Goal: Task Accomplishment & Management: Manage account settings

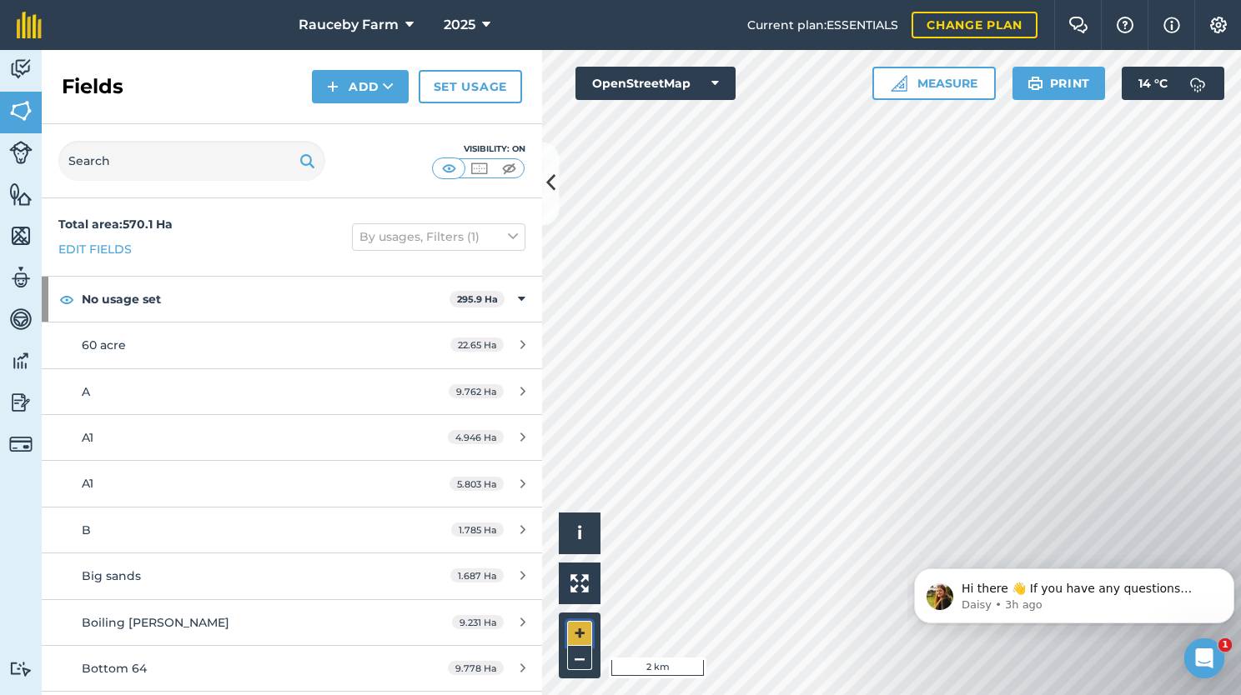
click at [580, 630] on button "+" at bounding box center [579, 633] width 25 height 25
click at [588, 637] on button "+" at bounding box center [579, 633] width 25 height 25
click at [575, 629] on button "+" at bounding box center [579, 633] width 25 height 25
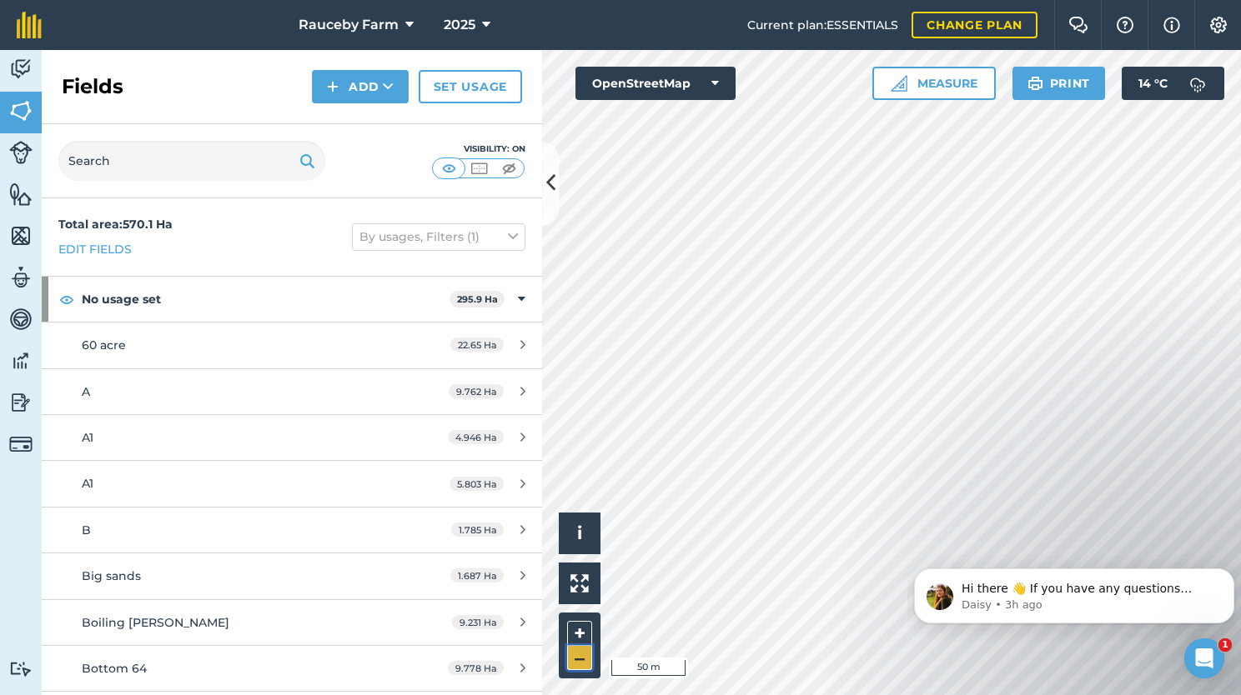
click at [585, 653] on button "–" at bounding box center [579, 658] width 25 height 24
click at [705, 75] on button "OpenStreetMap" at bounding box center [655, 83] width 160 height 33
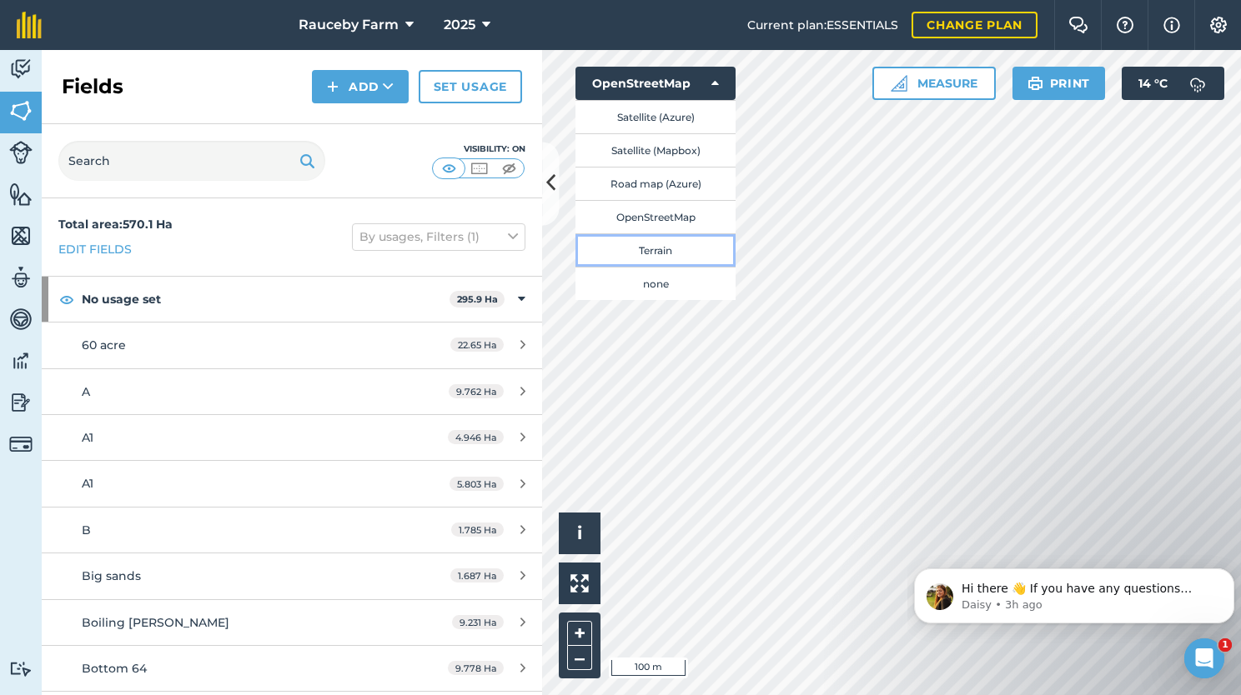
click at [664, 253] on button "Terrain" at bounding box center [655, 249] width 160 height 33
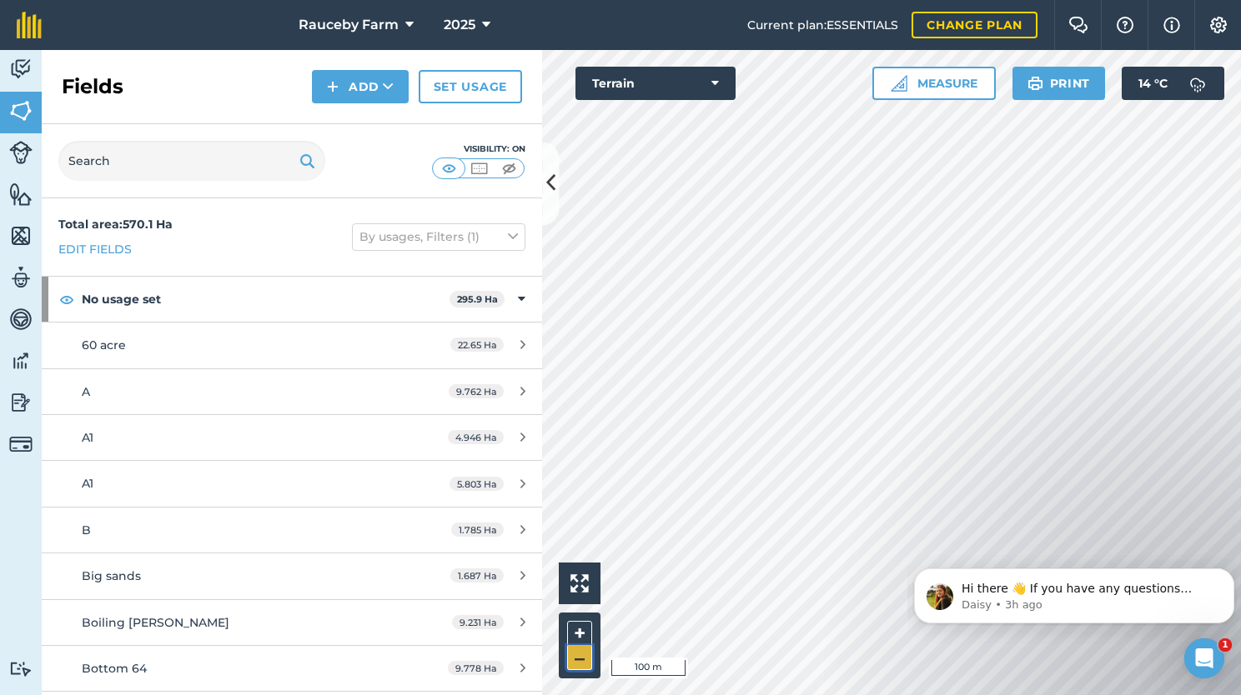
click at [575, 664] on button "–" at bounding box center [579, 658] width 25 height 24
click at [695, 93] on button "Terrain" at bounding box center [655, 83] width 160 height 33
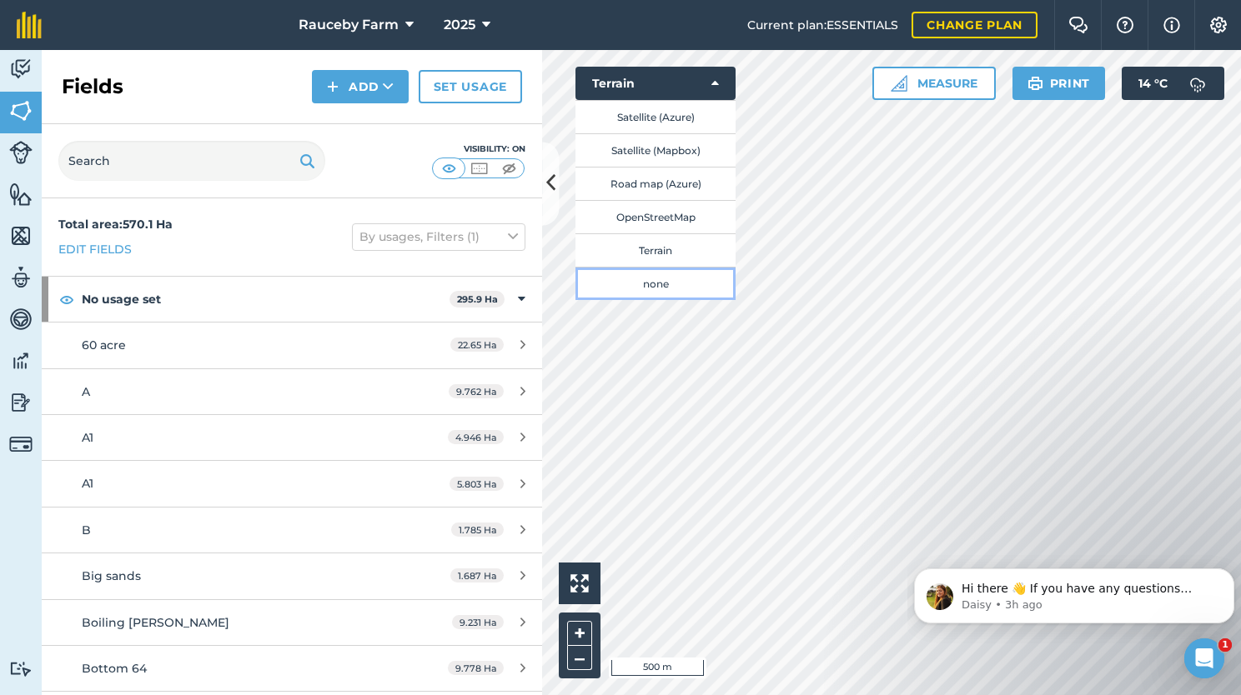
click at [670, 292] on button "none" at bounding box center [655, 283] width 160 height 33
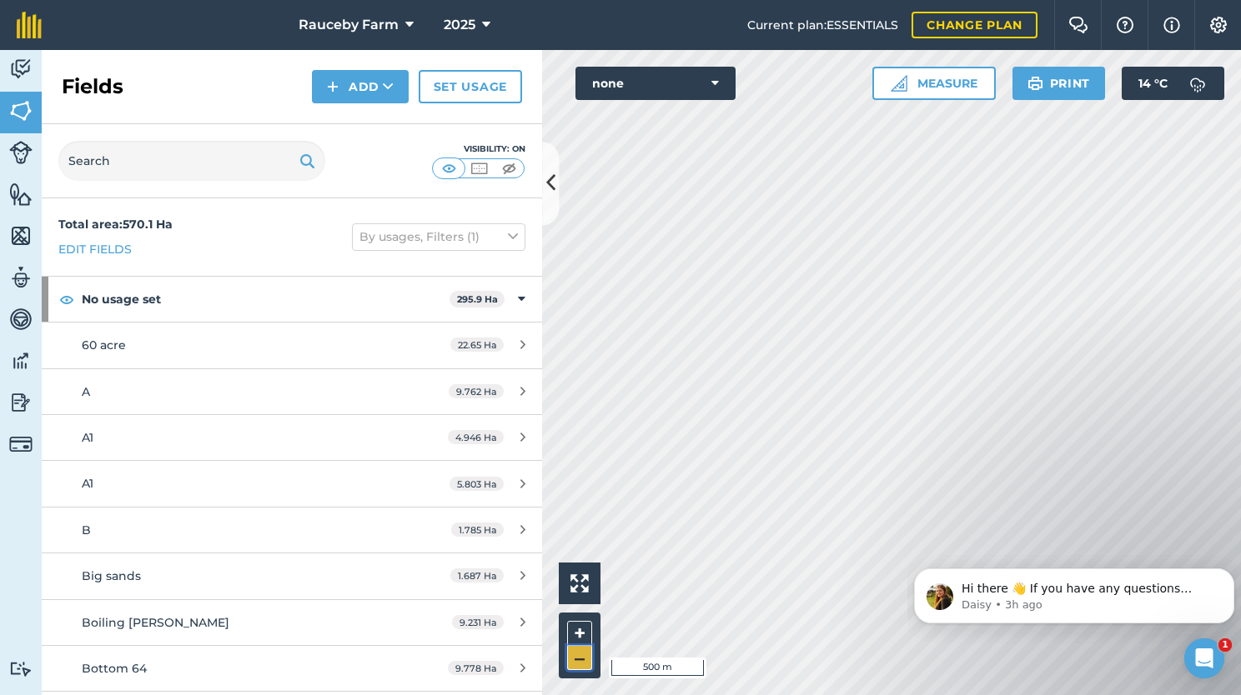
click at [578, 652] on button "–" at bounding box center [579, 658] width 25 height 24
click at [576, 636] on button "+" at bounding box center [579, 633] width 25 height 25
click at [694, 82] on button "none" at bounding box center [655, 83] width 160 height 33
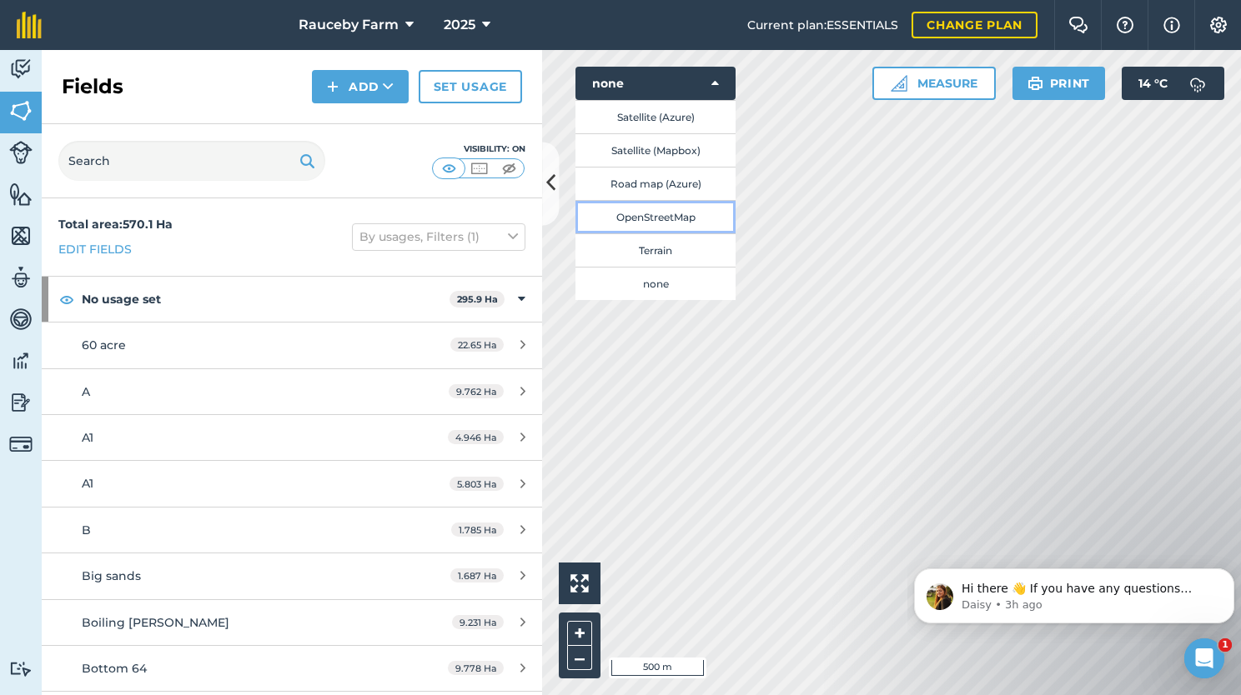
click at [684, 214] on button "OpenStreetMap" at bounding box center [655, 216] width 160 height 33
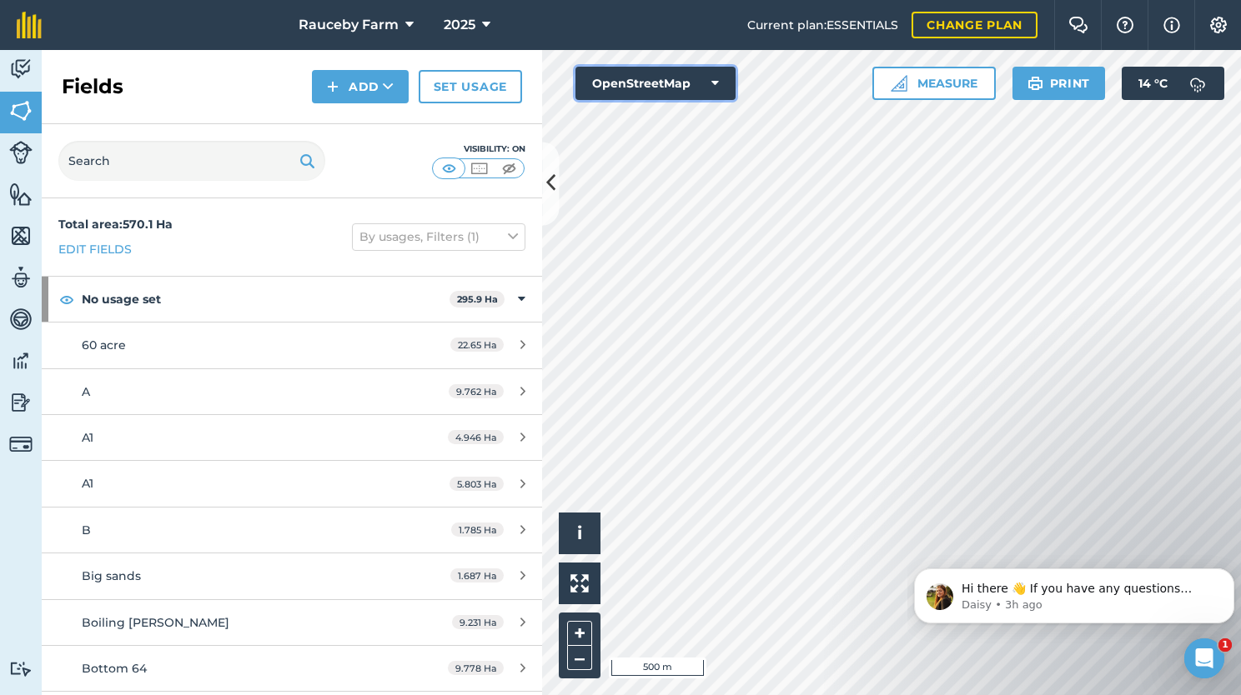
click at [693, 83] on button "OpenStreetMap" at bounding box center [655, 83] width 160 height 33
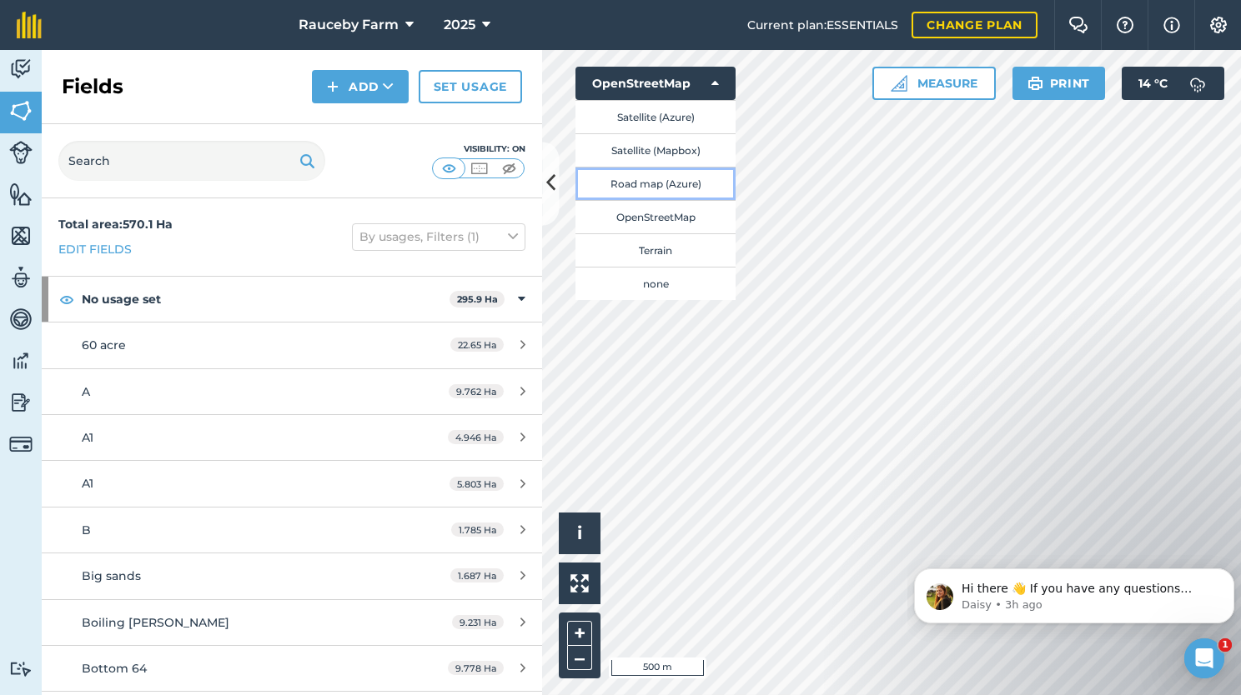
click at [671, 181] on button "Road map (Azure)" at bounding box center [655, 183] width 160 height 33
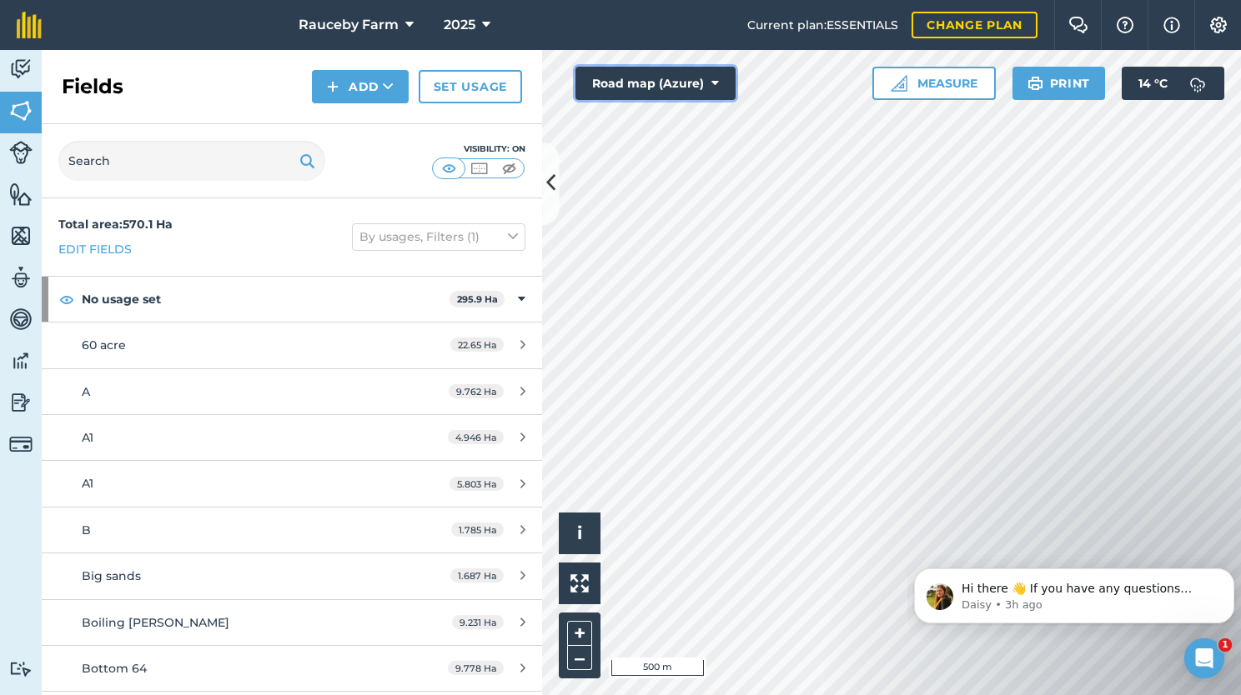
click at [690, 82] on button "Road map (Azure)" at bounding box center [655, 83] width 160 height 33
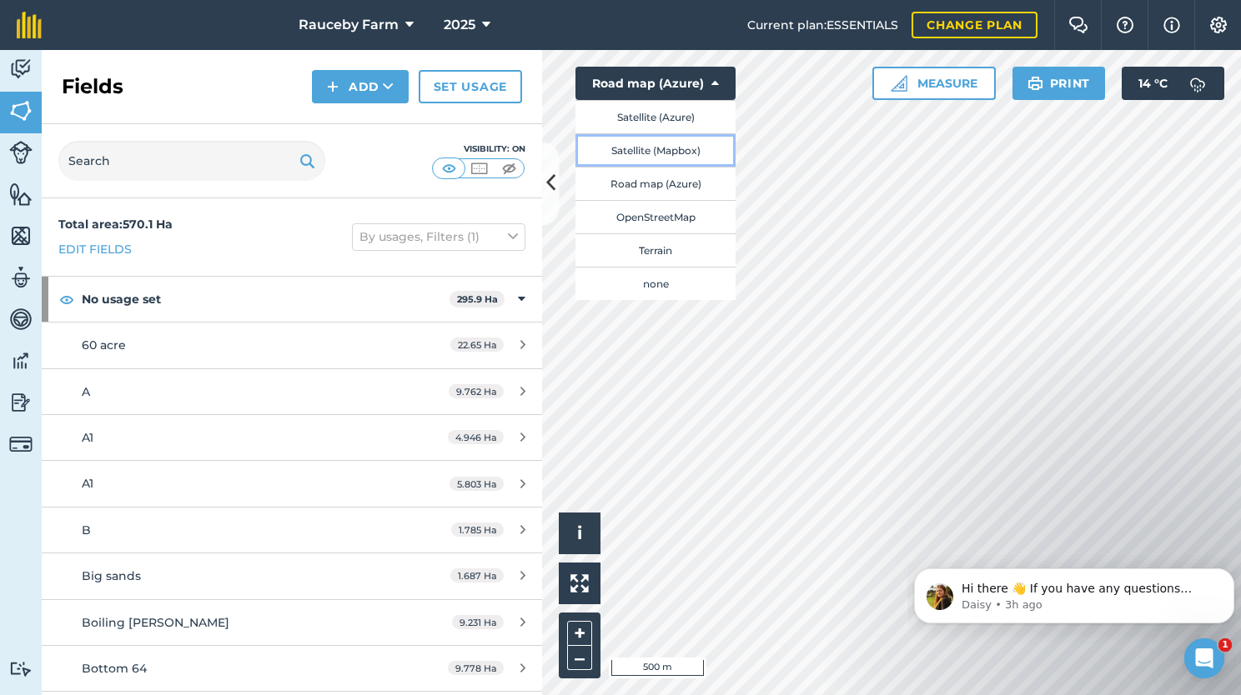
click at [682, 146] on button "Satellite (Mapbox)" at bounding box center [655, 149] width 160 height 33
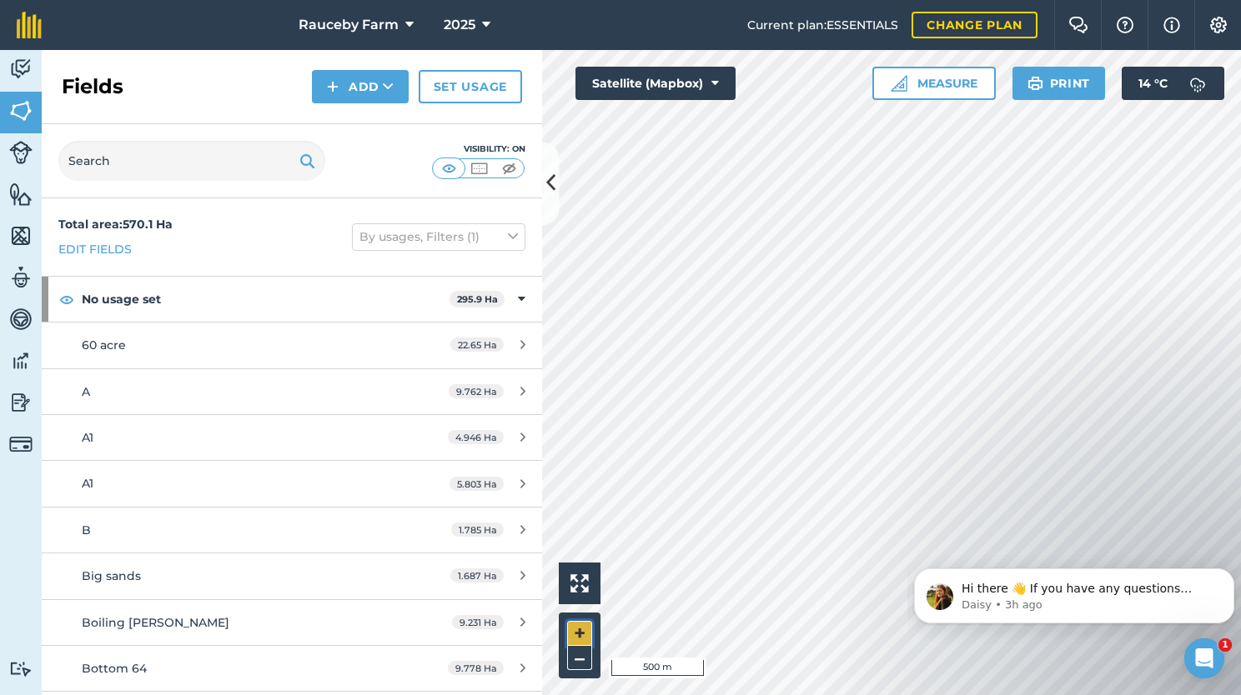
click at [588, 629] on button "+" at bounding box center [579, 633] width 25 height 25
click at [689, 87] on button "Satellite (Mapbox)" at bounding box center [655, 83] width 160 height 33
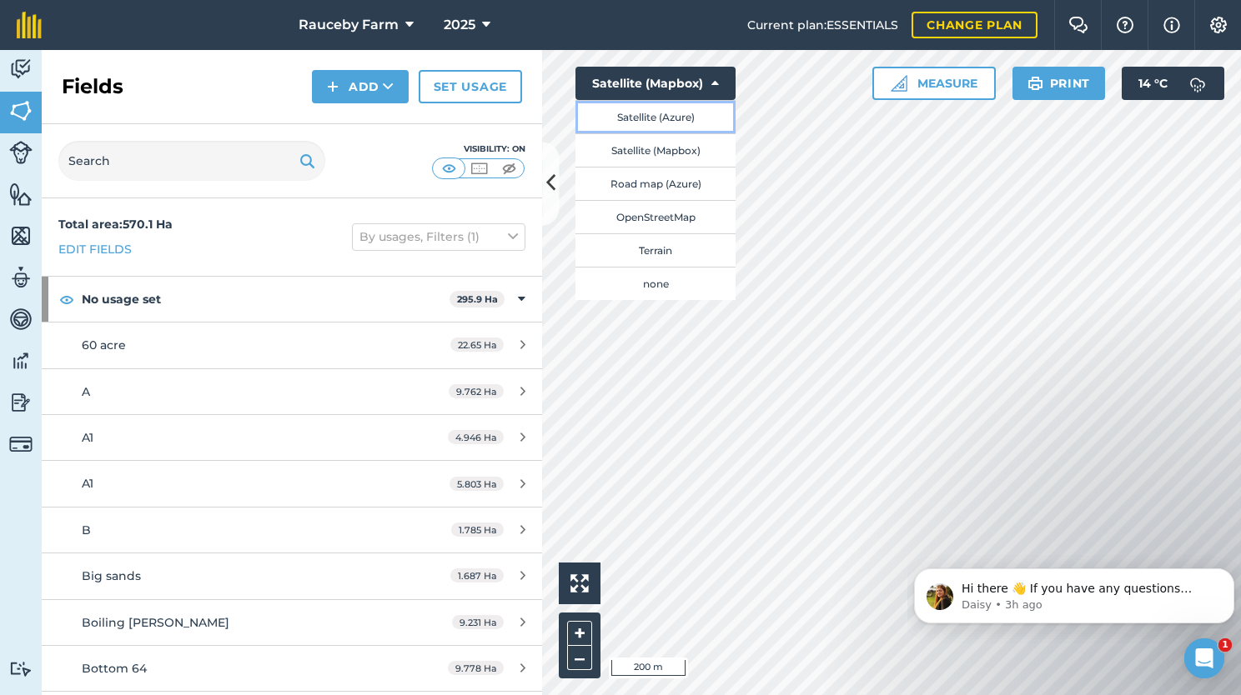
click at [678, 118] on button "Satellite (Azure)" at bounding box center [655, 116] width 160 height 33
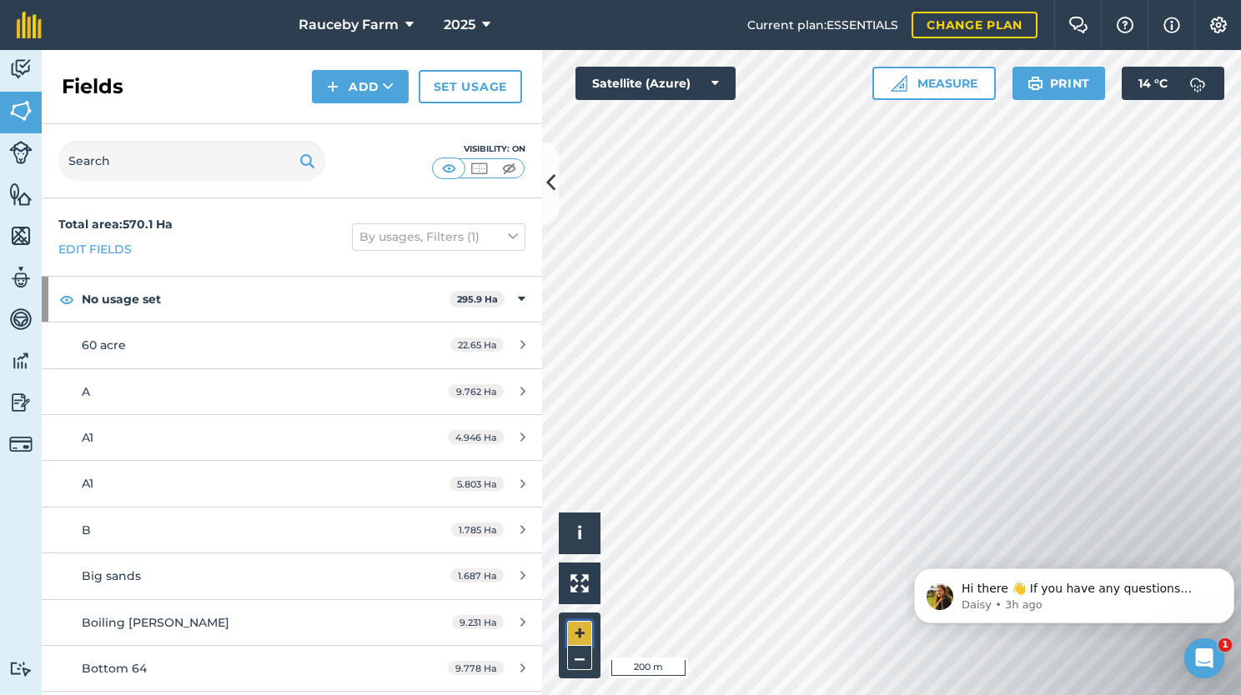
click at [575, 635] on button "+" at bounding box center [579, 633] width 25 height 25
click at [23, 65] on img at bounding box center [20, 69] width 23 height 25
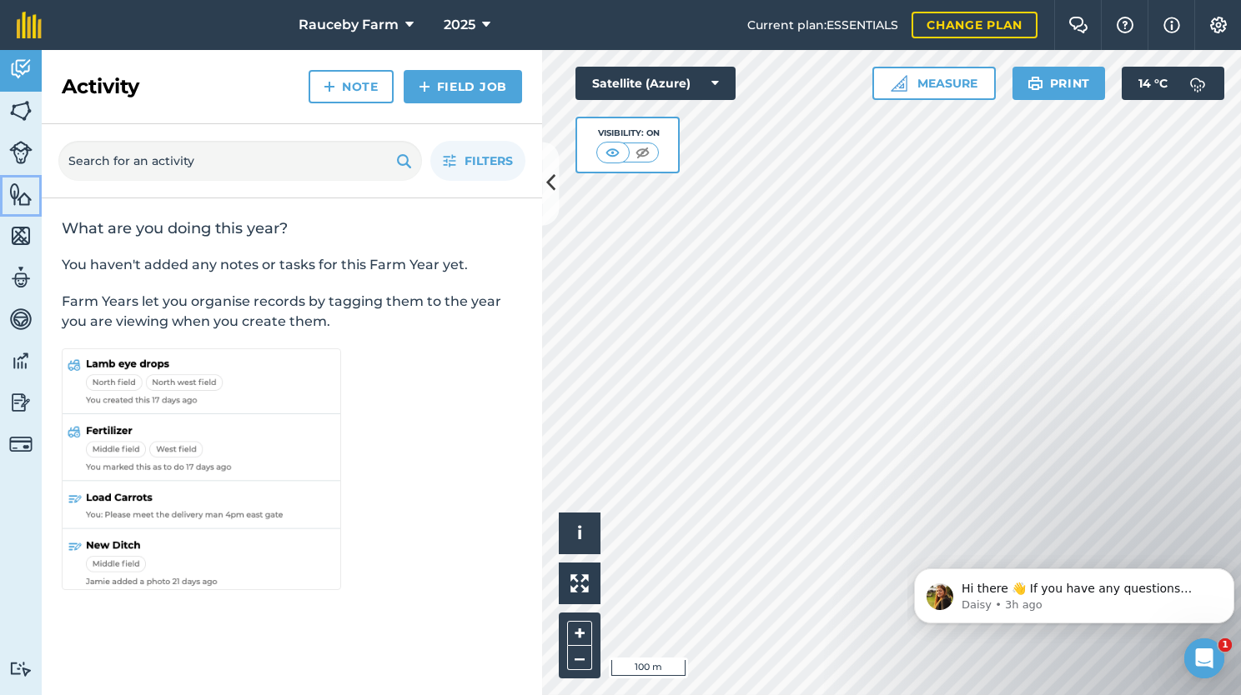
click at [37, 205] on link "Features" at bounding box center [21, 196] width 42 height 42
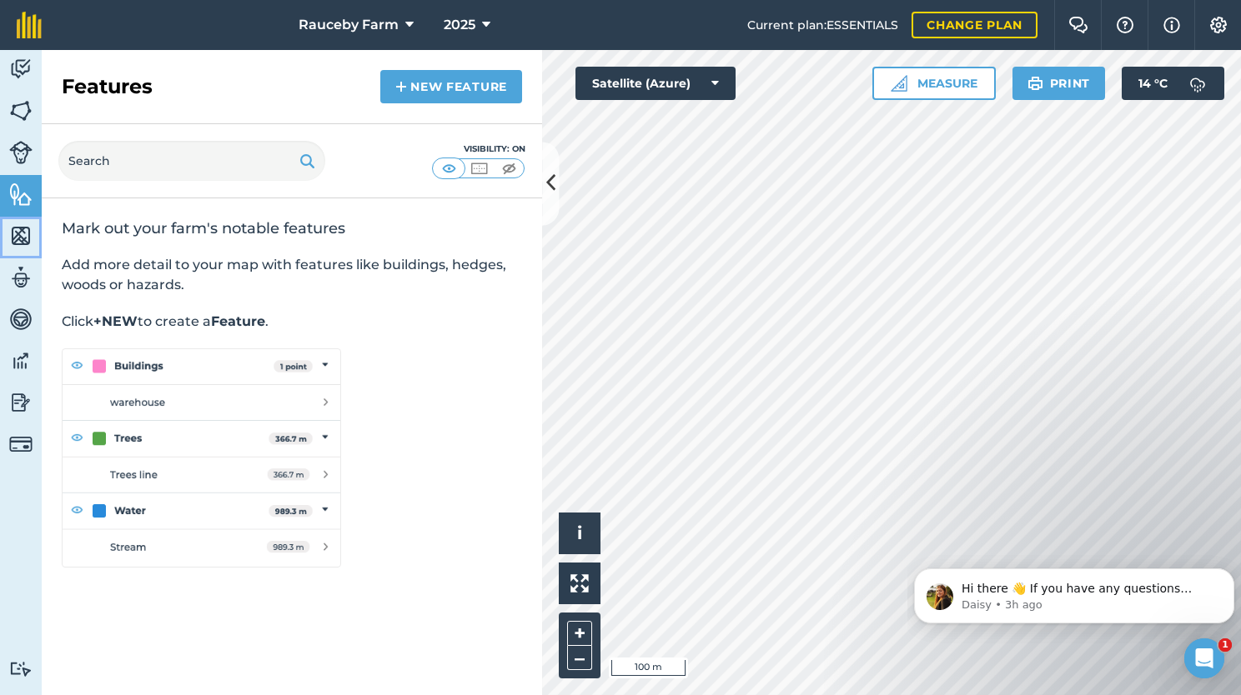
click at [20, 228] on img at bounding box center [20, 235] width 23 height 25
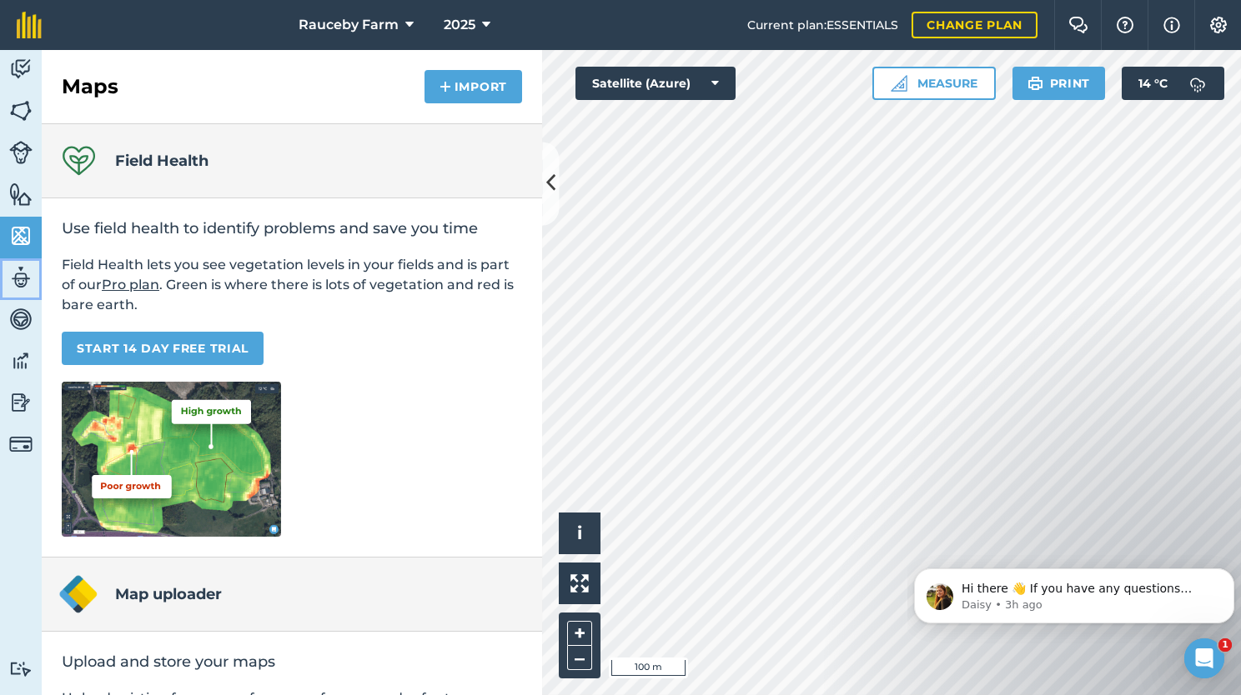
click at [16, 273] on img at bounding box center [20, 277] width 23 height 25
select select "MEMBER"
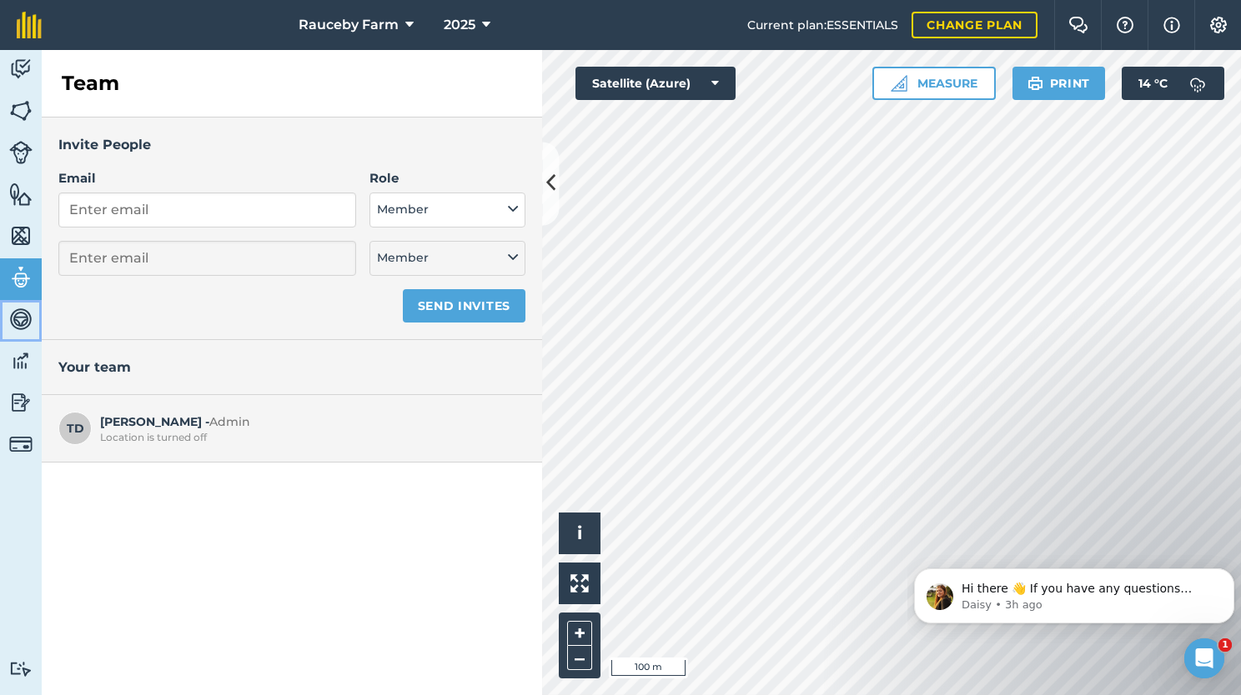
click at [19, 322] on img at bounding box center [20, 319] width 23 height 25
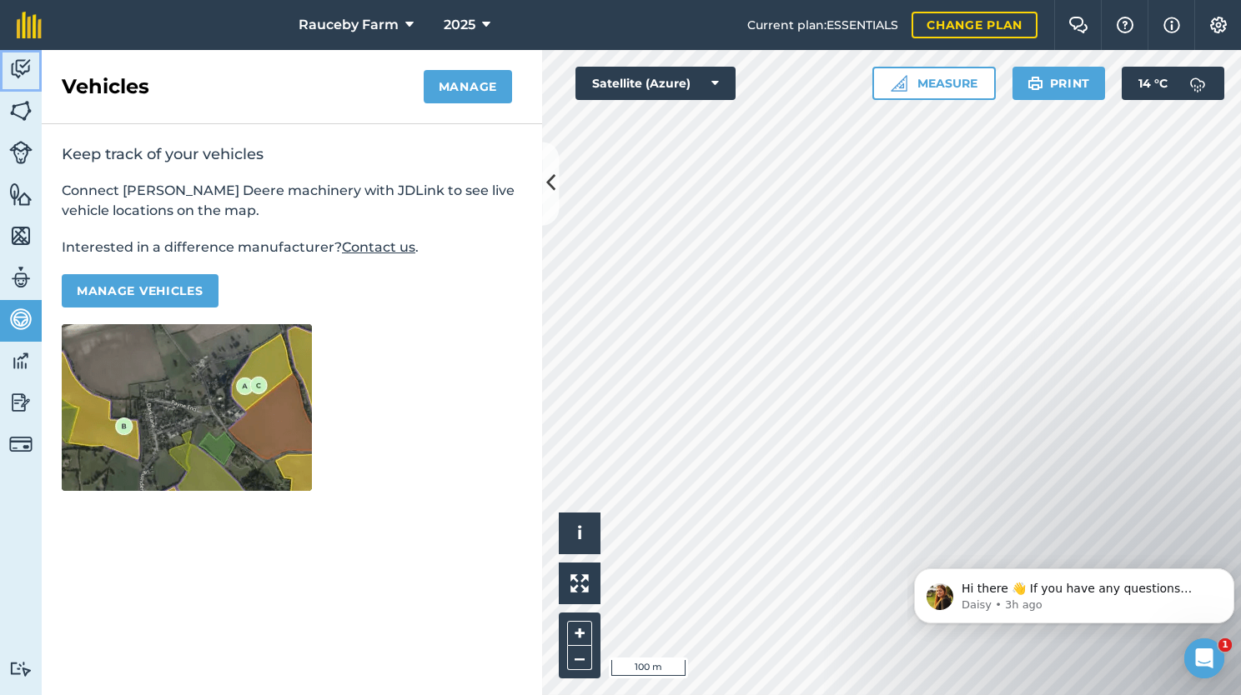
click at [26, 73] on img at bounding box center [20, 69] width 23 height 25
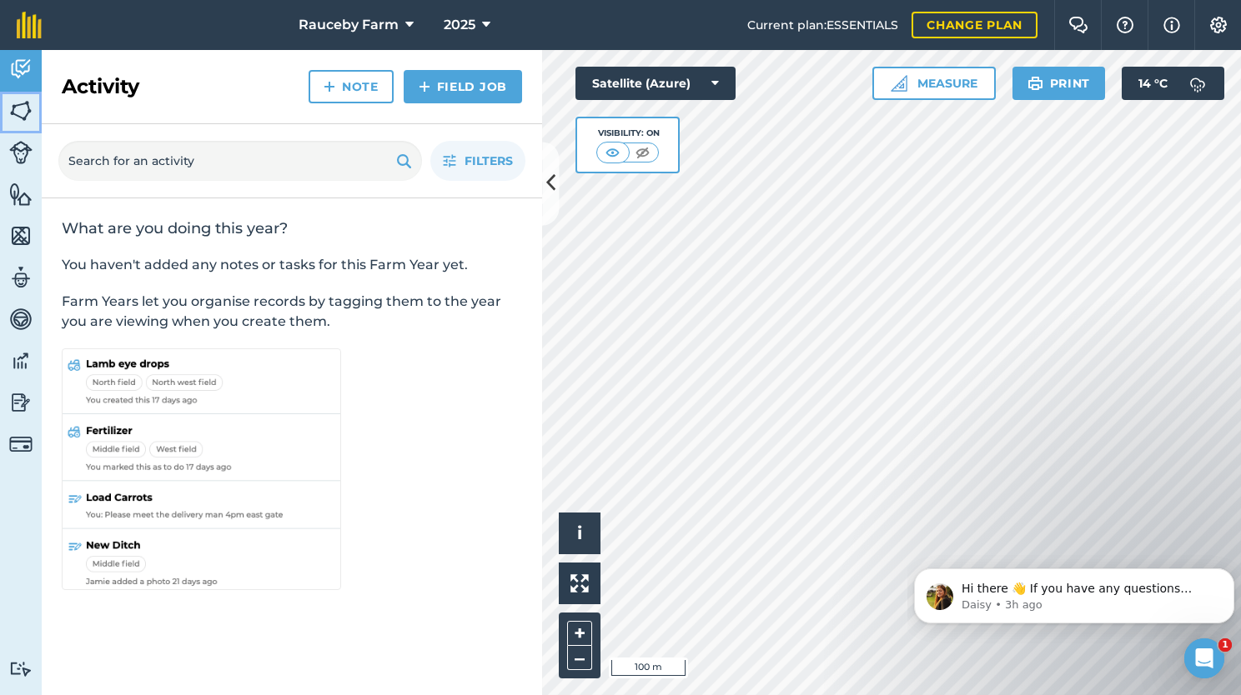
click at [25, 132] on link "Fields" at bounding box center [21, 113] width 42 height 42
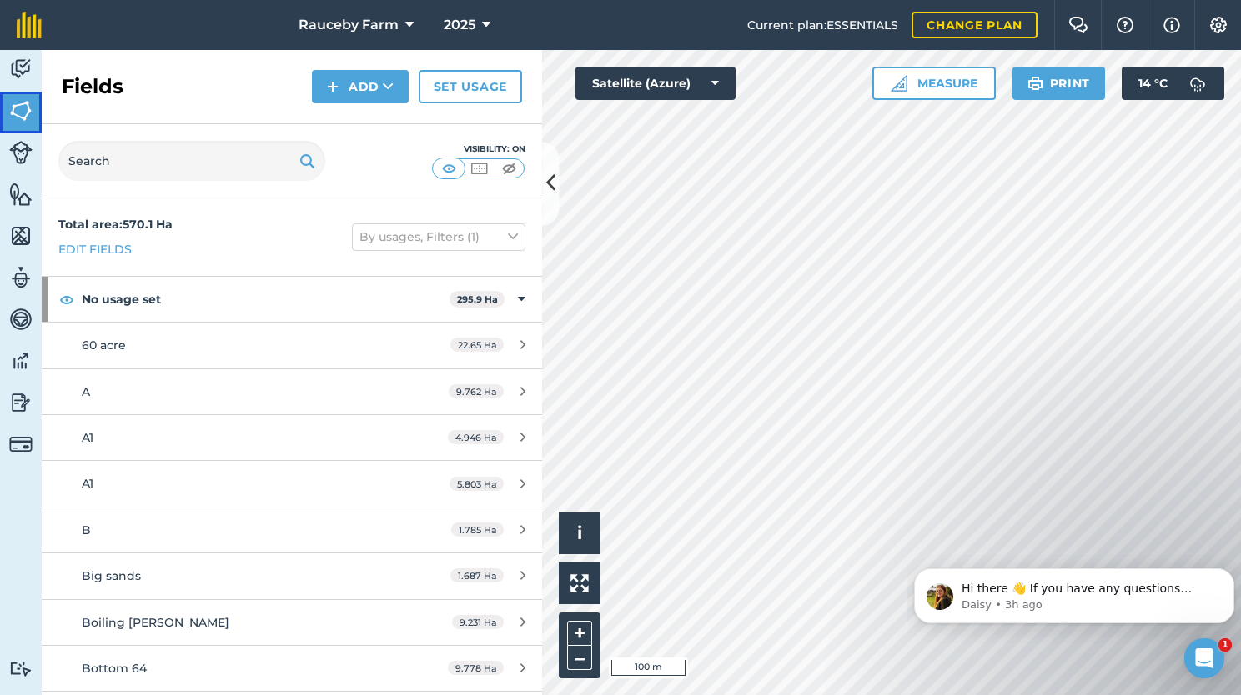
click at [27, 118] on img at bounding box center [20, 110] width 23 height 25
click at [108, 251] on link "Edit fields" at bounding box center [94, 249] width 73 height 18
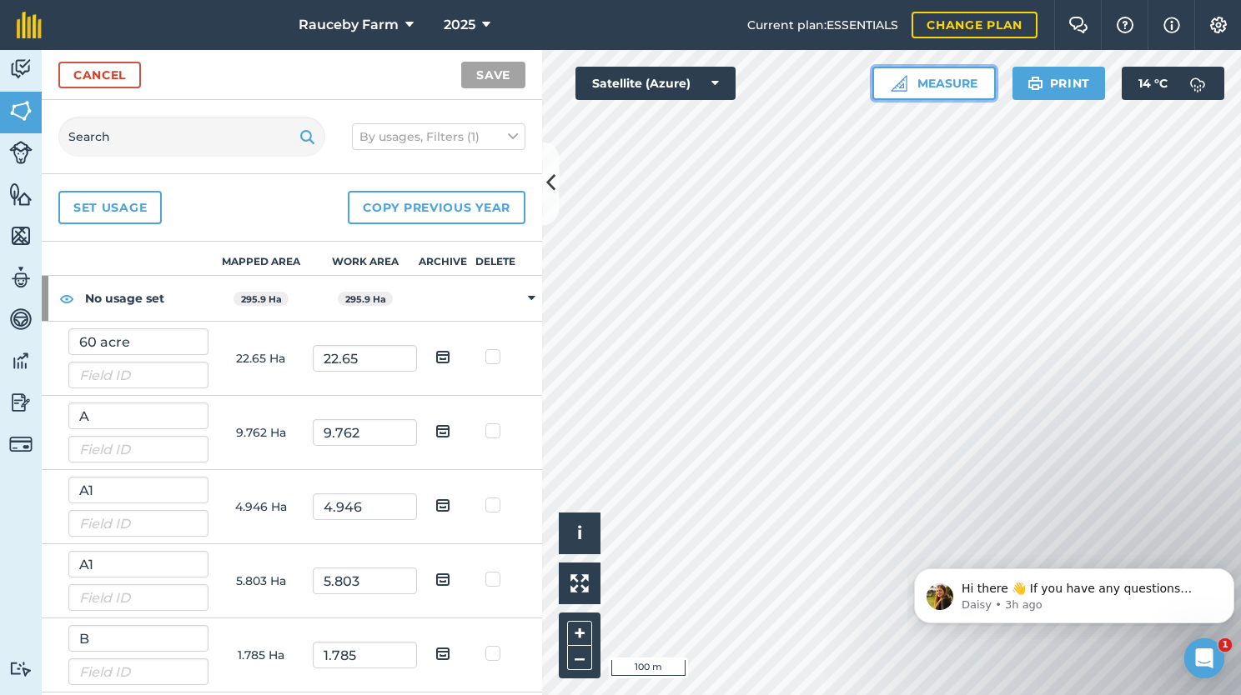
click at [931, 92] on button "Measure" at bounding box center [933, 83] width 123 height 33
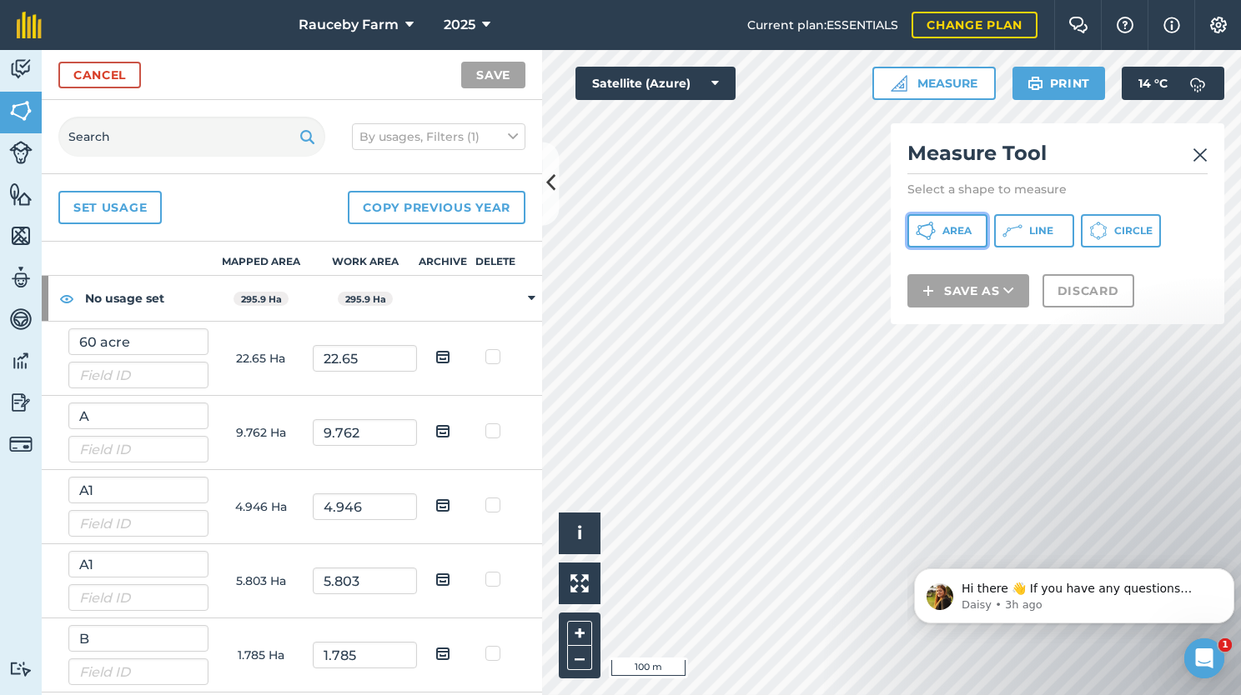
click at [955, 225] on span "Area" at bounding box center [956, 230] width 29 height 13
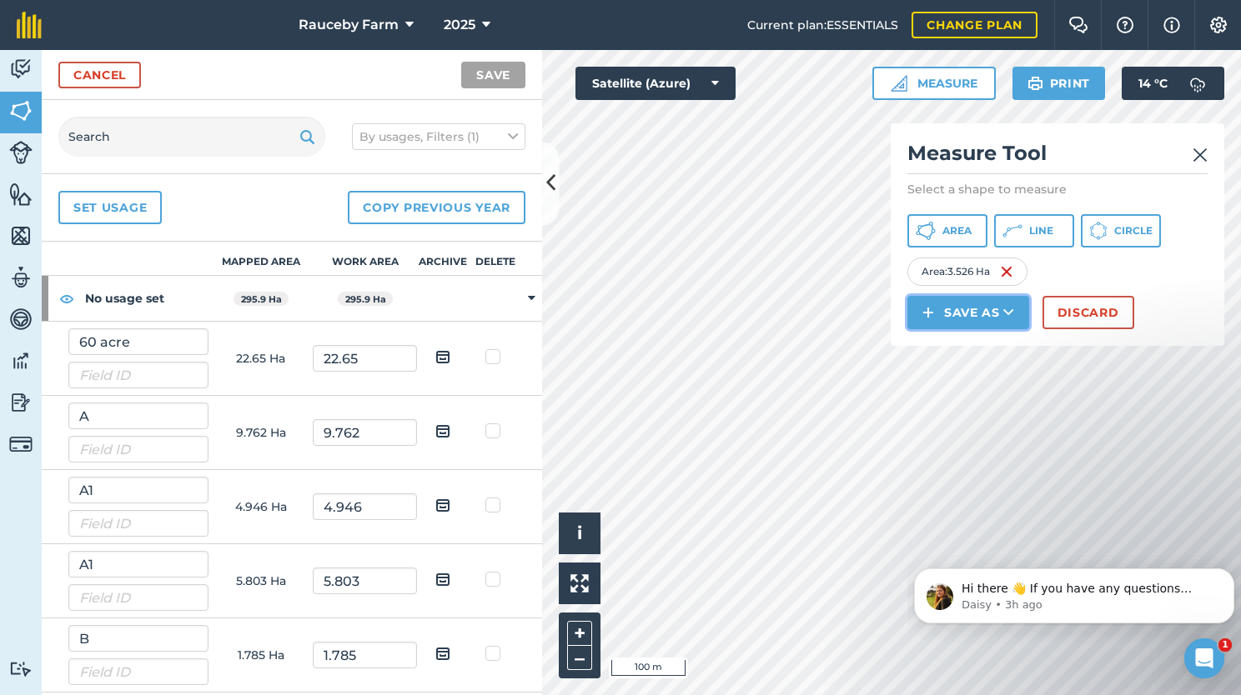
click at [979, 309] on button "Save as" at bounding box center [968, 312] width 122 height 33
click at [973, 347] on link "Field" at bounding box center [968, 350] width 117 height 37
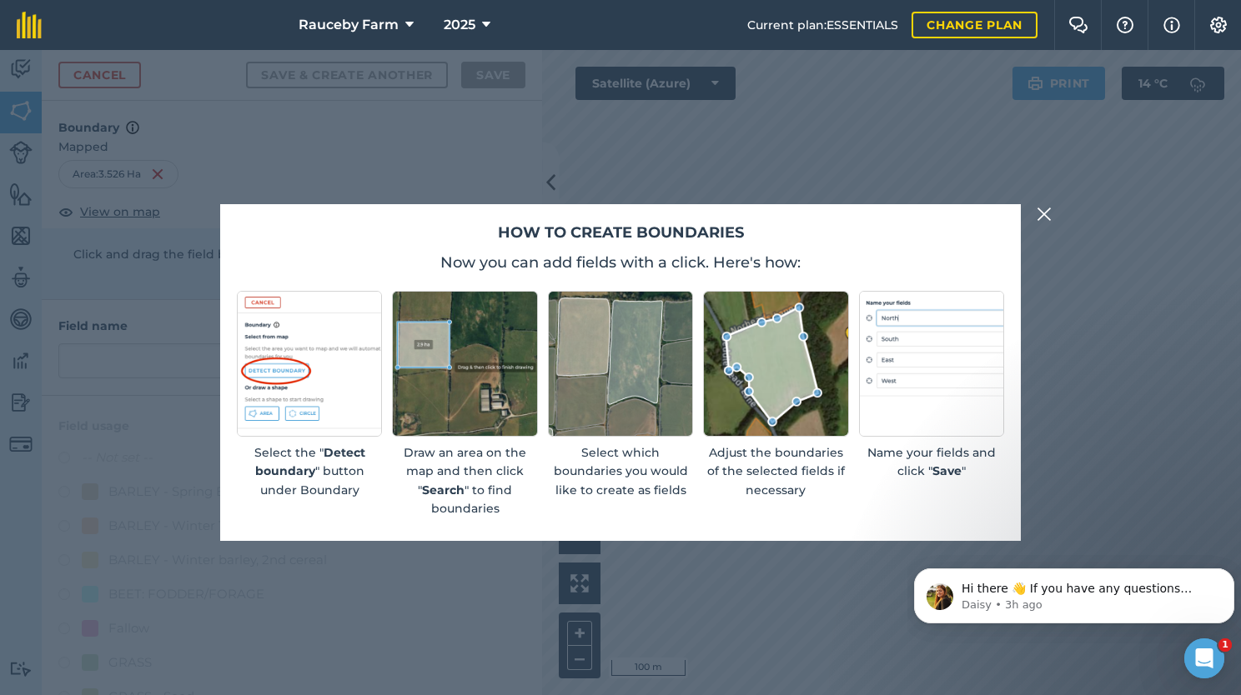
click at [850, 438] on div "Select the " Detect boundary " button under Boundary Draw an area on the map an…" at bounding box center [620, 404] width 767 height 227
click at [1033, 289] on div "How to create boundaries Now you can add fields with a click. Here's how: Selec…" at bounding box center [620, 372] width 1241 height 645
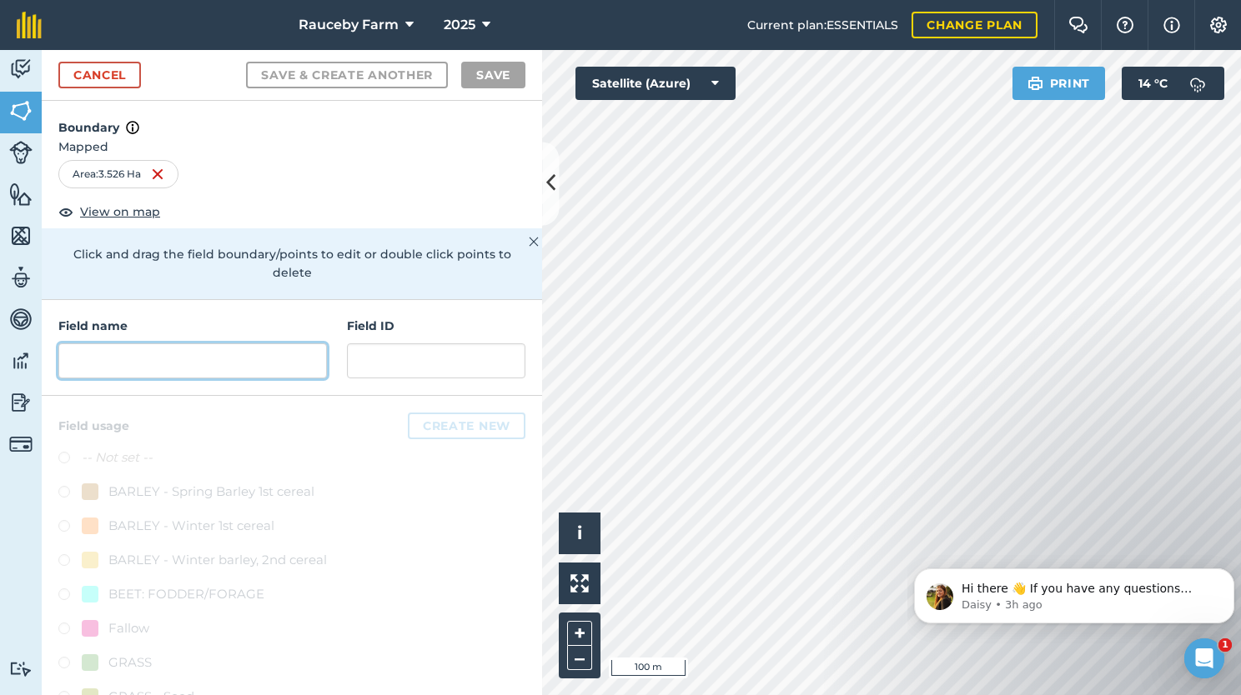
click at [153, 362] on input "text" at bounding box center [192, 361] width 268 height 35
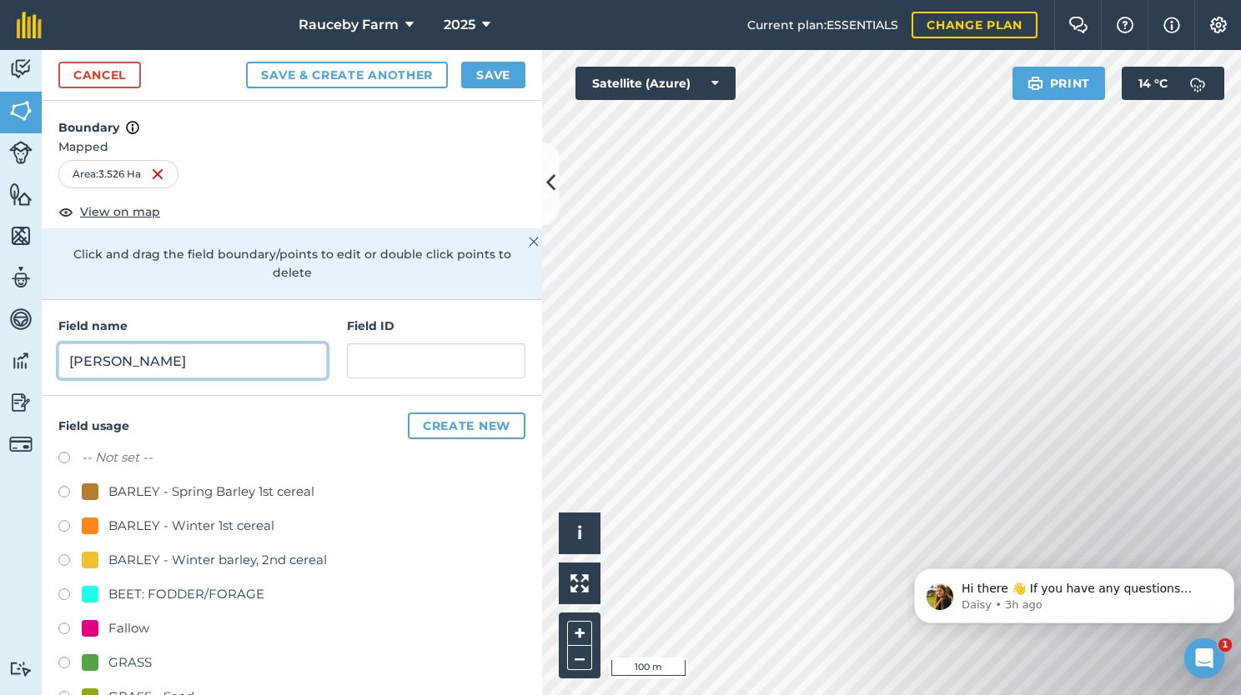
scroll to position [122, 0]
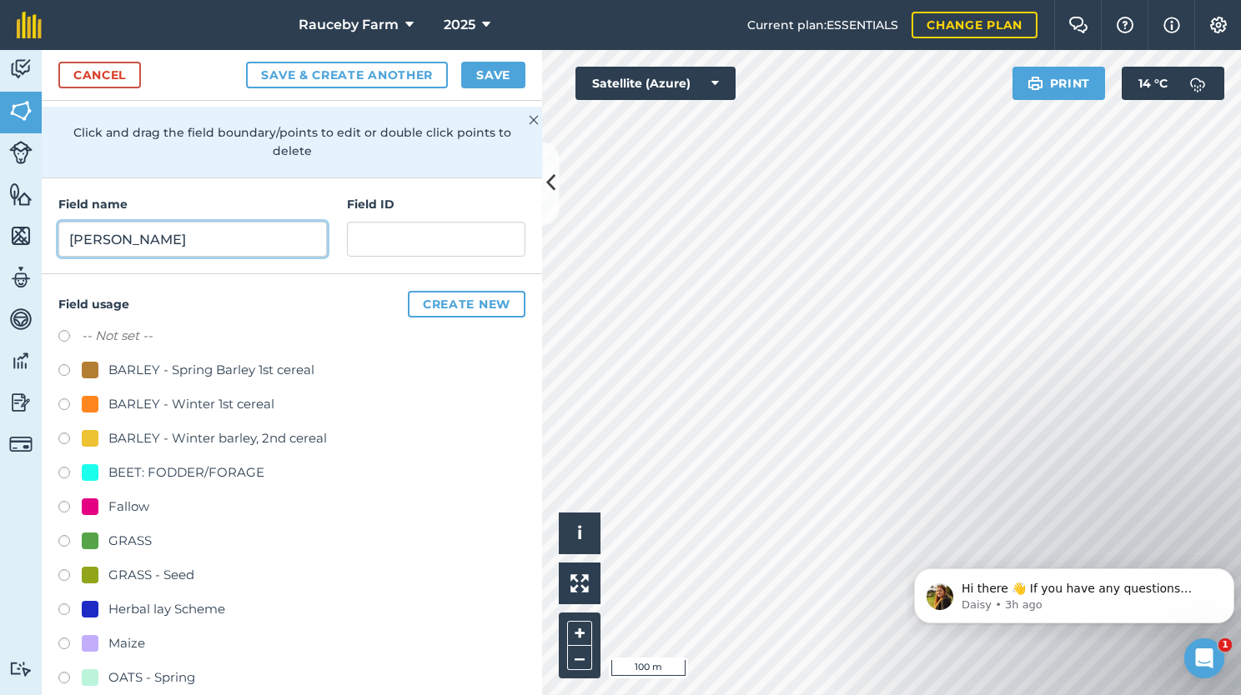
type input "[PERSON_NAME]"
click at [133, 534] on div "GRASS" at bounding box center [129, 541] width 43 height 20
radio input "true"
click at [477, 296] on button "Create new" at bounding box center [467, 304] width 118 height 27
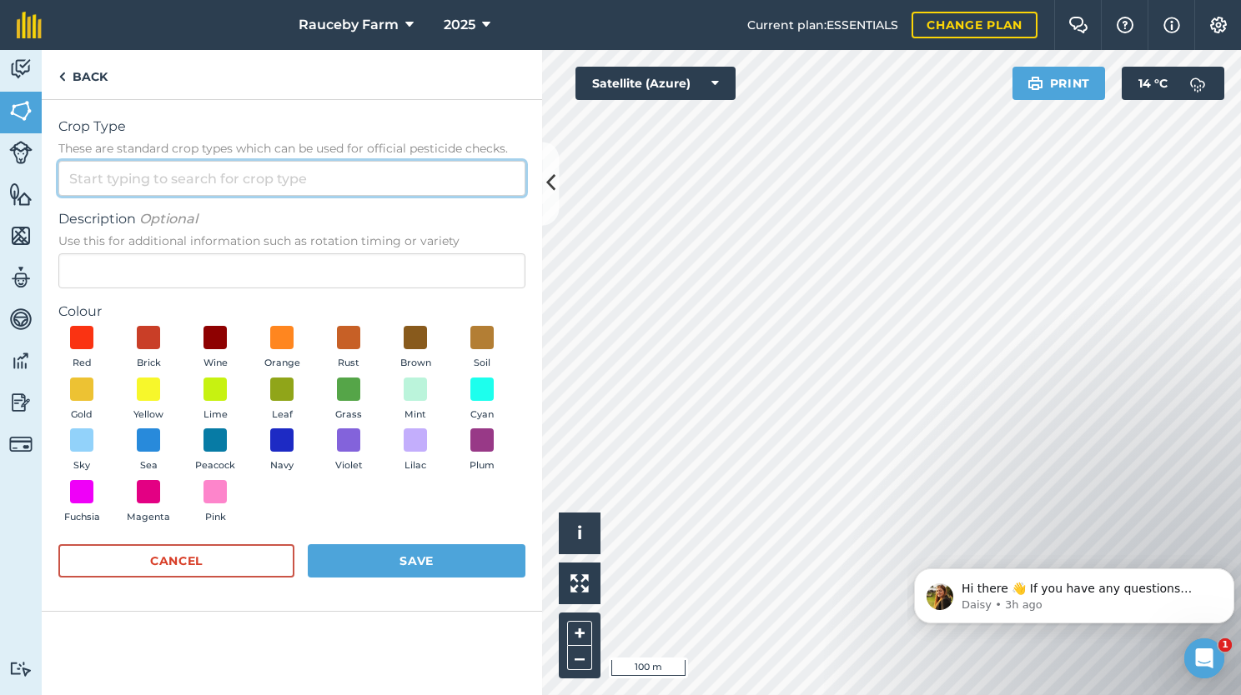
click at [316, 187] on input "Crop Type These are standard crop types which can be used for official pesticid…" at bounding box center [291, 178] width 467 height 35
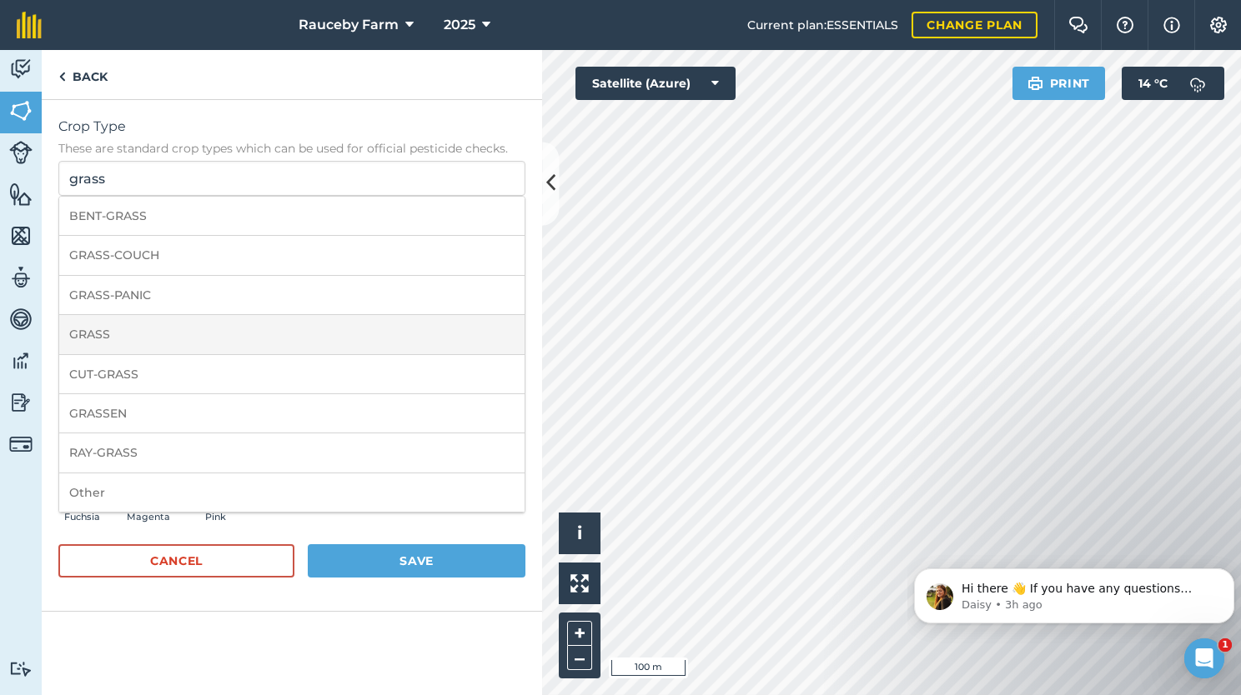
click at [143, 332] on li "GRASS" at bounding box center [291, 334] width 465 height 39
type input "GRASS"
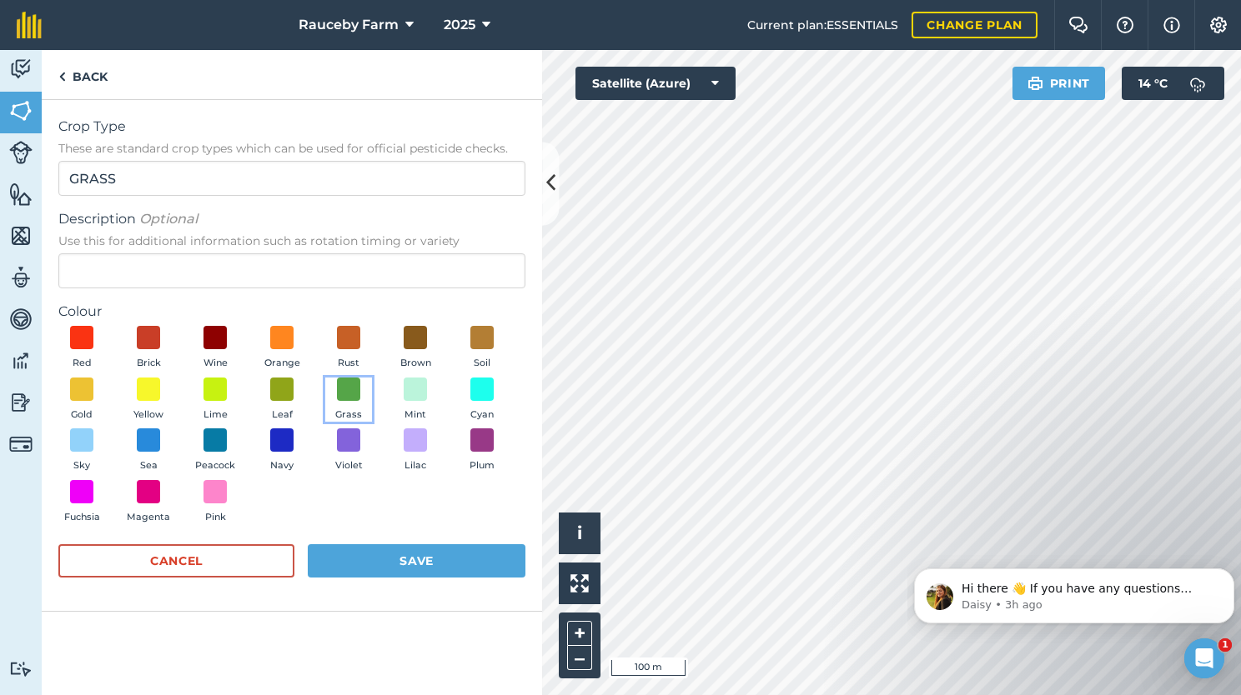
click at [349, 402] on button "Grass" at bounding box center [348, 400] width 47 height 45
click at [404, 565] on button "Save" at bounding box center [417, 560] width 218 height 33
radio input "false"
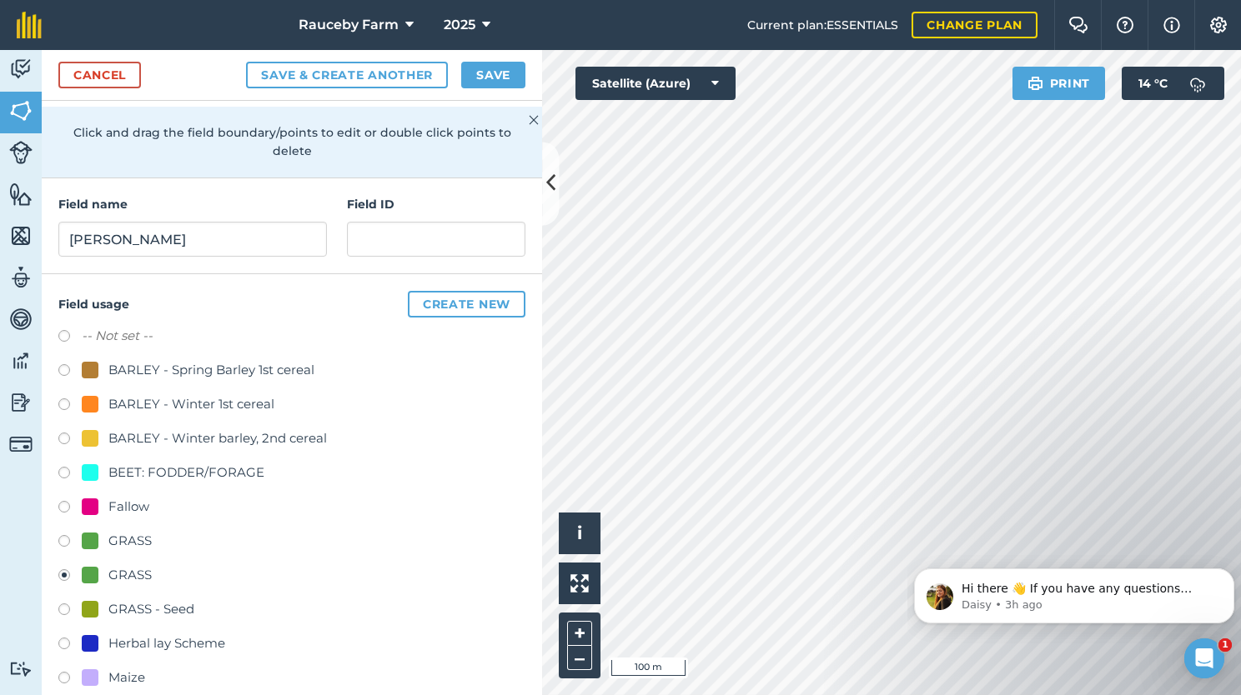
click at [131, 568] on div "GRASS" at bounding box center [129, 575] width 43 height 20
click at [504, 82] on button "Save" at bounding box center [493, 75] width 64 height 27
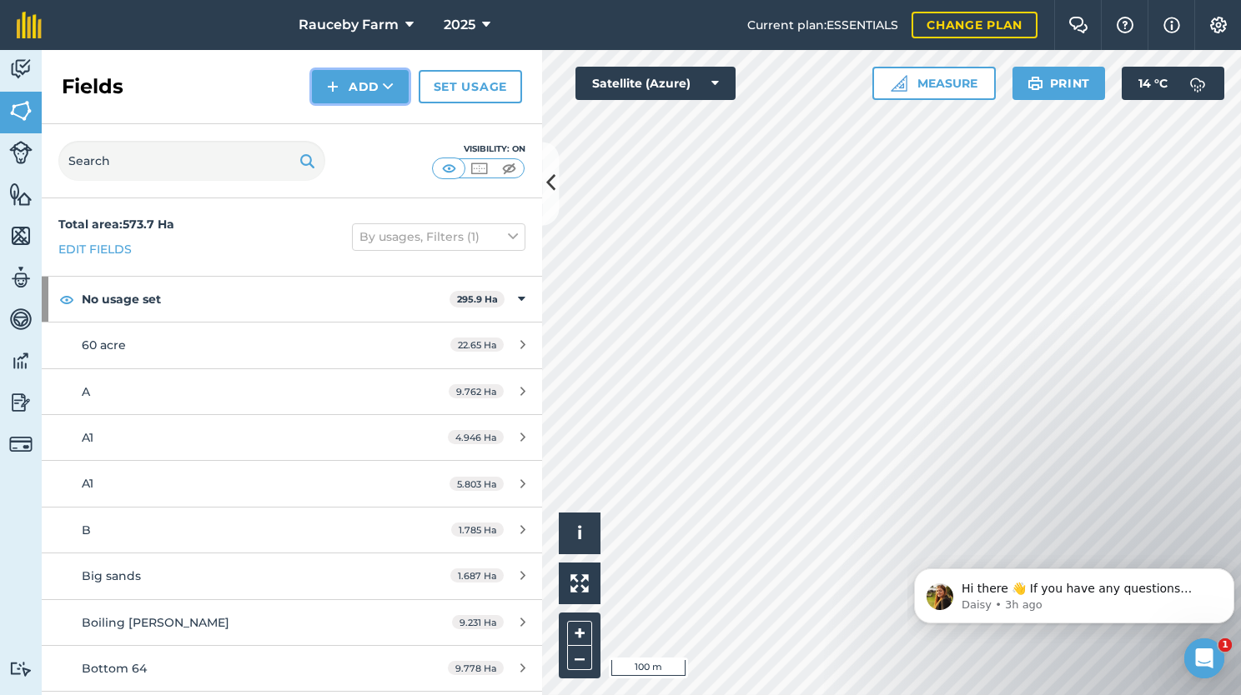
click at [389, 80] on icon at bounding box center [388, 86] width 11 height 17
click at [378, 125] on link "Draw" at bounding box center [360, 124] width 92 height 37
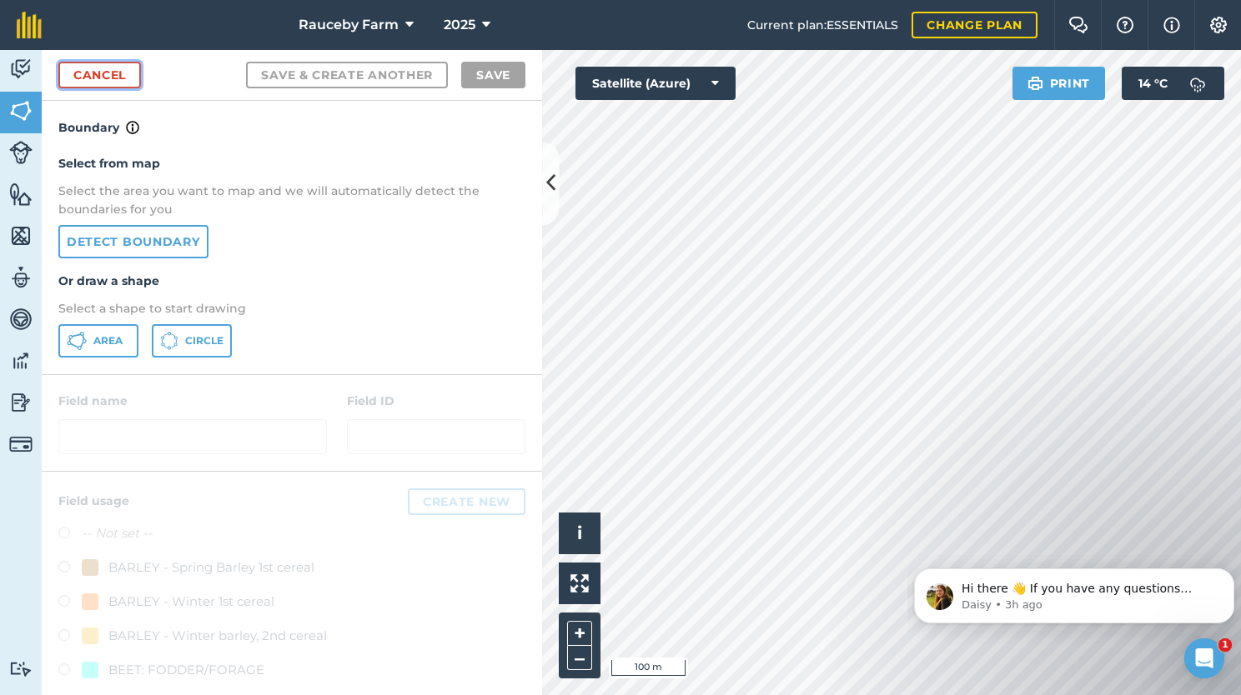
click at [127, 73] on link "Cancel" at bounding box center [99, 75] width 83 height 27
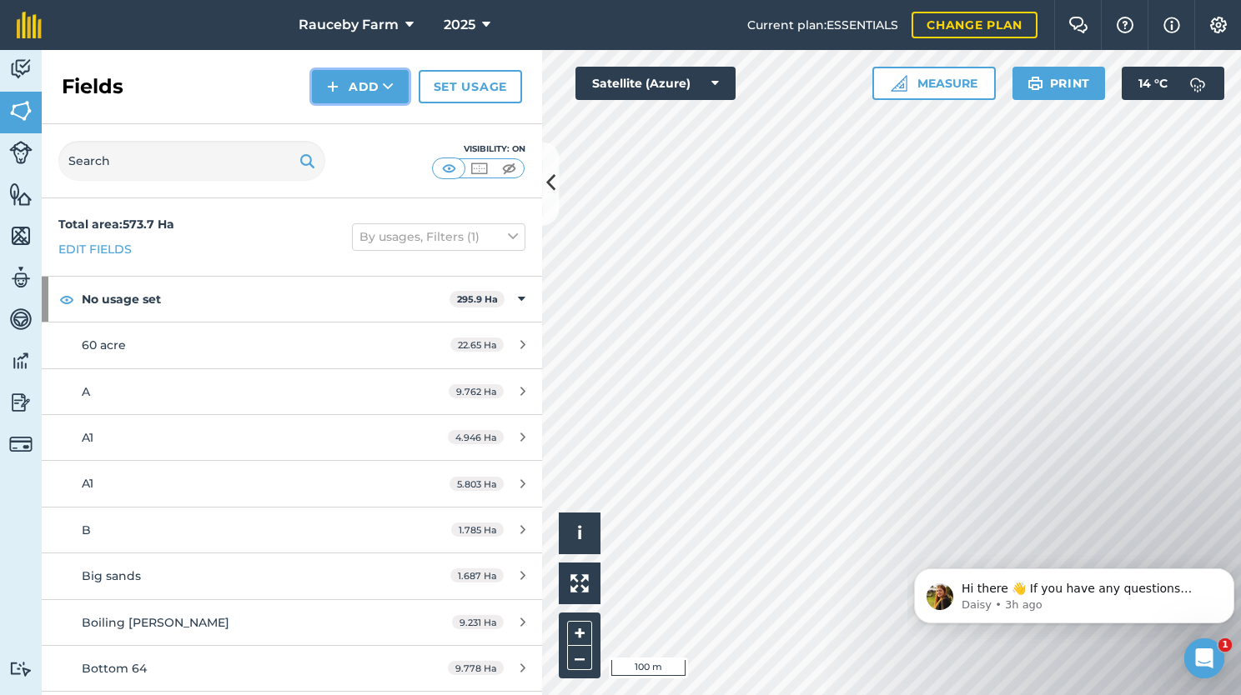
click at [381, 83] on button "Add" at bounding box center [360, 86] width 97 height 33
click at [376, 153] on link "Import" at bounding box center [360, 161] width 92 height 37
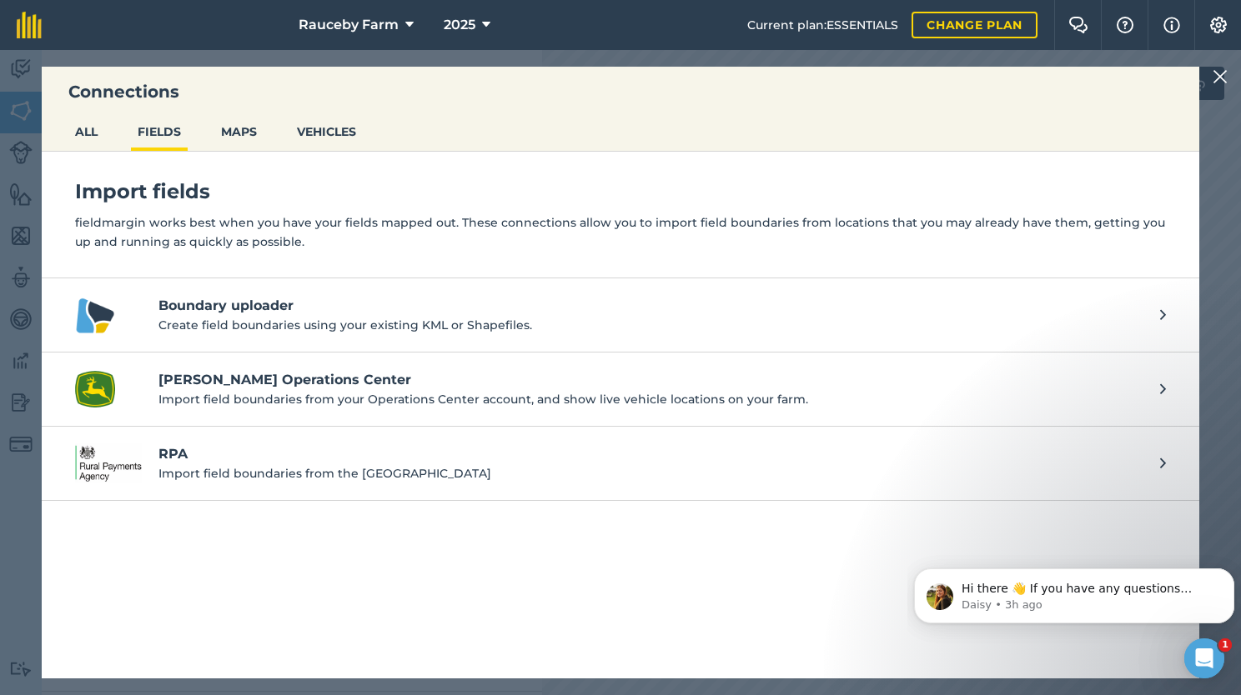
click at [1224, 89] on div "Connections ALL FIELDS MAPS VEHICLES Import fields fieldmargin works best when …" at bounding box center [620, 372] width 1241 height 645
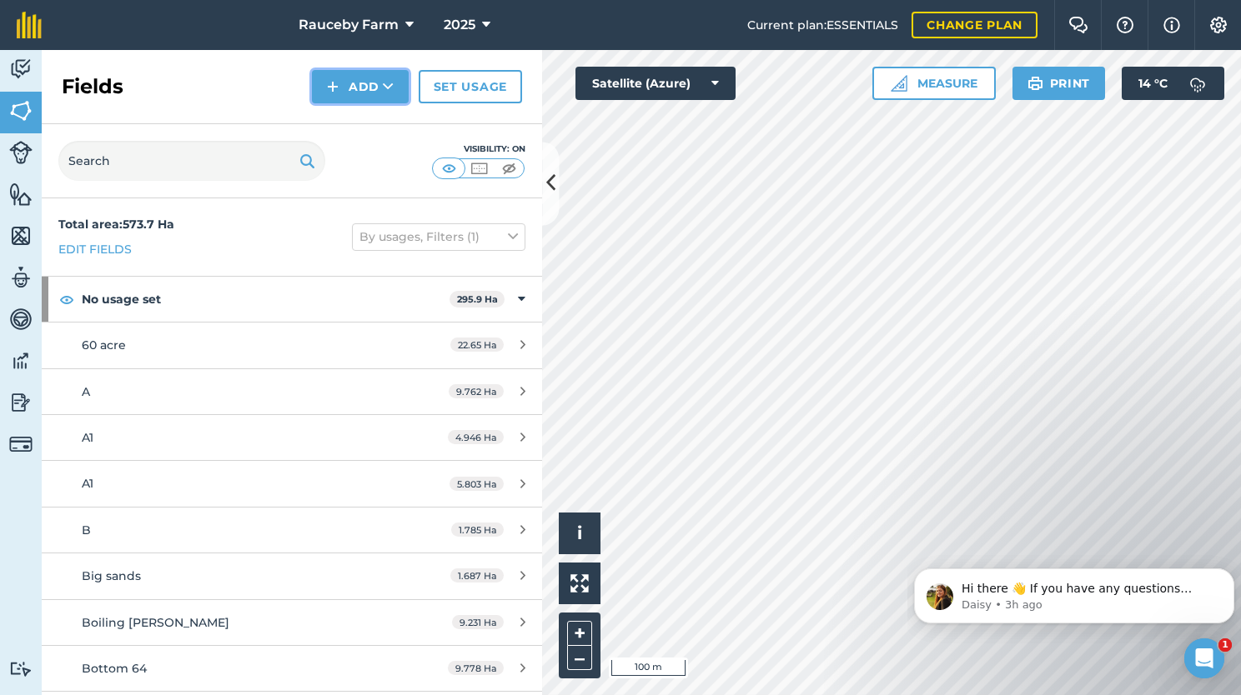
click at [355, 88] on button "Add" at bounding box center [360, 86] width 97 height 33
click at [379, 126] on link "Draw" at bounding box center [360, 124] width 92 height 37
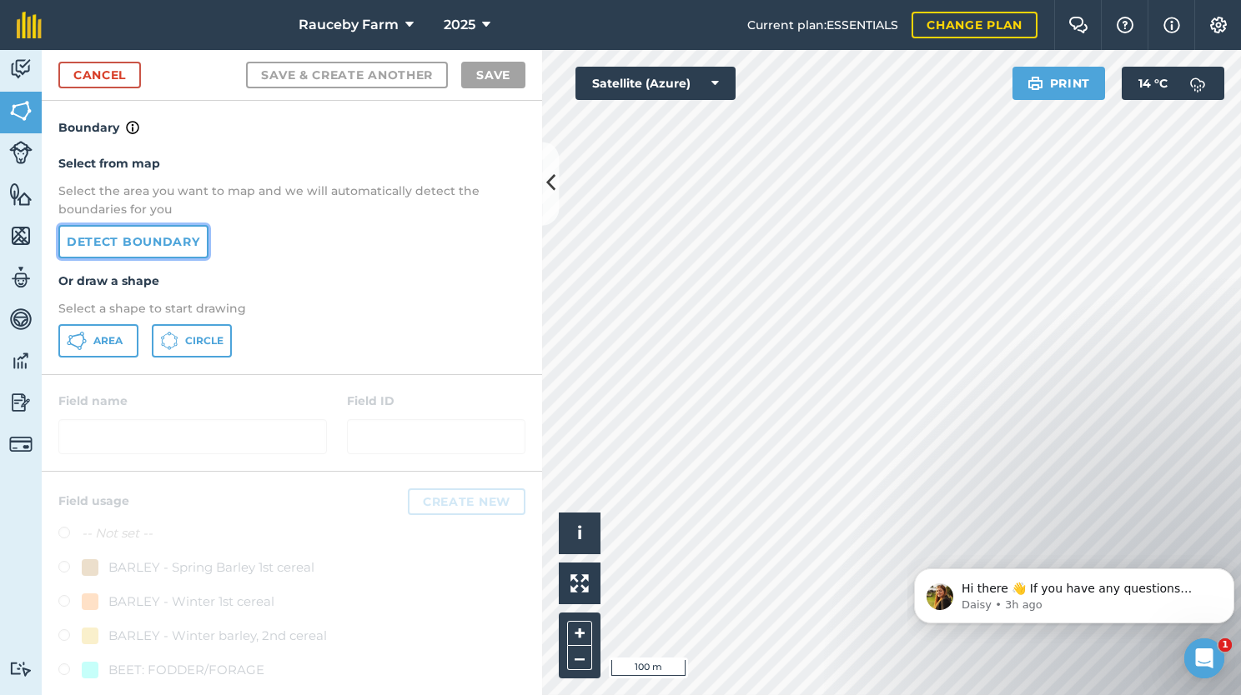
click at [164, 238] on link "Detect boundary" at bounding box center [133, 241] width 150 height 33
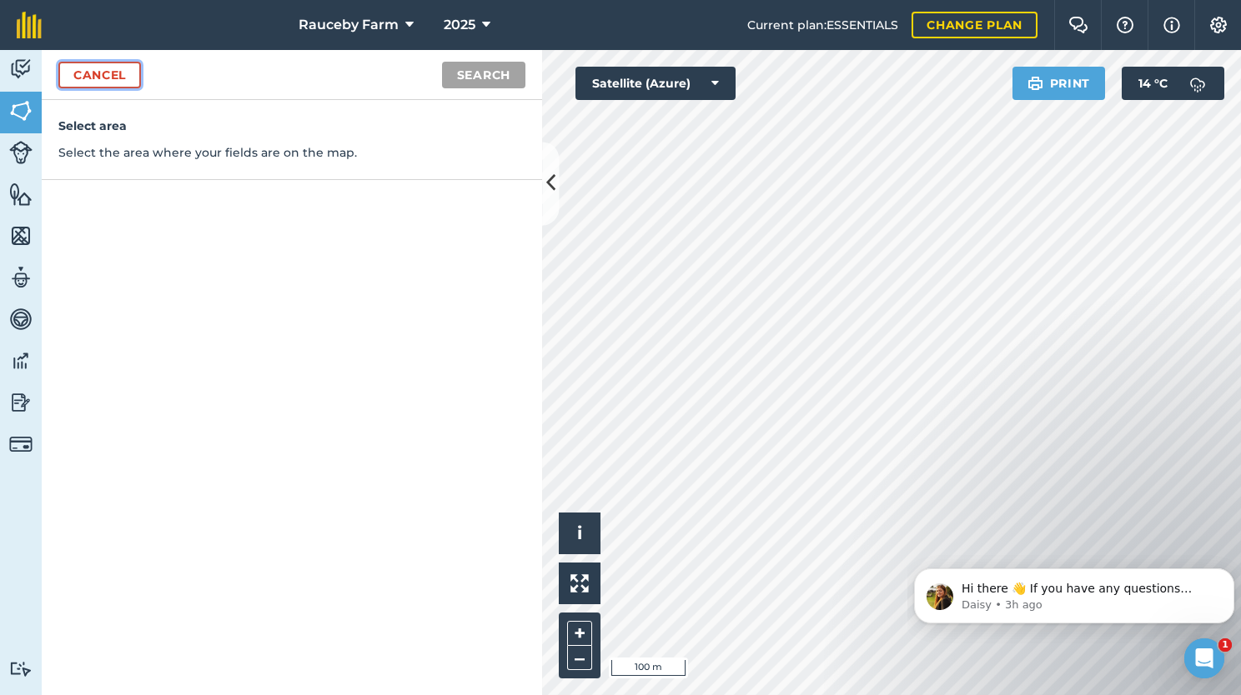
click at [126, 77] on link "Cancel" at bounding box center [99, 75] width 83 height 27
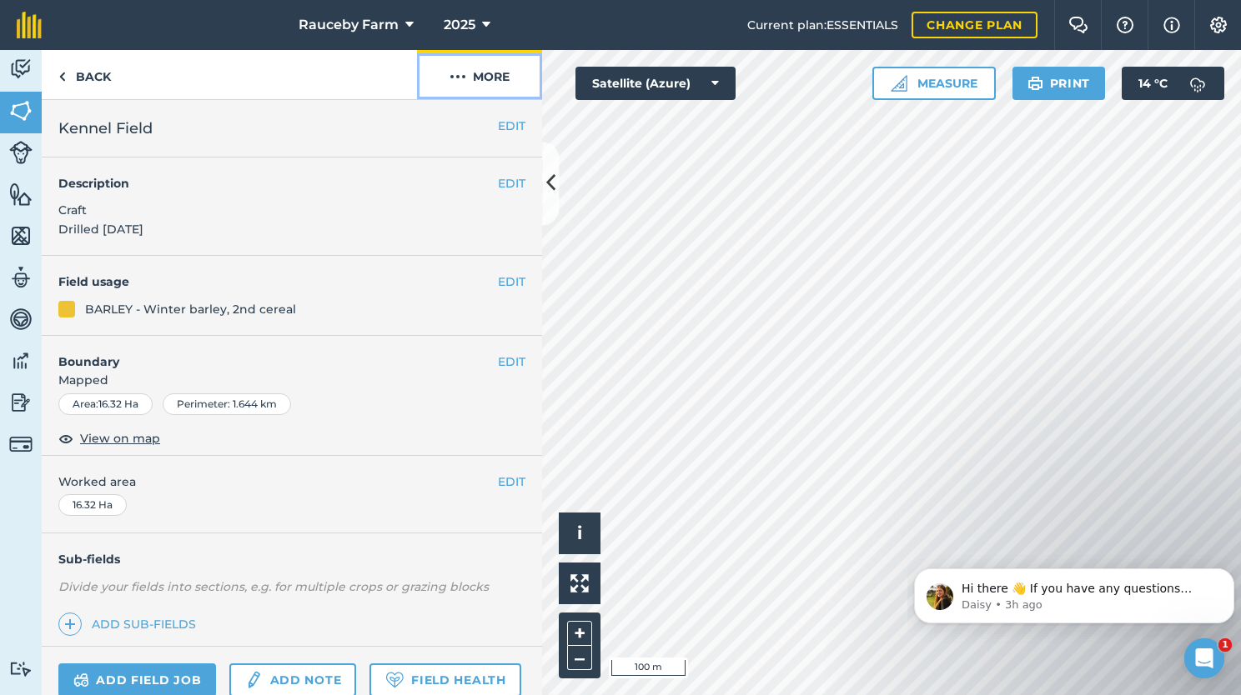
click at [459, 73] on img at bounding box center [457, 77] width 17 height 20
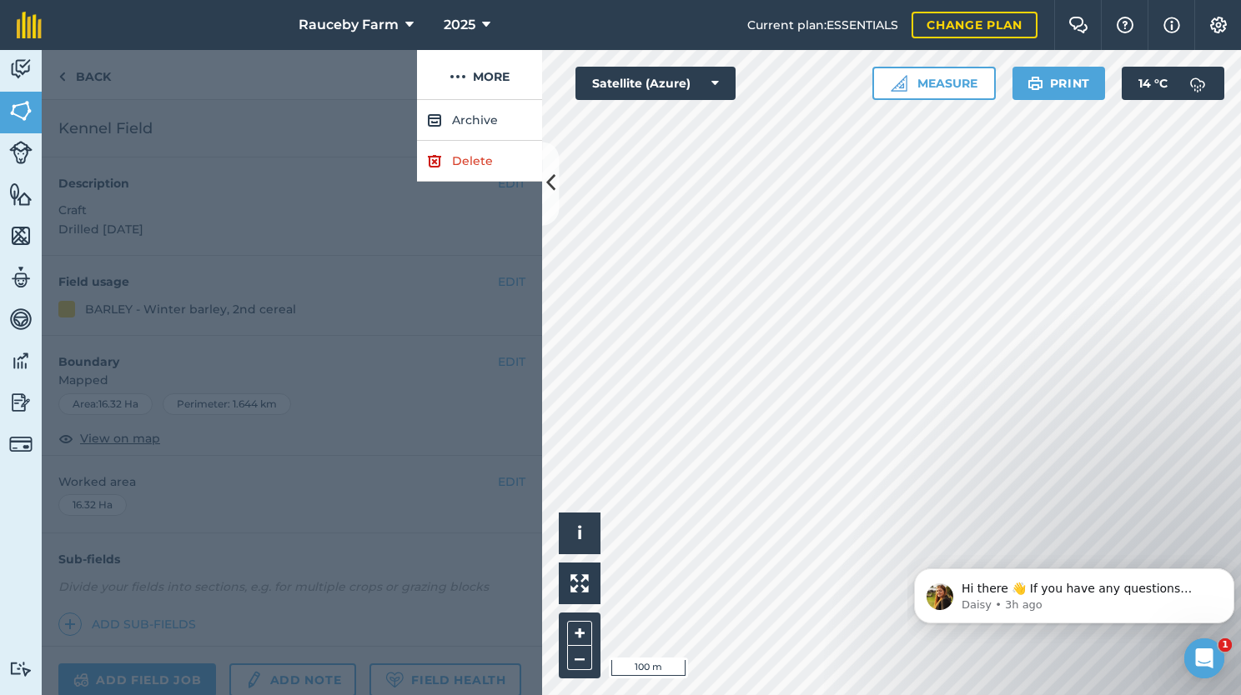
click at [345, 83] on div at bounding box center [229, 75] width 375 height 50
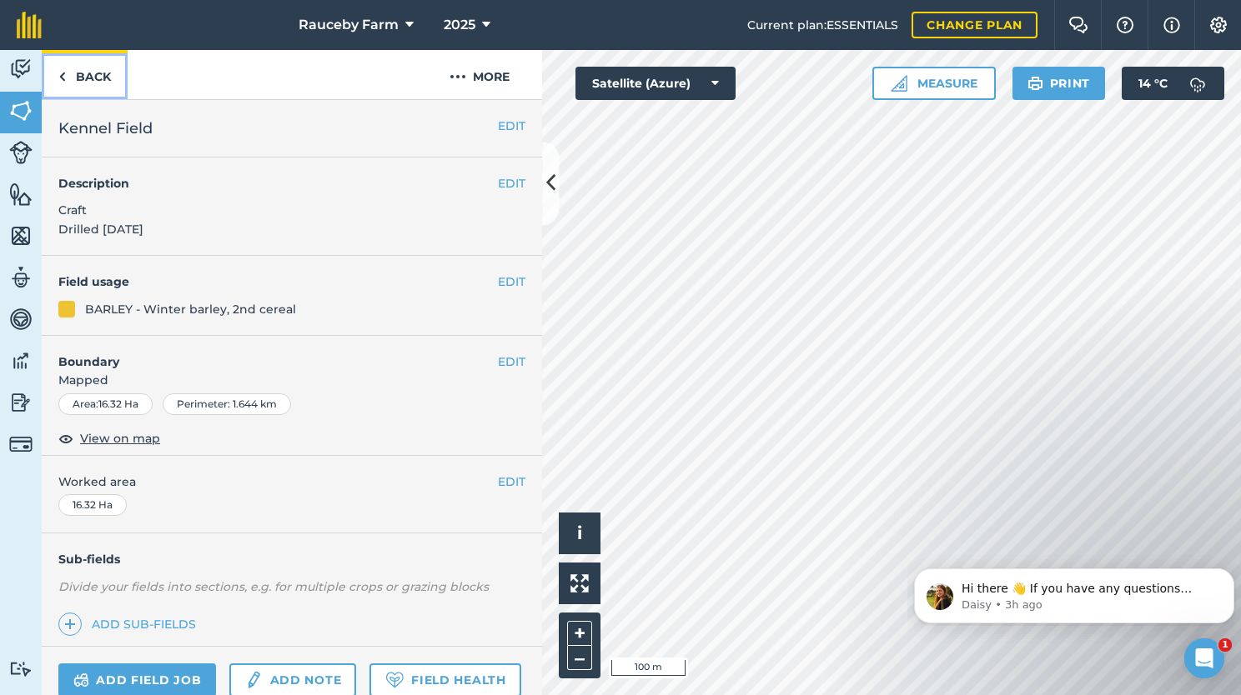
click at [88, 78] on link "Back" at bounding box center [85, 74] width 86 height 49
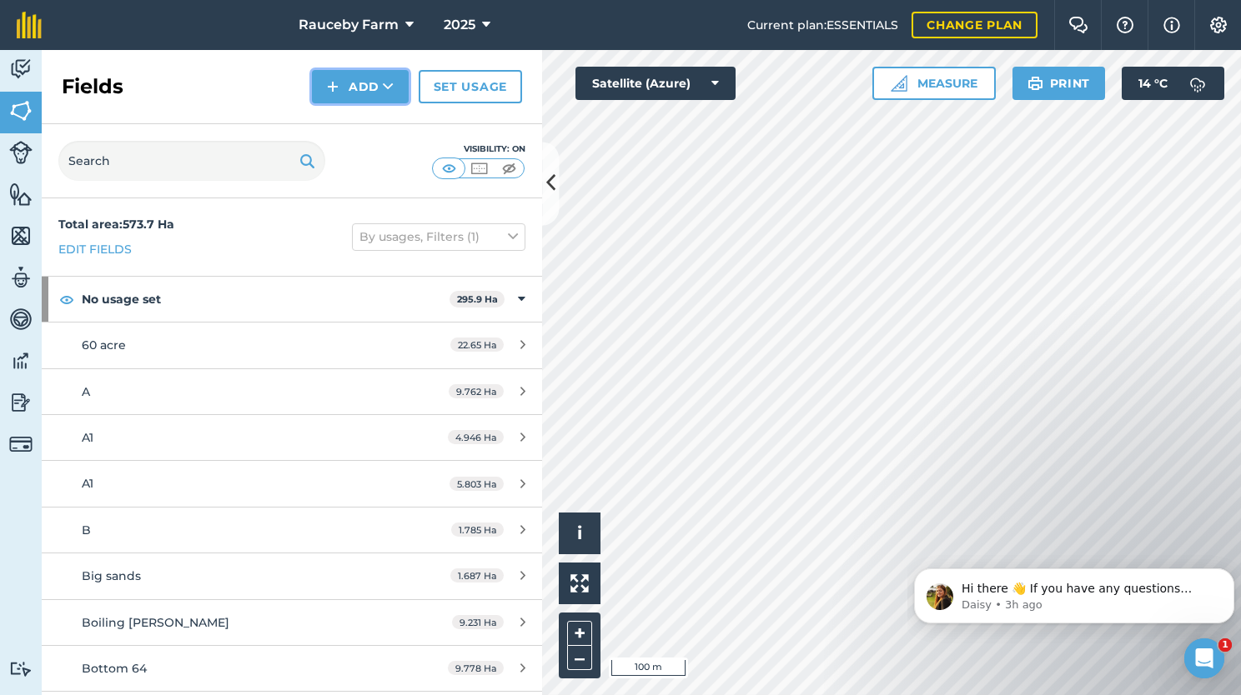
click at [362, 84] on button "Add" at bounding box center [360, 86] width 97 height 33
click at [363, 127] on link "Draw" at bounding box center [360, 124] width 92 height 37
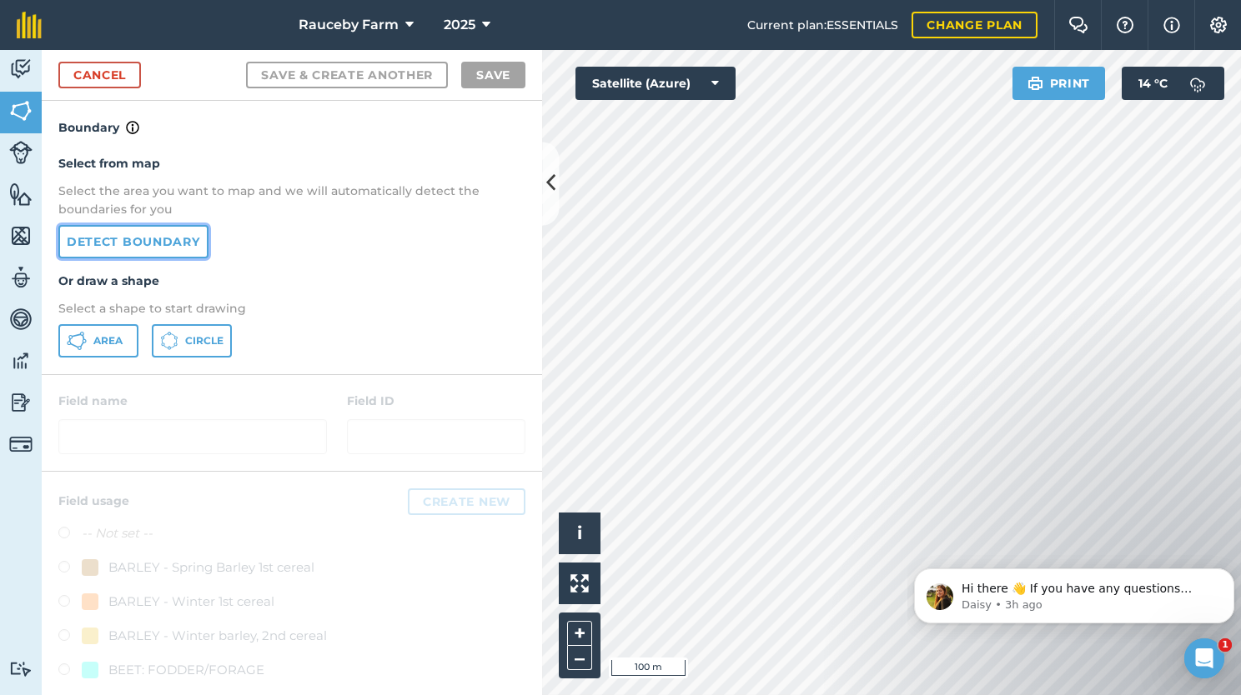
click at [159, 234] on link "Detect boundary" at bounding box center [133, 241] width 150 height 33
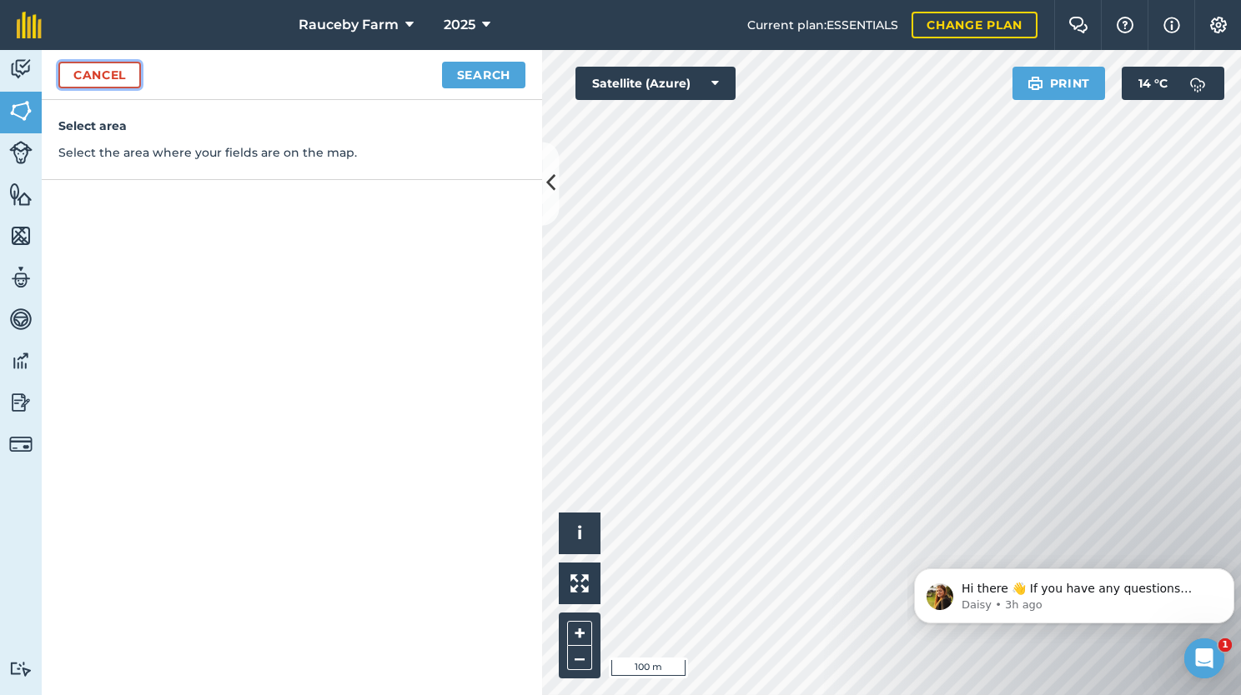
click at [95, 80] on link "Cancel" at bounding box center [99, 75] width 83 height 27
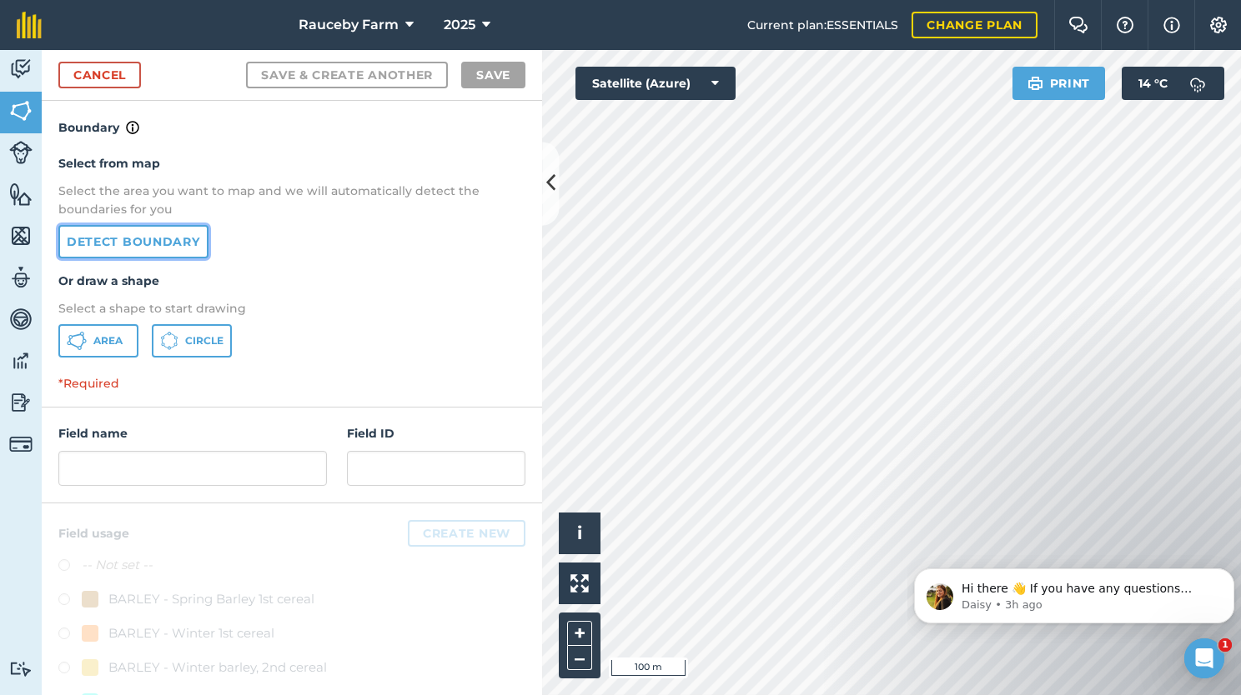
click at [147, 240] on link "Detect boundary" at bounding box center [133, 241] width 150 height 33
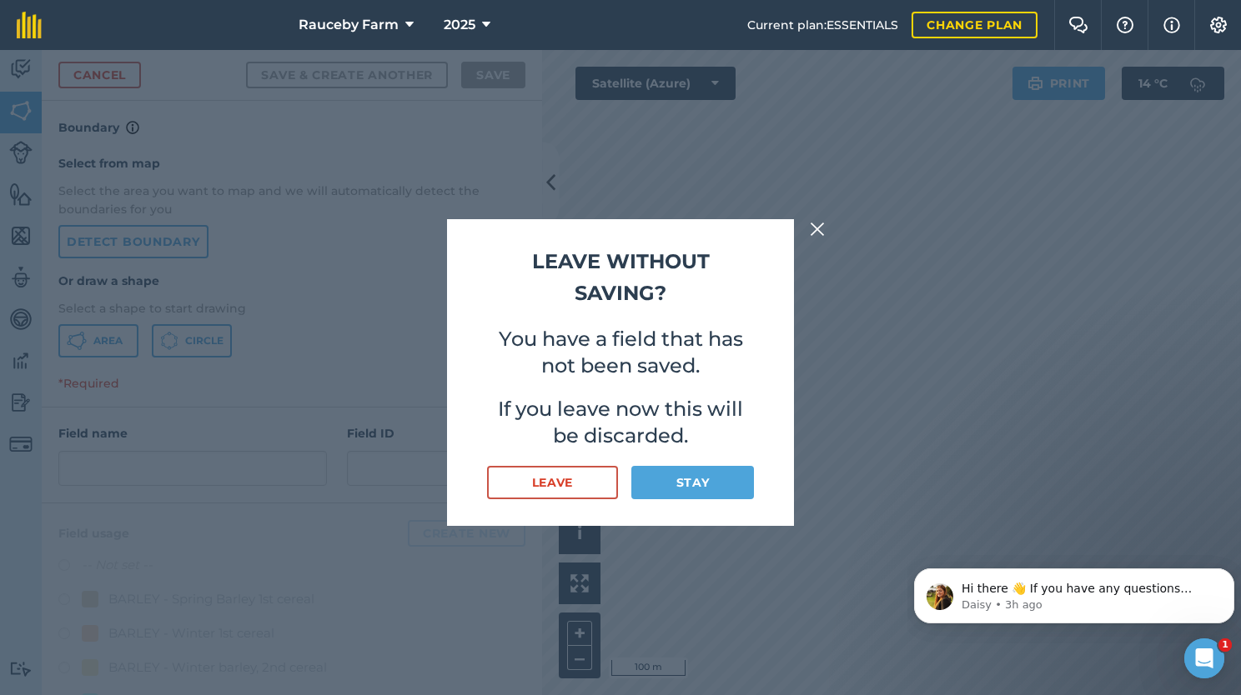
click at [813, 228] on img at bounding box center [817, 229] width 15 height 20
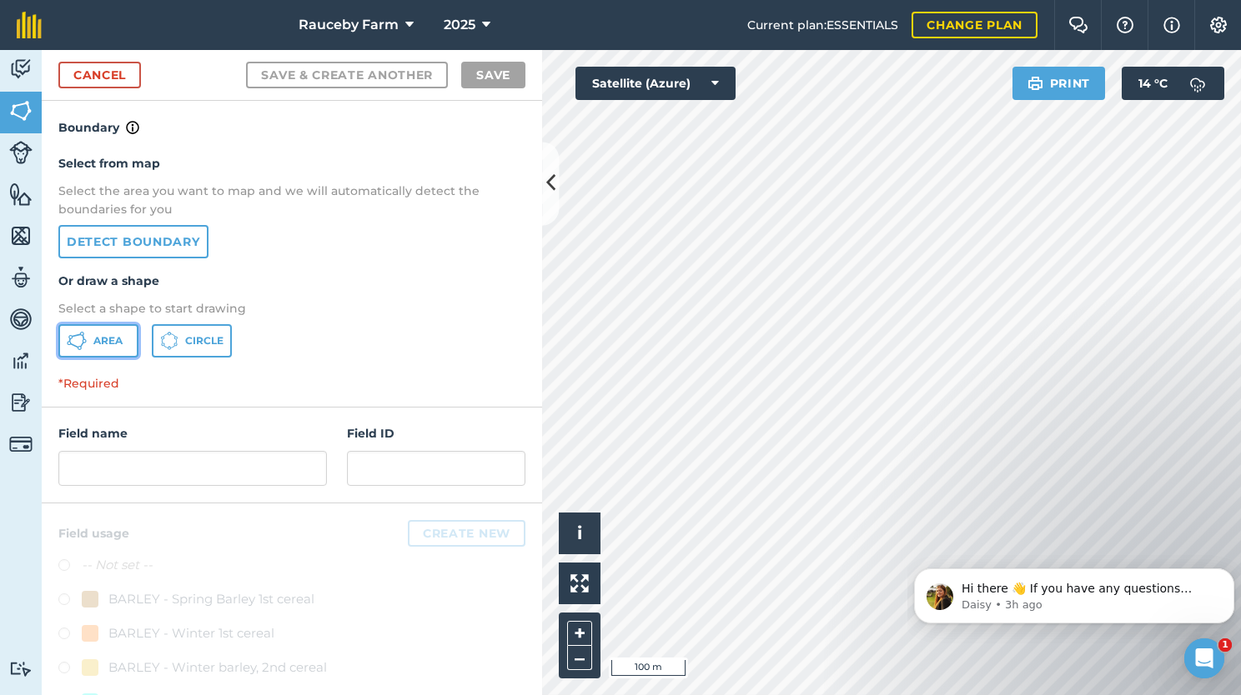
click at [73, 336] on icon at bounding box center [77, 341] width 20 height 20
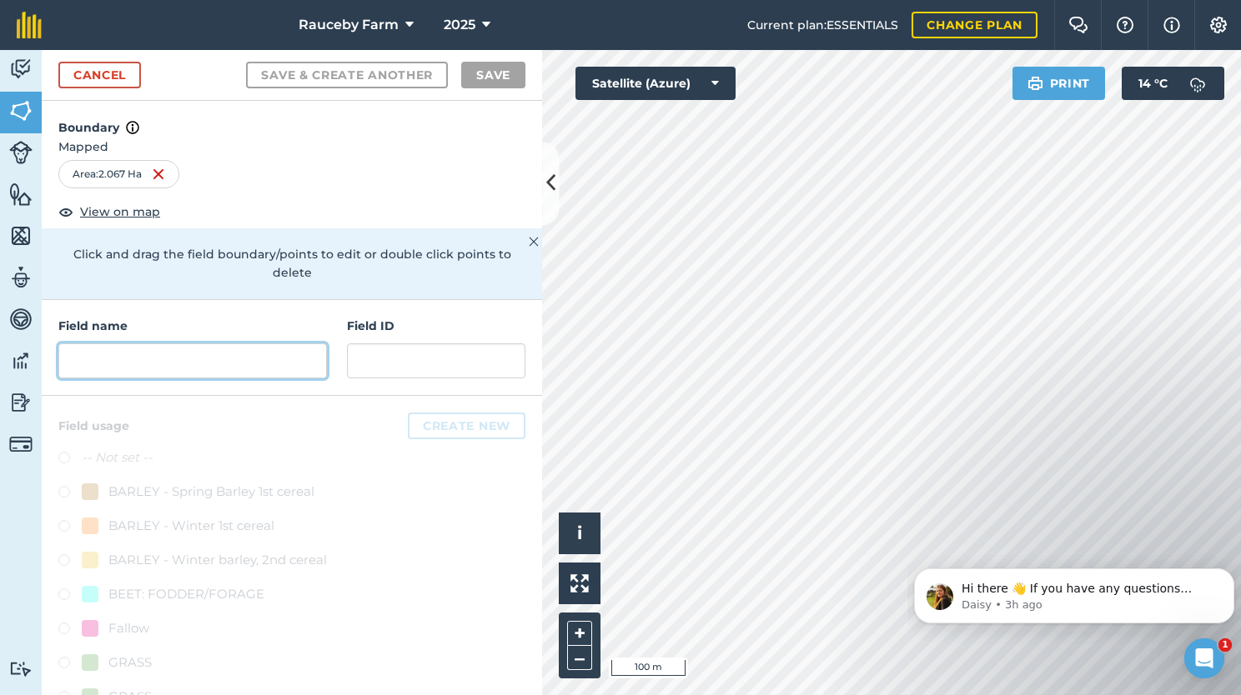
click at [253, 354] on input "text" at bounding box center [192, 361] width 268 height 35
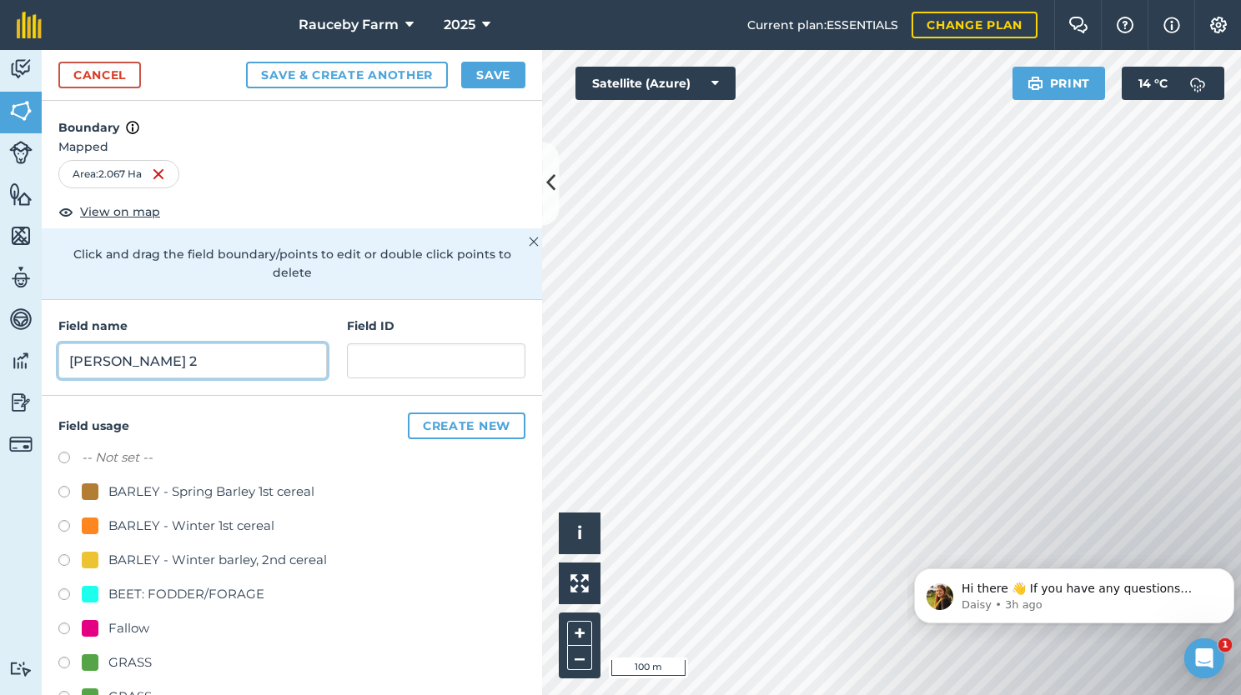
type input "[PERSON_NAME] 2"
click at [124, 655] on div "GRASS" at bounding box center [129, 663] width 43 height 20
radio input "true"
click at [498, 72] on button "Save" at bounding box center [493, 75] width 64 height 27
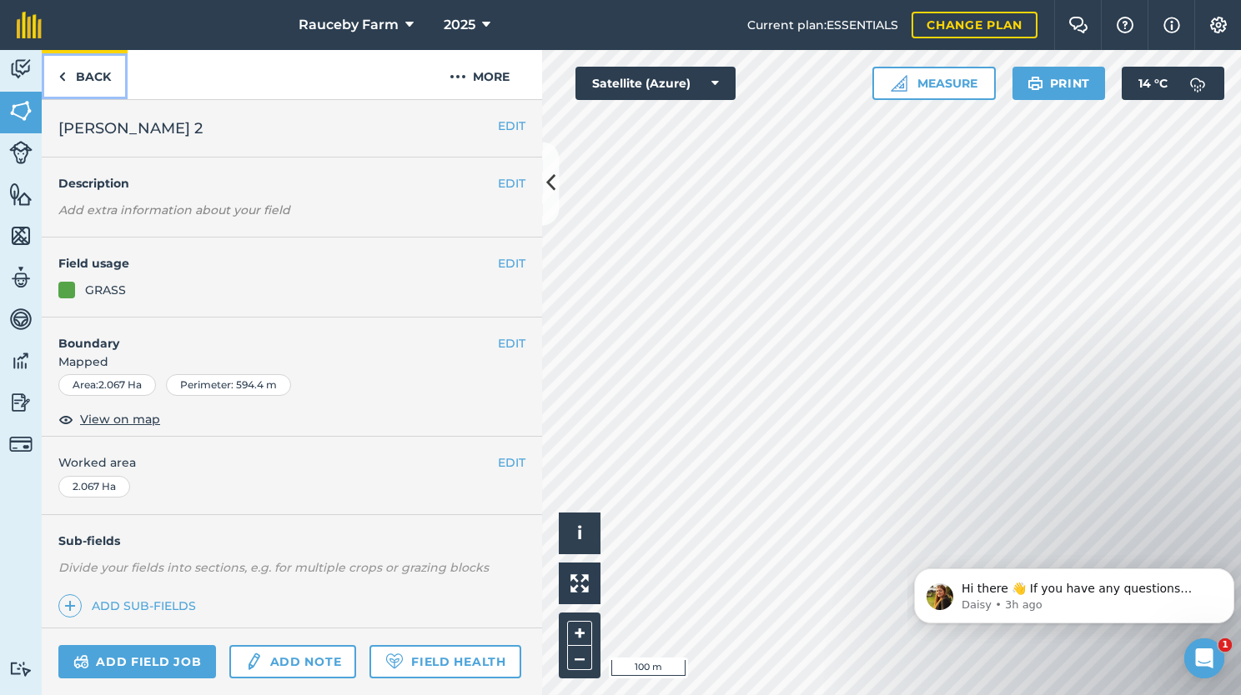
click at [75, 86] on link "Back" at bounding box center [85, 74] width 86 height 49
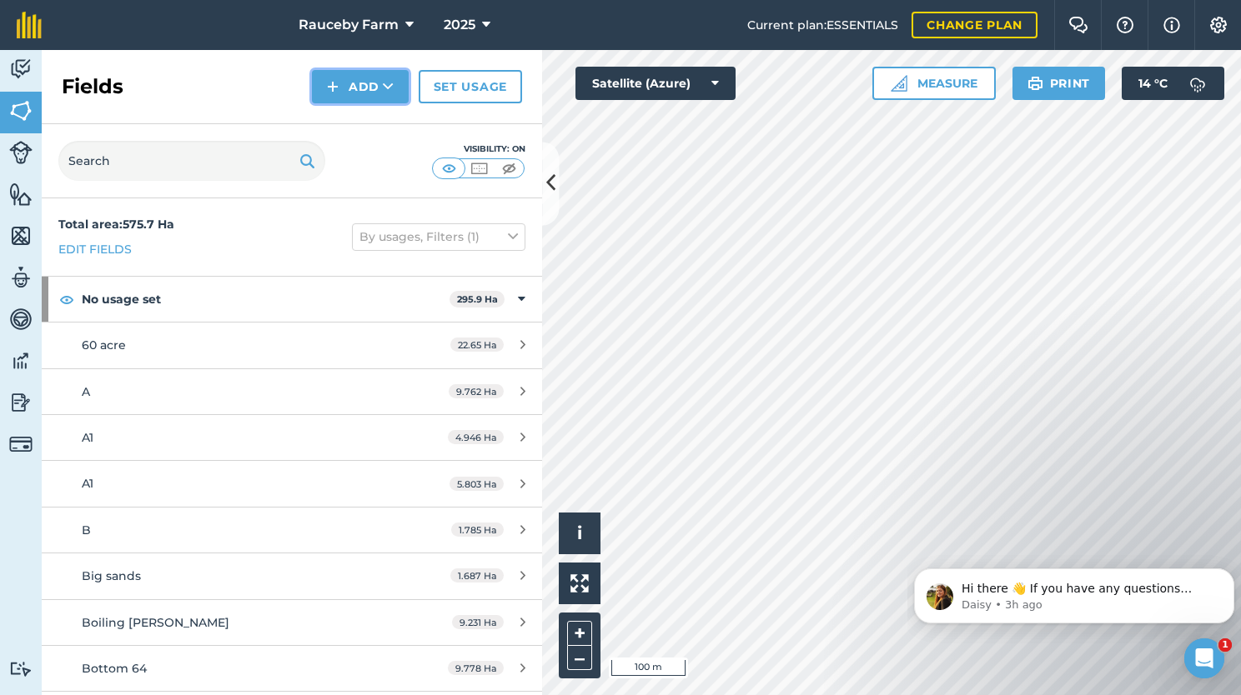
click at [381, 90] on button "Add" at bounding box center [360, 86] width 97 height 33
click at [348, 127] on link "Draw" at bounding box center [360, 124] width 92 height 37
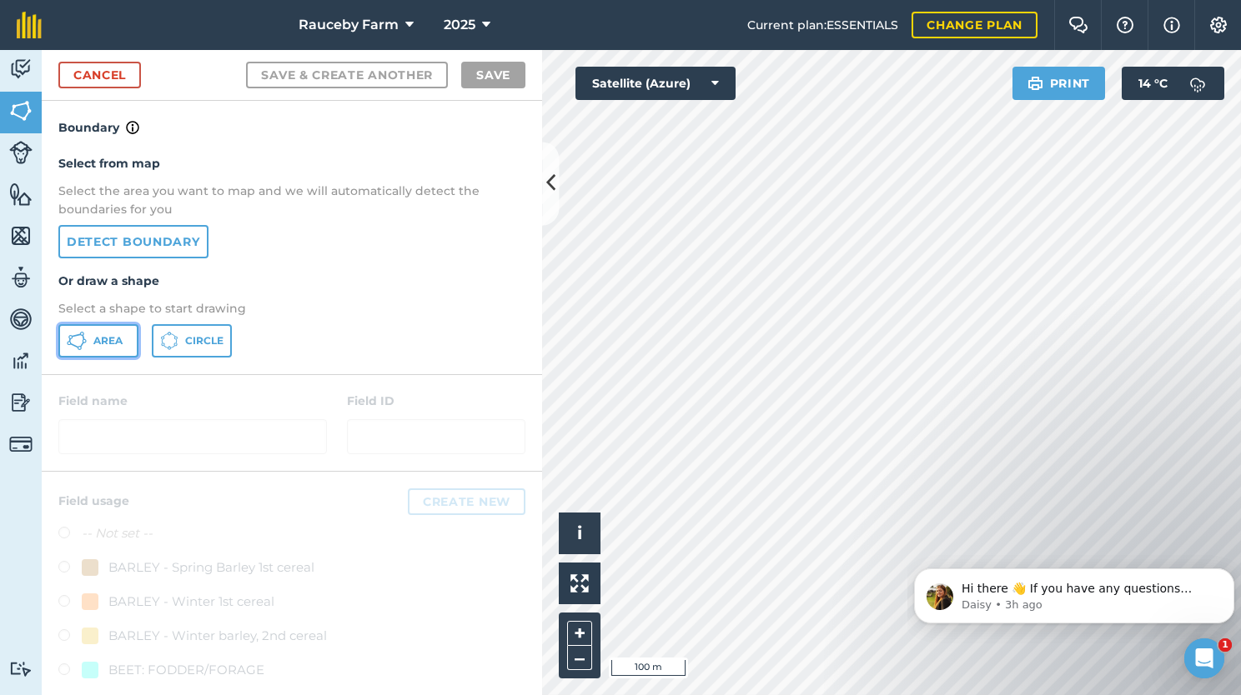
click at [124, 335] on button "Area" at bounding box center [98, 340] width 80 height 33
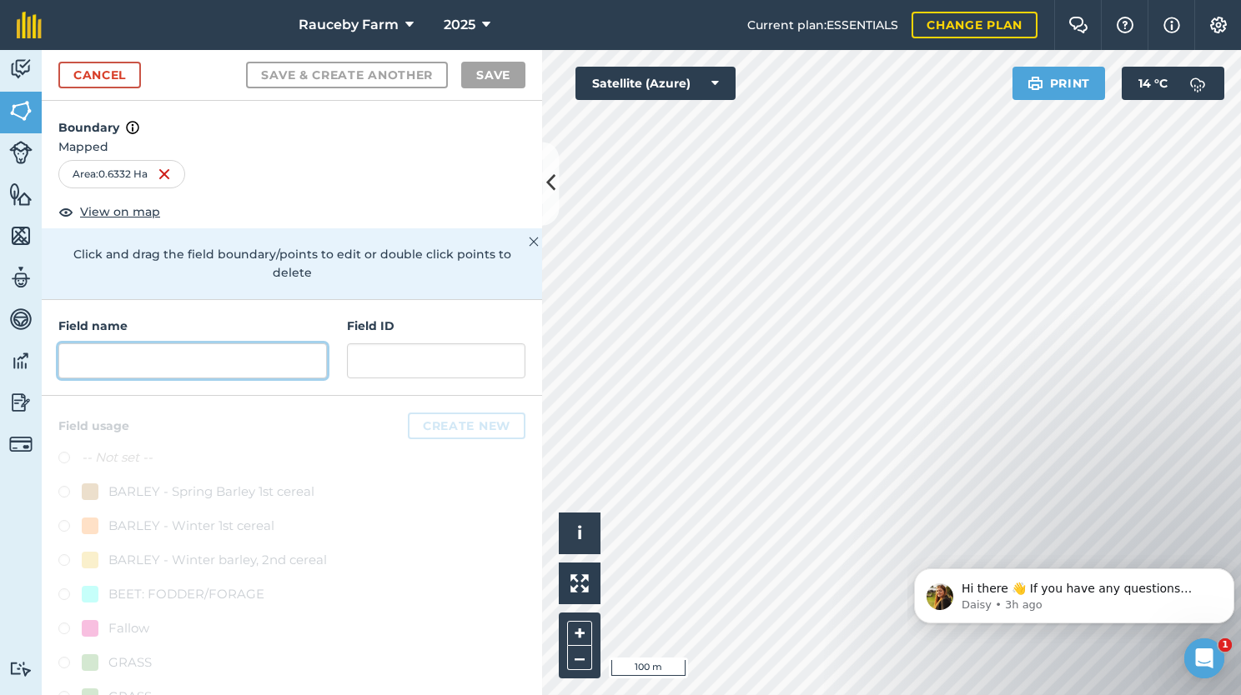
click at [242, 348] on input "text" at bounding box center [192, 361] width 268 height 35
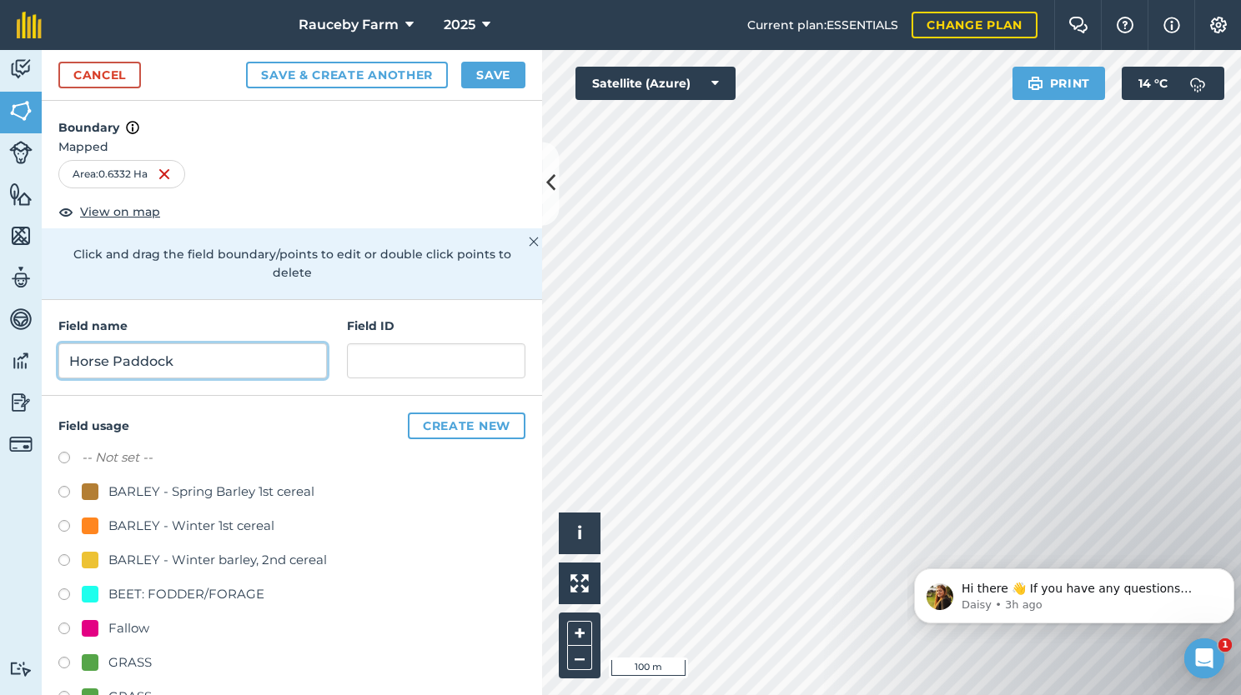
type input "Horse Paddock"
click at [132, 663] on div "GRASS" at bounding box center [129, 663] width 43 height 20
radio input "true"
click at [504, 70] on button "Save" at bounding box center [493, 75] width 64 height 27
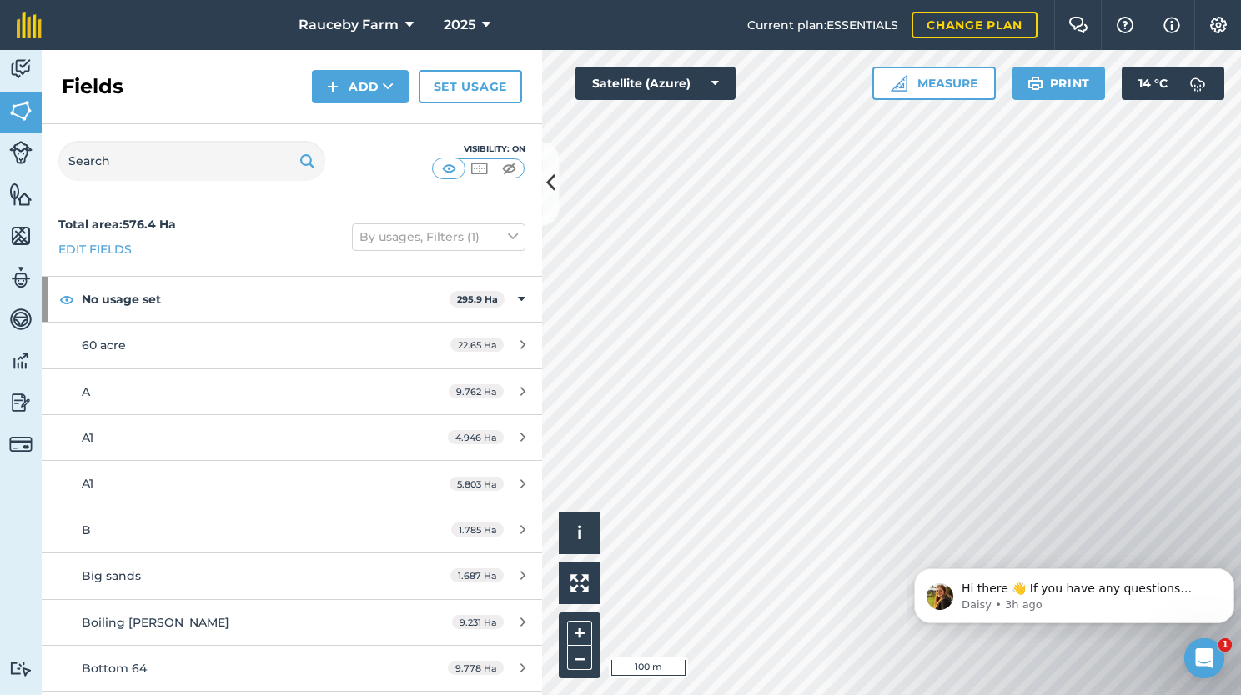
click at [940, 83] on div "Click to start drawing i © 2025 TomTom, Microsoft 100 m + – Satellite (Azure) M…" at bounding box center [891, 372] width 699 height 645
click at [380, 86] on button "Add" at bounding box center [360, 86] width 97 height 33
click at [385, 88] on icon at bounding box center [388, 86] width 11 height 17
click at [359, 116] on link "Draw" at bounding box center [360, 124] width 92 height 37
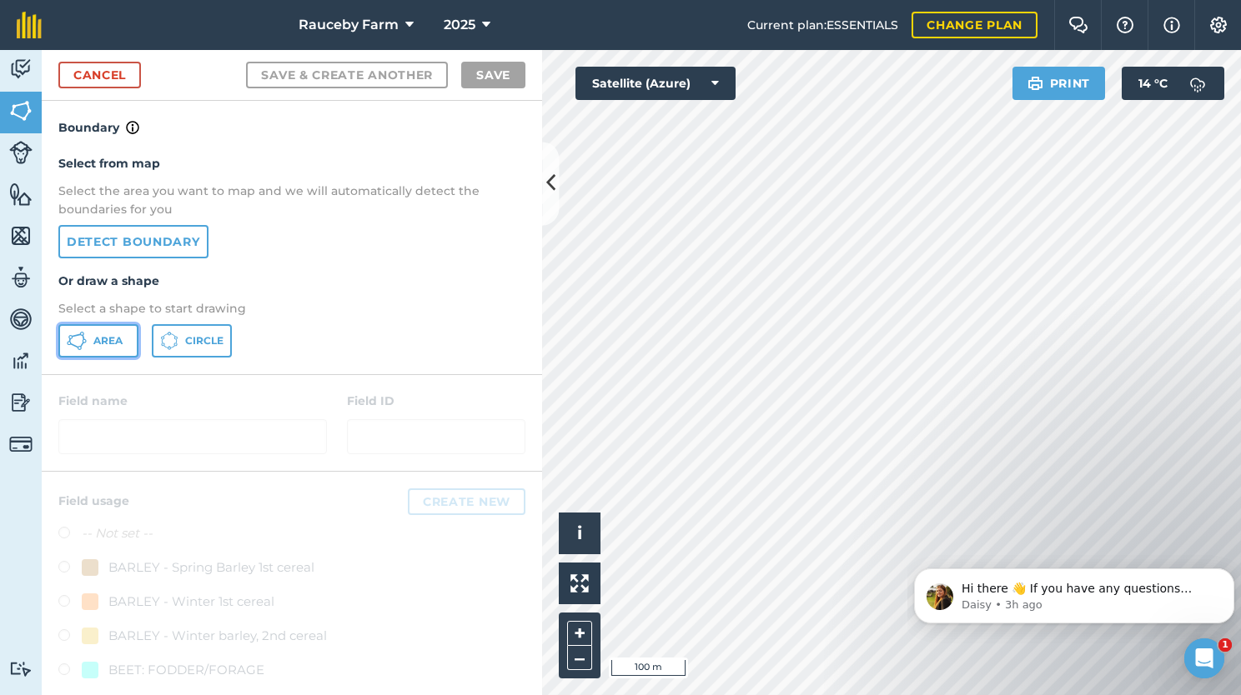
click at [107, 341] on span "Area" at bounding box center [107, 340] width 29 height 13
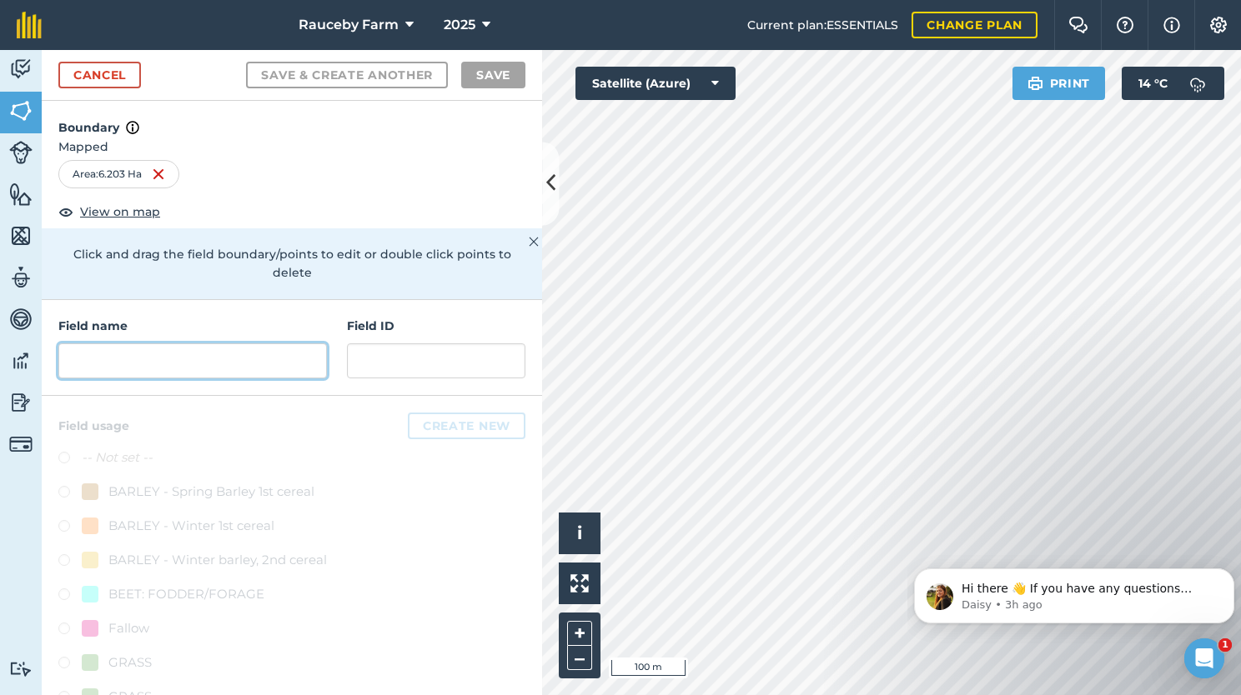
click at [218, 355] on input "text" at bounding box center [192, 361] width 268 height 35
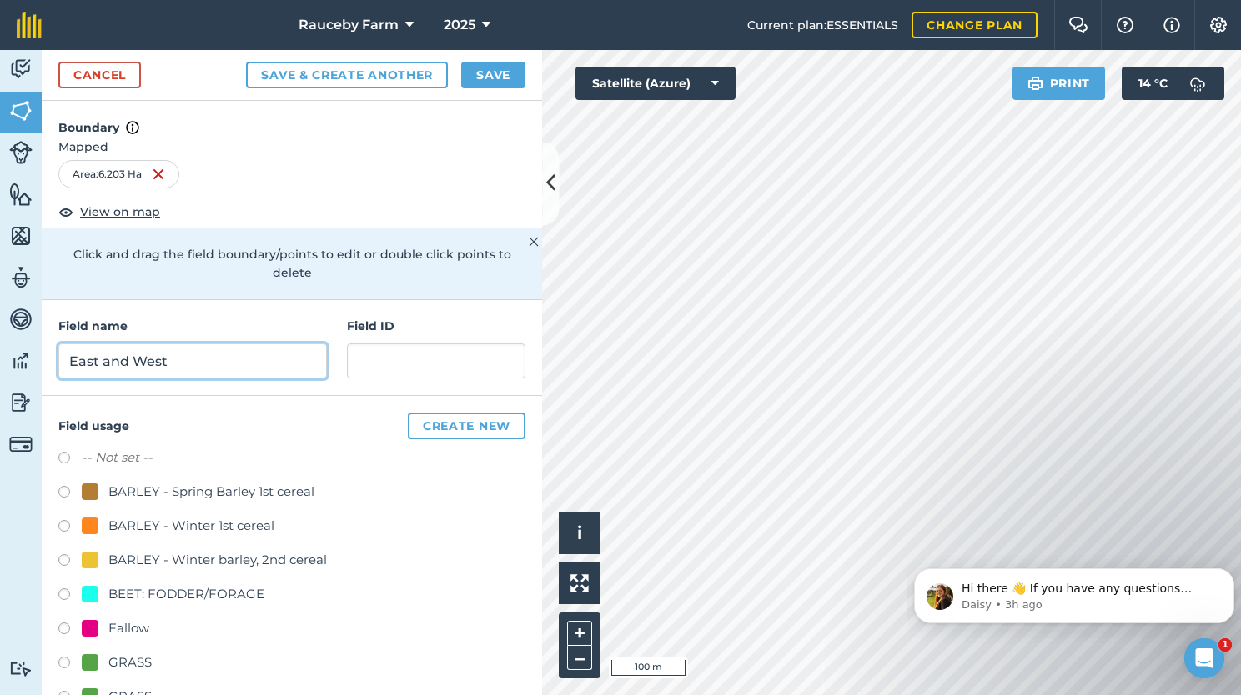
type input "East and West"
click at [113, 654] on div "GRASS" at bounding box center [129, 663] width 43 height 20
radio input "true"
click at [496, 78] on button "Save" at bounding box center [493, 75] width 64 height 27
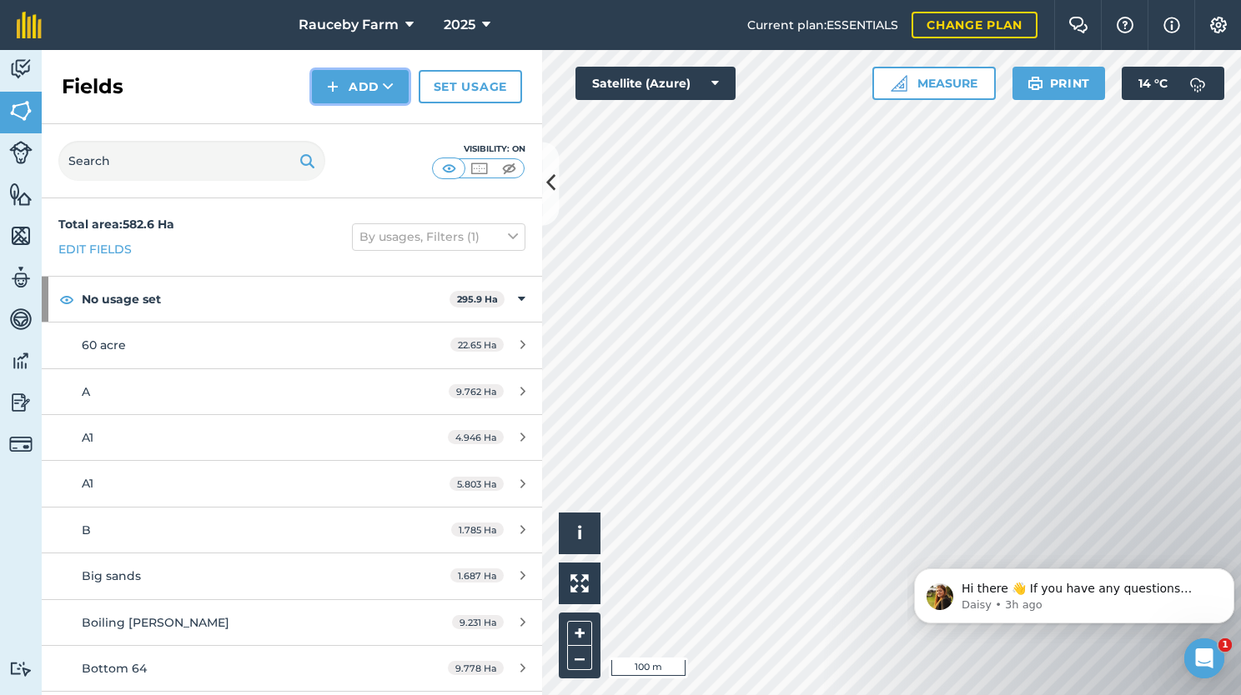
click at [354, 92] on button "Add" at bounding box center [360, 86] width 97 height 33
click at [358, 119] on link "Draw" at bounding box center [360, 124] width 92 height 37
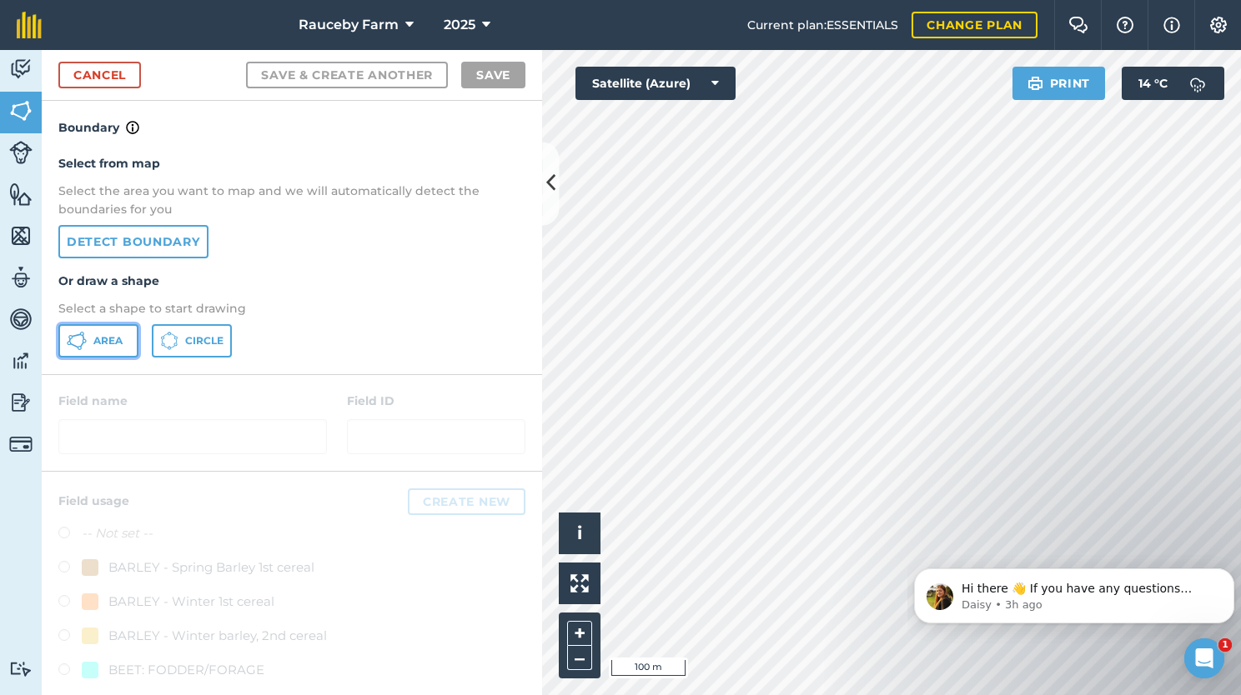
click at [113, 329] on button "Area" at bounding box center [98, 340] width 80 height 33
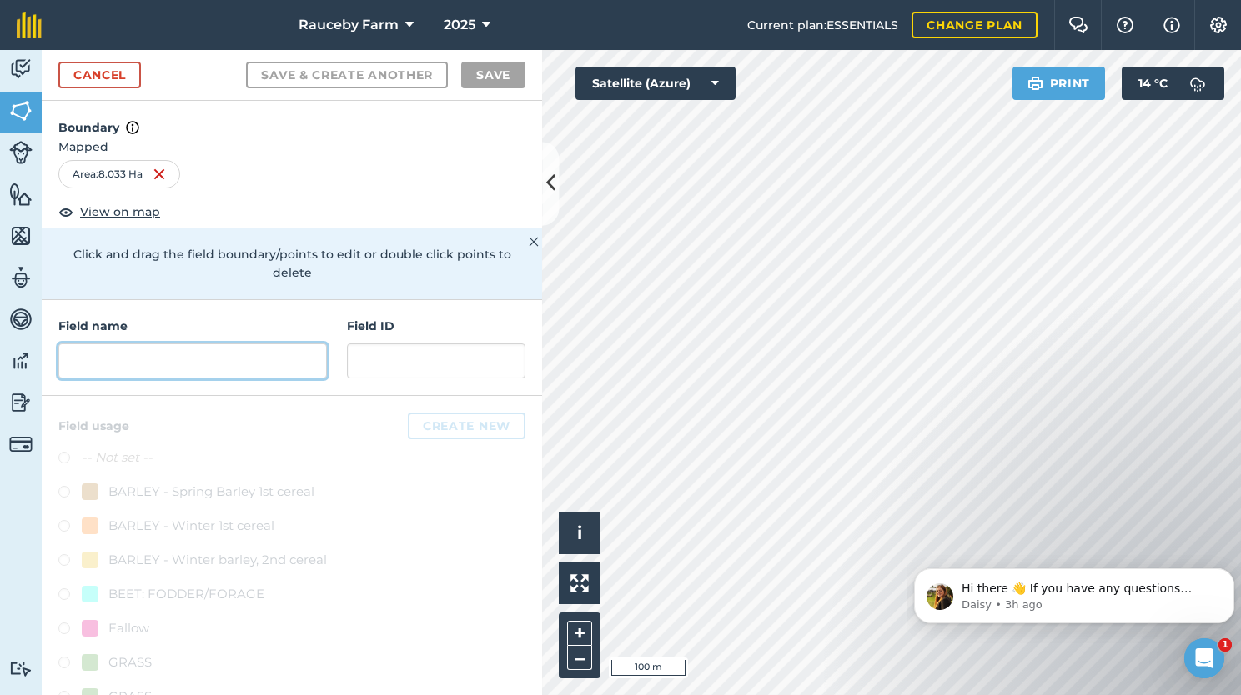
click at [200, 352] on input "text" at bounding box center [192, 361] width 268 height 35
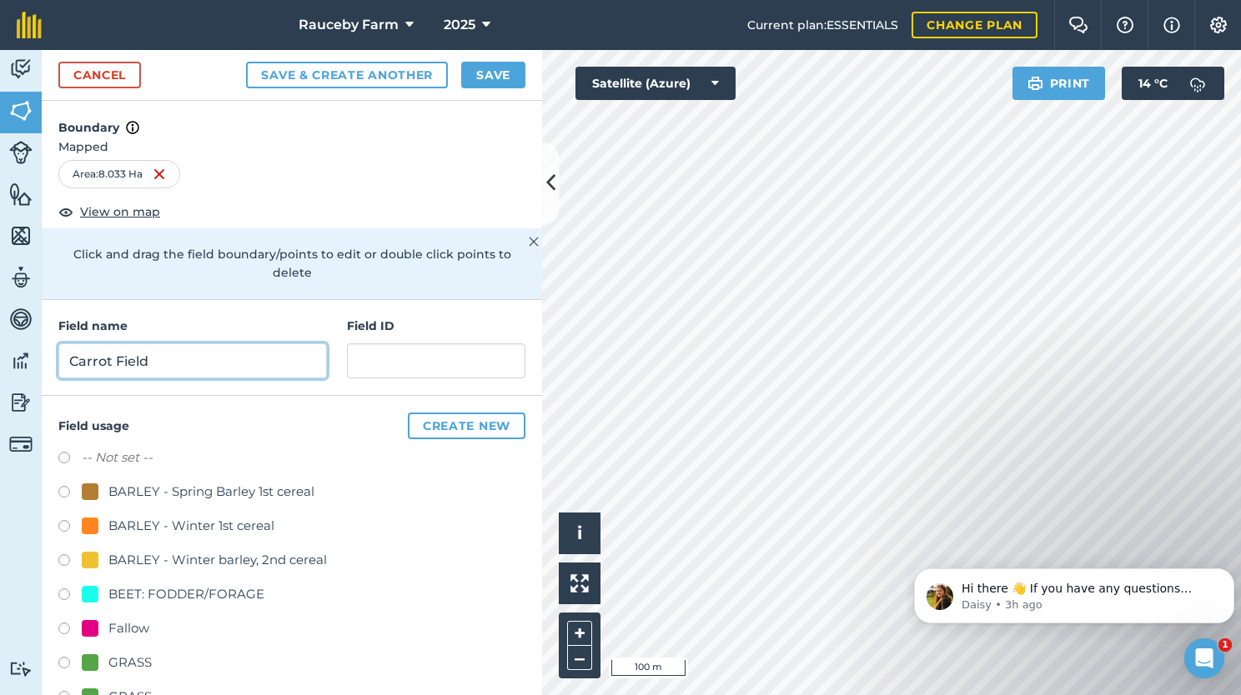
type input "Carrot Field"
click at [515, 71] on button "Save" at bounding box center [493, 75] width 64 height 27
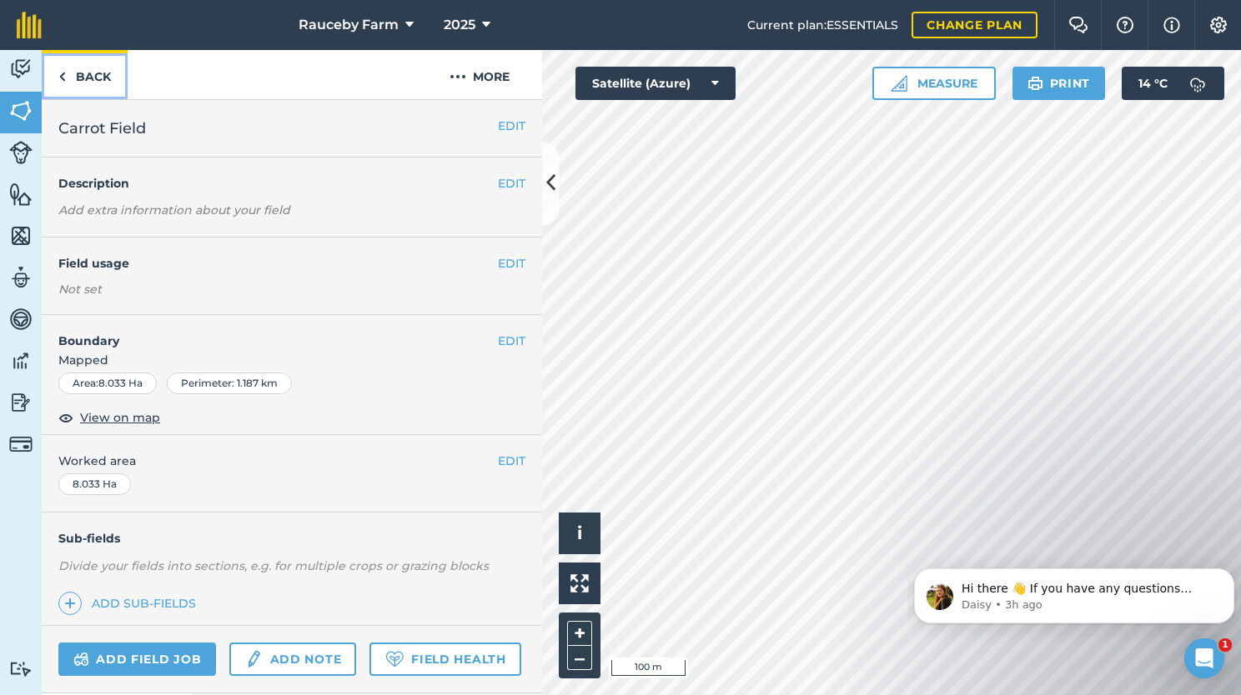
click at [97, 82] on link "Back" at bounding box center [85, 74] width 86 height 49
click at [481, 255] on h4 "Field usage" at bounding box center [277, 263] width 439 height 18
click at [498, 263] on button "EDIT" at bounding box center [512, 263] width 28 height 18
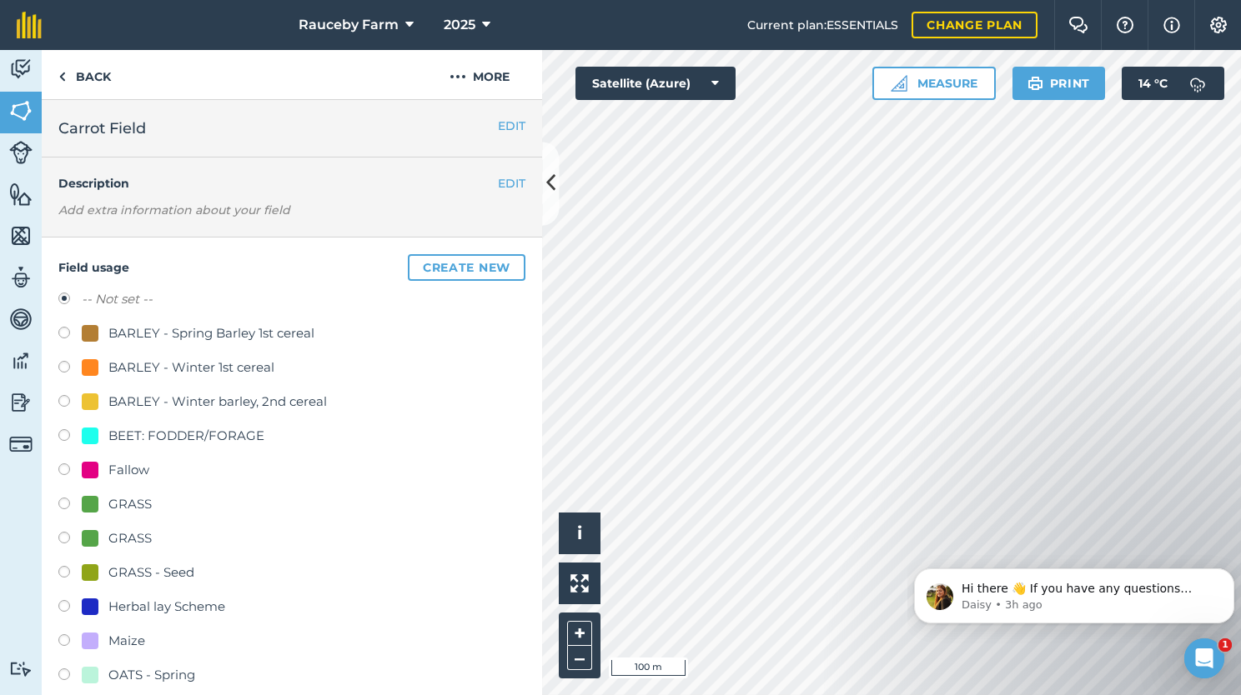
click at [123, 500] on div "GRASS" at bounding box center [129, 504] width 43 height 20
radio input "true"
radio input "false"
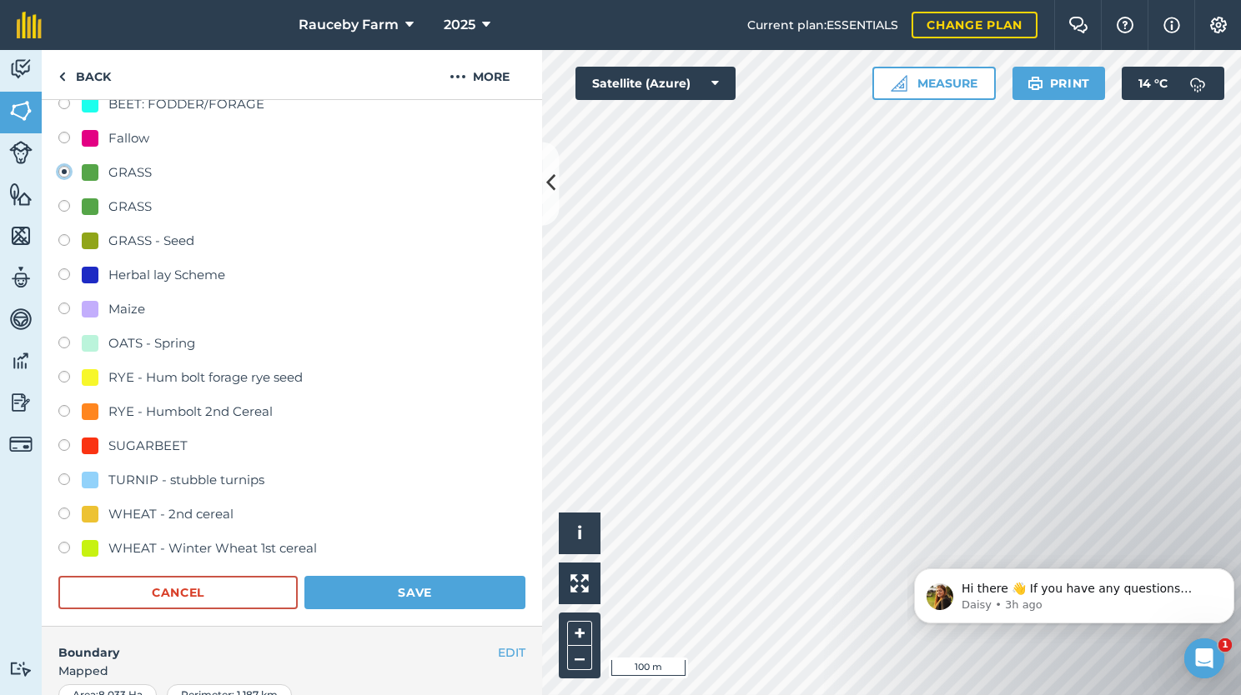
scroll to position [335, 0]
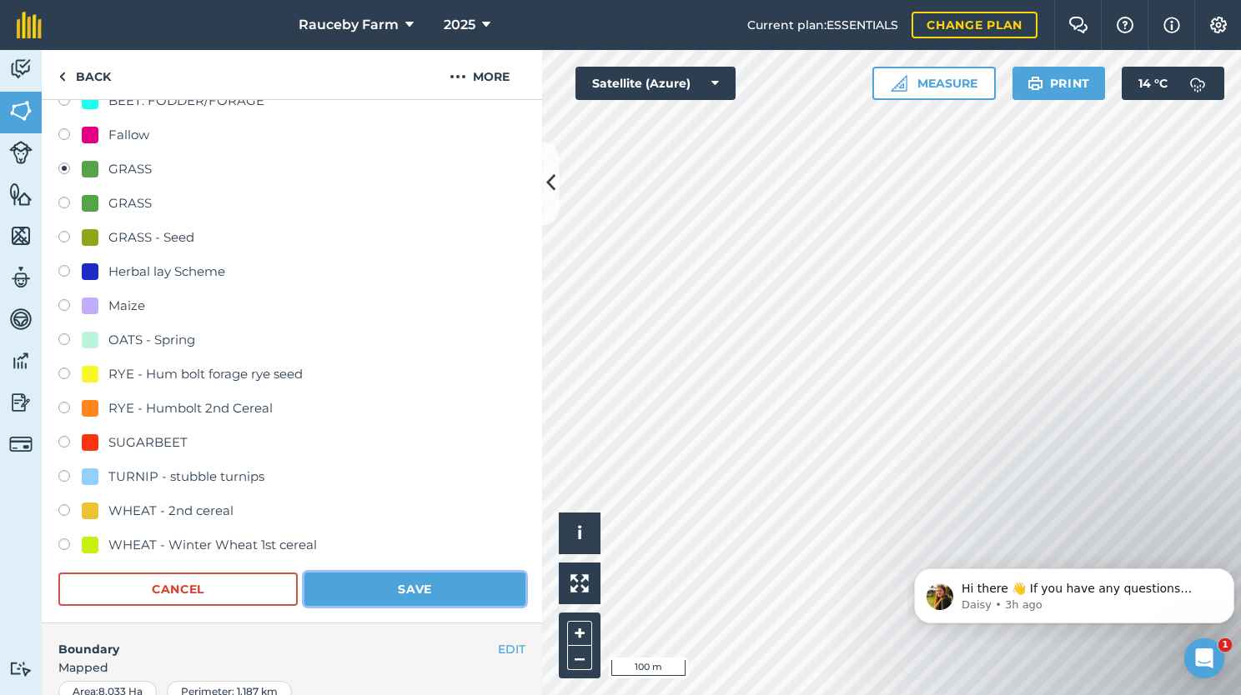
click at [410, 591] on button "Save" at bounding box center [414, 589] width 221 height 33
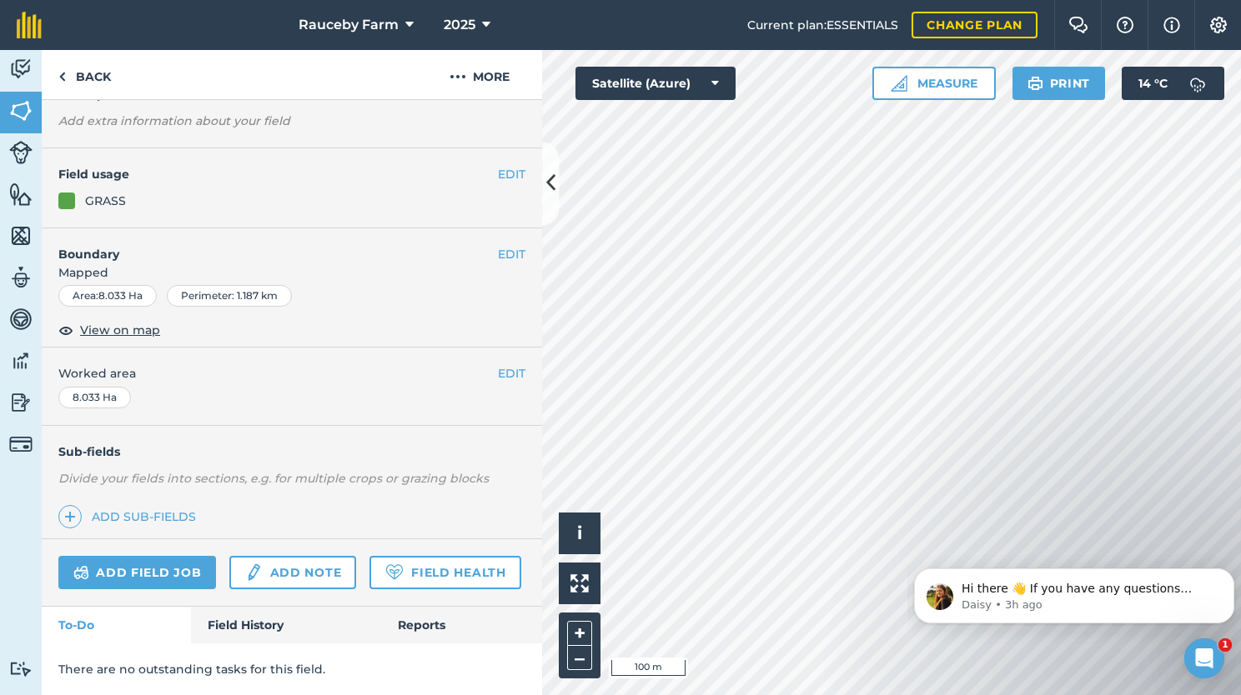
scroll to position [133, 0]
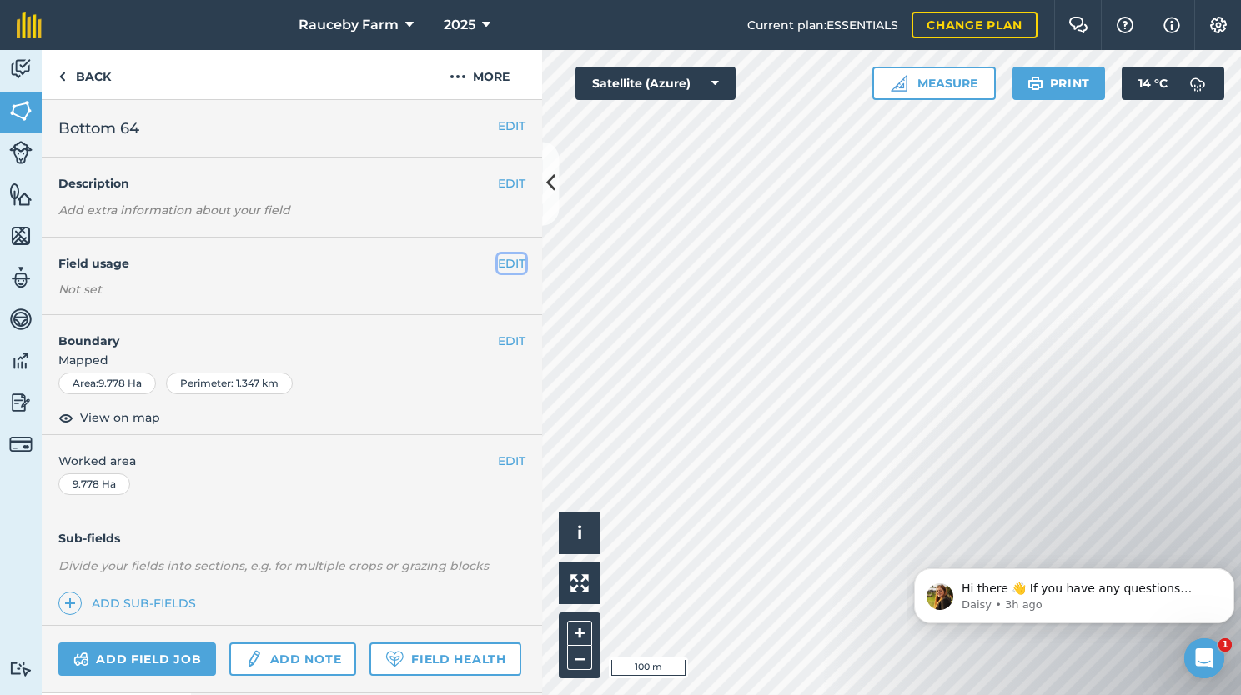
click at [498, 262] on button "EDIT" at bounding box center [512, 263] width 28 height 18
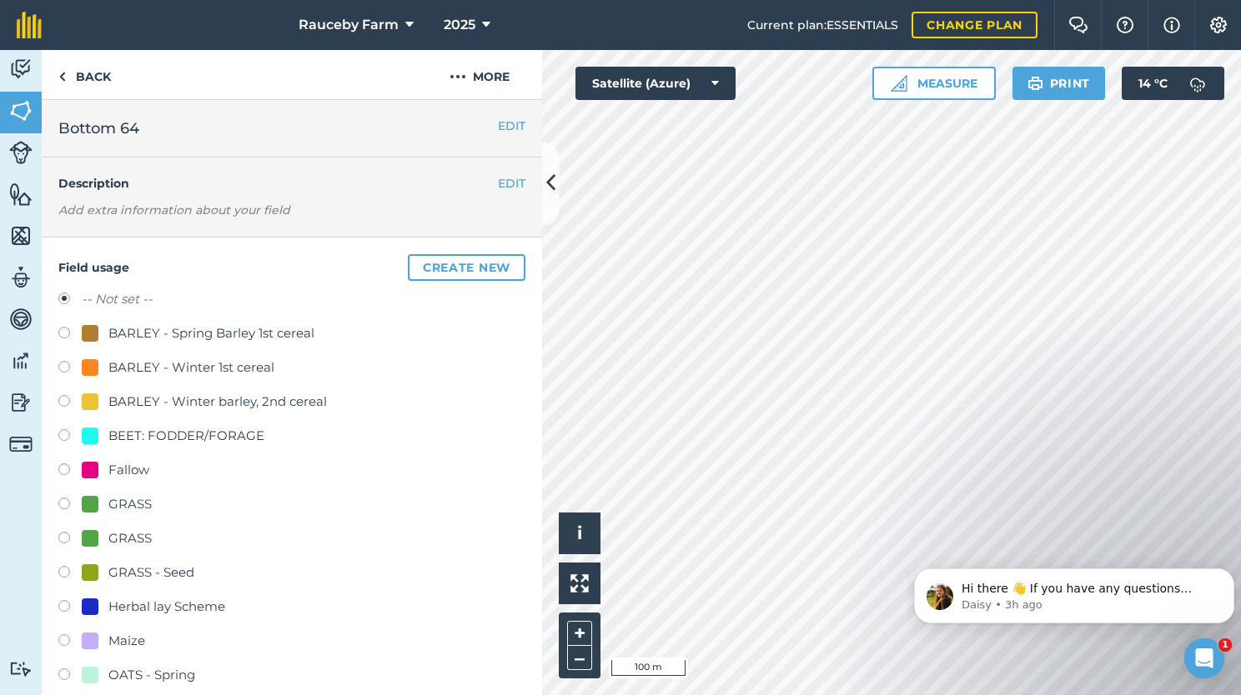
click at [113, 508] on div "GRASS" at bounding box center [129, 504] width 43 height 20
radio input "true"
radio input "false"
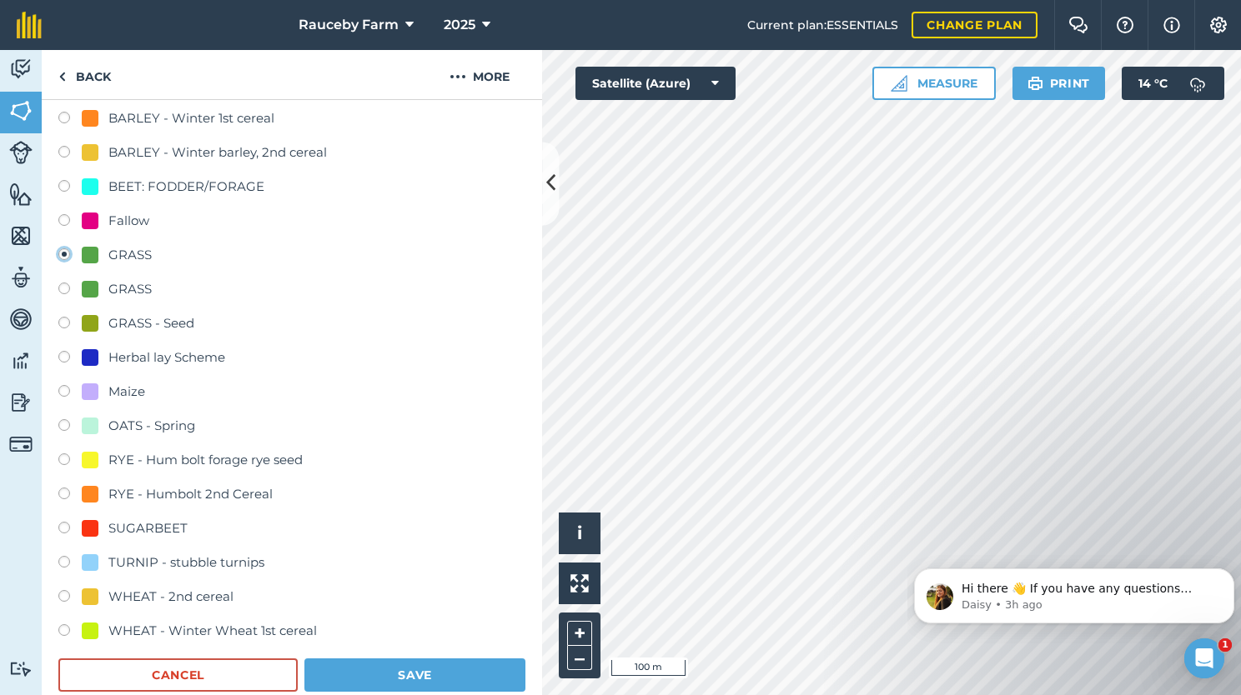
scroll to position [360, 0]
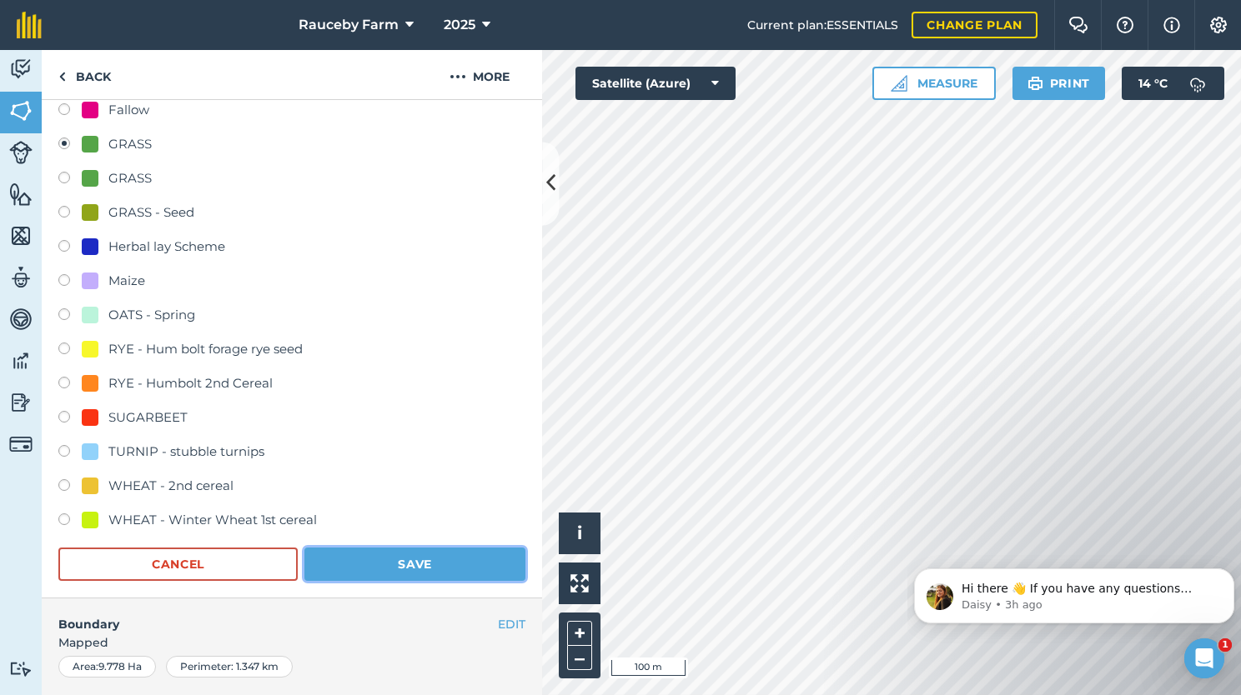
click at [382, 555] on button "Save" at bounding box center [414, 564] width 221 height 33
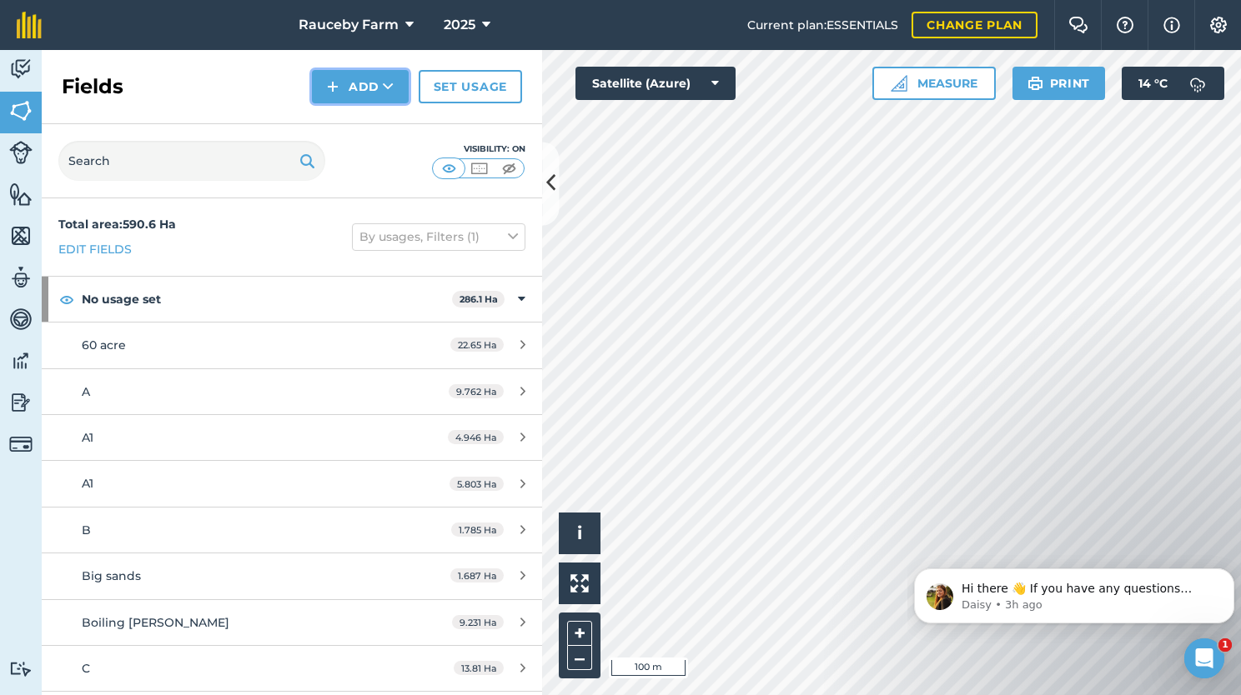
click at [367, 82] on button "Add" at bounding box center [360, 86] width 97 height 33
click at [357, 126] on link "Draw" at bounding box center [360, 124] width 92 height 37
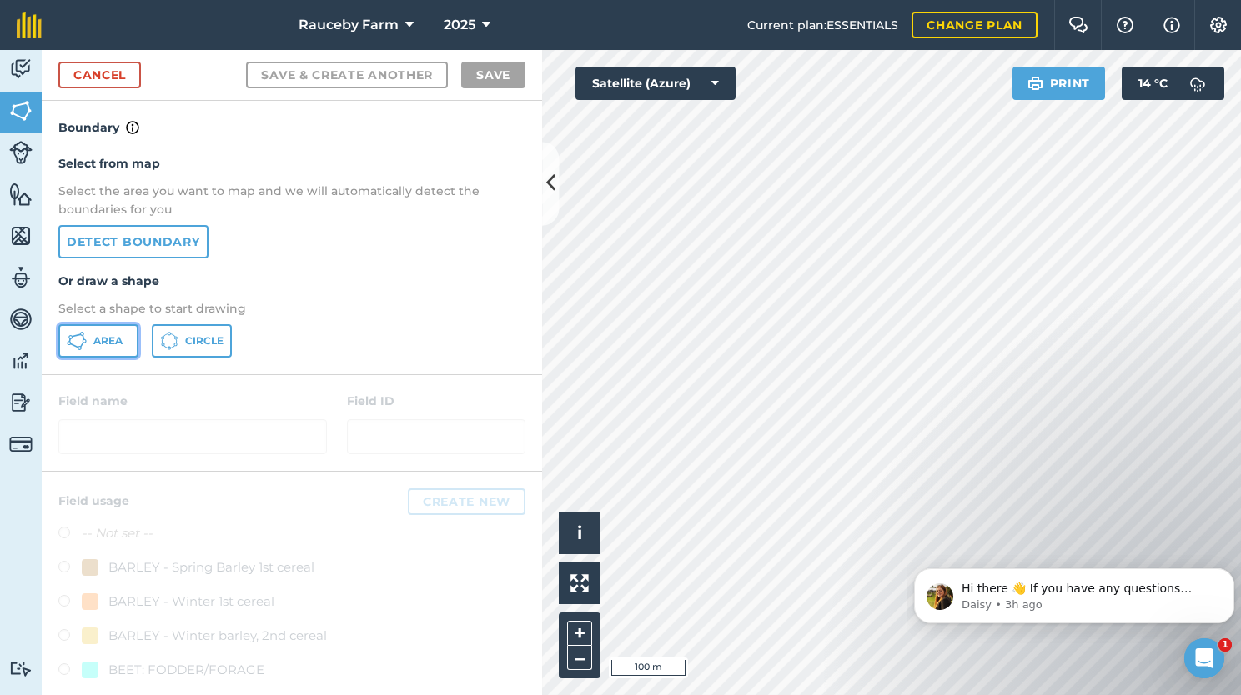
click at [81, 336] on icon at bounding box center [77, 341] width 20 height 20
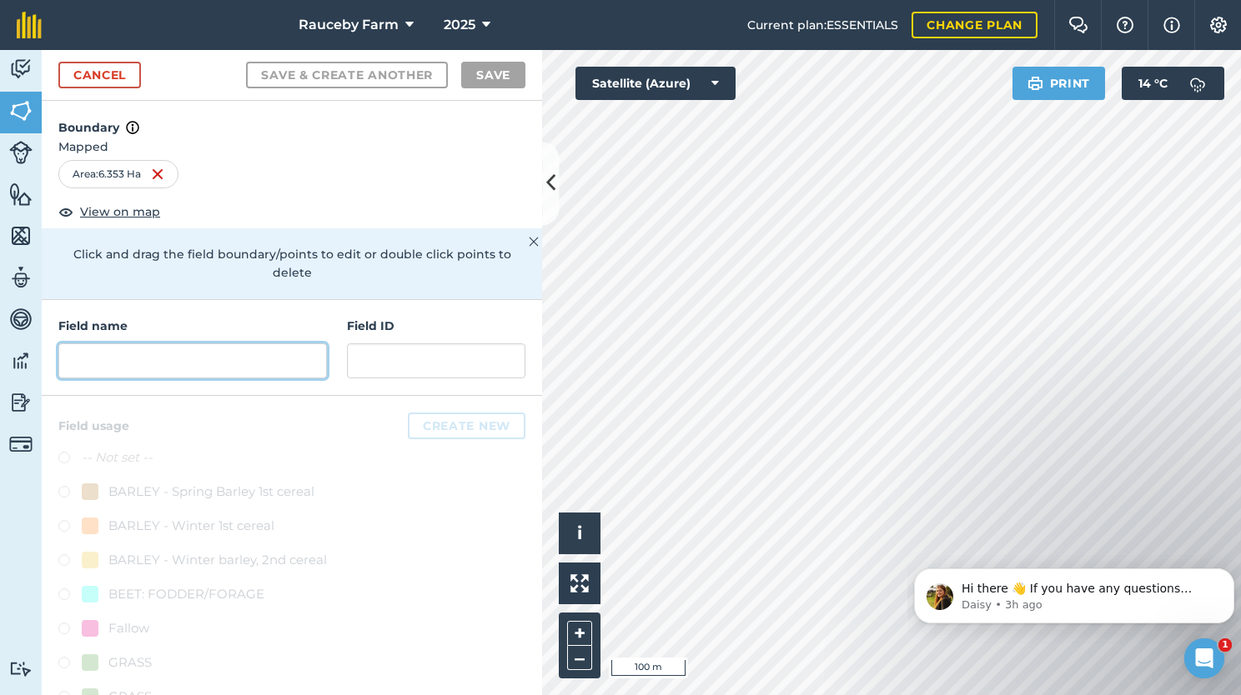
click at [217, 367] on input "text" at bounding box center [192, 361] width 268 height 35
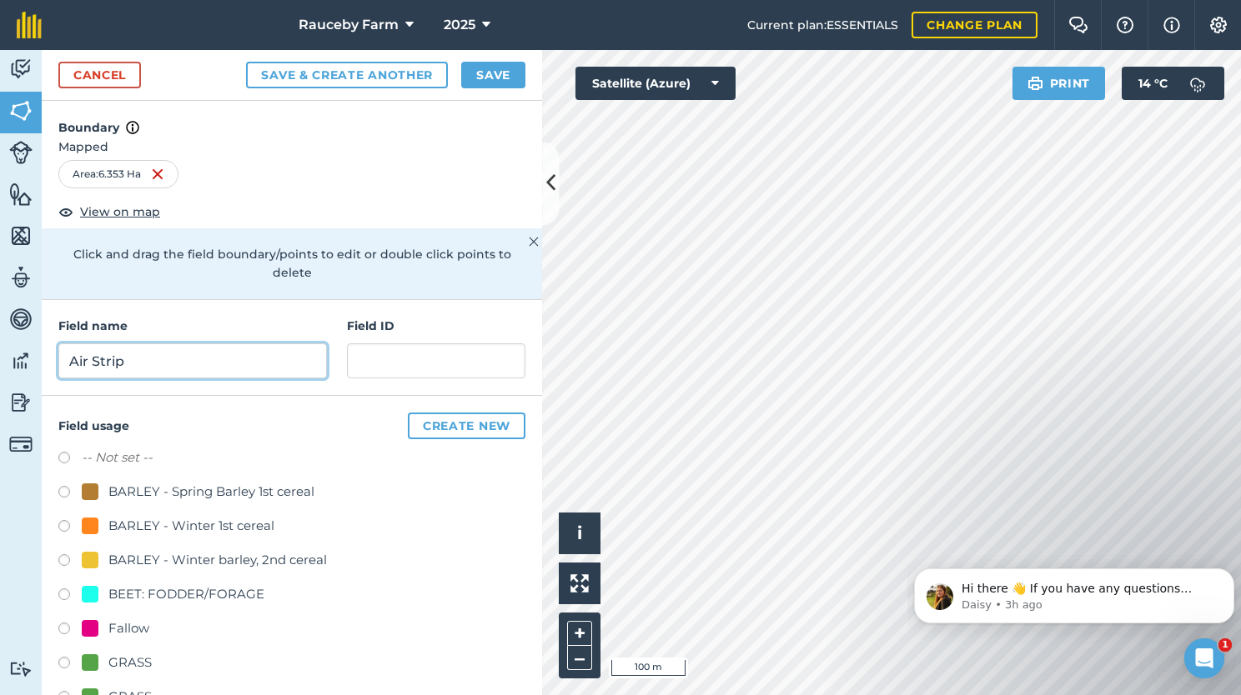
type input "Air Strip"
click at [127, 655] on div "GRASS" at bounding box center [129, 663] width 43 height 20
radio input "true"
click at [504, 73] on button "Save" at bounding box center [493, 75] width 64 height 27
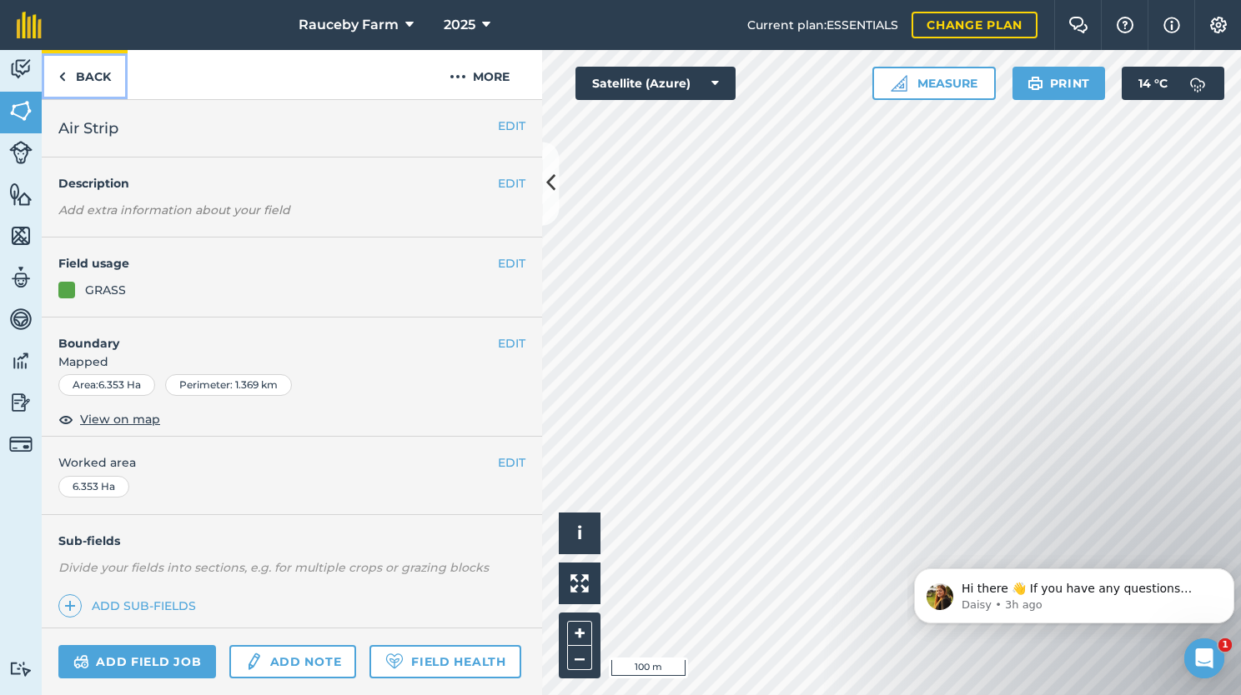
click at [62, 77] on img at bounding box center [62, 77] width 8 height 20
click at [101, 85] on link "Back" at bounding box center [85, 74] width 86 height 49
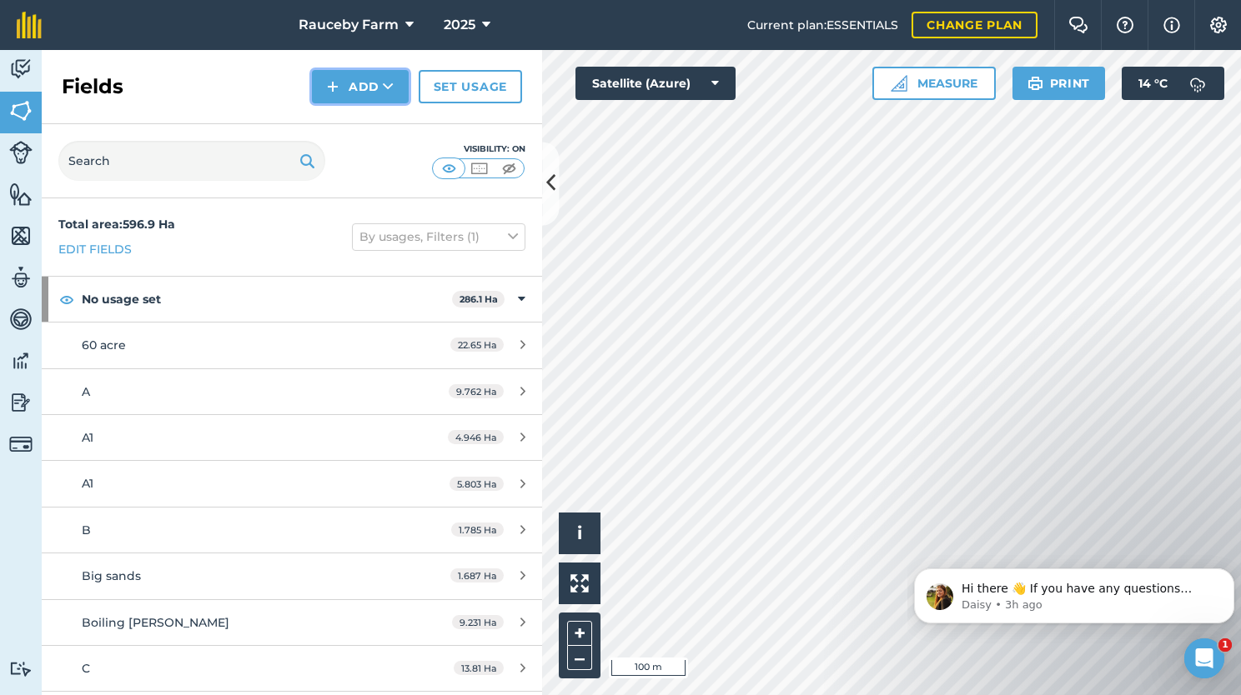
click at [379, 98] on button "Add" at bounding box center [360, 86] width 97 height 33
click at [377, 126] on link "Draw" at bounding box center [360, 124] width 92 height 37
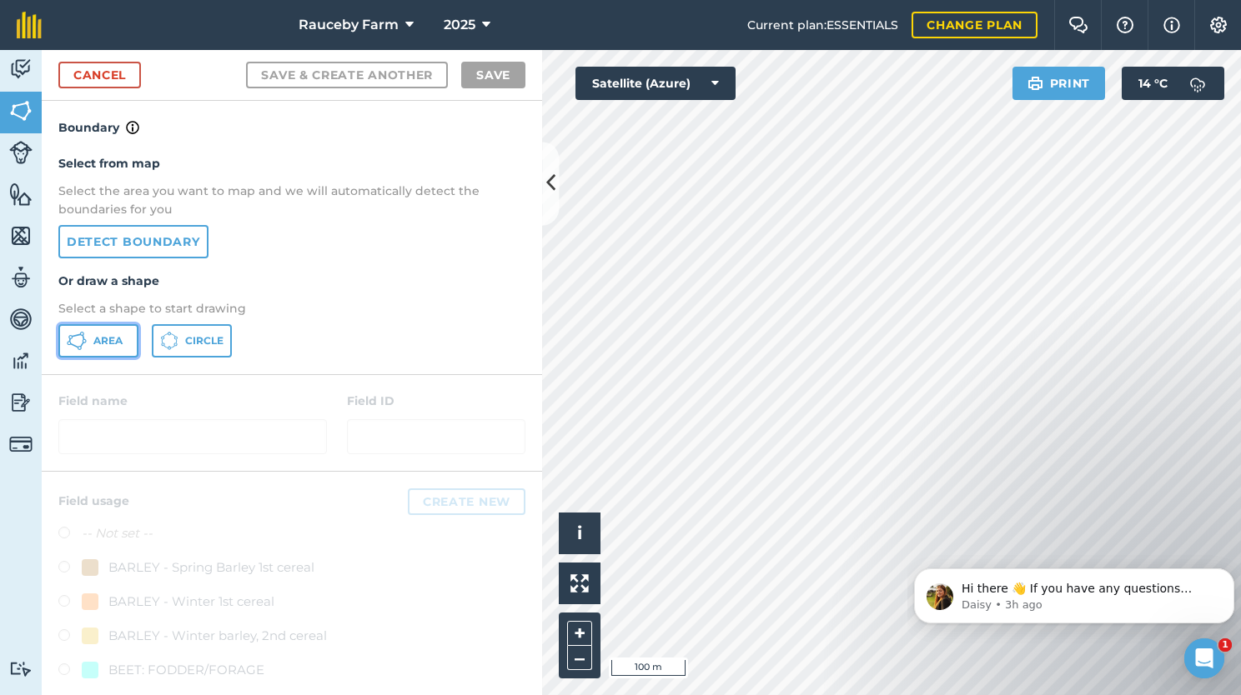
click at [107, 335] on span "Area" at bounding box center [107, 340] width 29 height 13
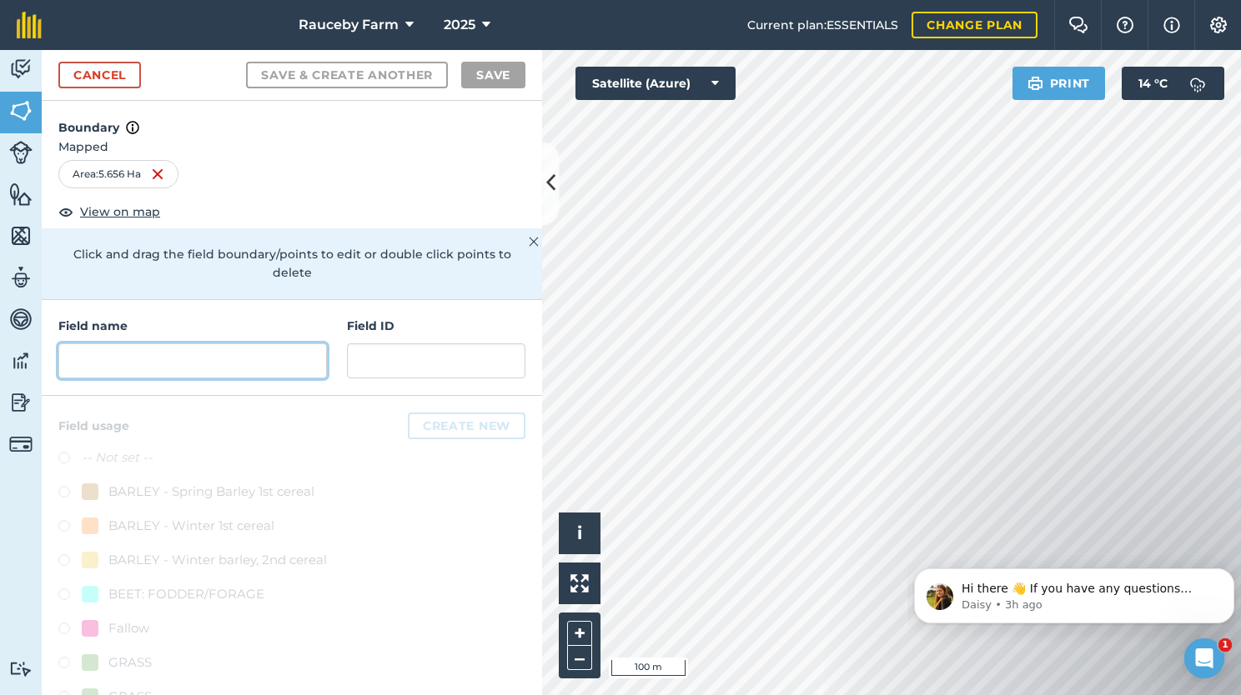
click at [255, 359] on input "text" at bounding box center [192, 361] width 268 height 35
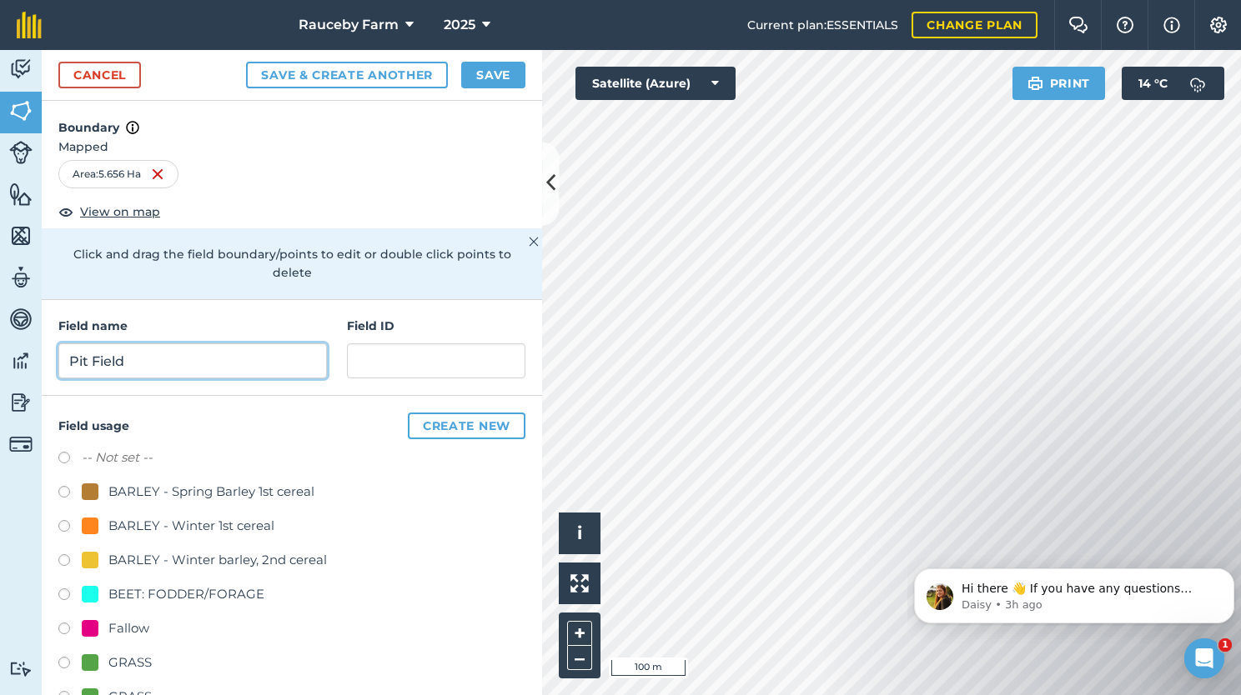
type input "Pit Field"
click at [495, 71] on button "Save" at bounding box center [493, 75] width 64 height 27
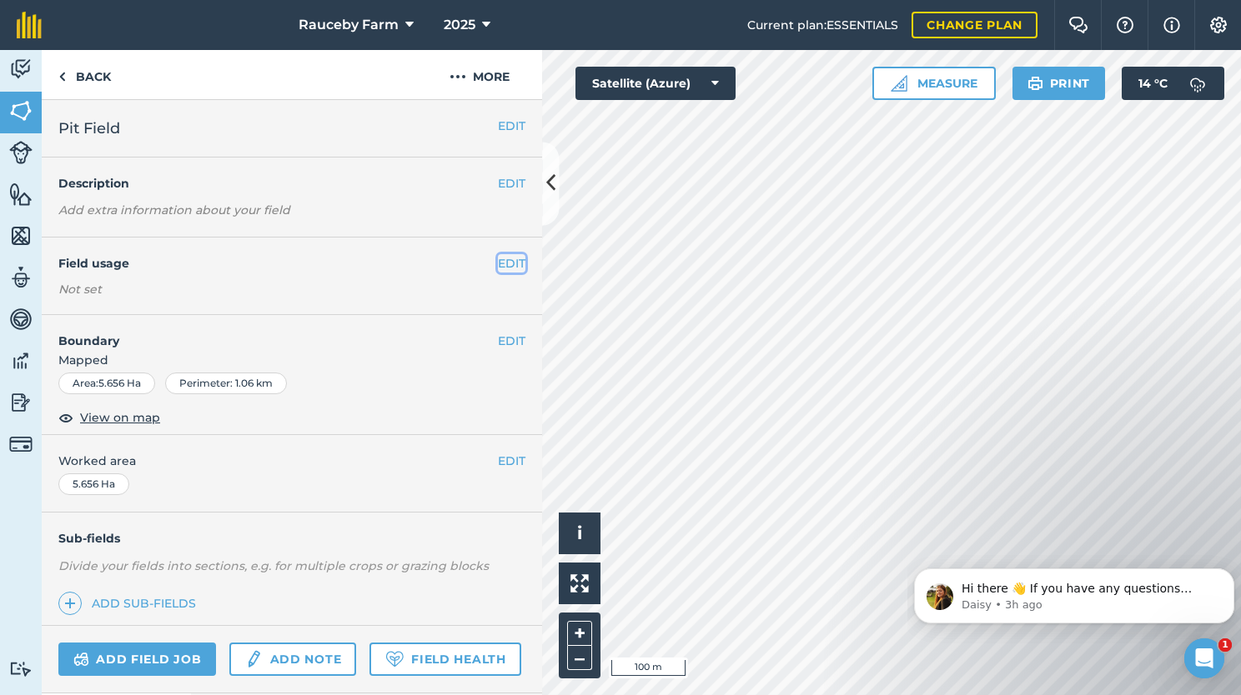
click at [507, 260] on button "EDIT" at bounding box center [512, 263] width 28 height 18
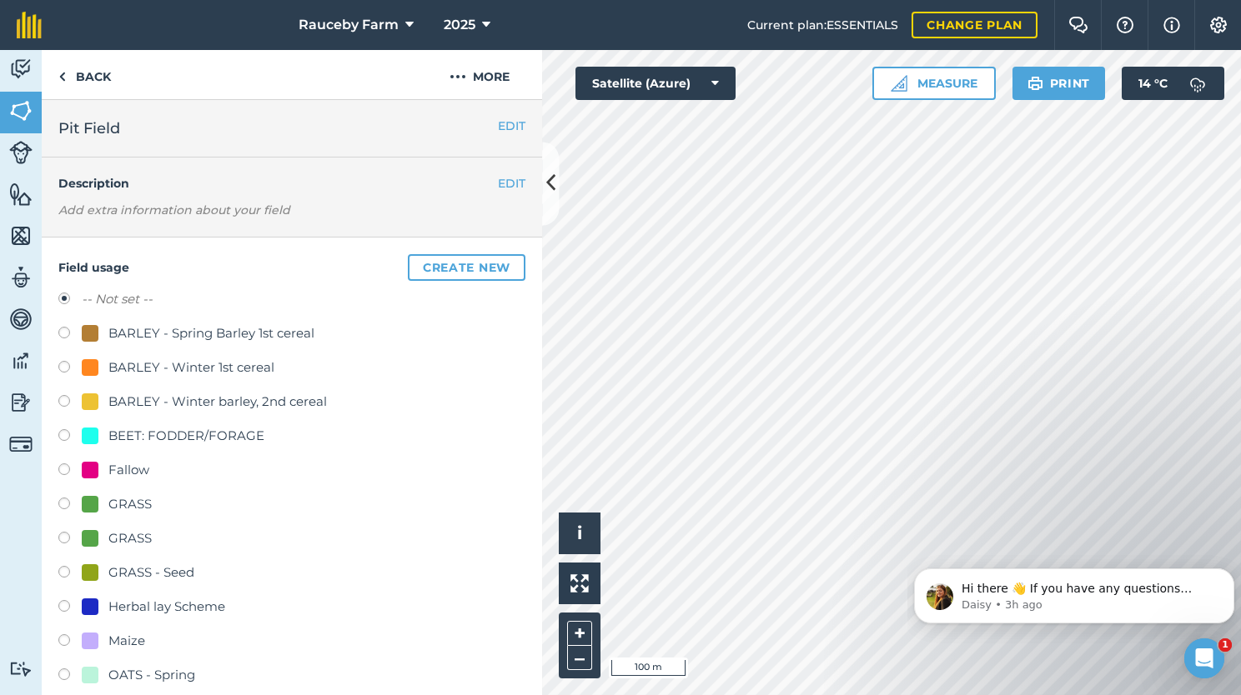
click at [116, 504] on div "GRASS" at bounding box center [129, 504] width 43 height 20
radio input "true"
radio input "false"
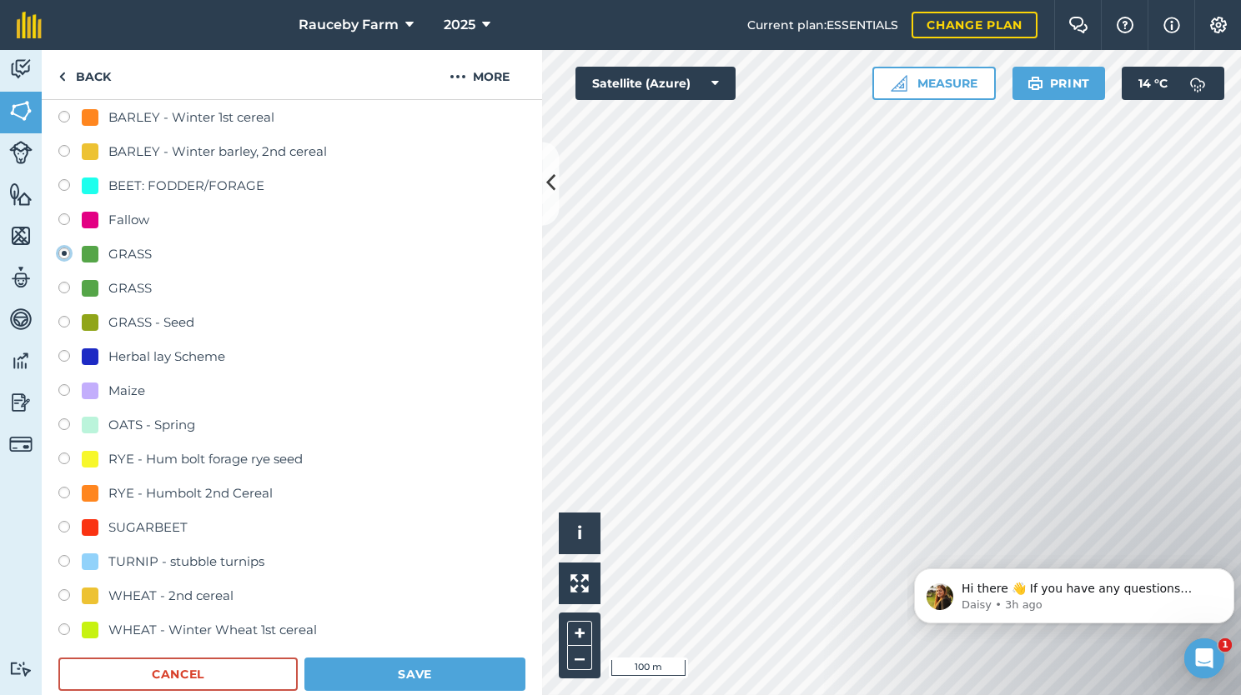
scroll to position [349, 0]
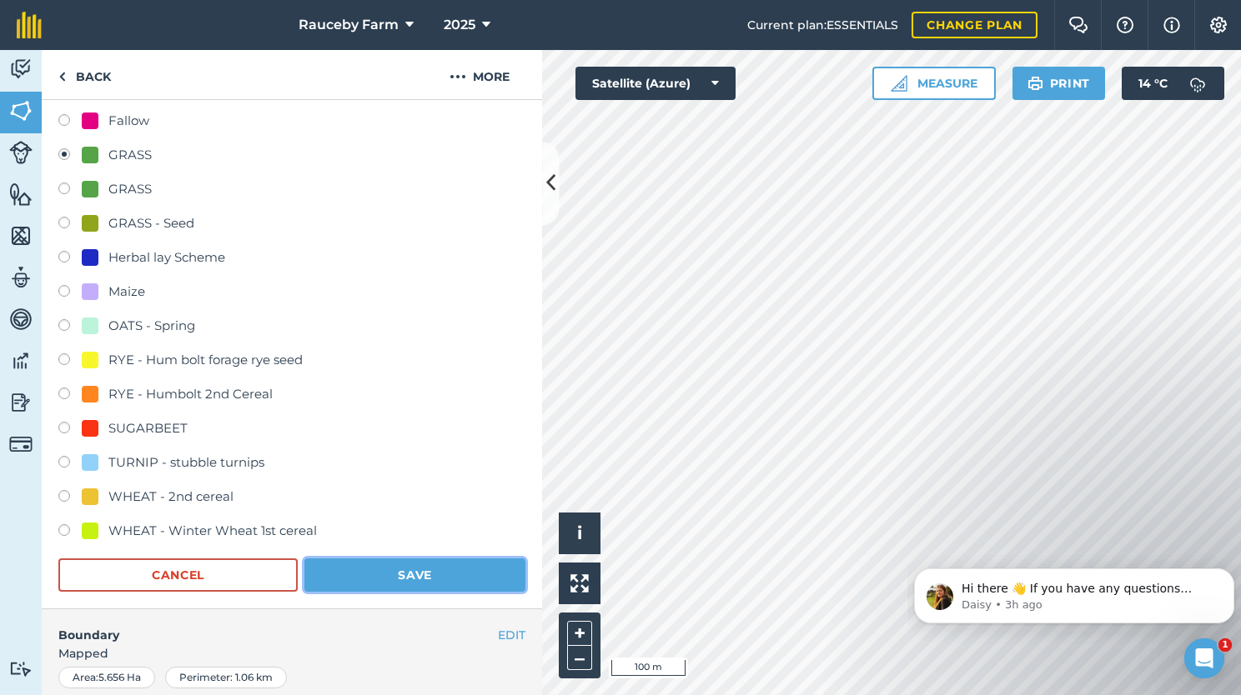
click at [420, 575] on button "Save" at bounding box center [414, 575] width 221 height 33
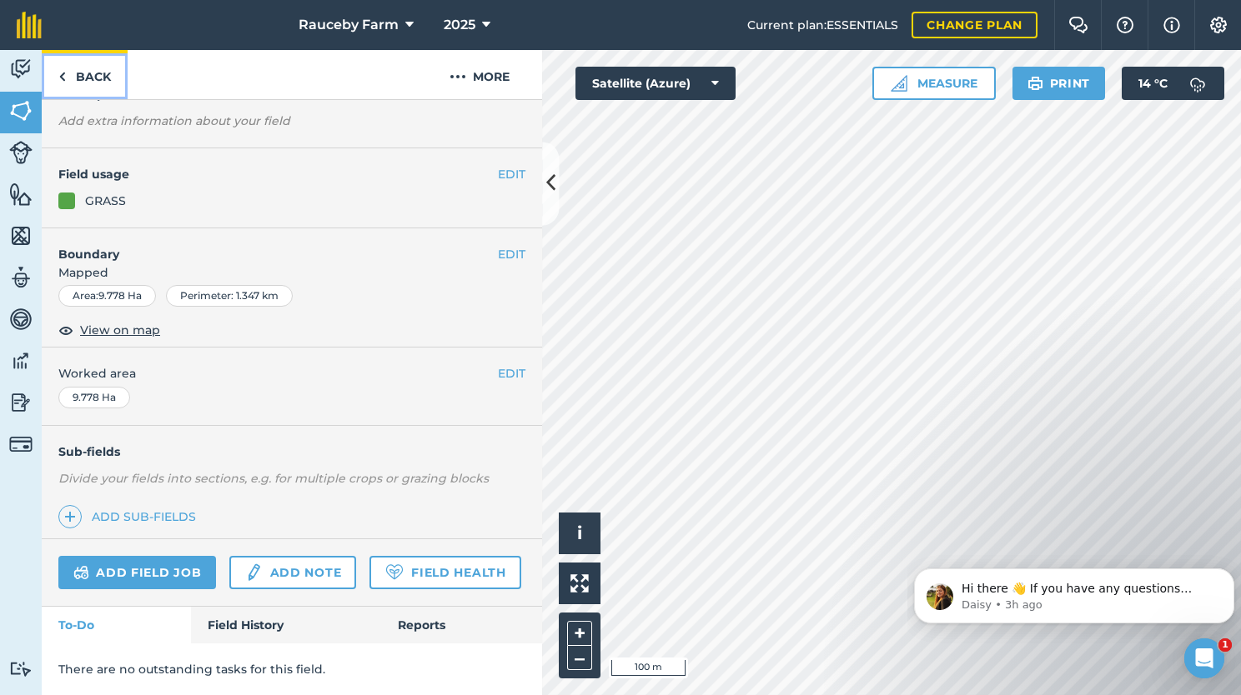
click at [103, 72] on link "Back" at bounding box center [85, 74] width 86 height 49
click at [98, 89] on link "Back" at bounding box center [85, 74] width 86 height 49
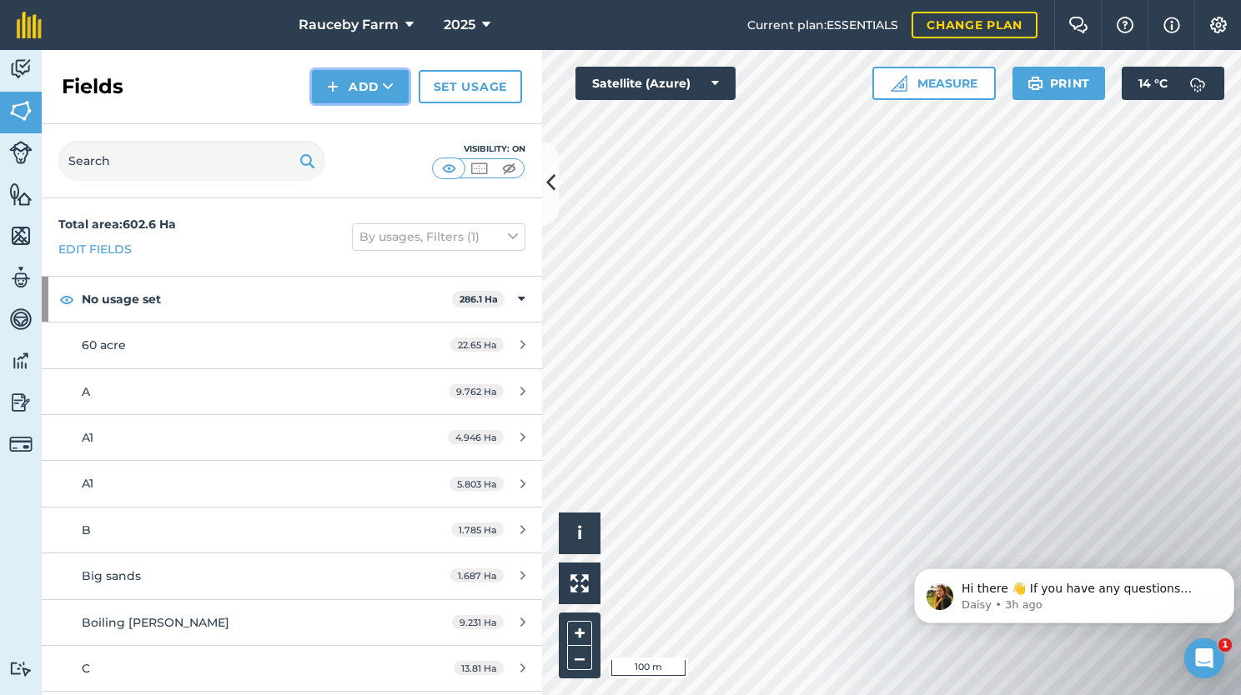
click at [360, 88] on button "Add" at bounding box center [360, 86] width 97 height 33
click at [366, 123] on link "Draw" at bounding box center [360, 124] width 92 height 37
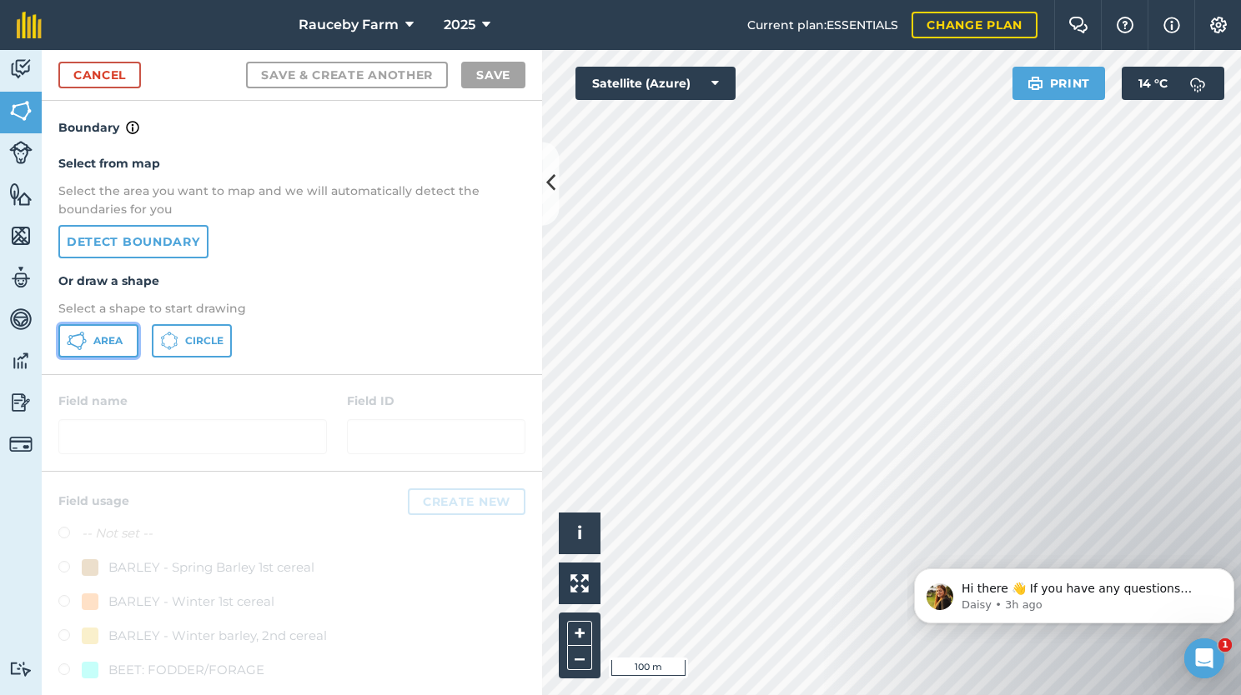
click at [111, 337] on span "Area" at bounding box center [107, 340] width 29 height 13
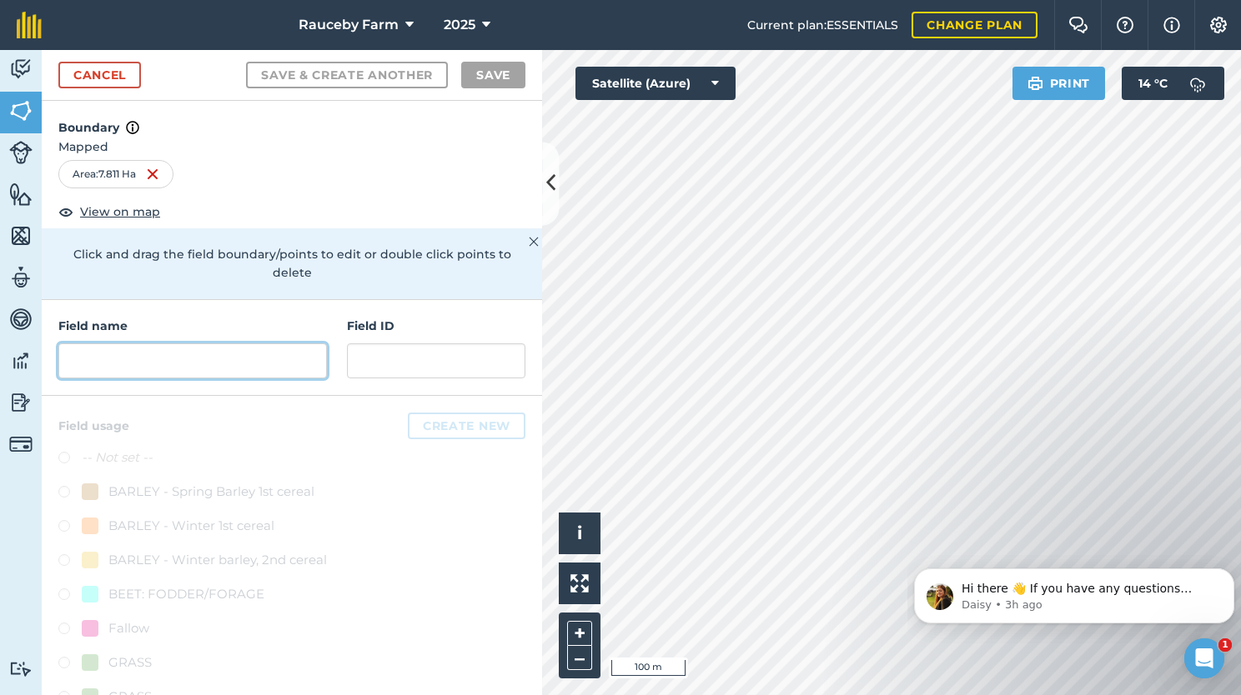
click at [177, 364] on input "text" at bounding box center [192, 361] width 268 height 35
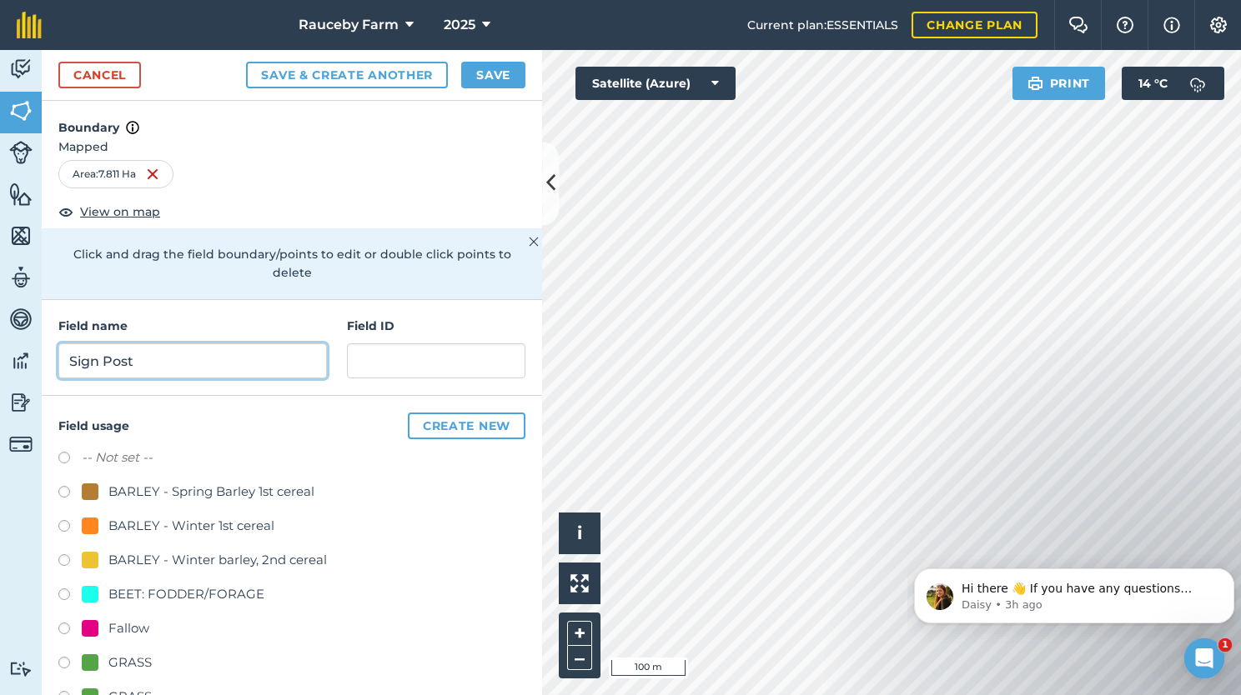
type input "Sign Post"
click at [121, 660] on div "GRASS" at bounding box center [129, 663] width 43 height 20
radio input "true"
click at [487, 80] on button "Save" at bounding box center [493, 75] width 64 height 27
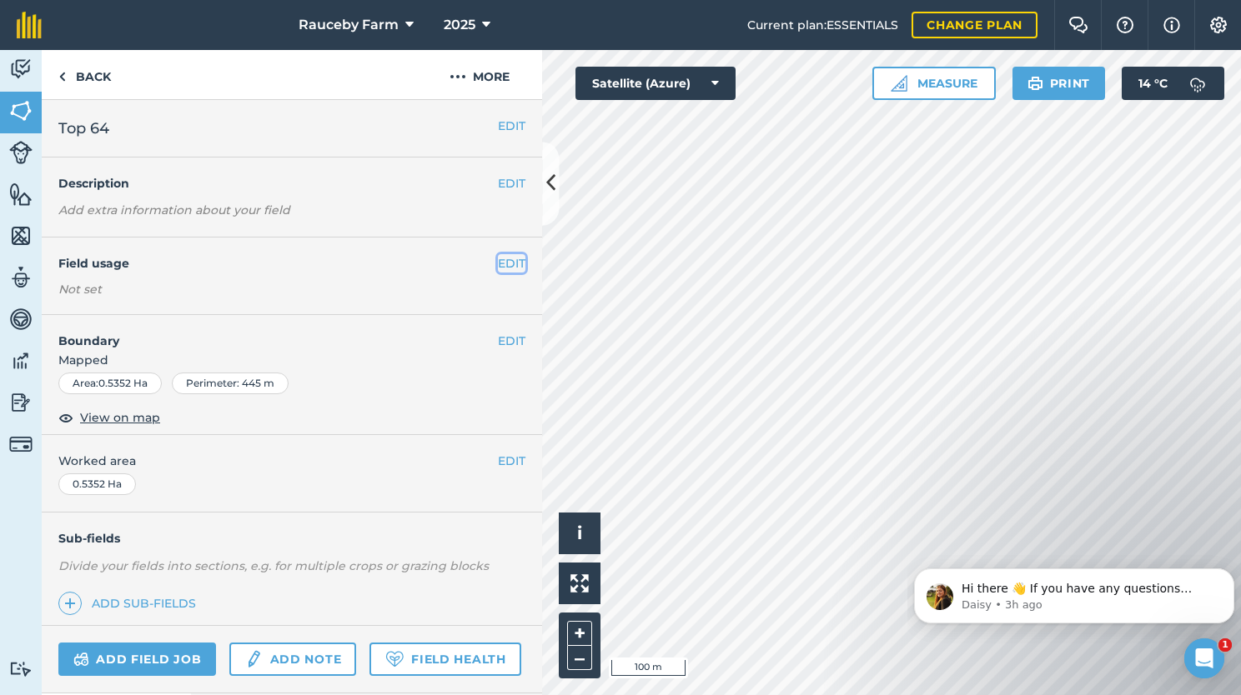
click at [498, 262] on button "EDIT" at bounding box center [512, 263] width 28 height 18
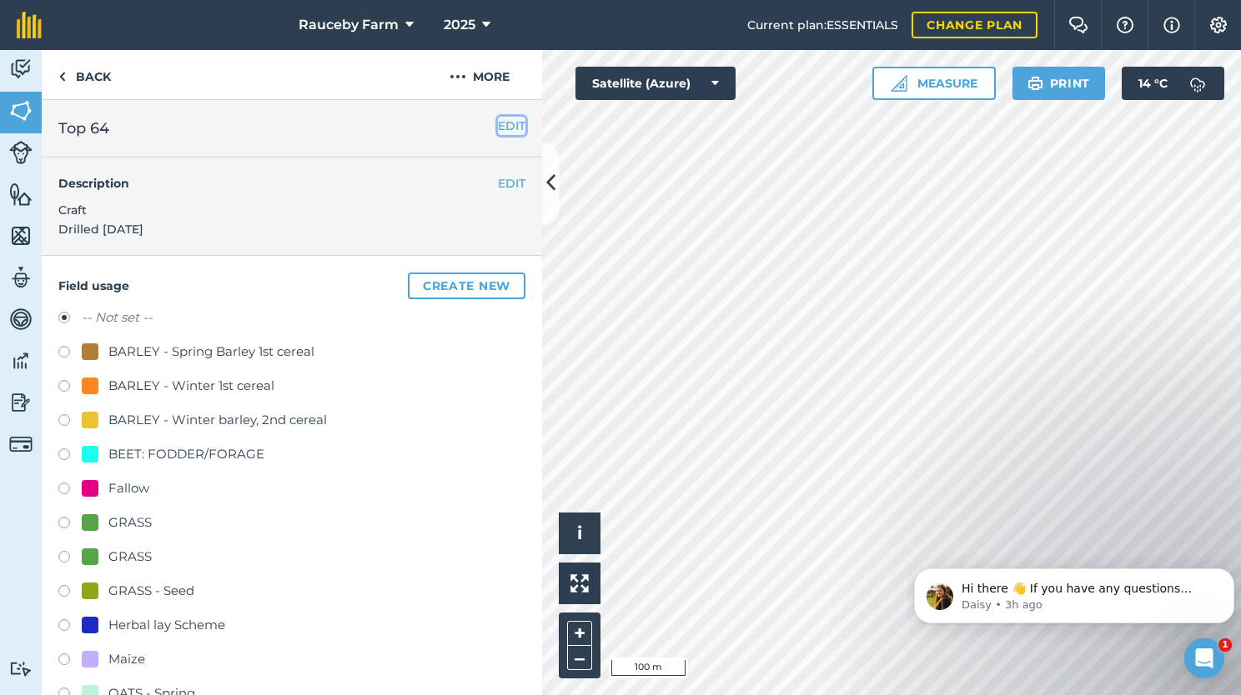
click at [498, 122] on button "EDIT" at bounding box center [512, 126] width 28 height 18
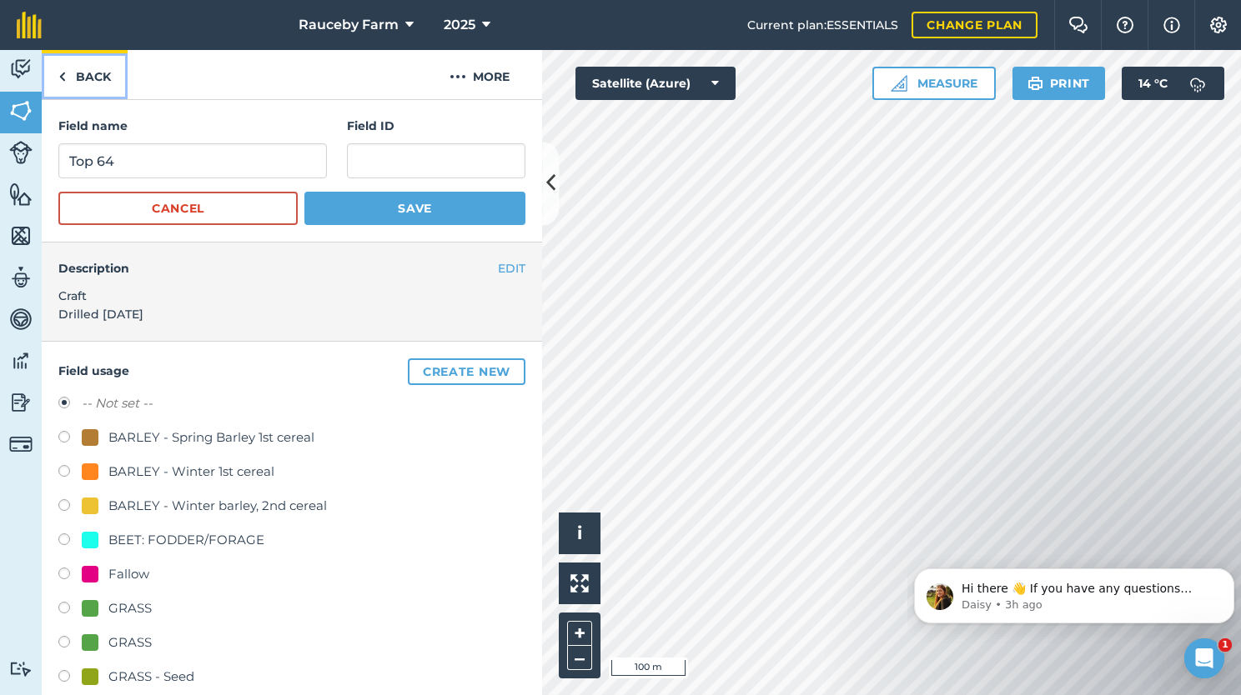
click at [107, 70] on link "Back" at bounding box center [85, 74] width 86 height 49
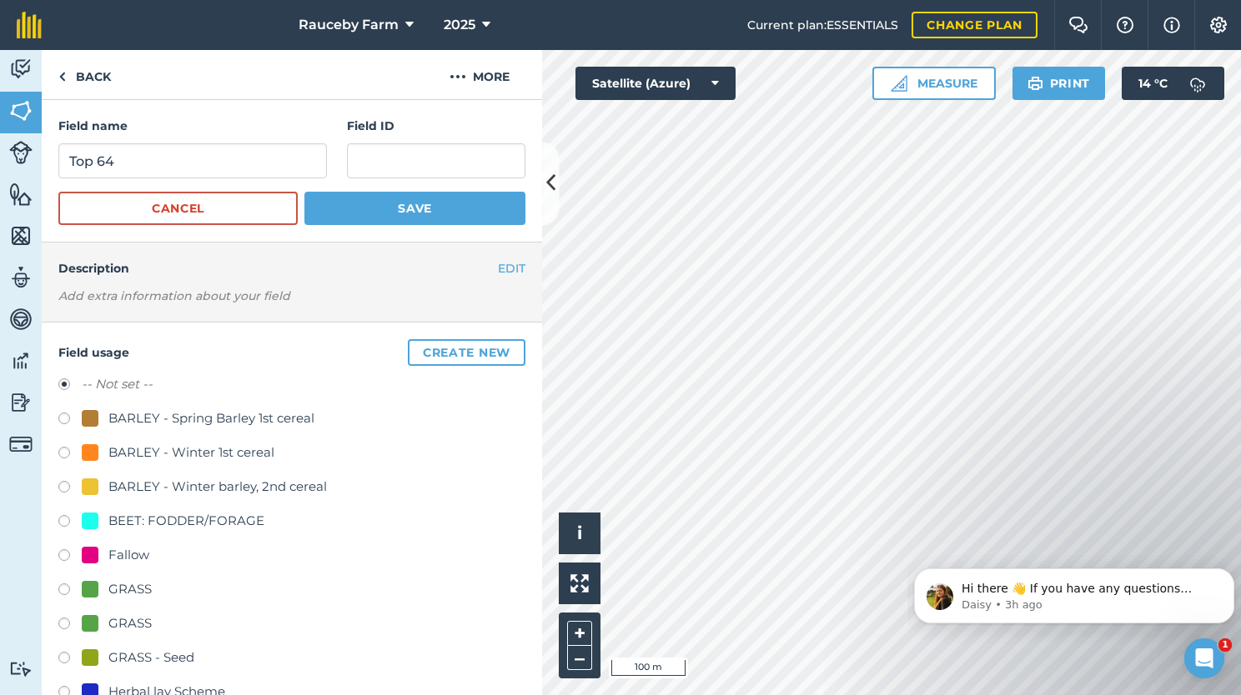
click at [203, 484] on div "BARLEY - Winter barley, 2nd cereal" at bounding box center [217, 487] width 218 height 20
radio input "true"
radio input "false"
click at [413, 208] on button "Save" at bounding box center [414, 208] width 221 height 33
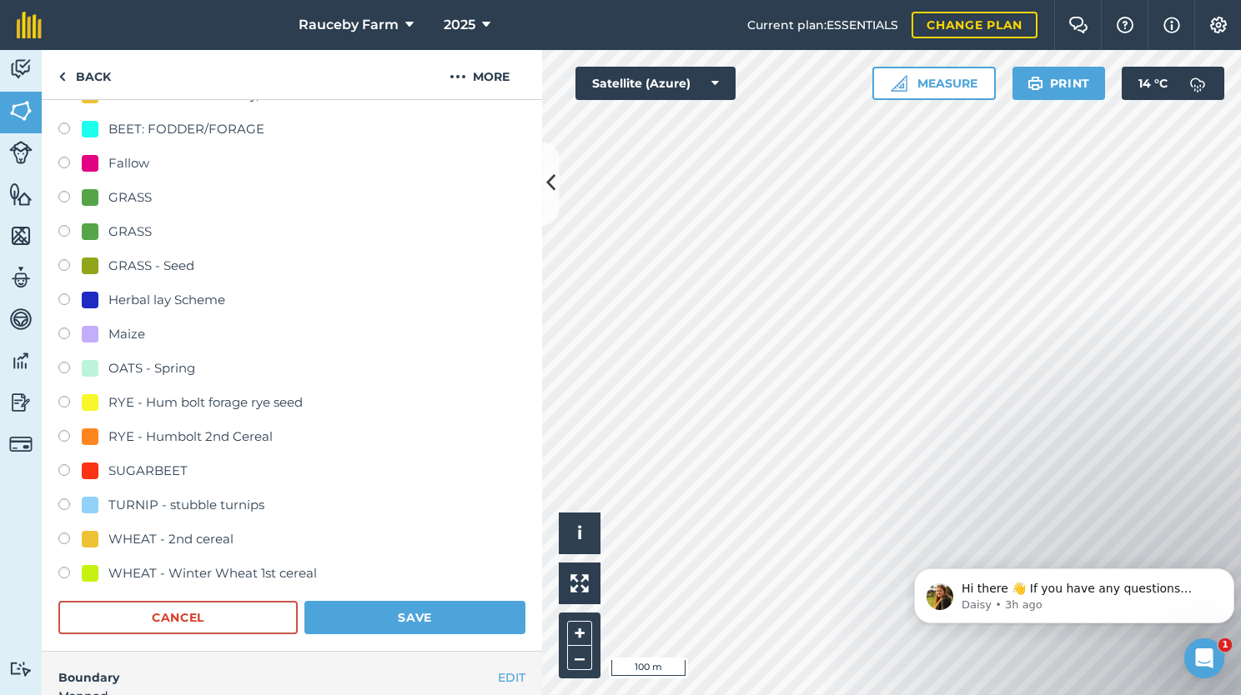
scroll to position [325, 0]
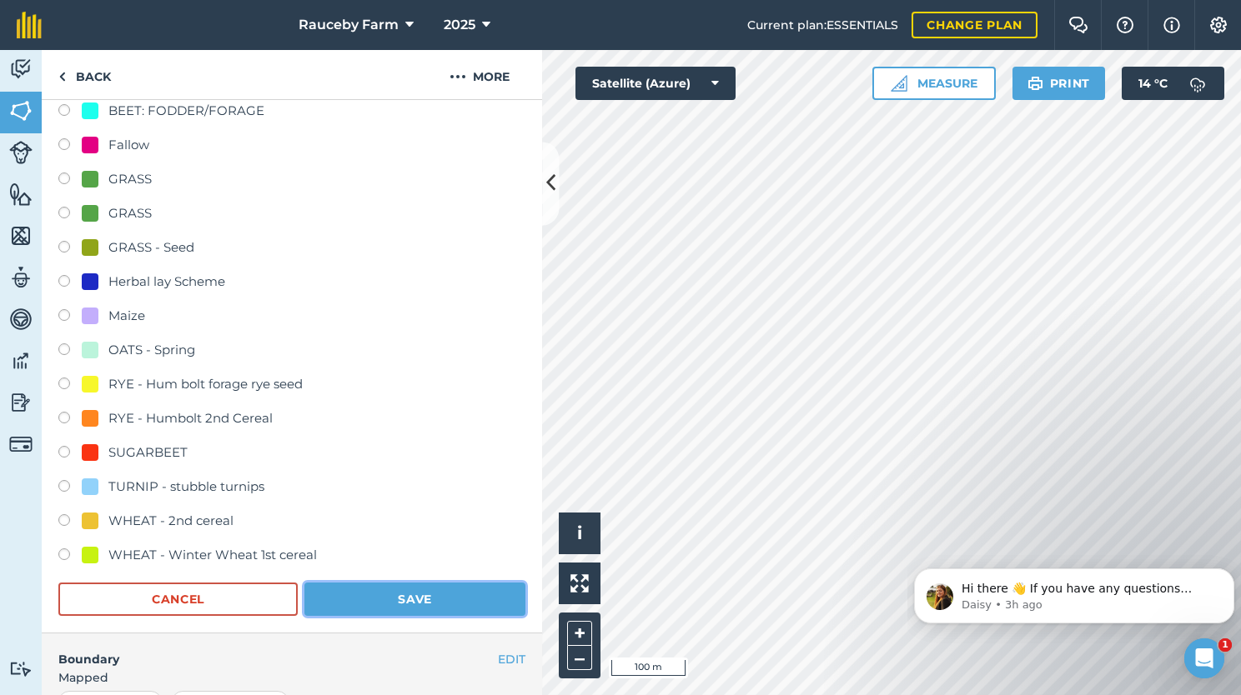
click at [443, 595] on button "Save" at bounding box center [414, 599] width 221 height 33
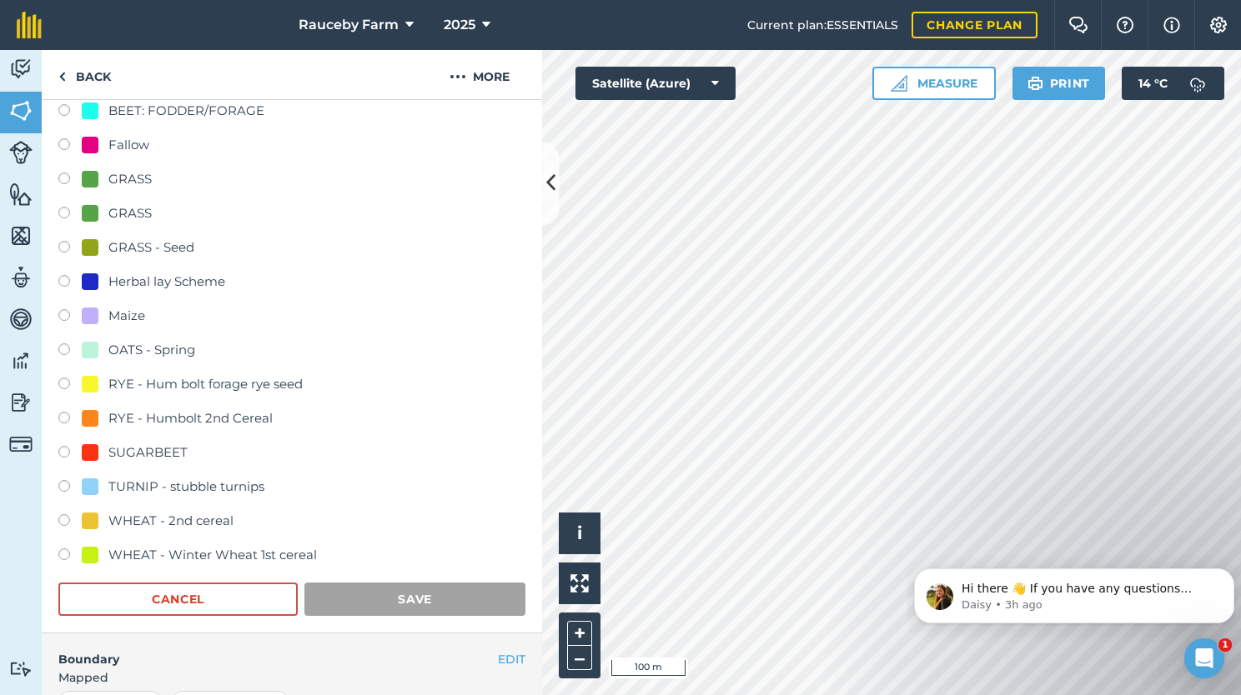
scroll to position [133, 0]
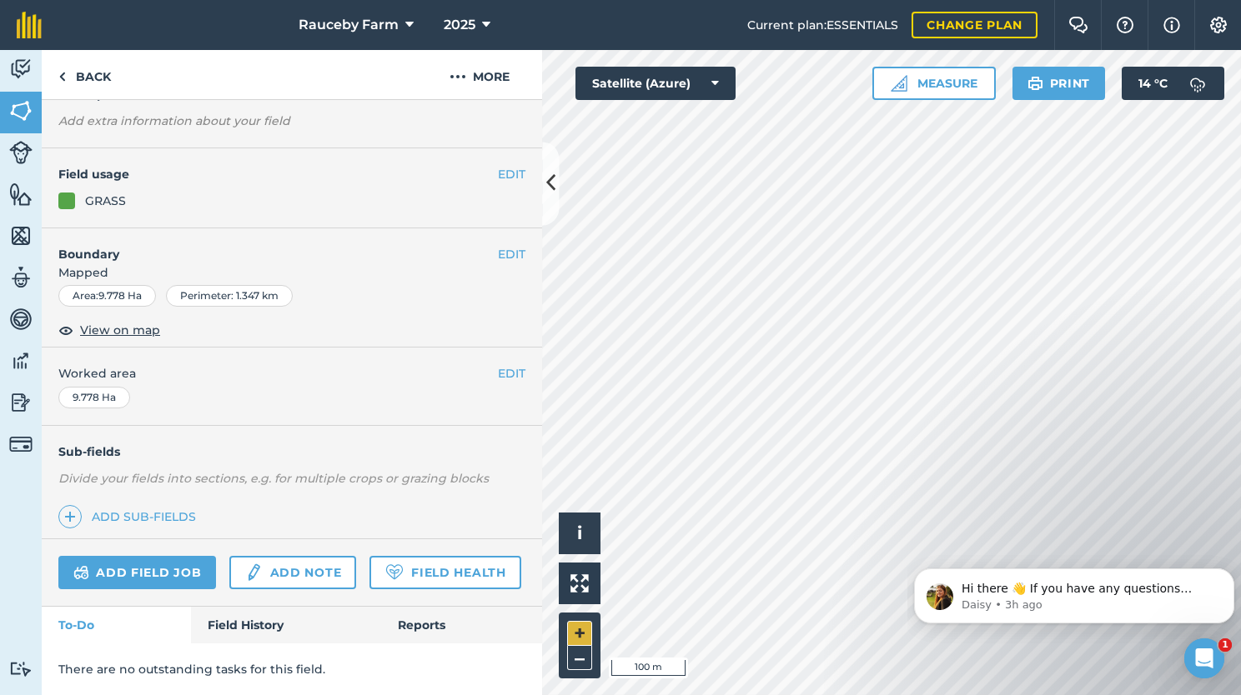
click at [589, 644] on div "Click to start drawing i © 2025 TomTom, Microsoft 100 m + –" at bounding box center [891, 372] width 699 height 645
click at [498, 167] on button "EDIT" at bounding box center [512, 176] width 28 height 18
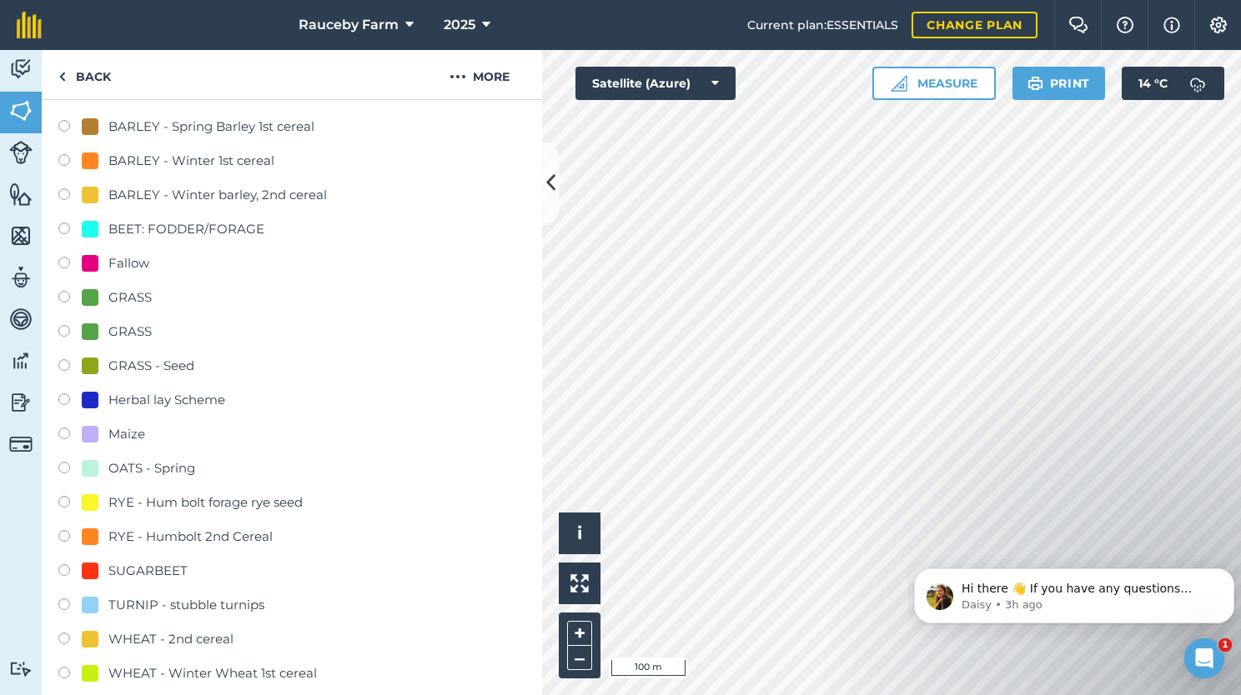
scroll to position [228, 0]
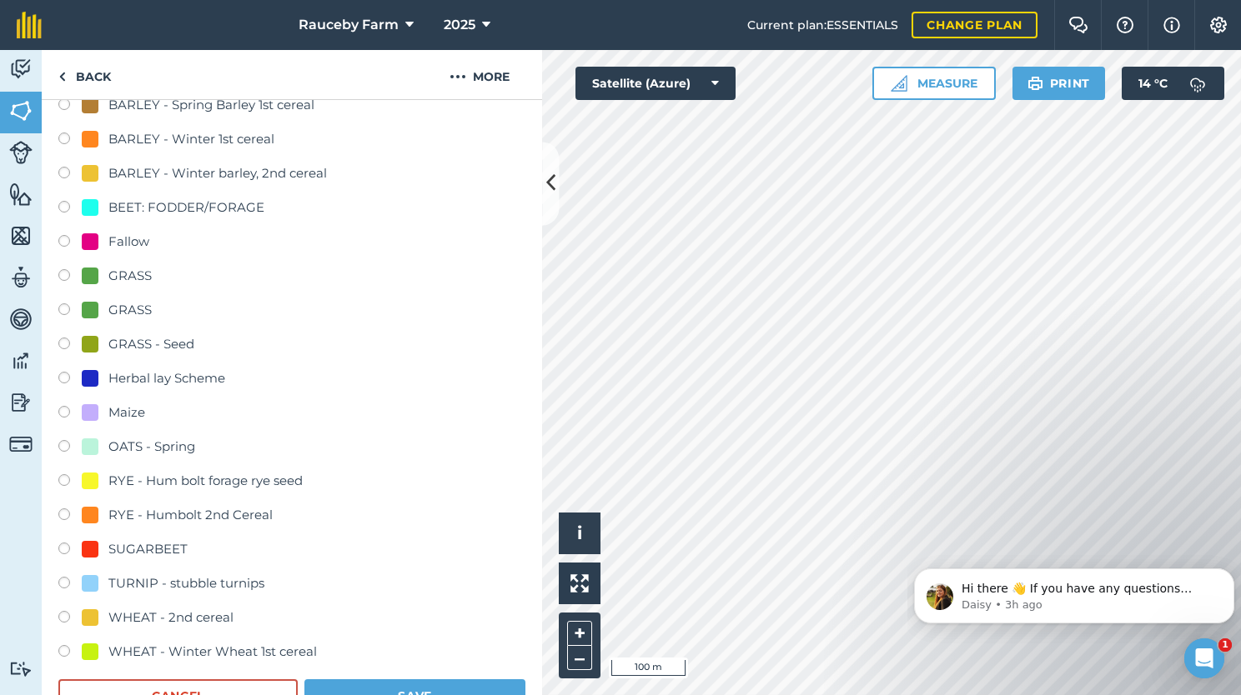
click at [187, 585] on div "TURNIP - stubble turnips" at bounding box center [186, 584] width 156 height 20
radio input "true"
radio input "false"
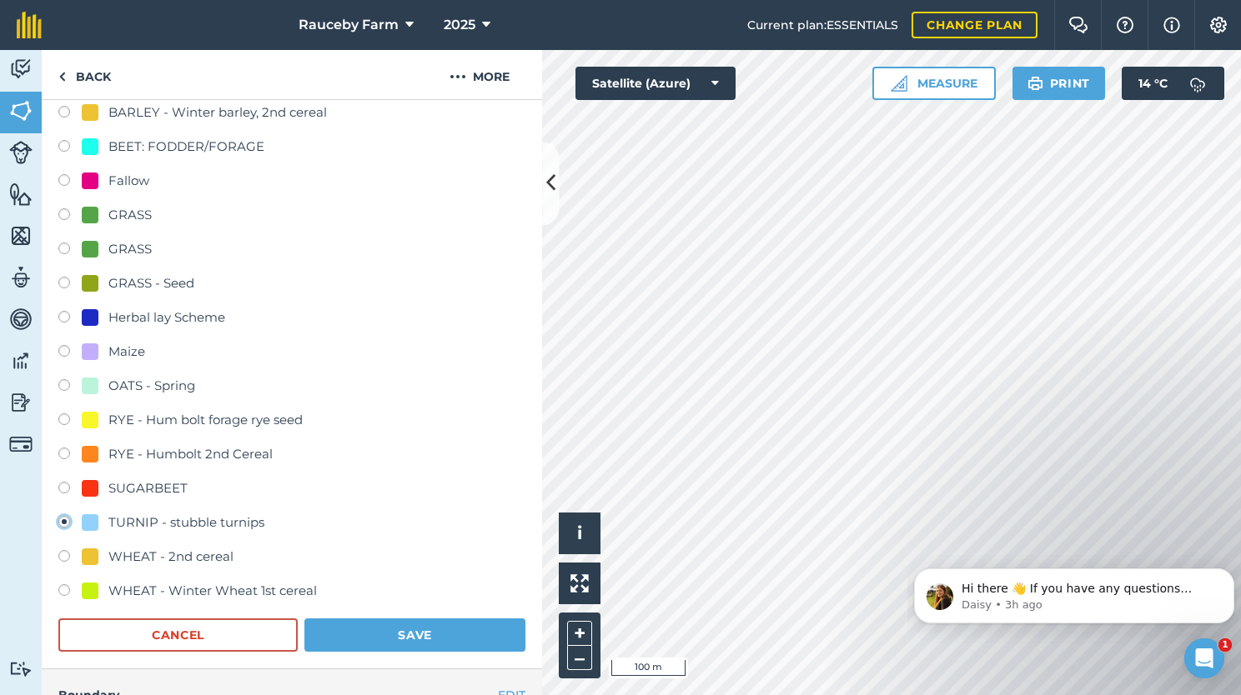
scroll to position [299, 0]
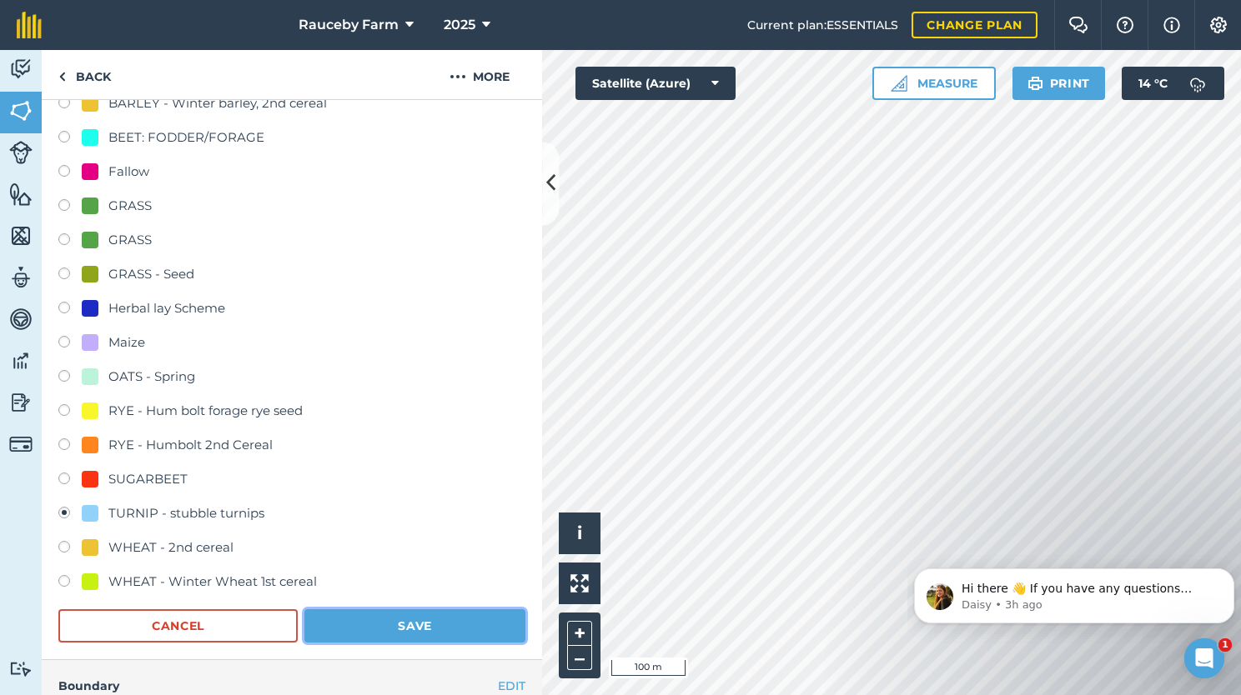
click at [375, 624] on button "Save" at bounding box center [414, 626] width 221 height 33
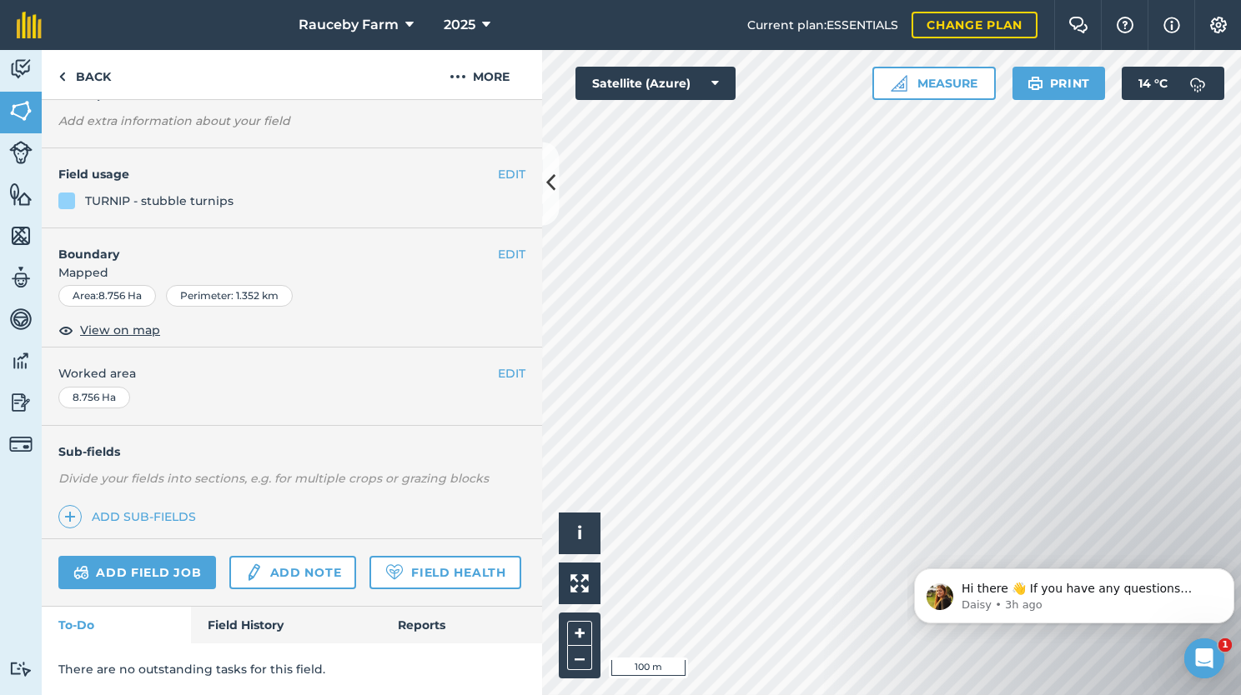
scroll to position [133, 0]
click at [77, 89] on link "Back" at bounding box center [85, 74] width 86 height 49
click at [89, 86] on link "Back" at bounding box center [85, 74] width 86 height 49
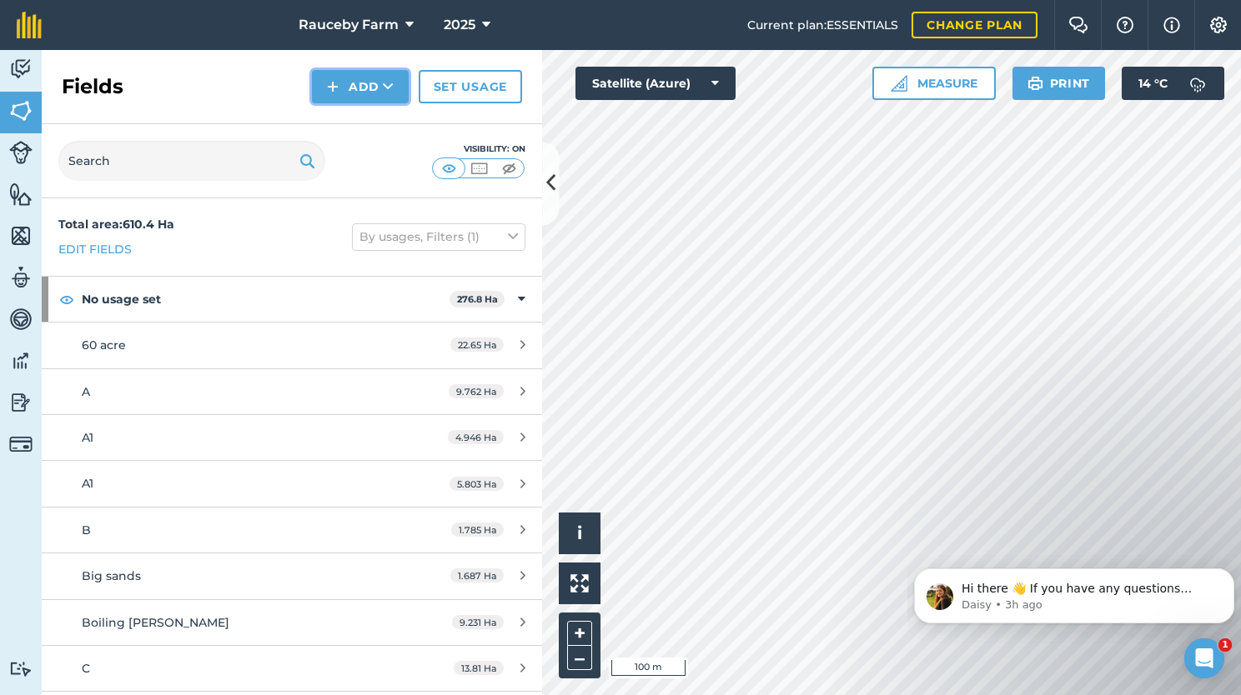
click at [365, 96] on button "Add" at bounding box center [360, 86] width 97 height 33
click at [365, 117] on link "Draw" at bounding box center [360, 124] width 92 height 37
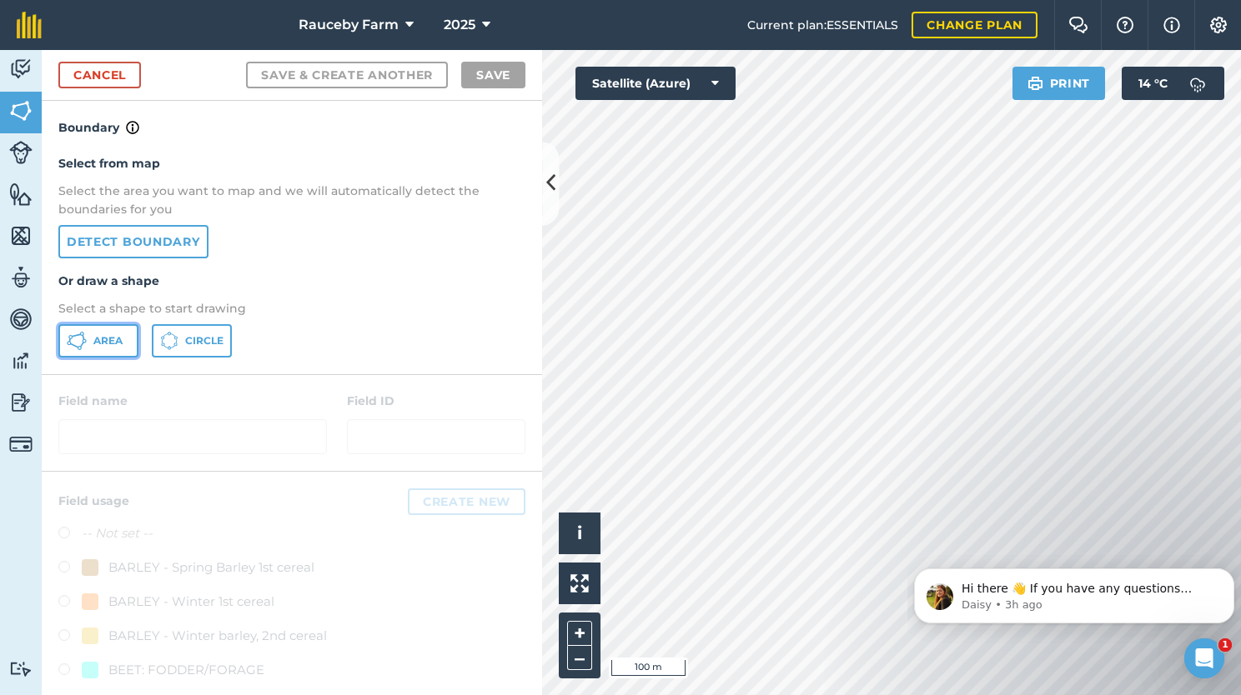
click at [107, 337] on span "Area" at bounding box center [107, 340] width 29 height 13
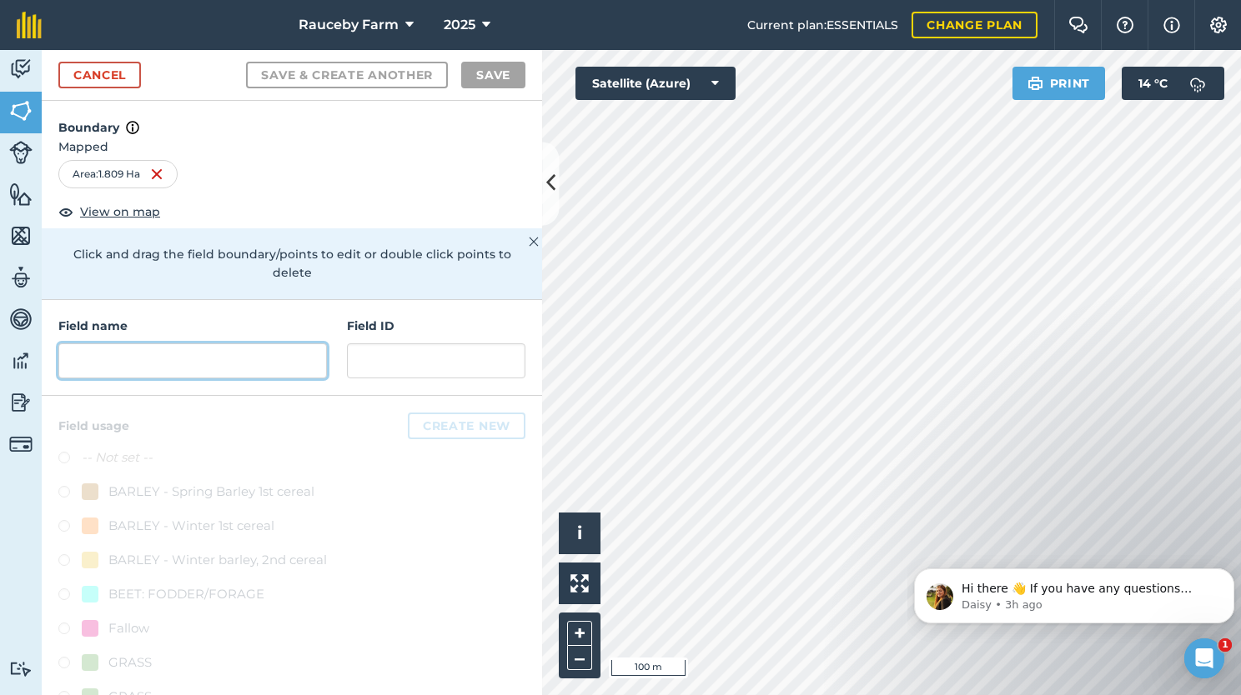
click at [230, 355] on input "text" at bounding box center [192, 361] width 268 height 35
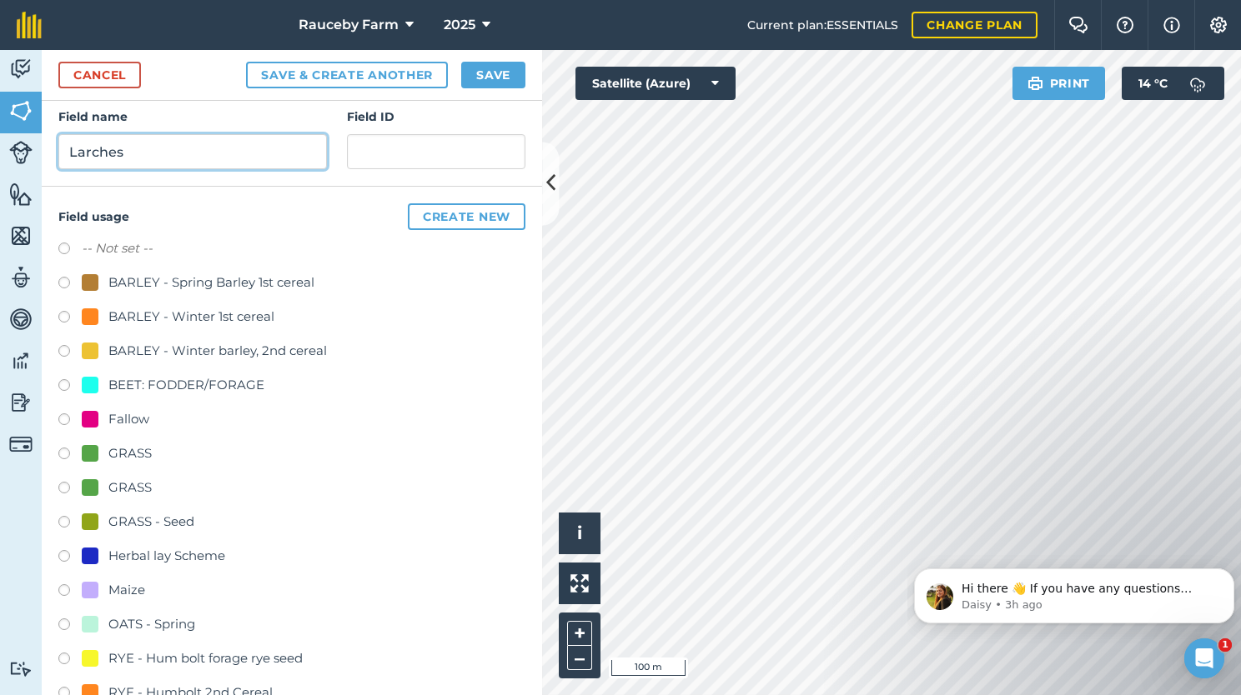
scroll to position [210, 0]
type input "Larches"
click at [461, 214] on button "Create new" at bounding box center [467, 216] width 118 height 27
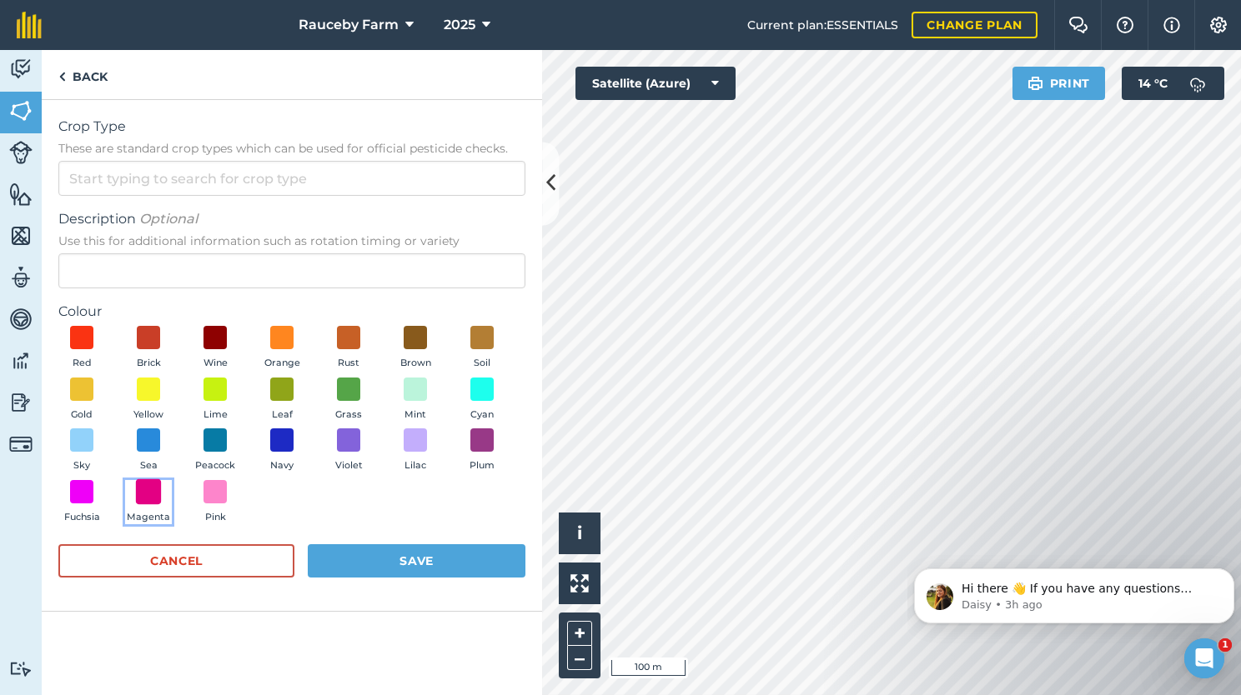
click at [147, 494] on span at bounding box center [149, 492] width 26 height 26
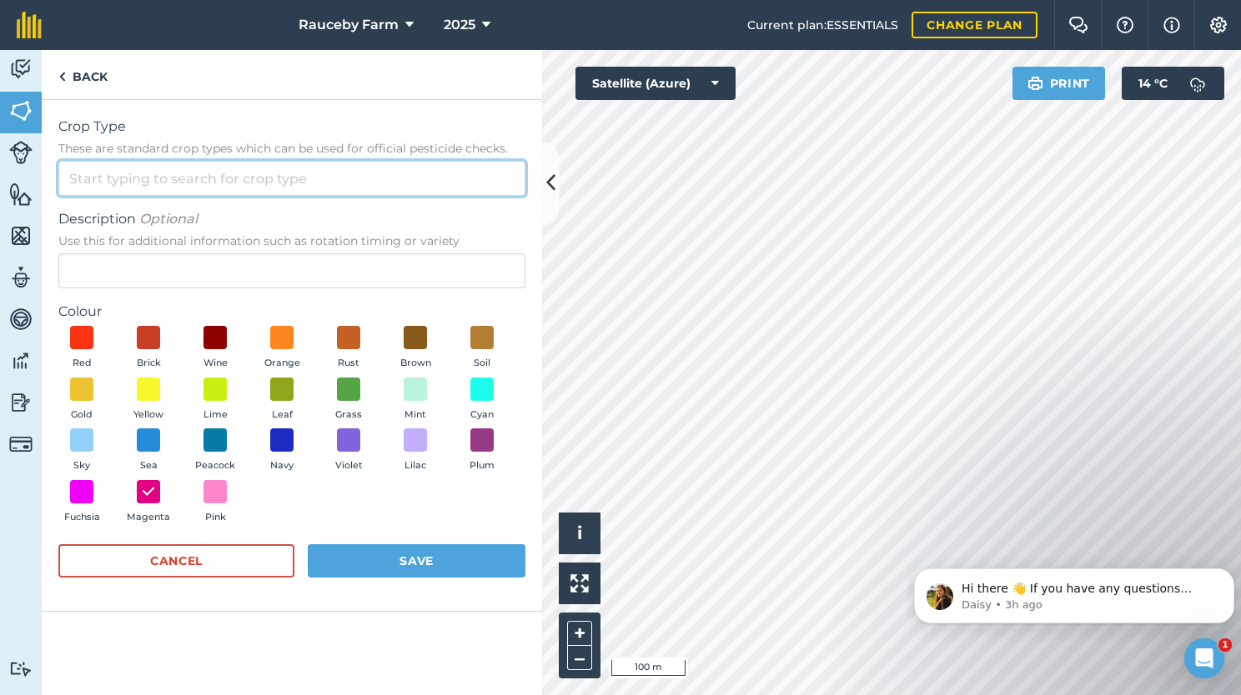
click at [188, 169] on input "Crop Type These are standard crop types which can be used for official pesticid…" at bounding box center [291, 178] width 467 height 35
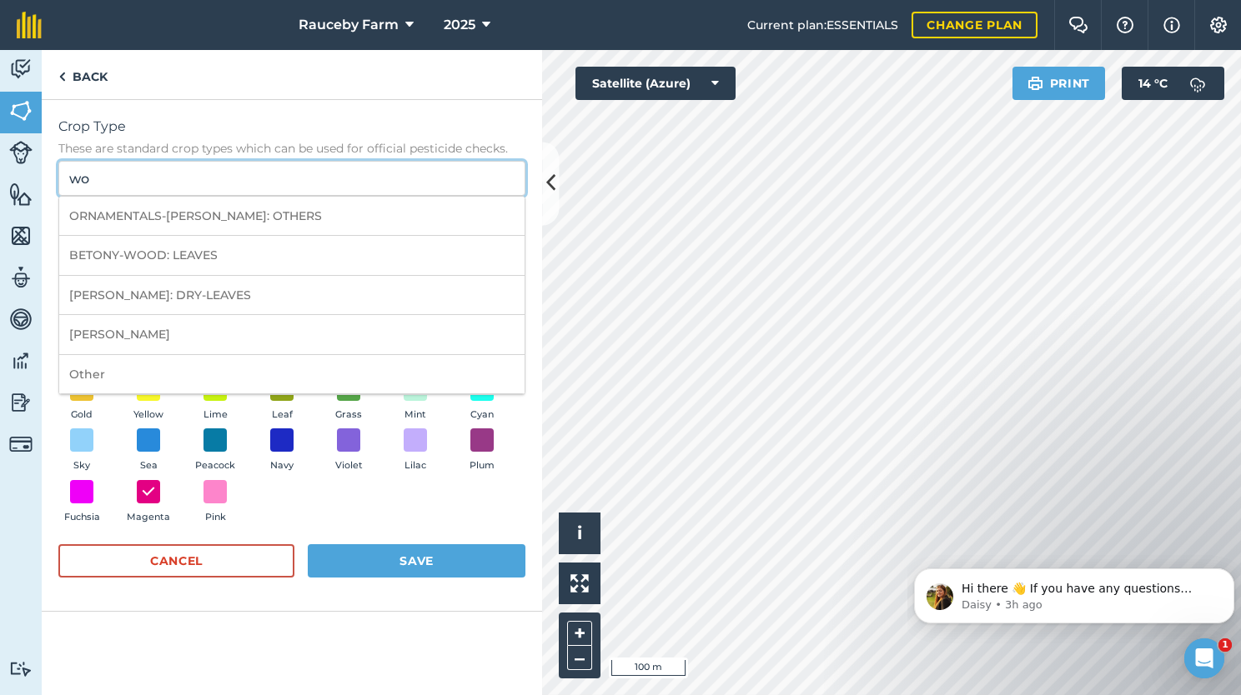
type input "w"
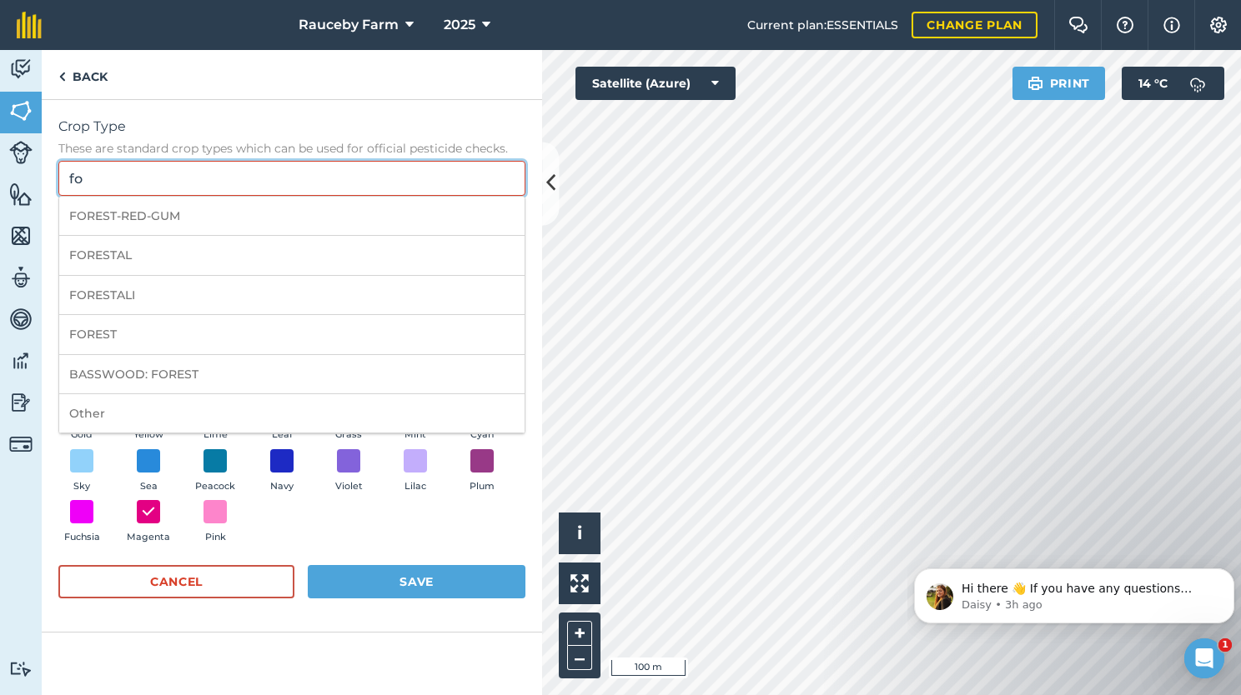
type input "f"
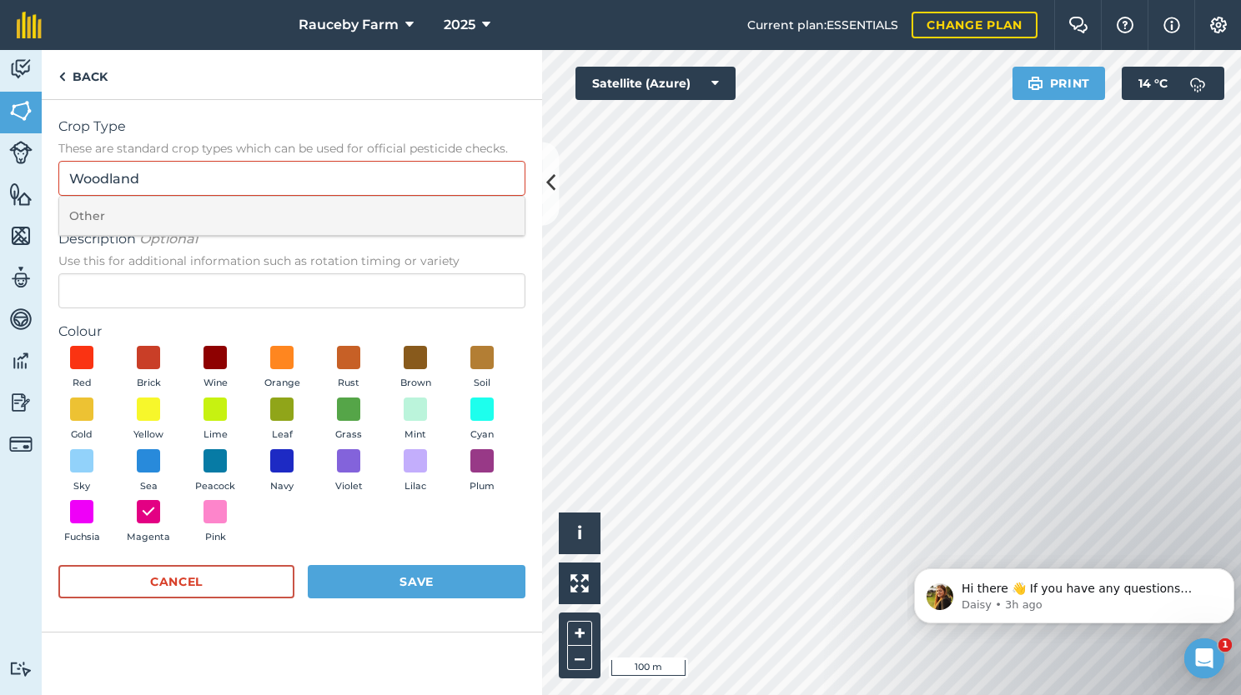
click at [173, 225] on li "Other" at bounding box center [291, 216] width 465 height 39
type input "Other"
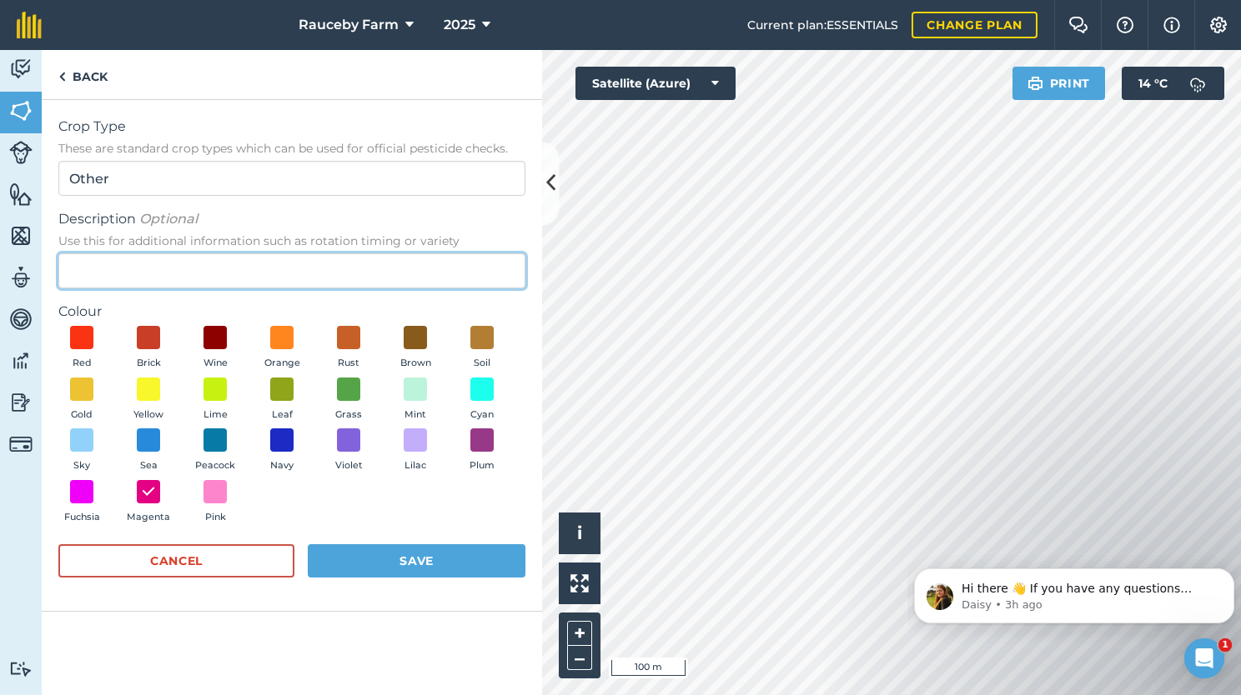
click at [176, 262] on input "Description Optional Use this for additional information such as rotation timin…" at bounding box center [291, 270] width 467 height 35
type input "Woodland"
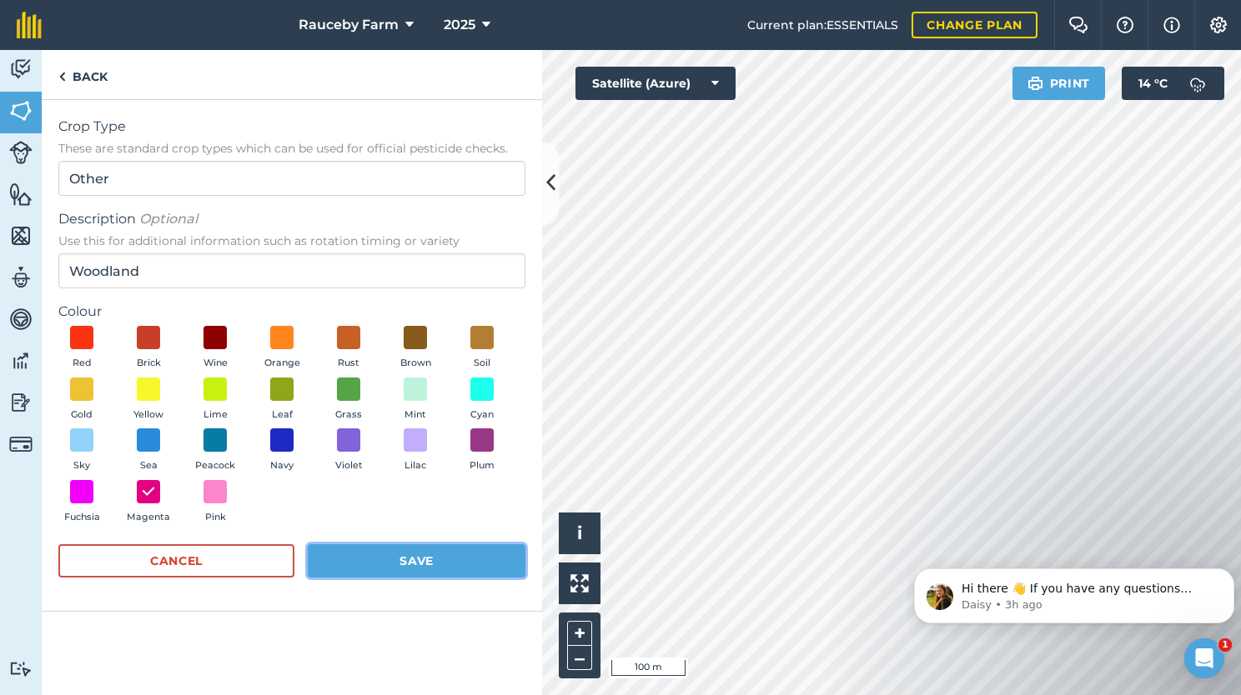
click at [395, 554] on button "Save" at bounding box center [417, 560] width 218 height 33
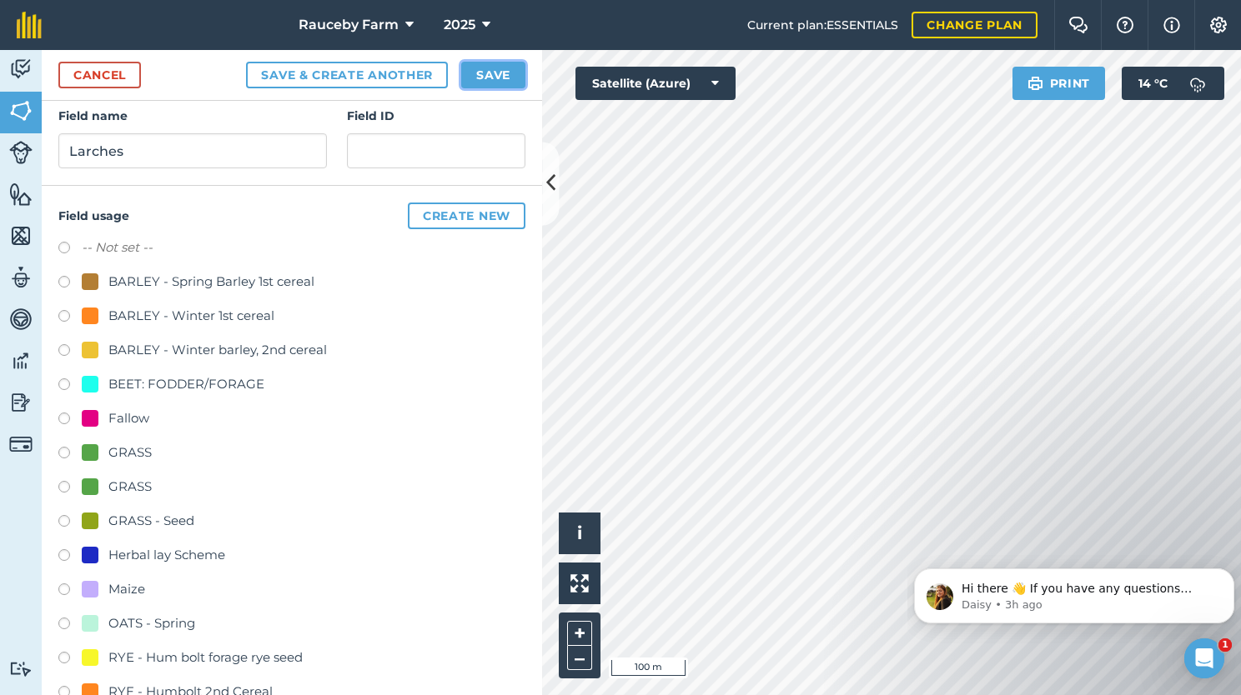
click at [497, 79] on button "Save" at bounding box center [493, 75] width 64 height 27
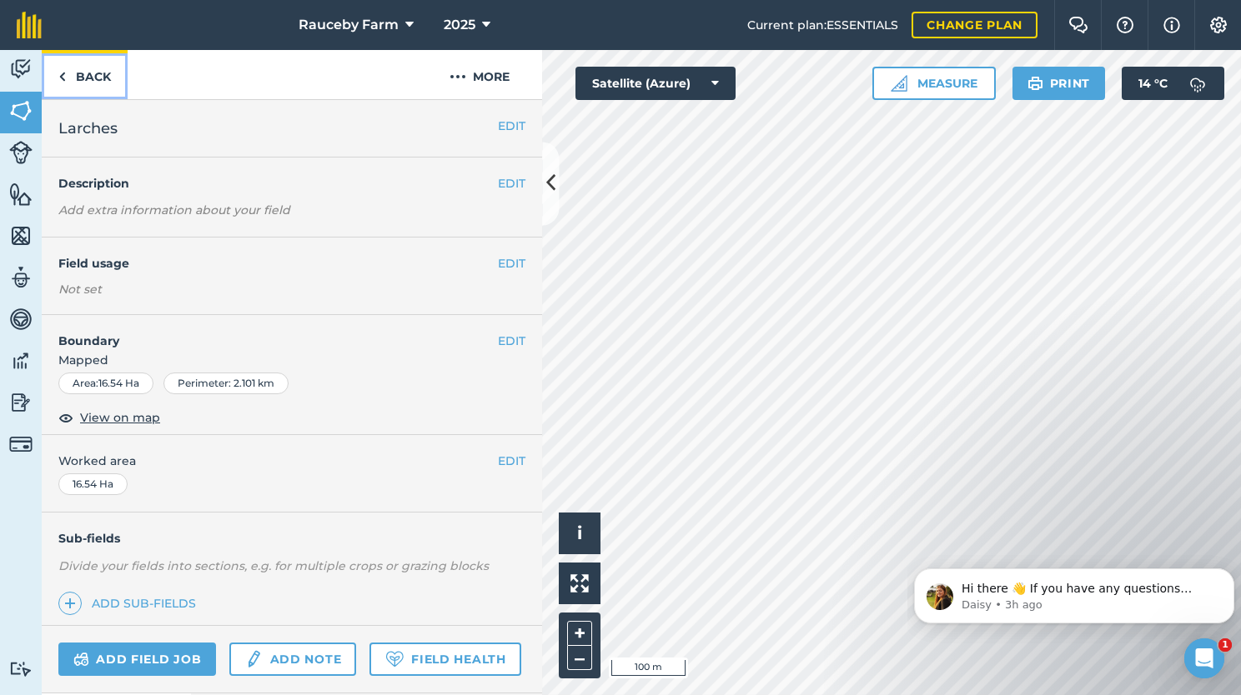
click at [87, 68] on link "Back" at bounding box center [85, 74] width 86 height 49
click at [100, 77] on link "Back" at bounding box center [85, 74] width 86 height 49
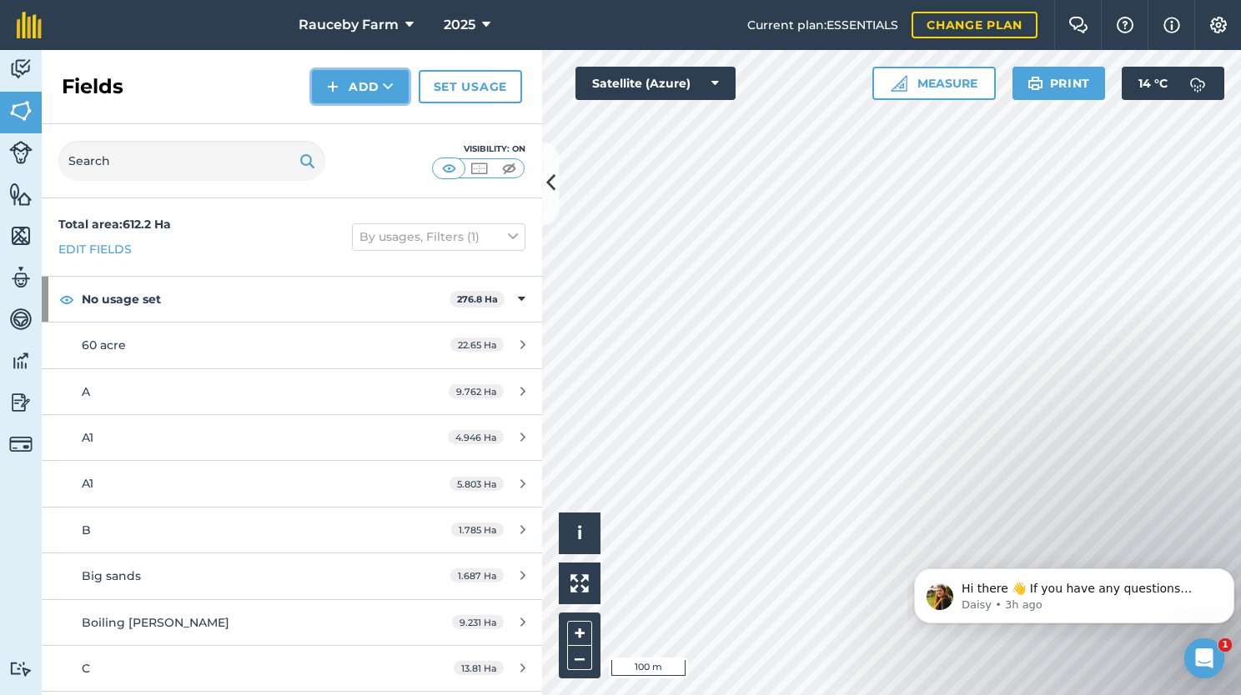
click at [371, 83] on button "Add" at bounding box center [360, 86] width 97 height 33
click at [376, 130] on link "Draw" at bounding box center [360, 124] width 92 height 37
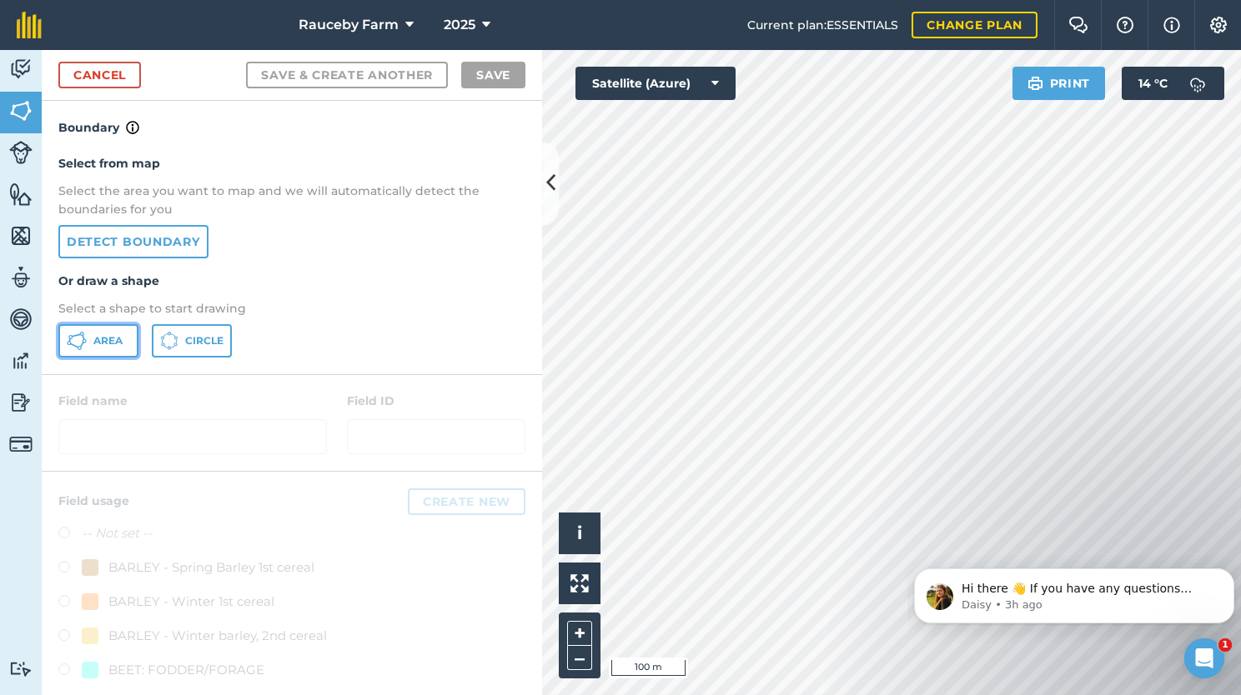
click at [98, 344] on span "Area" at bounding box center [107, 340] width 29 height 13
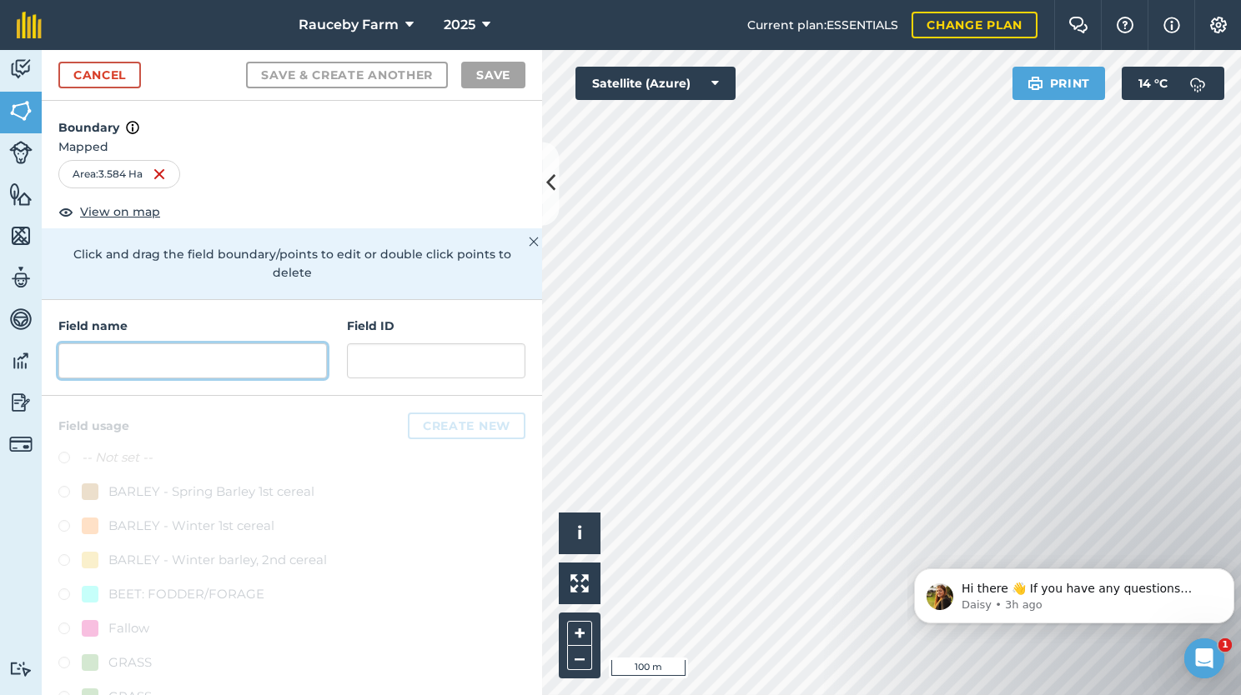
click at [200, 359] on input "text" at bounding box center [192, 361] width 268 height 35
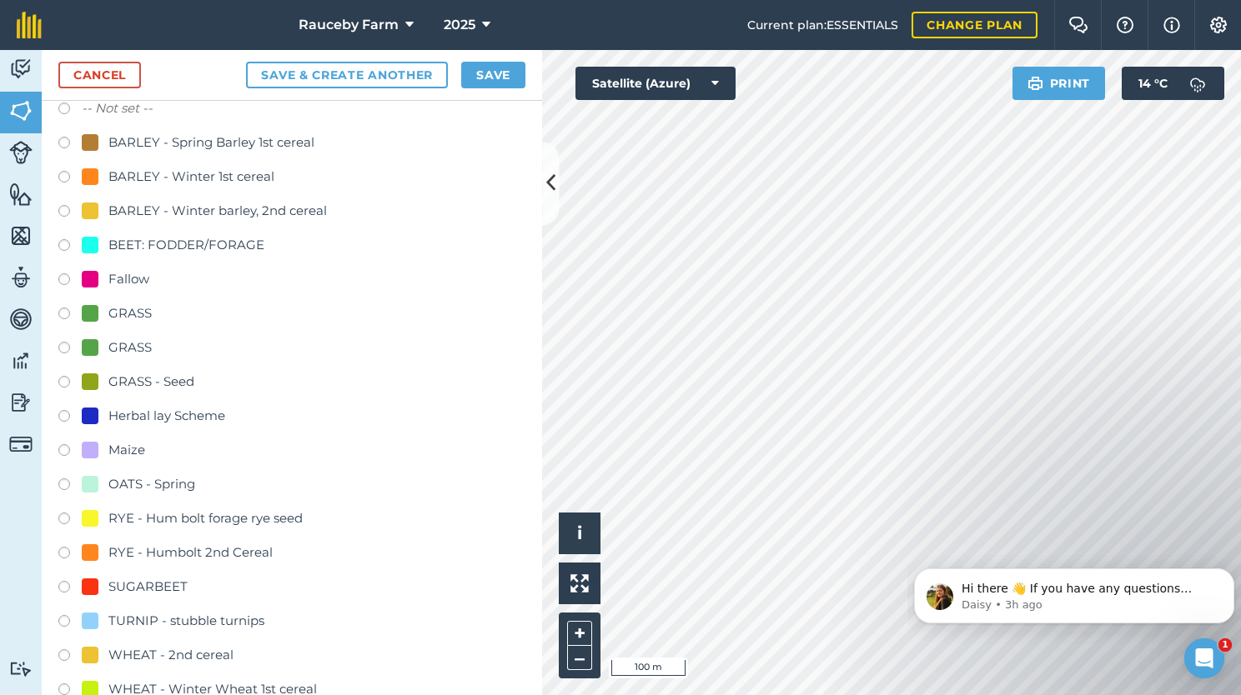
scroll to position [417, 0]
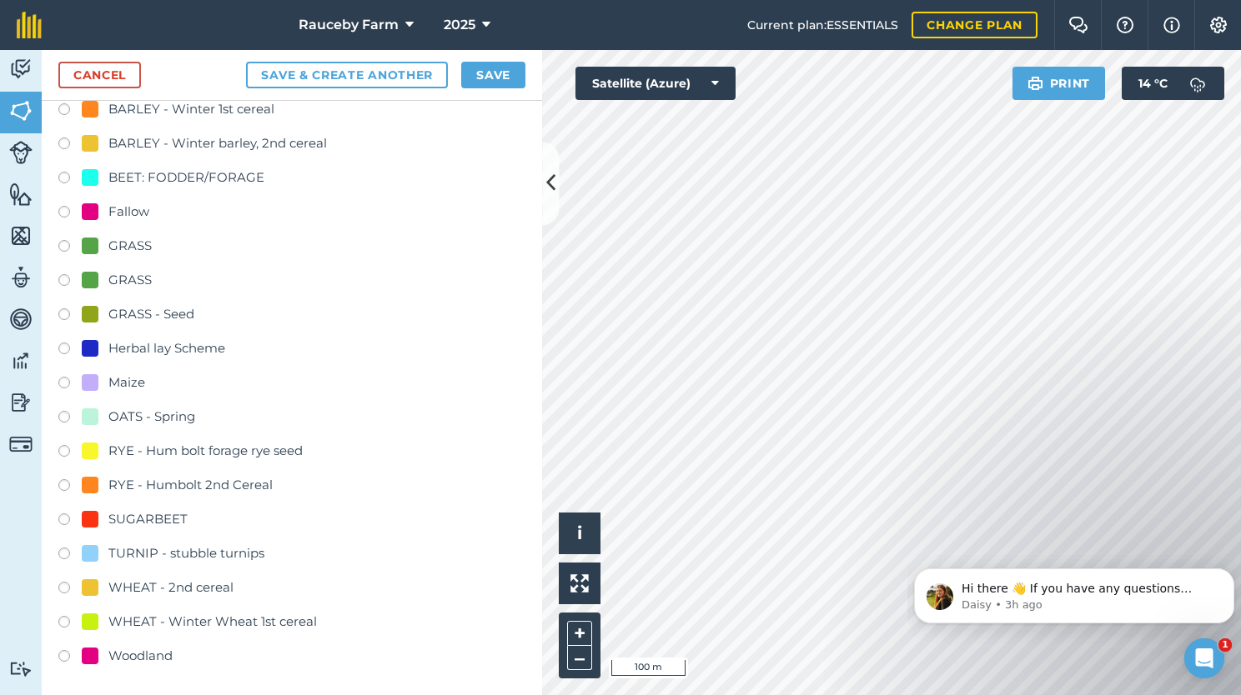
type input "Hills and Hollows"
click at [145, 655] on div "Woodland" at bounding box center [140, 656] width 64 height 20
radio input "true"
click at [494, 70] on button "Save" at bounding box center [493, 75] width 64 height 27
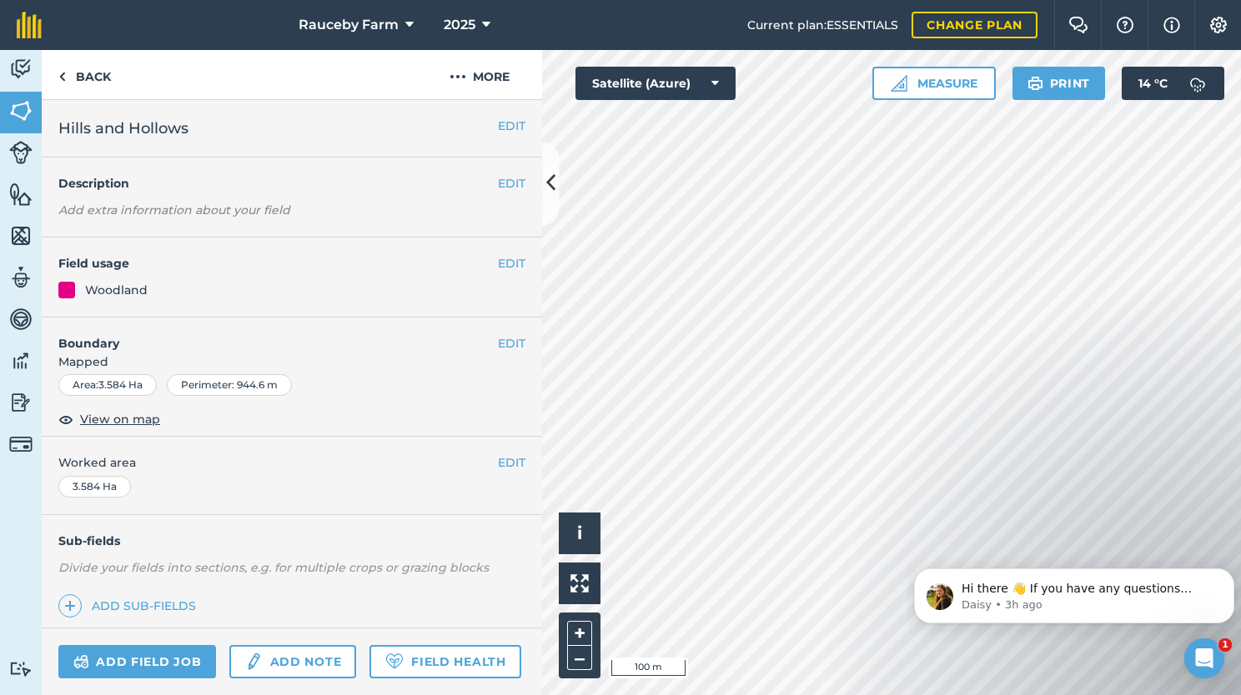
click at [1240, 107] on html "Rauceby Farm 2025 Current plan : ESSENTIALS Change plan Farm Chat Help Info Set…" at bounding box center [620, 347] width 1241 height 695
click at [83, 73] on link "Back" at bounding box center [85, 74] width 86 height 49
click at [64, 78] on img at bounding box center [62, 77] width 8 height 20
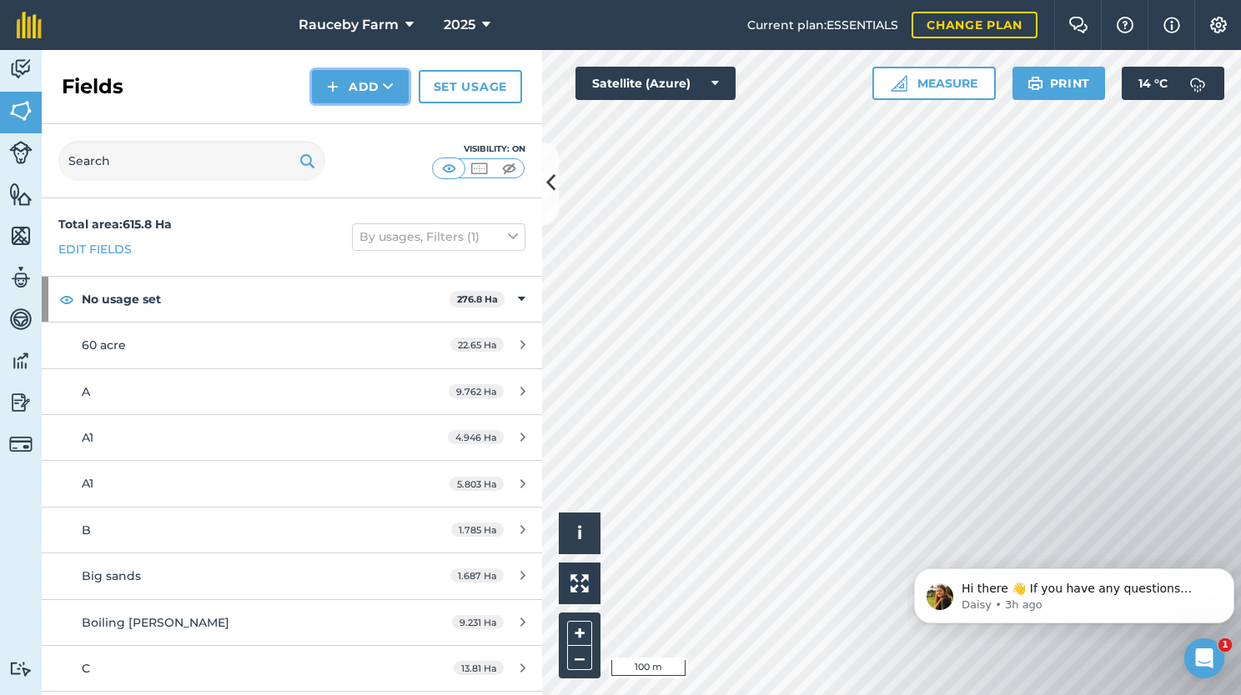
click at [379, 88] on button "Add" at bounding box center [360, 86] width 97 height 33
click at [381, 119] on link "Draw" at bounding box center [360, 124] width 92 height 37
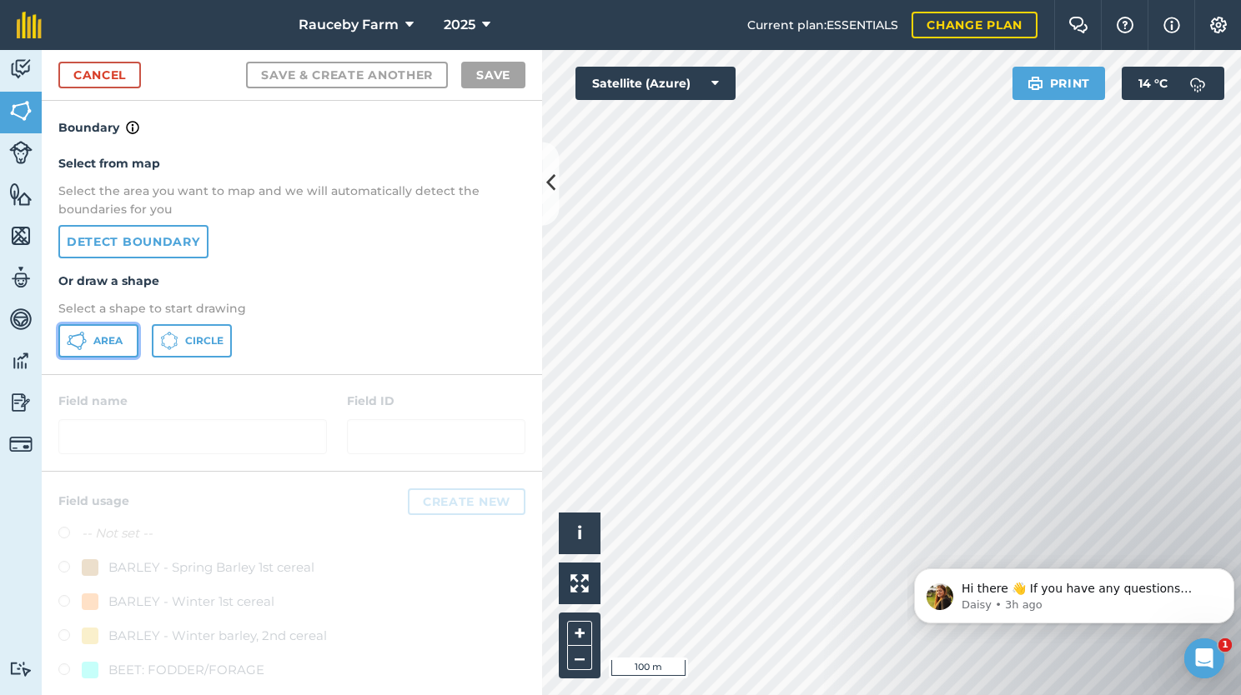
click at [101, 337] on span "Area" at bounding box center [107, 340] width 29 height 13
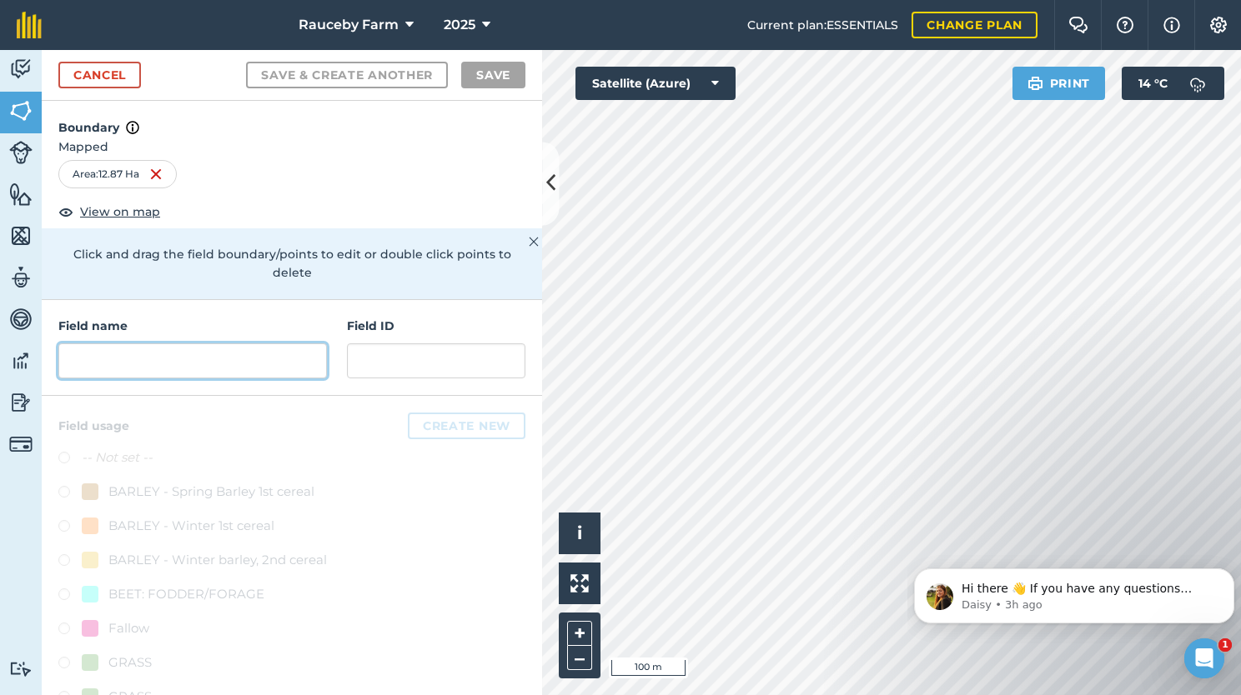
click at [162, 355] on input "text" at bounding box center [192, 361] width 268 height 35
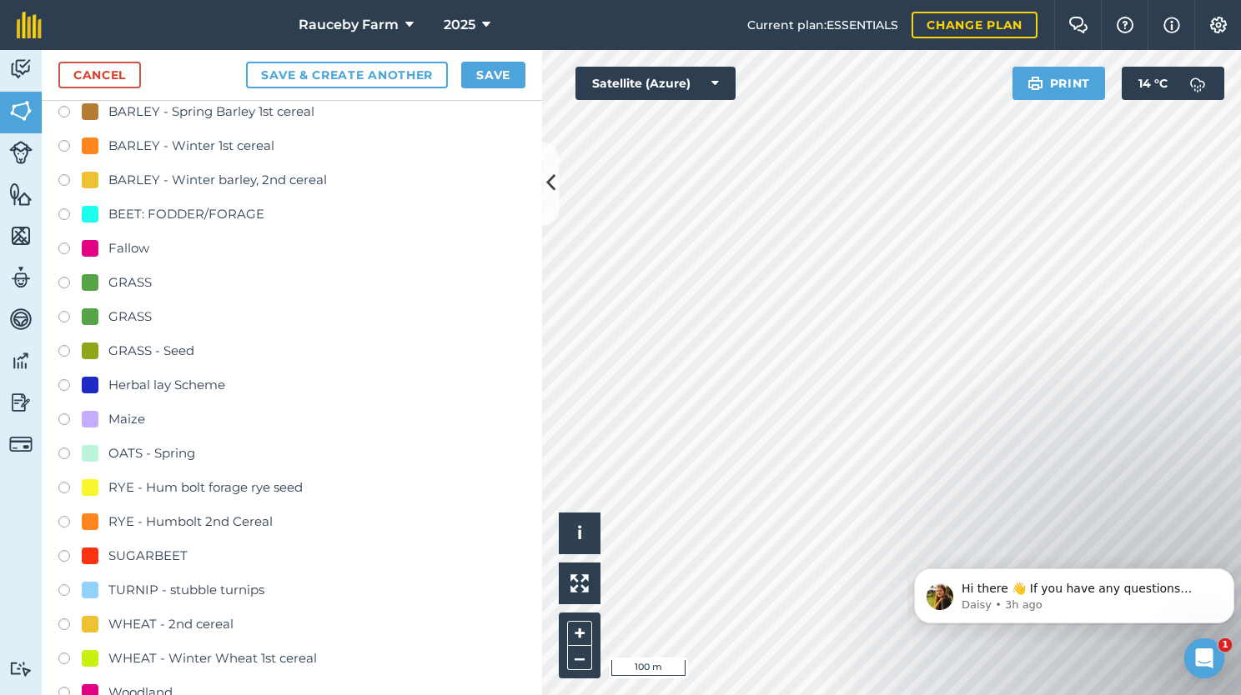
scroll to position [417, 0]
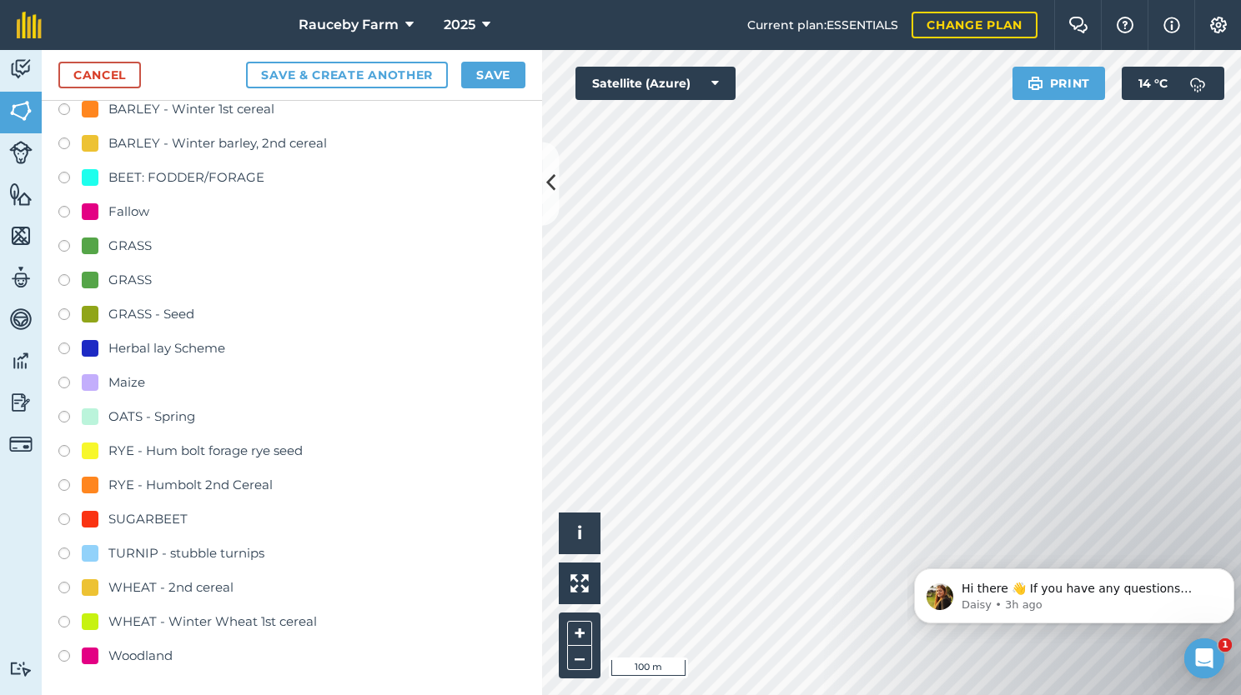
type input "[PERSON_NAME]"
click at [127, 656] on div "Woodland" at bounding box center [140, 656] width 64 height 20
radio input "true"
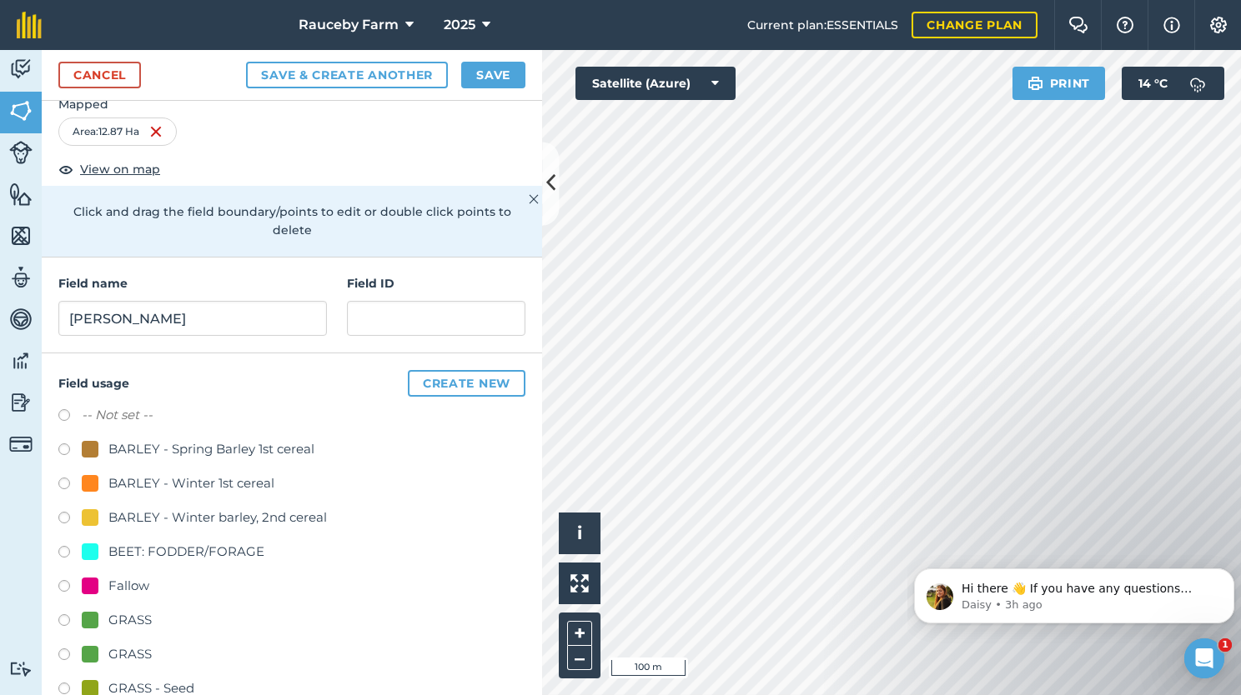
scroll to position [29, 0]
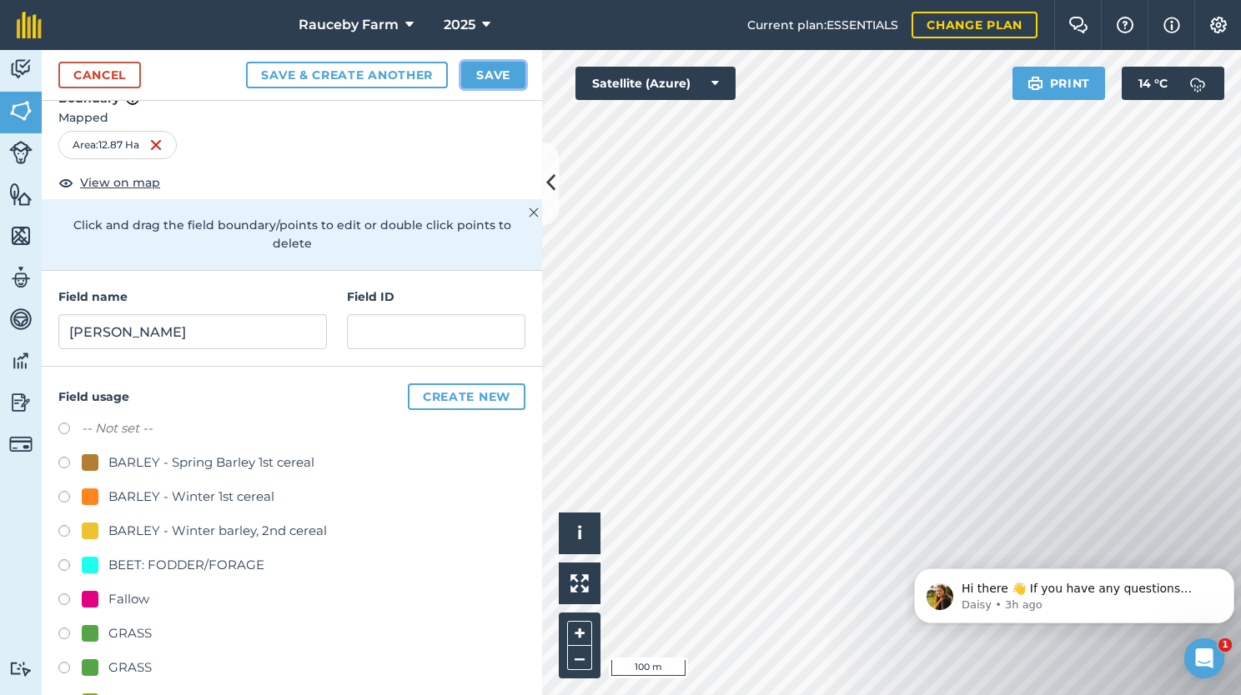
click at [497, 78] on button "Save" at bounding box center [493, 75] width 64 height 27
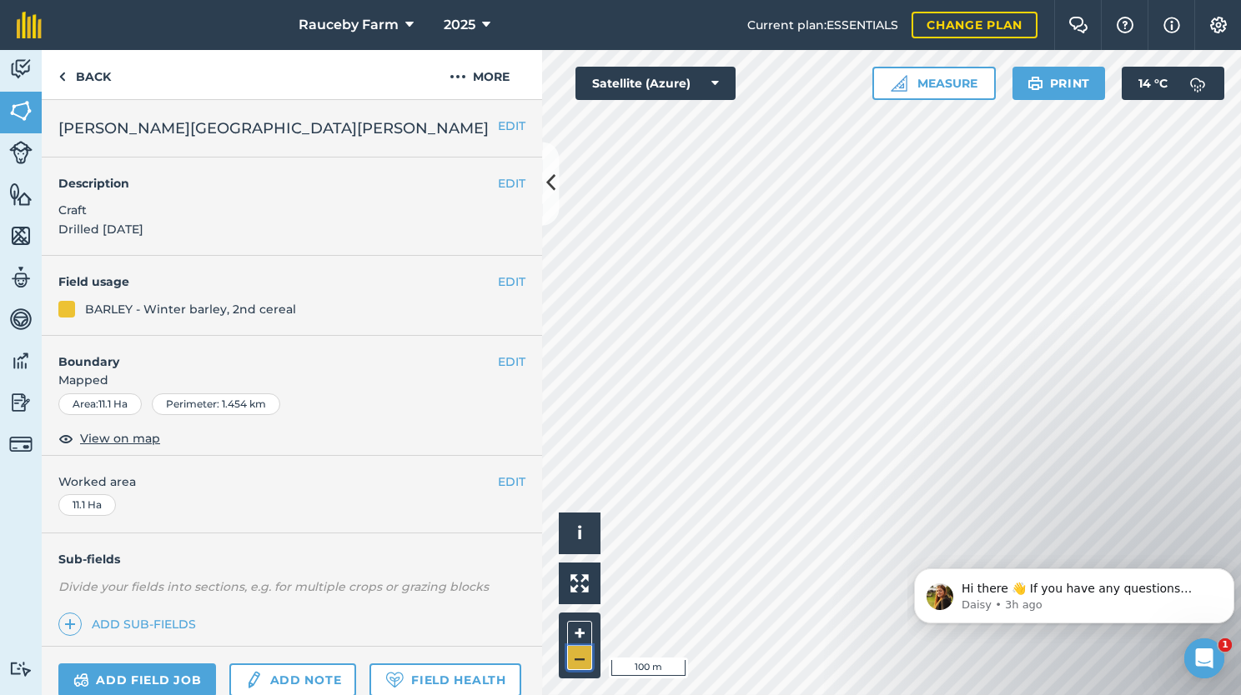
click at [576, 665] on button "–" at bounding box center [579, 658] width 25 height 24
click at [585, 636] on button "+" at bounding box center [579, 633] width 25 height 25
click at [1240, 455] on html "Rauceby Farm 2025 Current plan : ESSENTIALS Change plan Farm Chat Help Info Set…" at bounding box center [620, 347] width 1241 height 695
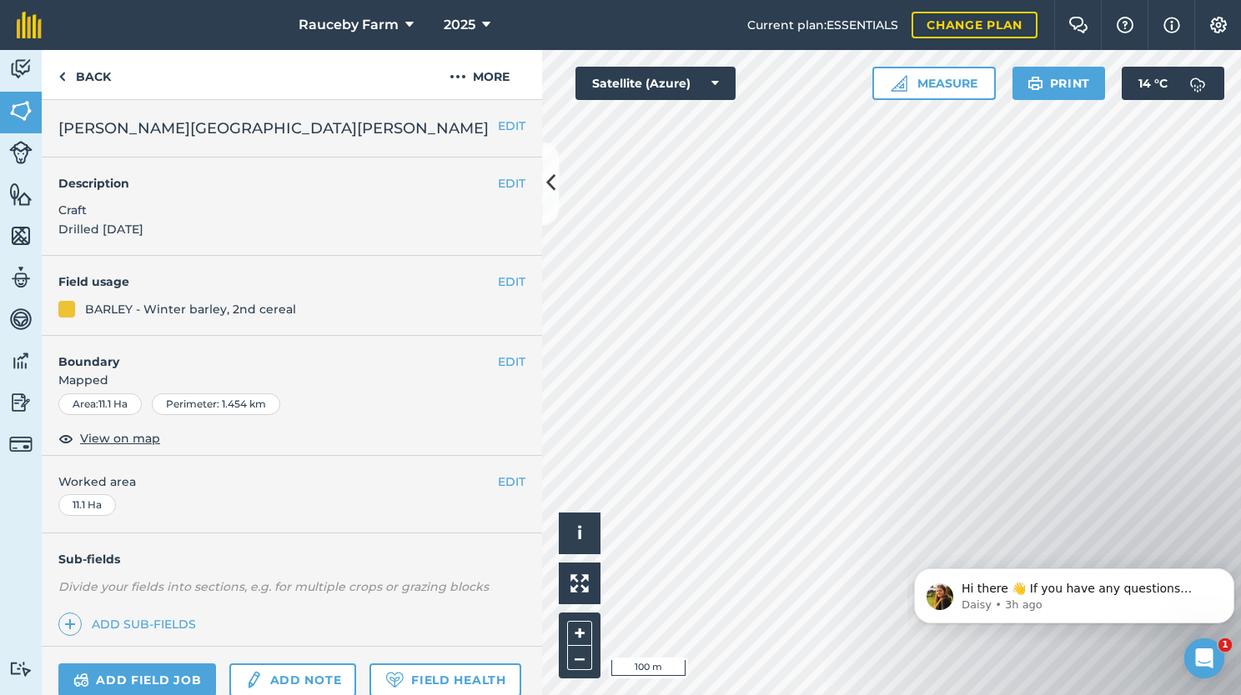
click at [1240, 404] on html "Rauceby Farm 2025 Current plan : ESSENTIALS Change plan Farm Chat Help Info Set…" at bounding box center [620, 347] width 1241 height 695
click at [109, 85] on link "Back" at bounding box center [85, 74] width 86 height 49
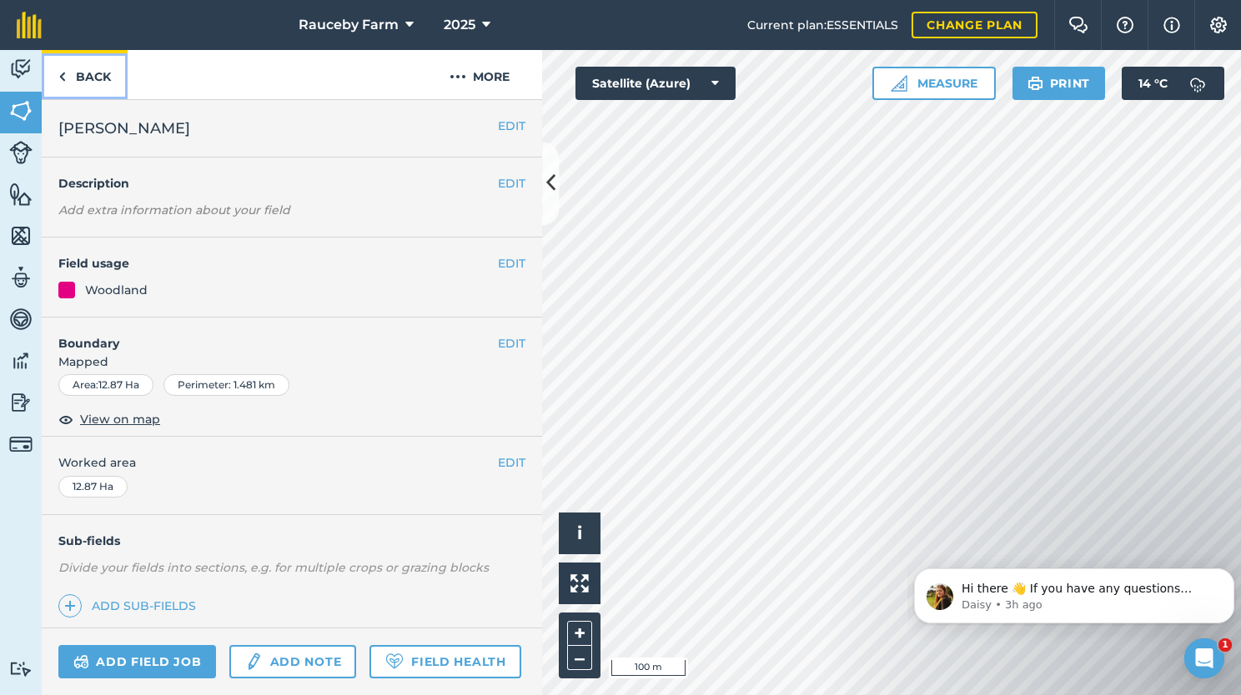
click at [109, 85] on link "Back" at bounding box center [85, 74] width 86 height 49
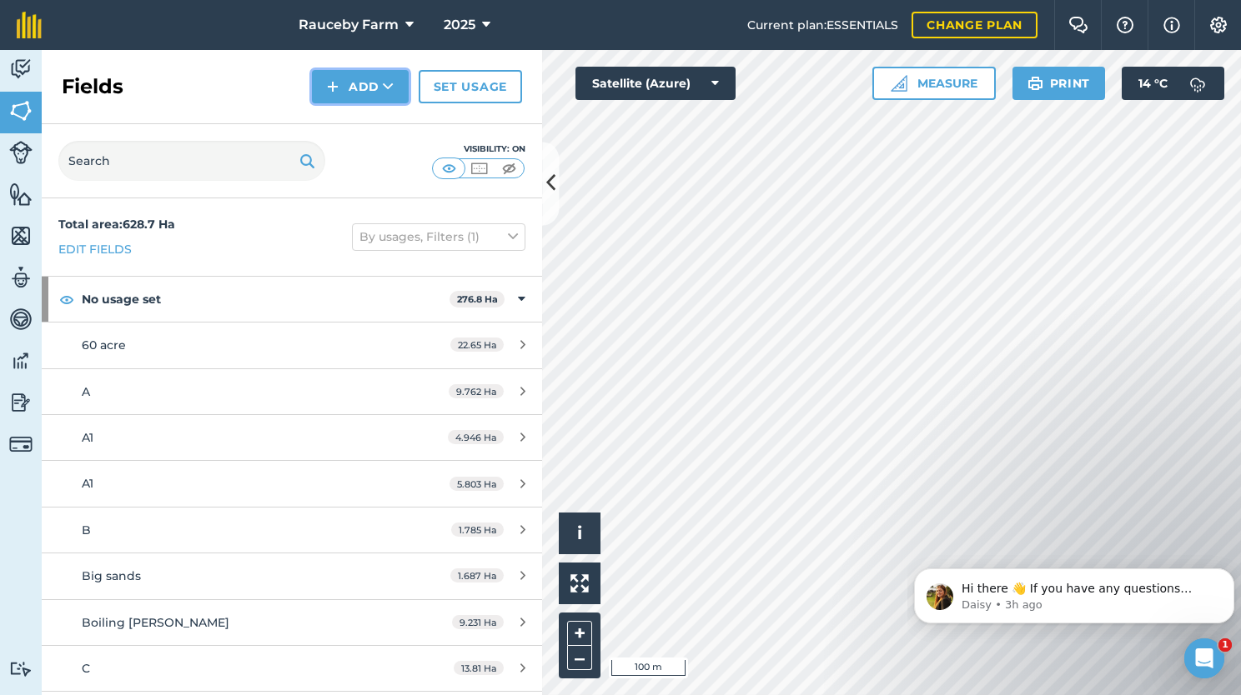
click at [367, 78] on button "Add" at bounding box center [360, 86] width 97 height 33
click at [363, 113] on link "Draw" at bounding box center [360, 124] width 92 height 37
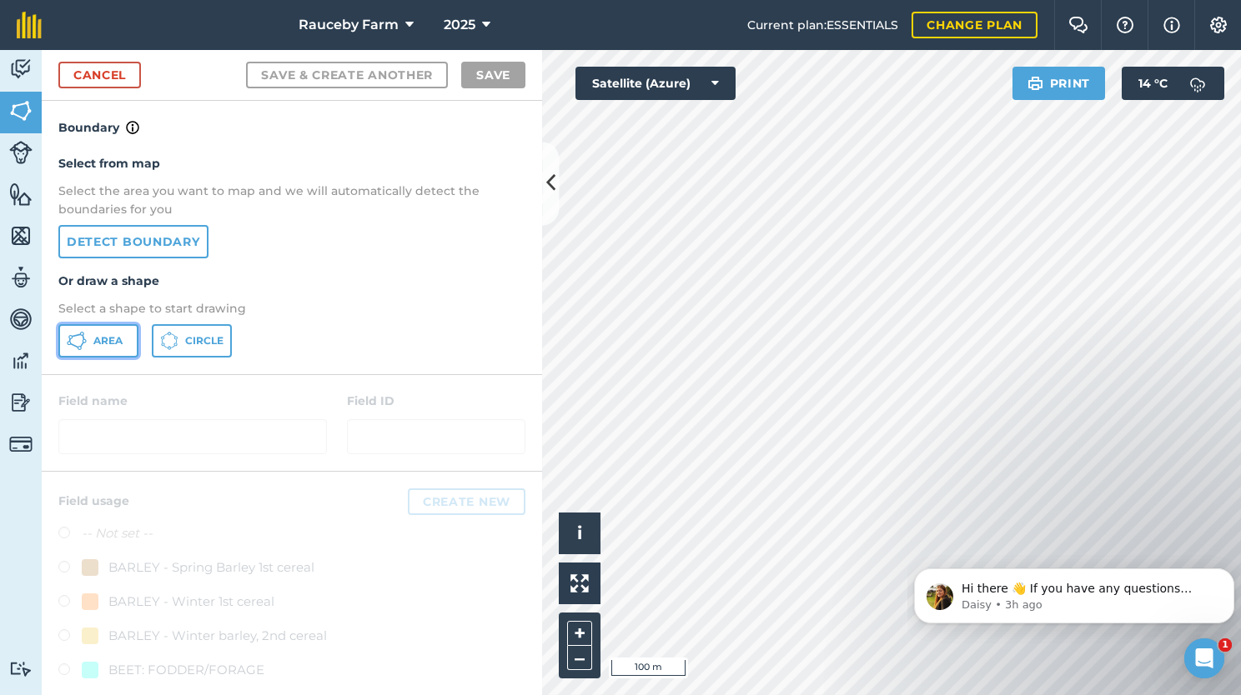
click at [110, 337] on span "Area" at bounding box center [107, 340] width 29 height 13
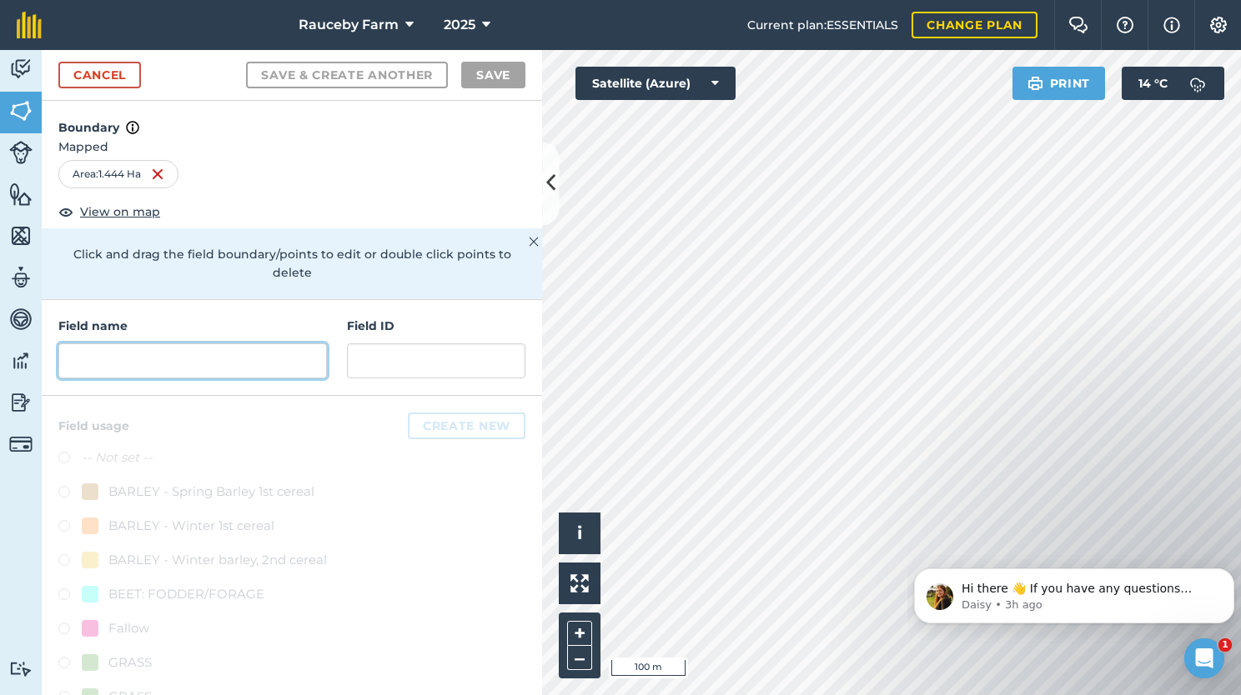
click at [204, 367] on input "text" at bounding box center [192, 361] width 268 height 35
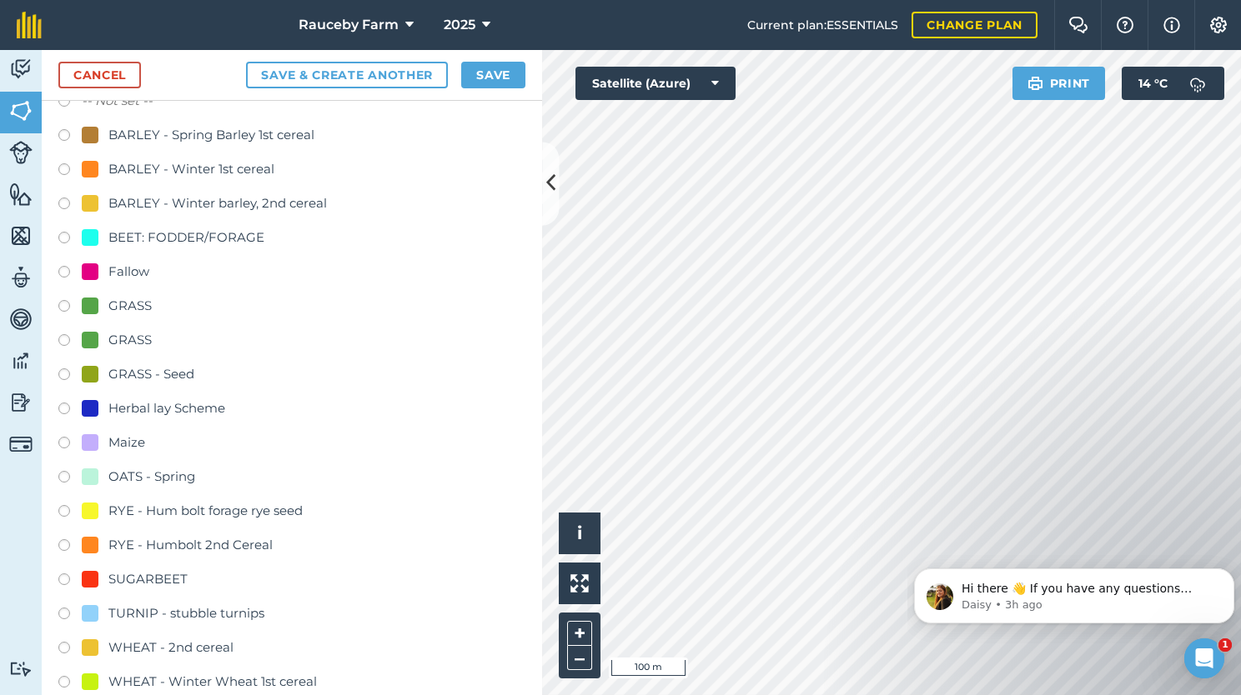
scroll to position [417, 0]
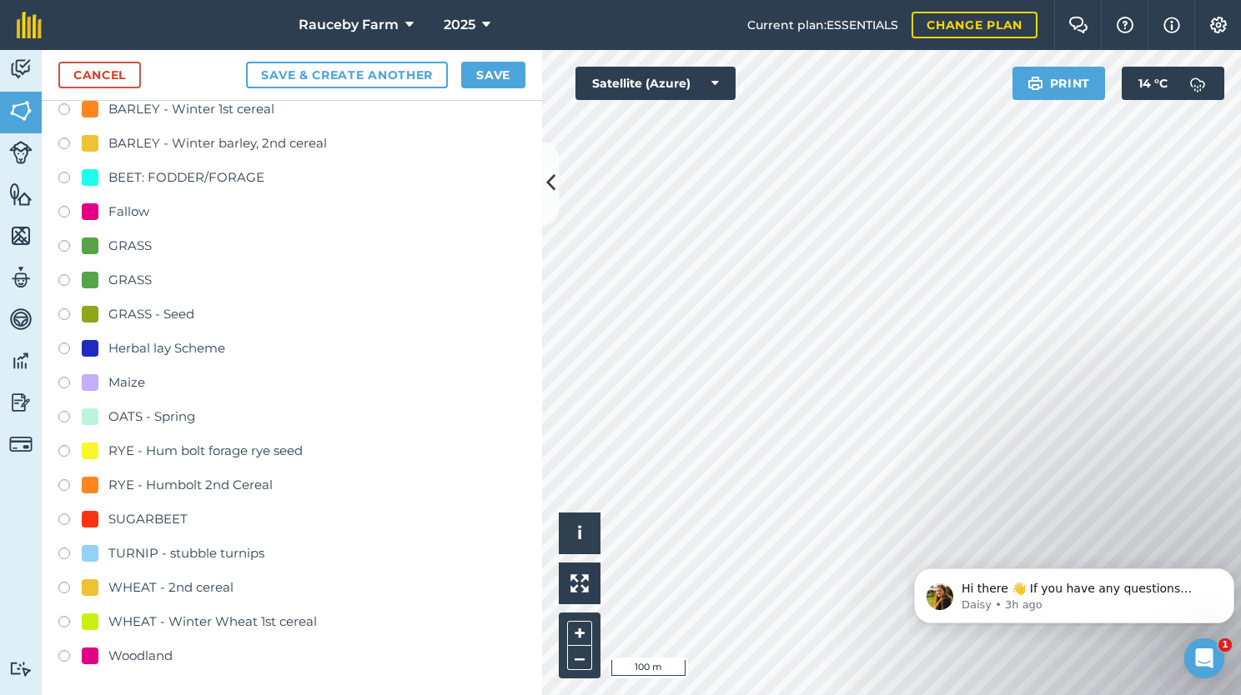
type input "Century Planting"
click at [156, 659] on div "Woodland" at bounding box center [140, 656] width 64 height 20
radio input "true"
click at [509, 81] on button "Save" at bounding box center [493, 75] width 64 height 27
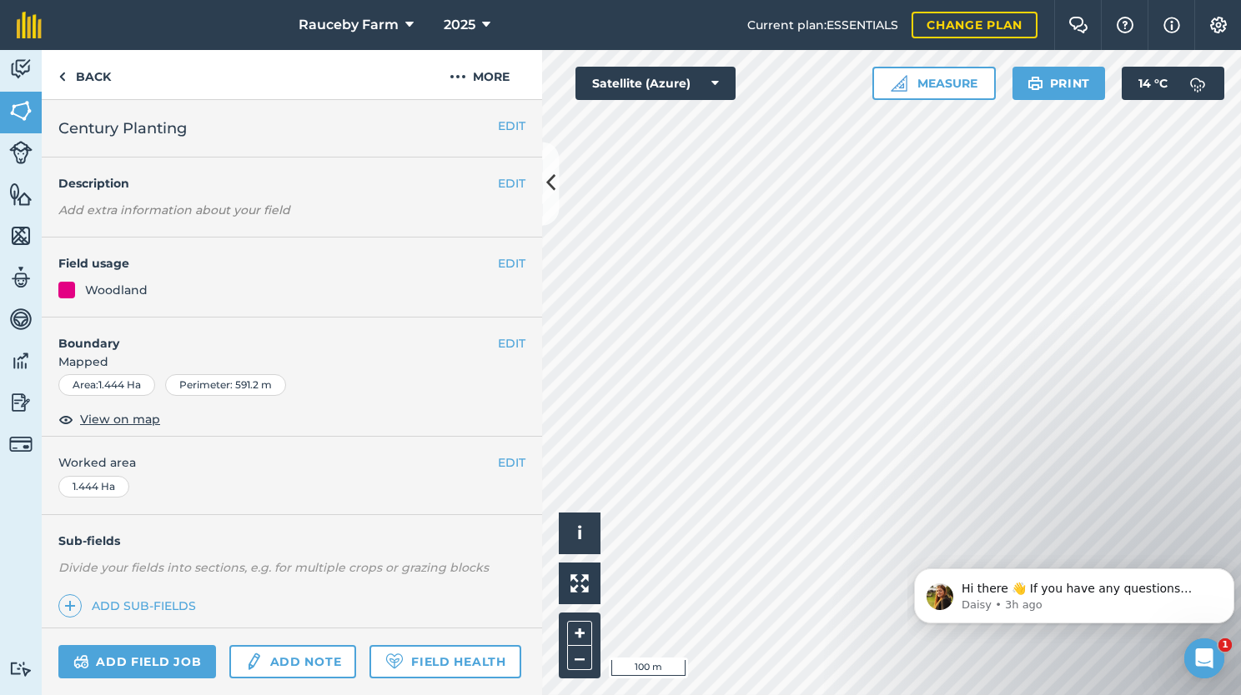
click at [897, 92] on div "Click to start drawing i © 2025 TomTom, Microsoft 100 m + – Satellite (Azure) M…" at bounding box center [891, 372] width 699 height 645
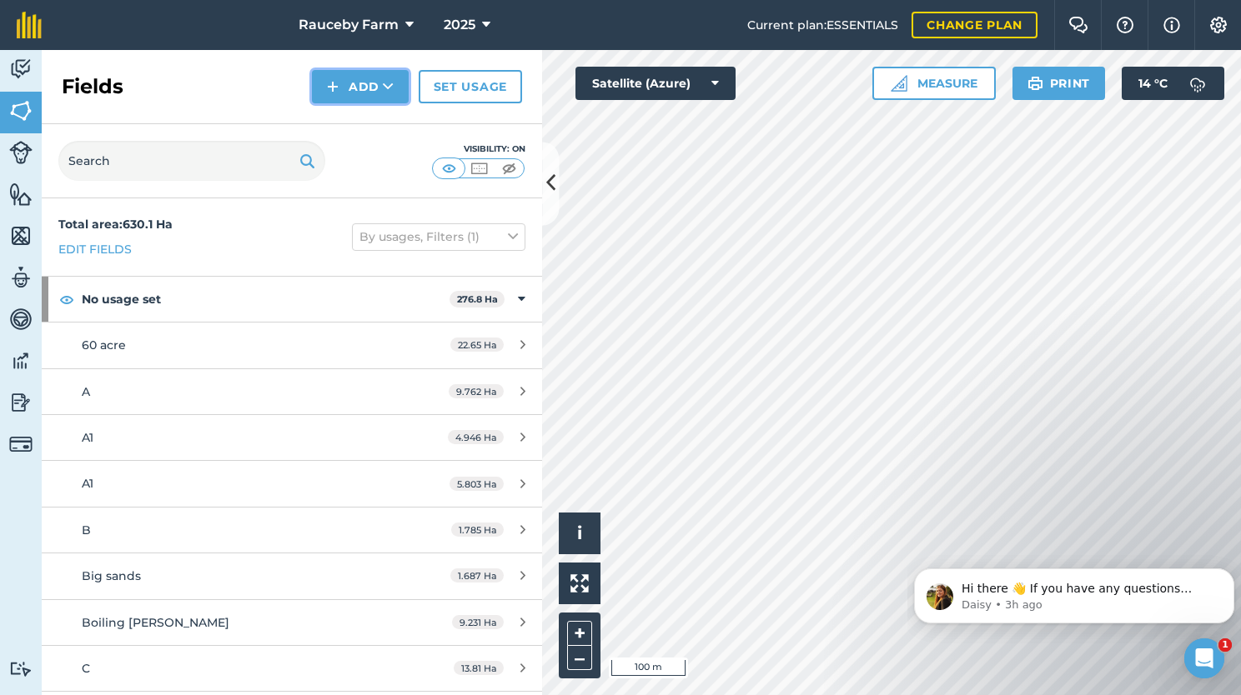
click at [382, 88] on button "Add" at bounding box center [360, 86] width 97 height 33
click at [361, 125] on link "Draw" at bounding box center [360, 124] width 92 height 37
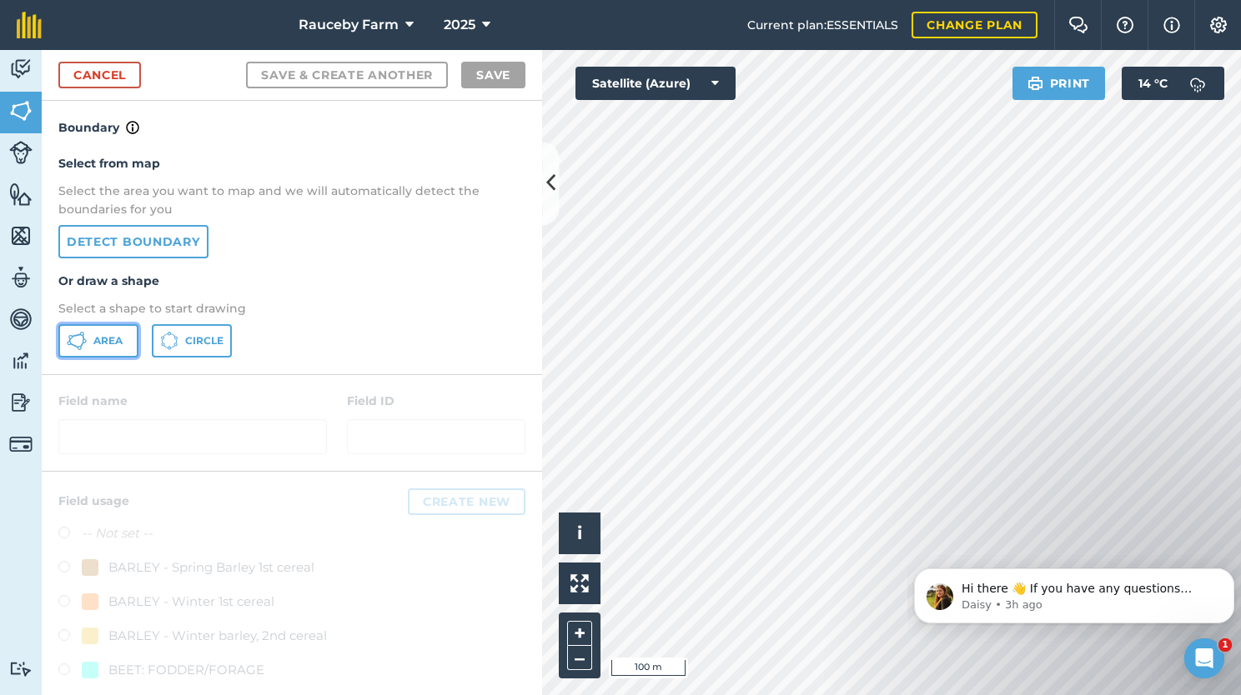
click at [109, 340] on span "Area" at bounding box center [107, 340] width 29 height 13
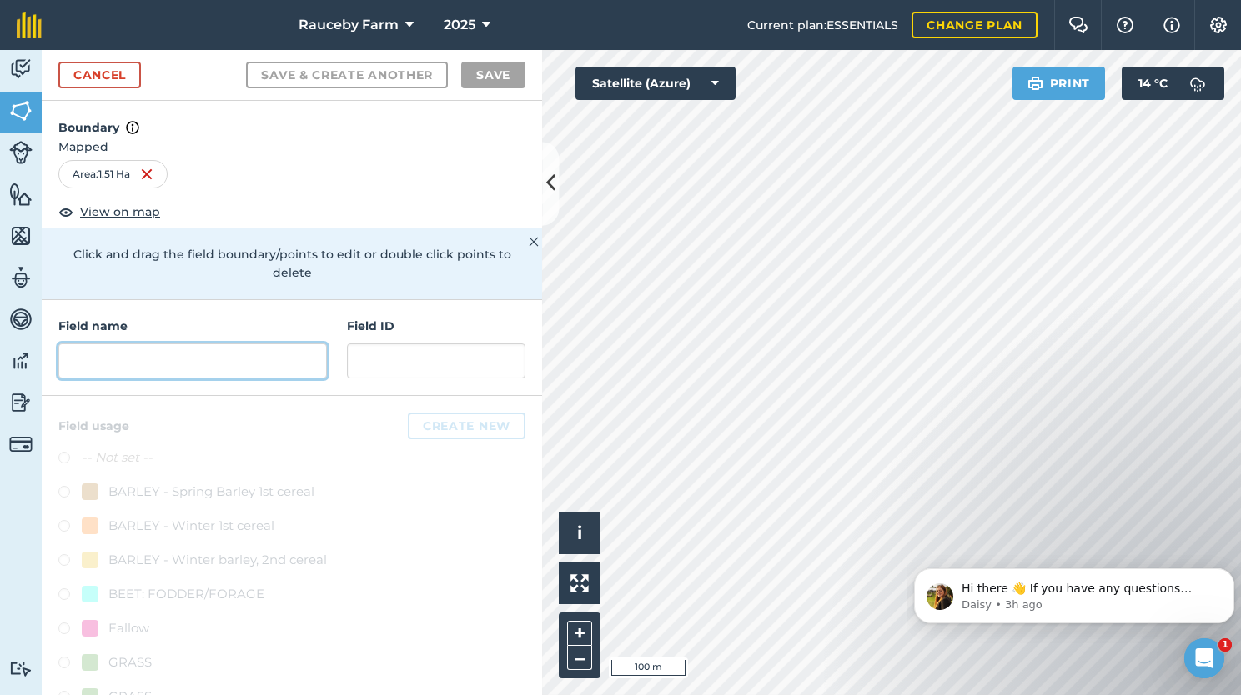
click at [230, 364] on input "text" at bounding box center [192, 361] width 268 height 35
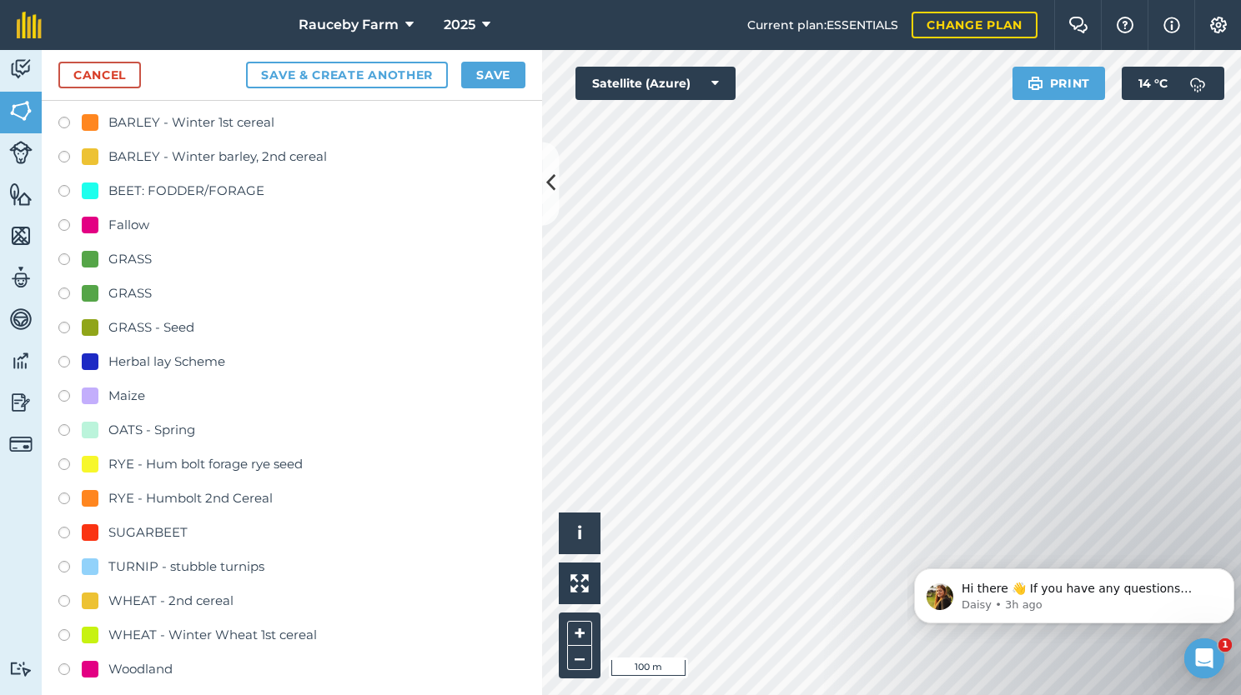
scroll to position [417, 0]
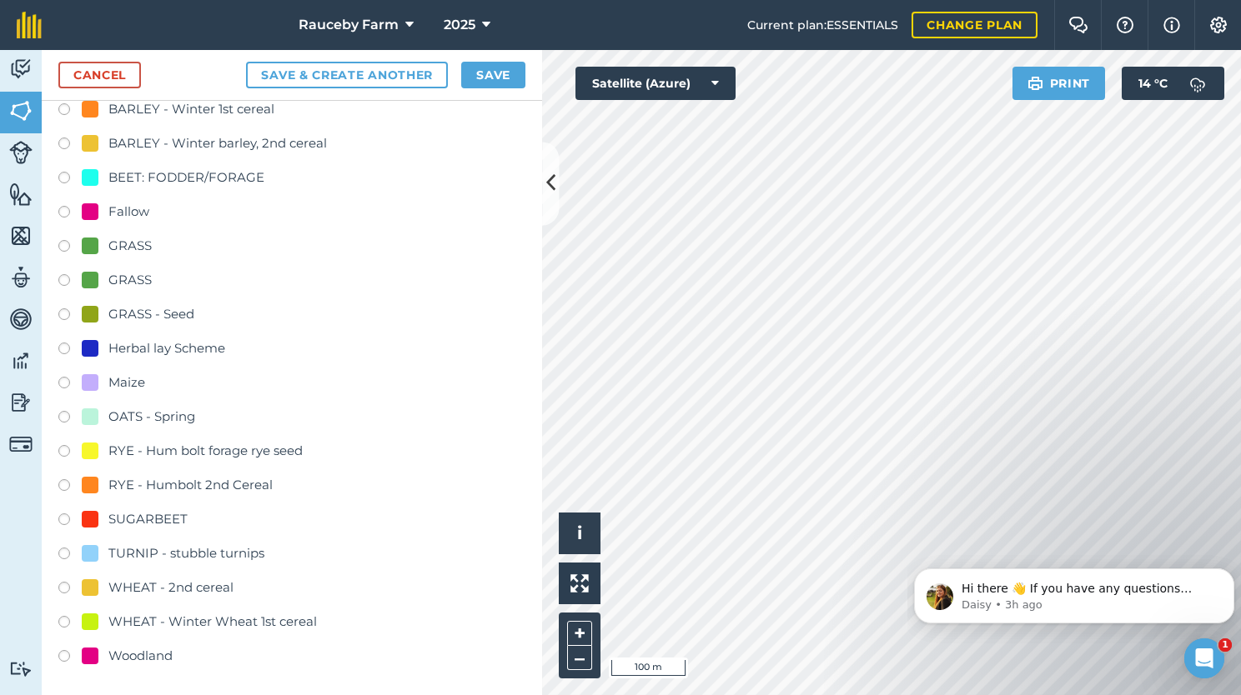
type input "Brickyard Wood"
click at [149, 664] on div "Woodland" at bounding box center [140, 656] width 64 height 20
radio input "true"
click at [495, 75] on button "Save" at bounding box center [493, 75] width 64 height 27
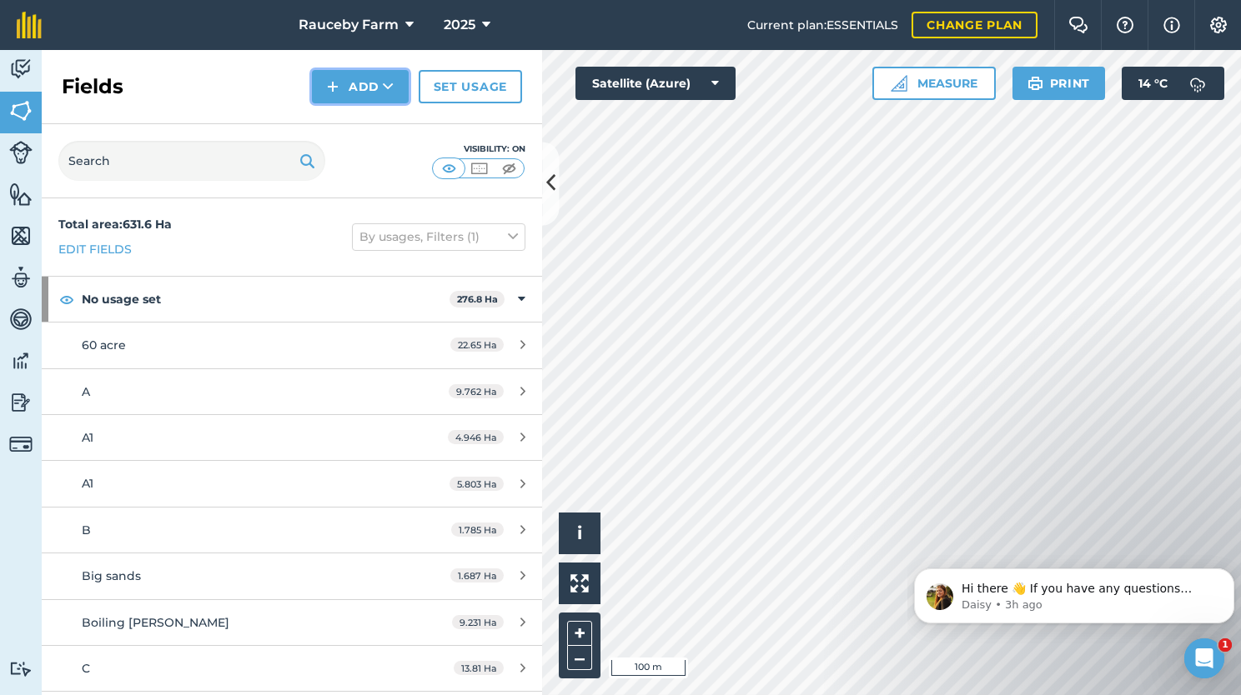
click at [367, 103] on button "Add" at bounding box center [360, 86] width 97 height 33
click at [366, 119] on link "Draw" at bounding box center [360, 124] width 92 height 37
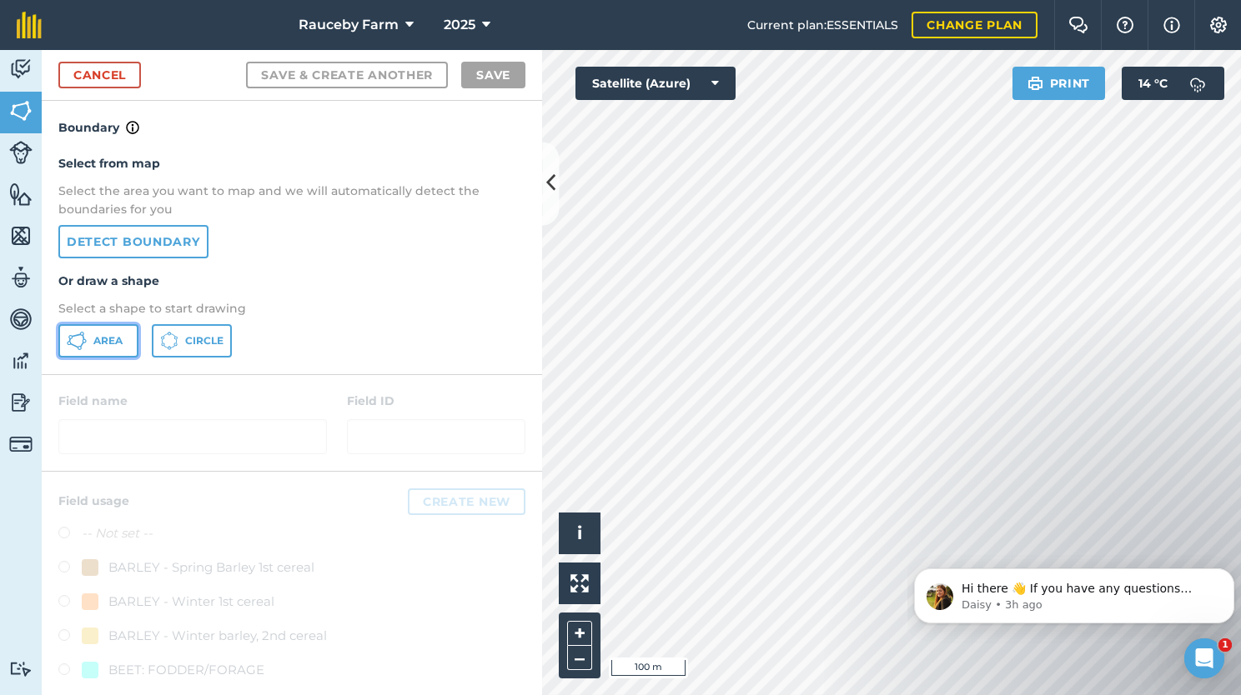
click at [96, 339] on span "Area" at bounding box center [107, 340] width 29 height 13
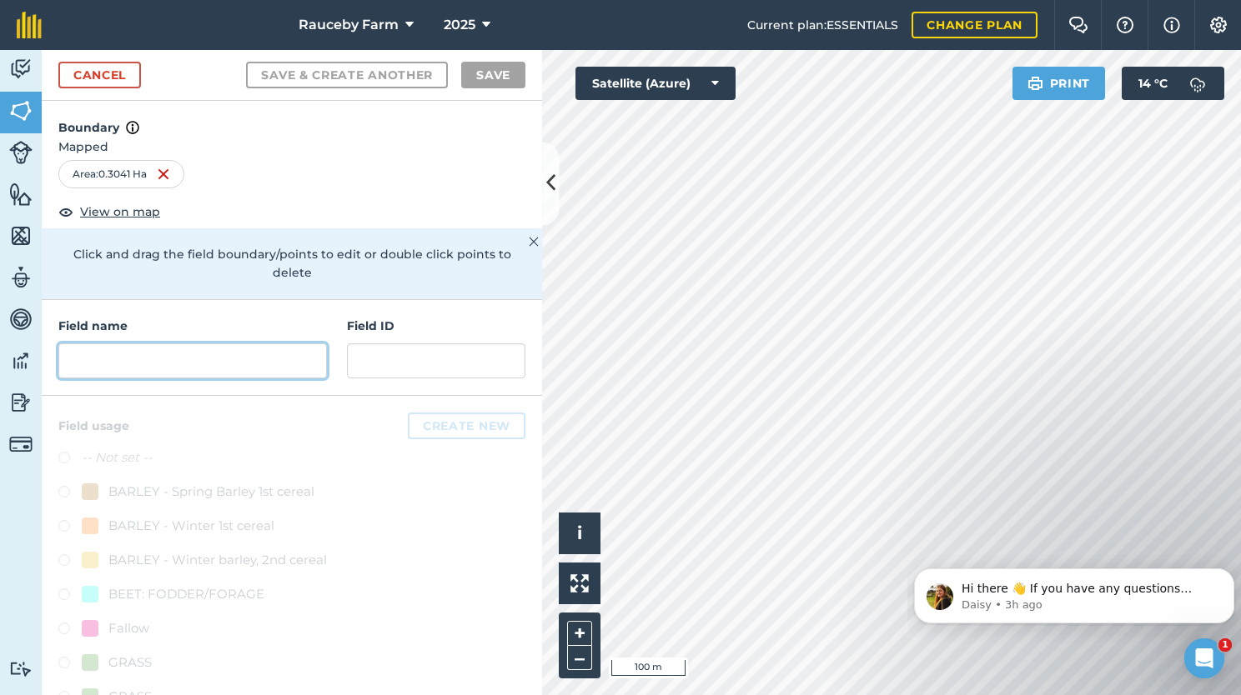
click at [232, 354] on input "text" at bounding box center [192, 361] width 268 height 35
type input "w"
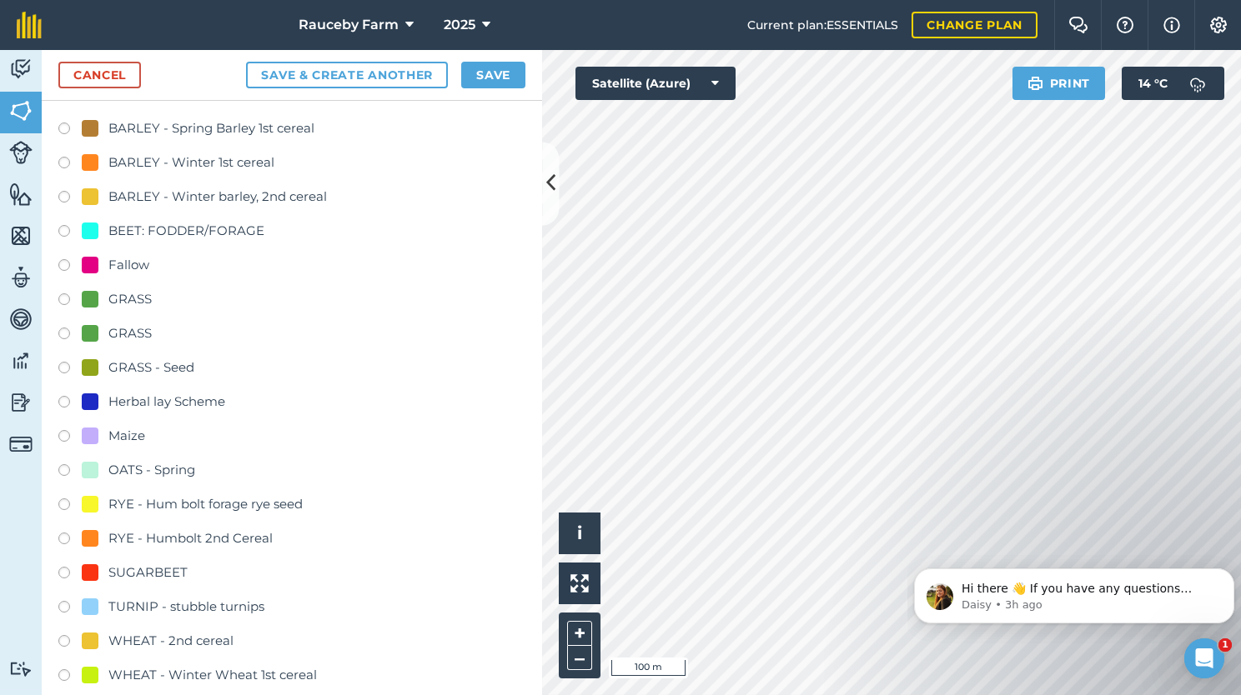
scroll to position [417, 0]
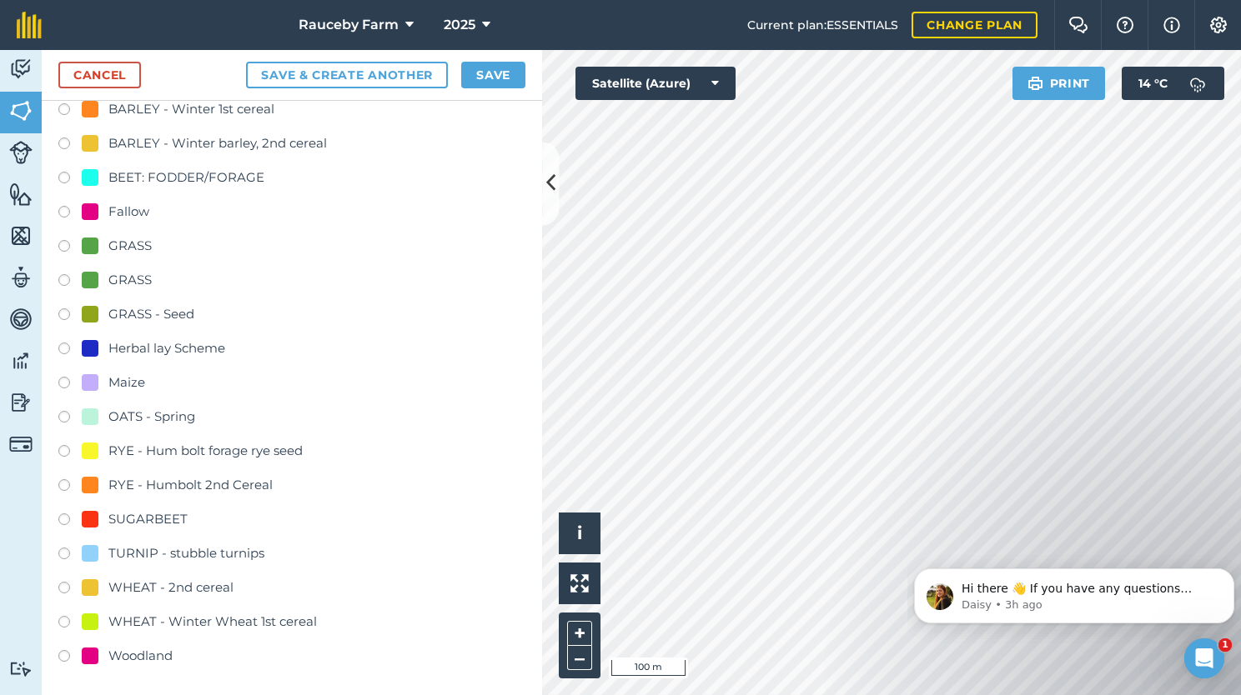
type input "[PERSON_NAME]"
click at [163, 656] on div "Woodland" at bounding box center [140, 656] width 64 height 20
radio input "true"
click at [487, 68] on button "Save" at bounding box center [493, 75] width 64 height 27
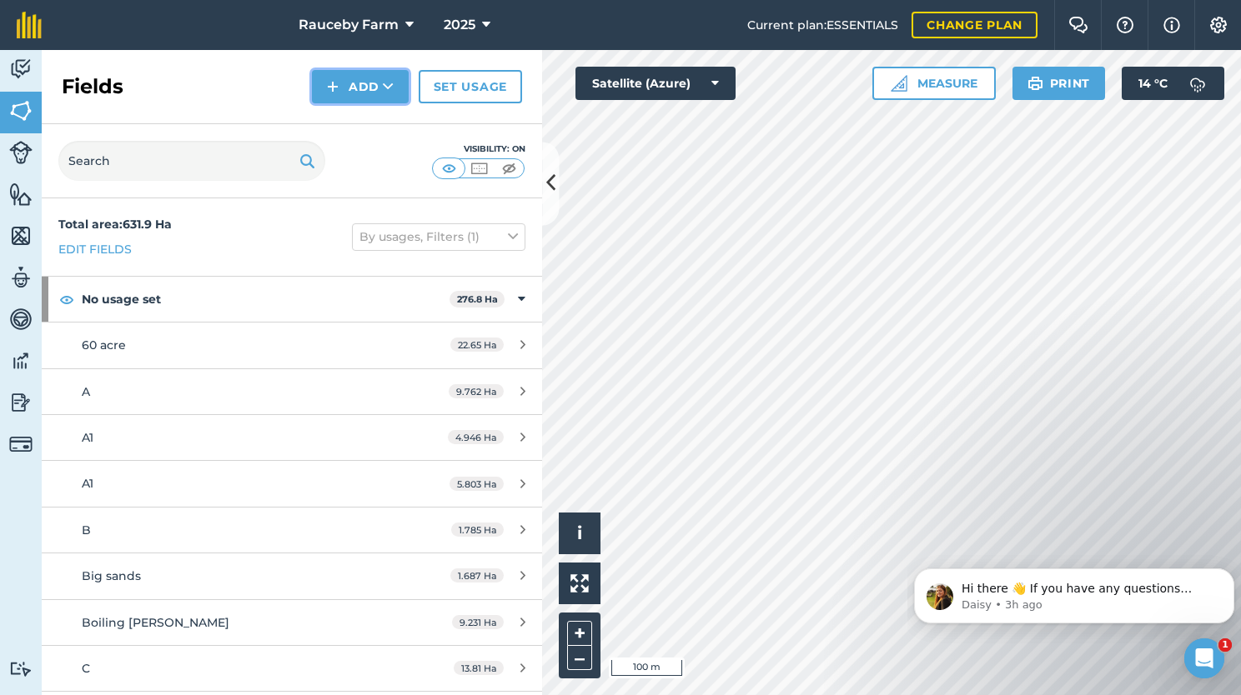
drag, startPoint x: 514, startPoint y: 95, endPoint x: 361, endPoint y: 82, distance: 153.2
click at [361, 82] on button "Add" at bounding box center [360, 86] width 97 height 33
click at [355, 125] on link "Draw" at bounding box center [360, 124] width 92 height 37
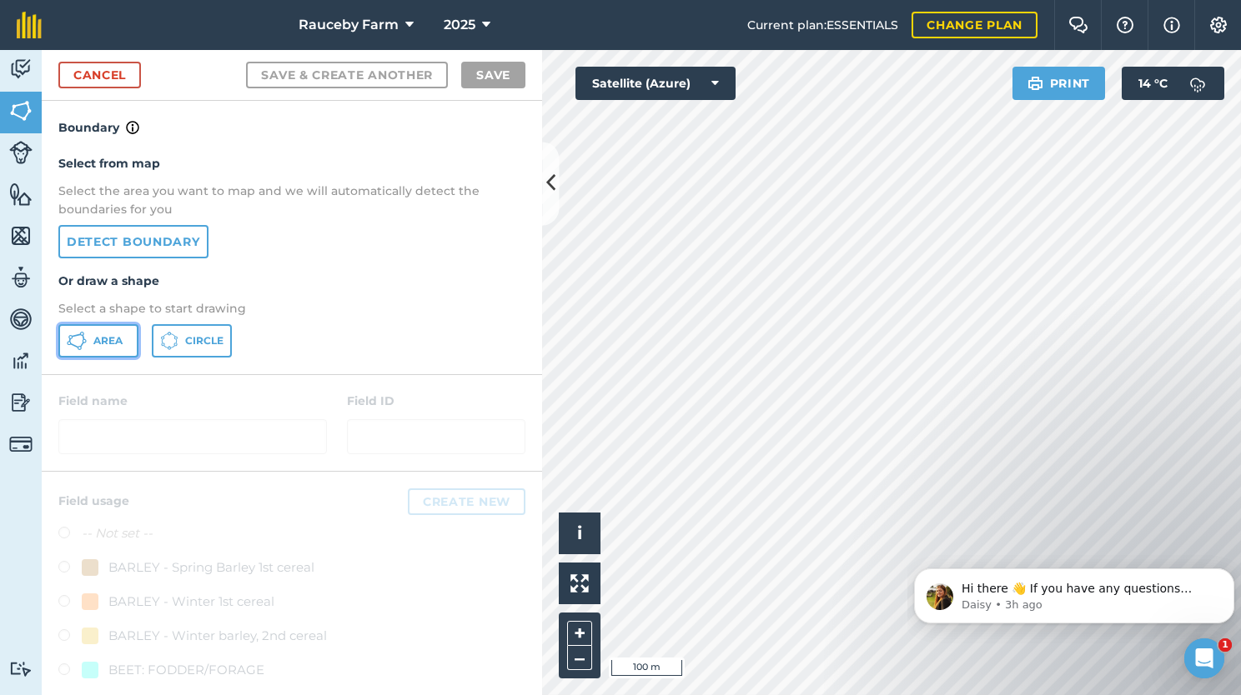
click at [107, 347] on button "Area" at bounding box center [98, 340] width 80 height 33
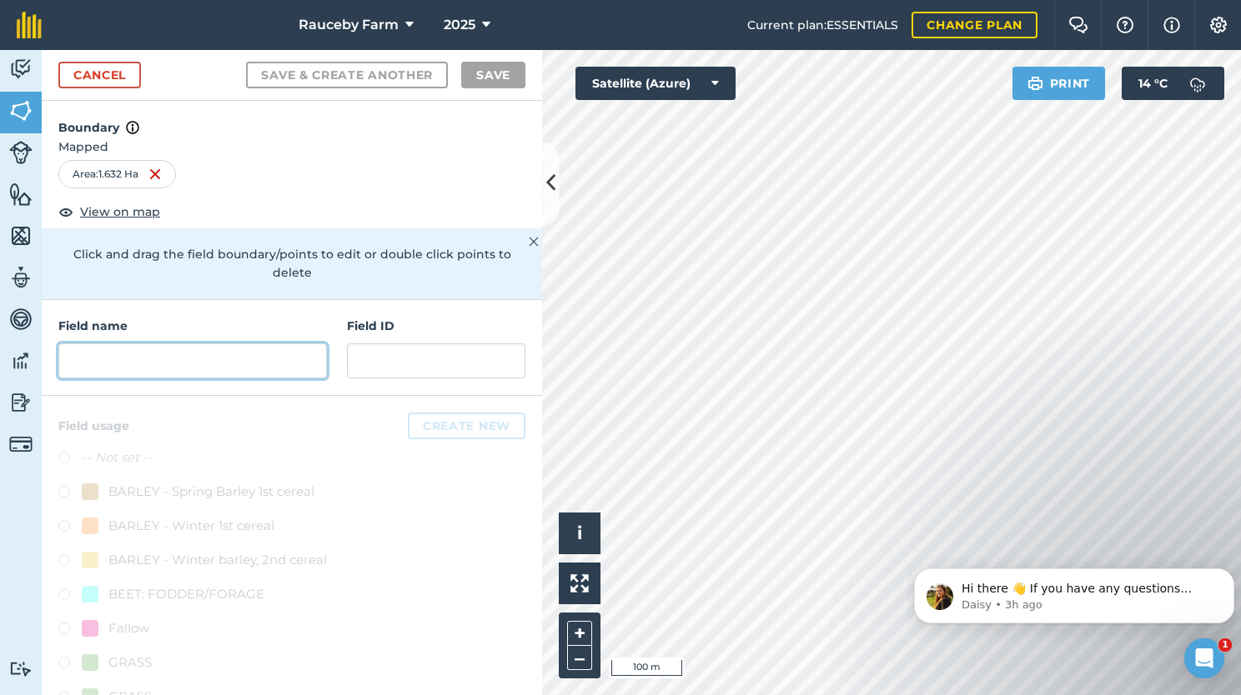
click at [200, 366] on input "text" at bounding box center [192, 361] width 268 height 35
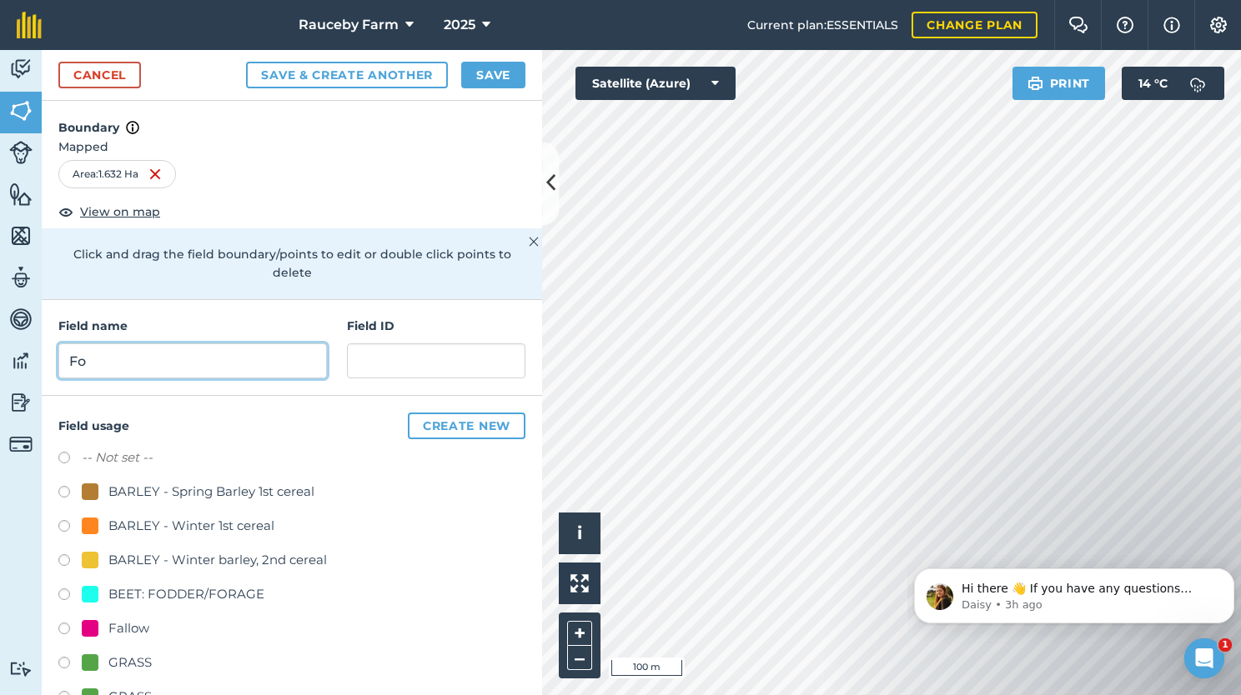
type input "F"
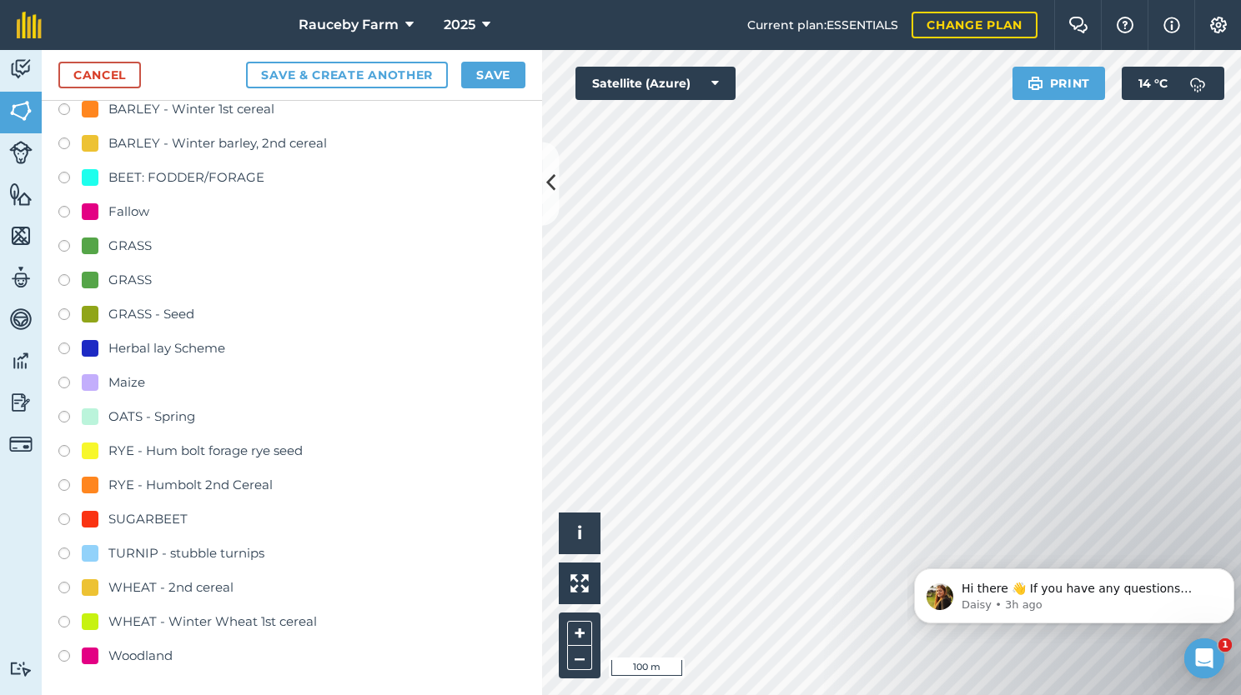
type input "Mrs [PERSON_NAME]"
click at [128, 665] on div "Woodland" at bounding box center [291, 658] width 467 height 24
click at [130, 646] on div "Woodland" at bounding box center [140, 656] width 64 height 20
radio input "true"
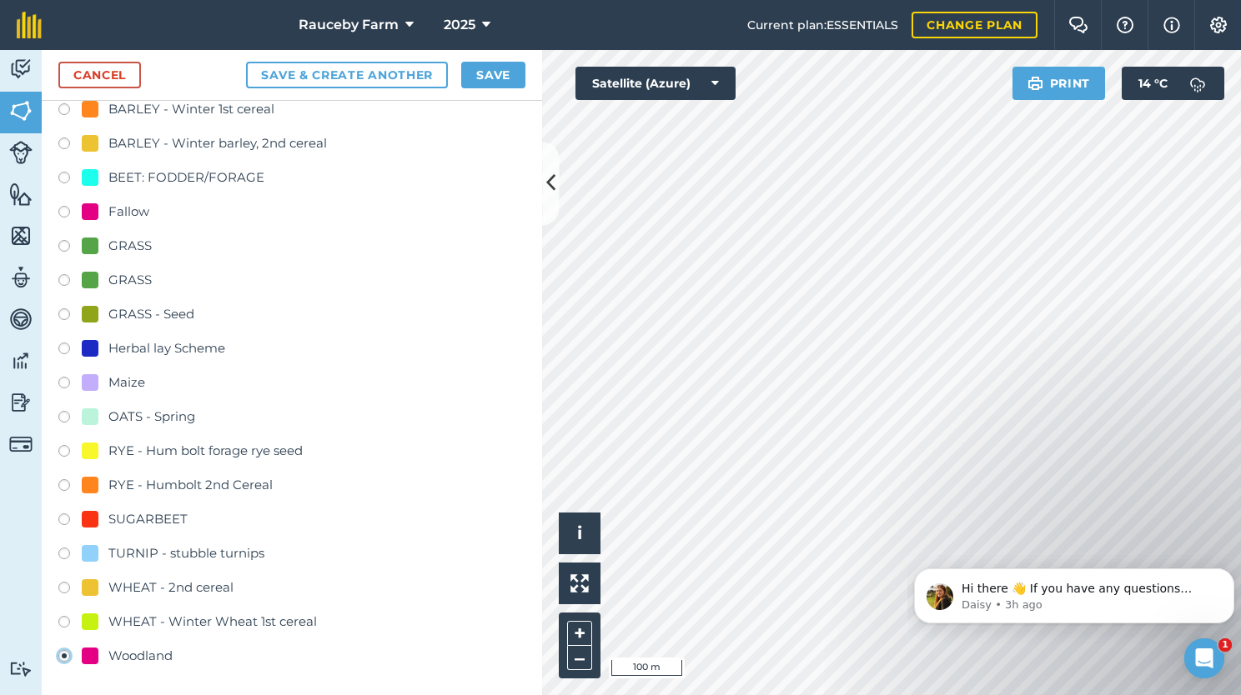
scroll to position [363, 0]
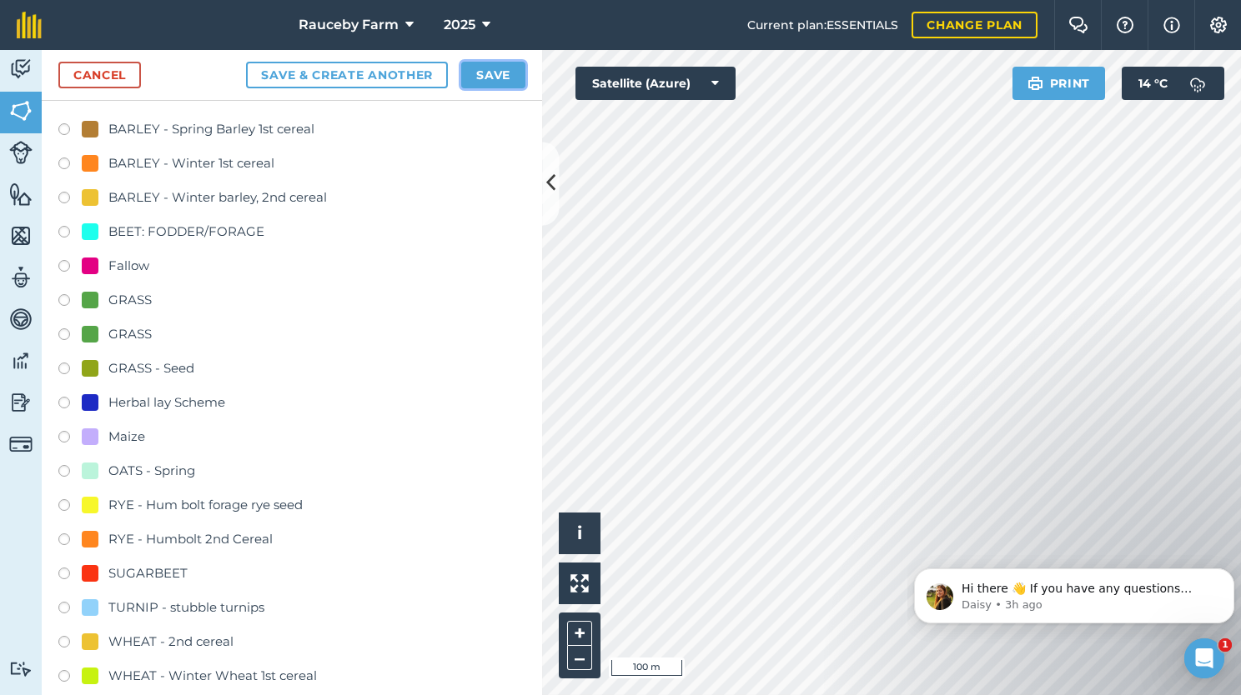
click at [505, 76] on button "Save" at bounding box center [493, 75] width 64 height 27
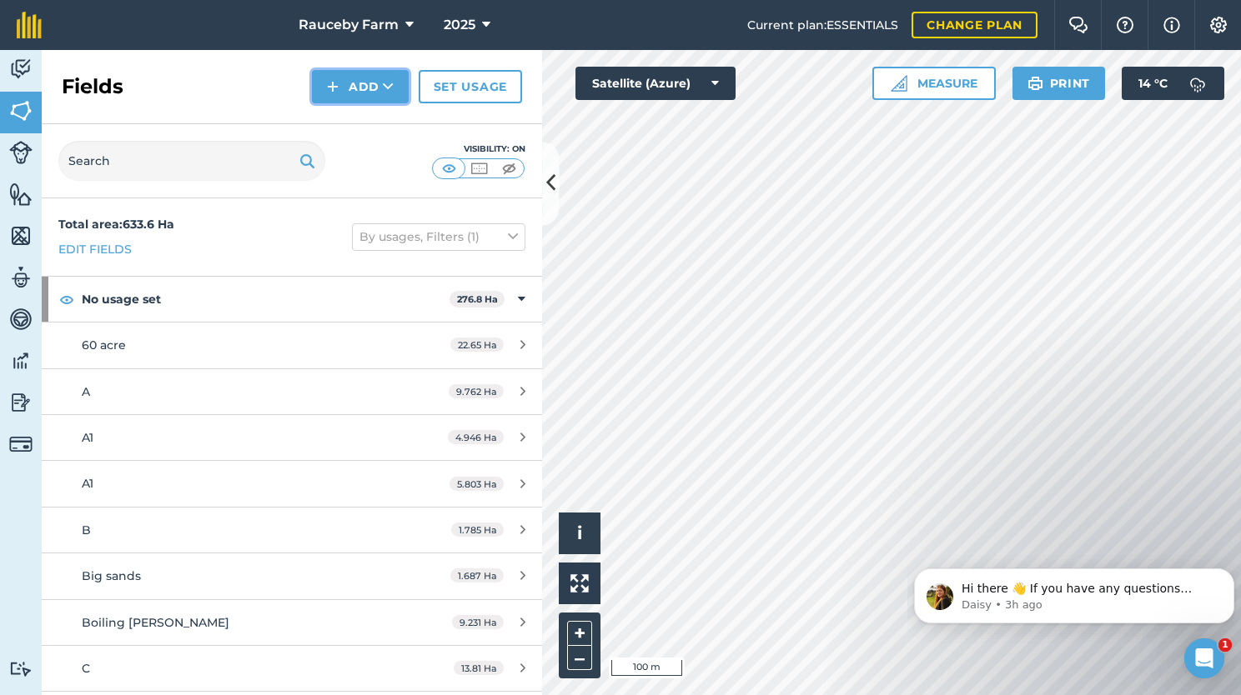
click at [359, 73] on button "Add" at bounding box center [360, 86] width 97 height 33
click at [354, 121] on link "Draw" at bounding box center [360, 124] width 92 height 37
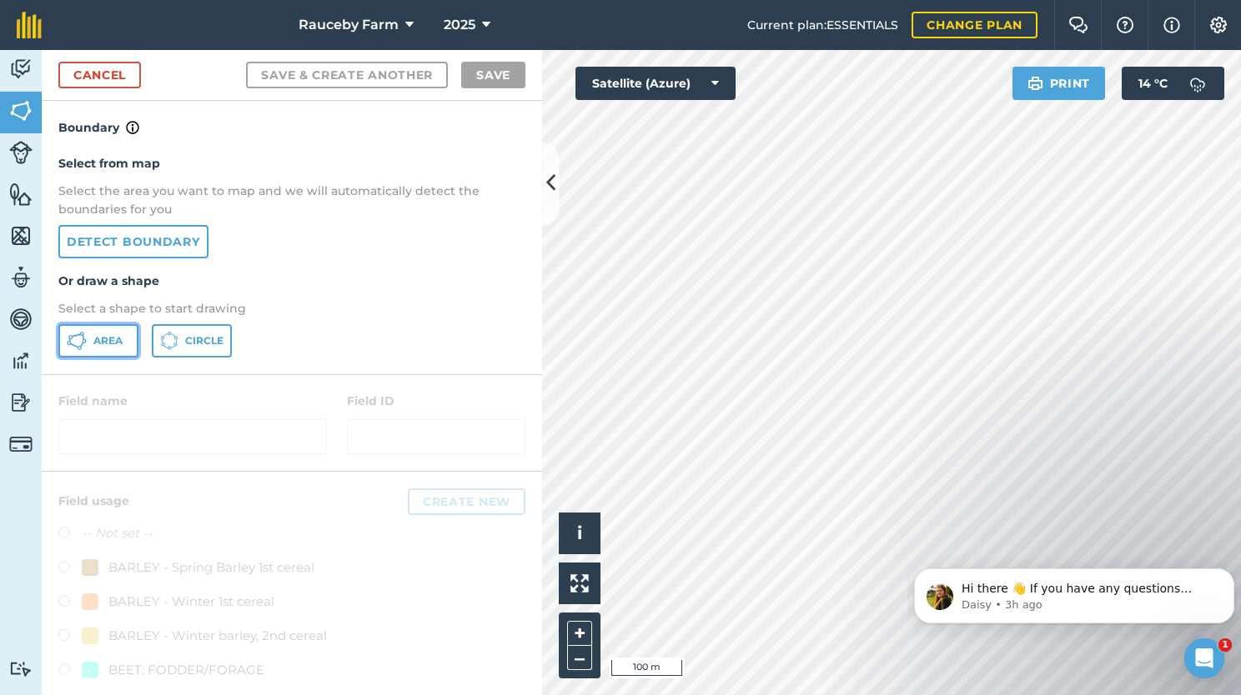
click at [93, 334] on span "Area" at bounding box center [107, 340] width 29 height 13
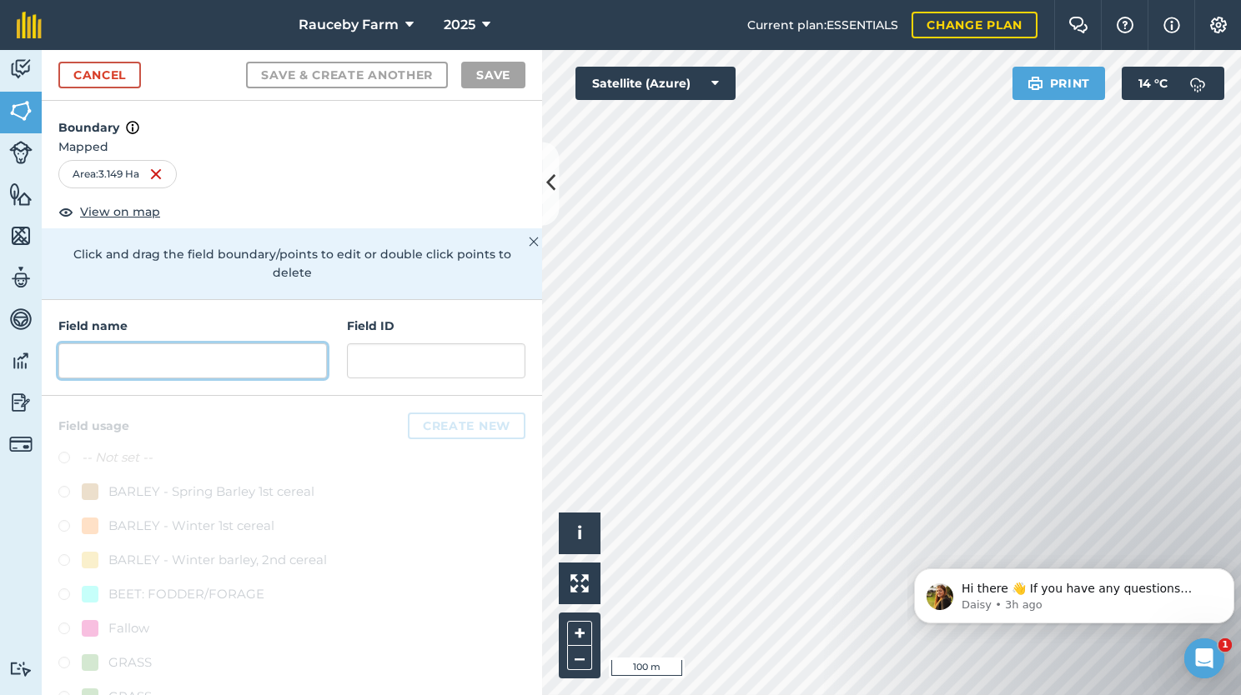
click at [156, 355] on input "text" at bounding box center [192, 361] width 268 height 35
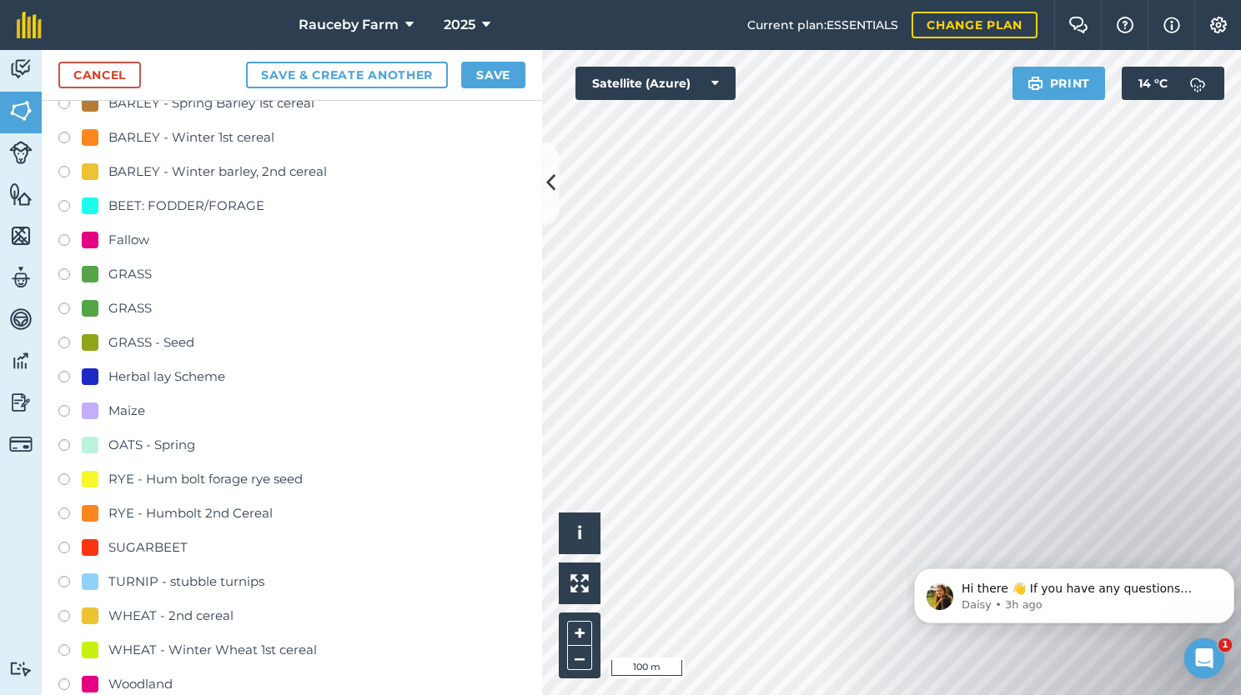
scroll to position [417, 0]
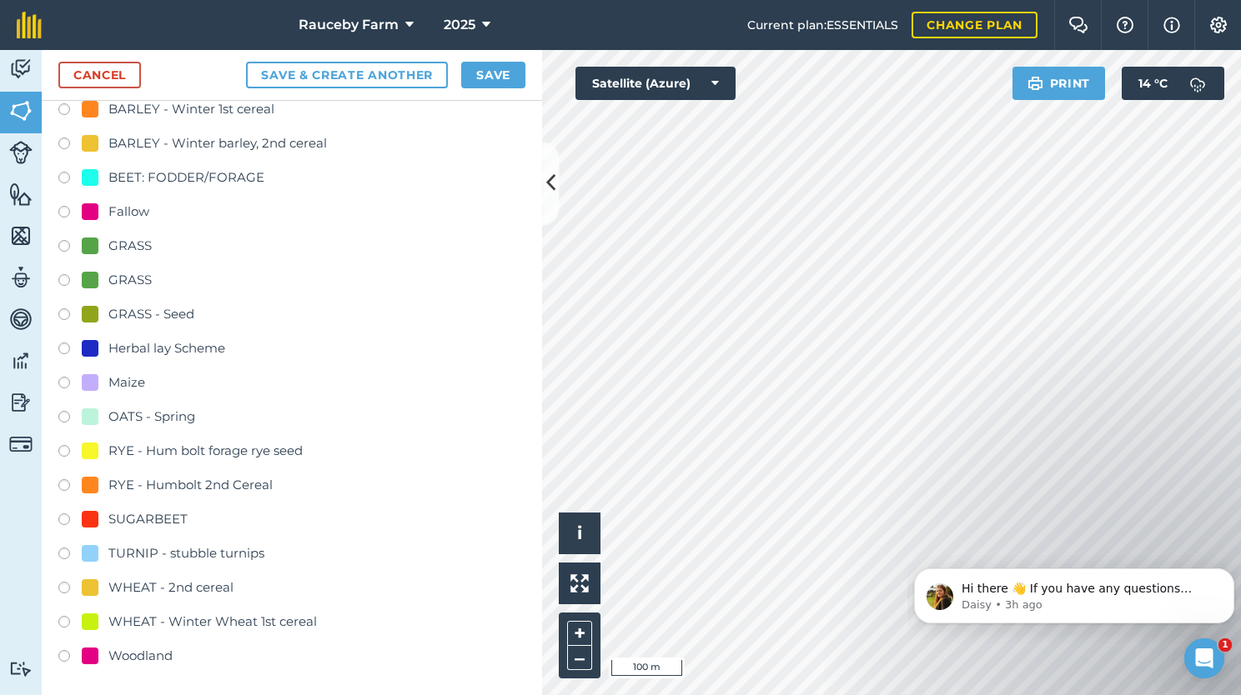
type input "Long Wood"
click at [160, 658] on div "Woodland" at bounding box center [140, 656] width 64 height 20
radio input "true"
click at [498, 70] on button "Save" at bounding box center [493, 75] width 64 height 27
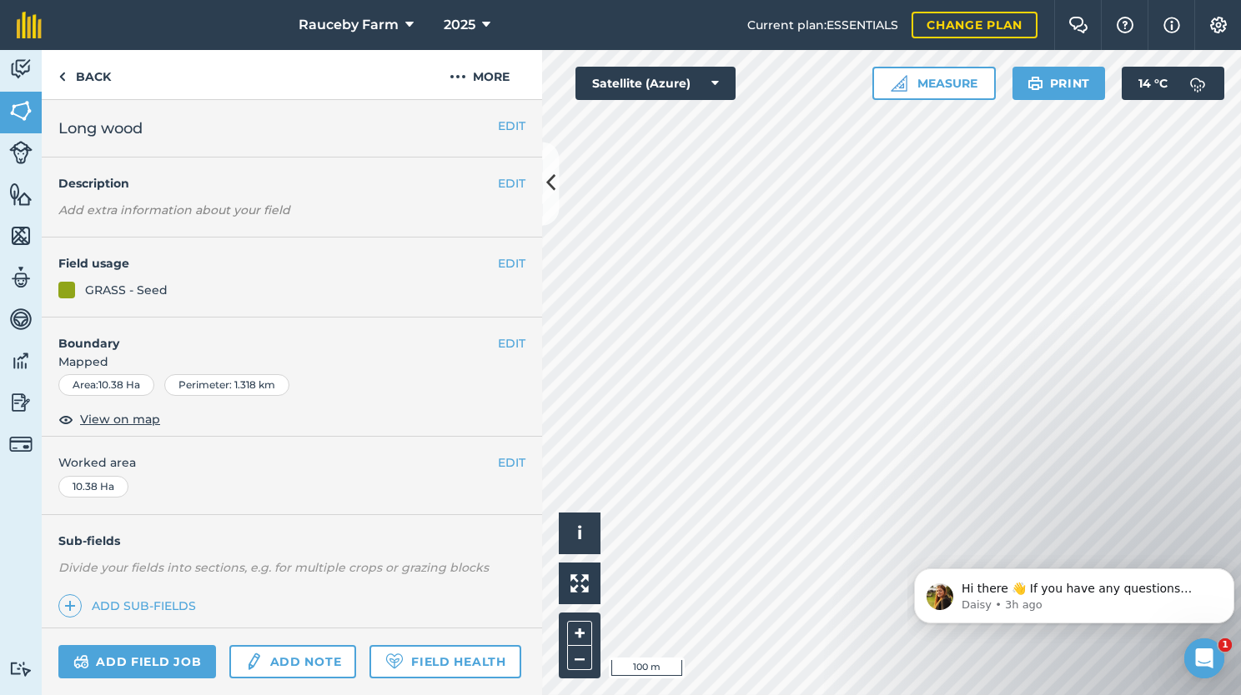
click at [604, 92] on div "Click to start drawing i © 2025 TomTom, Microsoft 100 m + – Satellite (Azure) M…" at bounding box center [891, 372] width 699 height 645
click at [574, 665] on button "–" at bounding box center [579, 658] width 25 height 24
click at [580, 634] on button "+" at bounding box center [579, 633] width 25 height 25
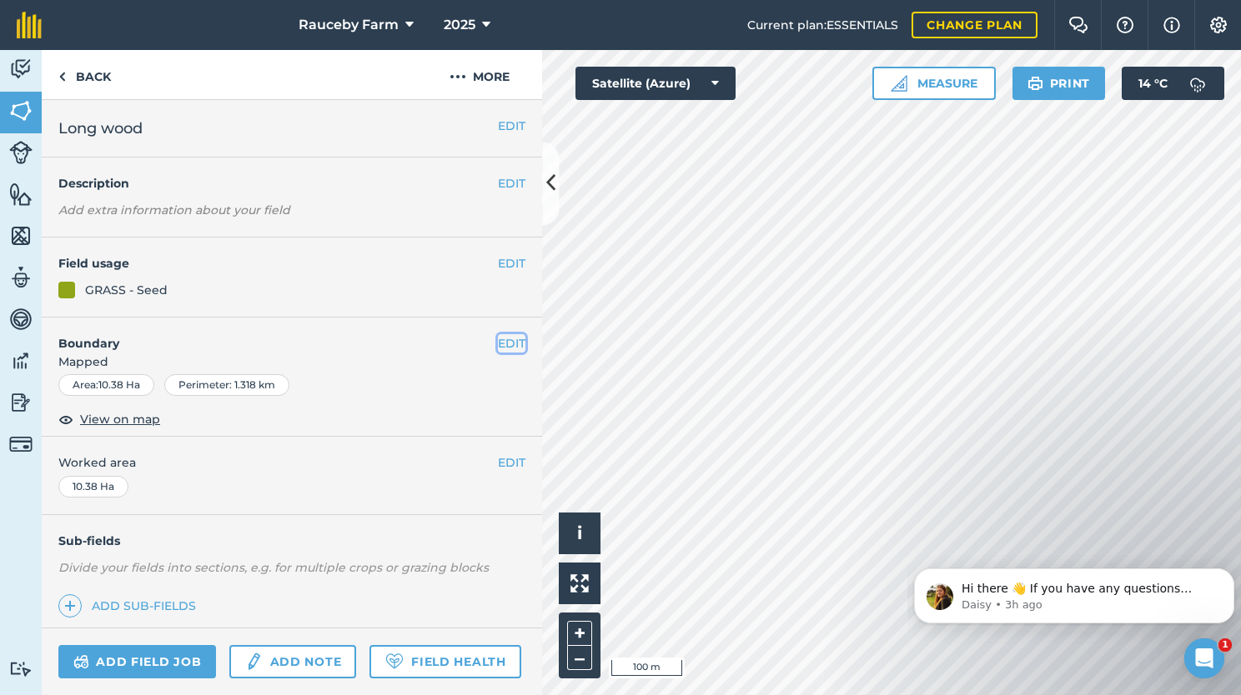
click at [498, 347] on button "EDIT" at bounding box center [512, 343] width 28 height 18
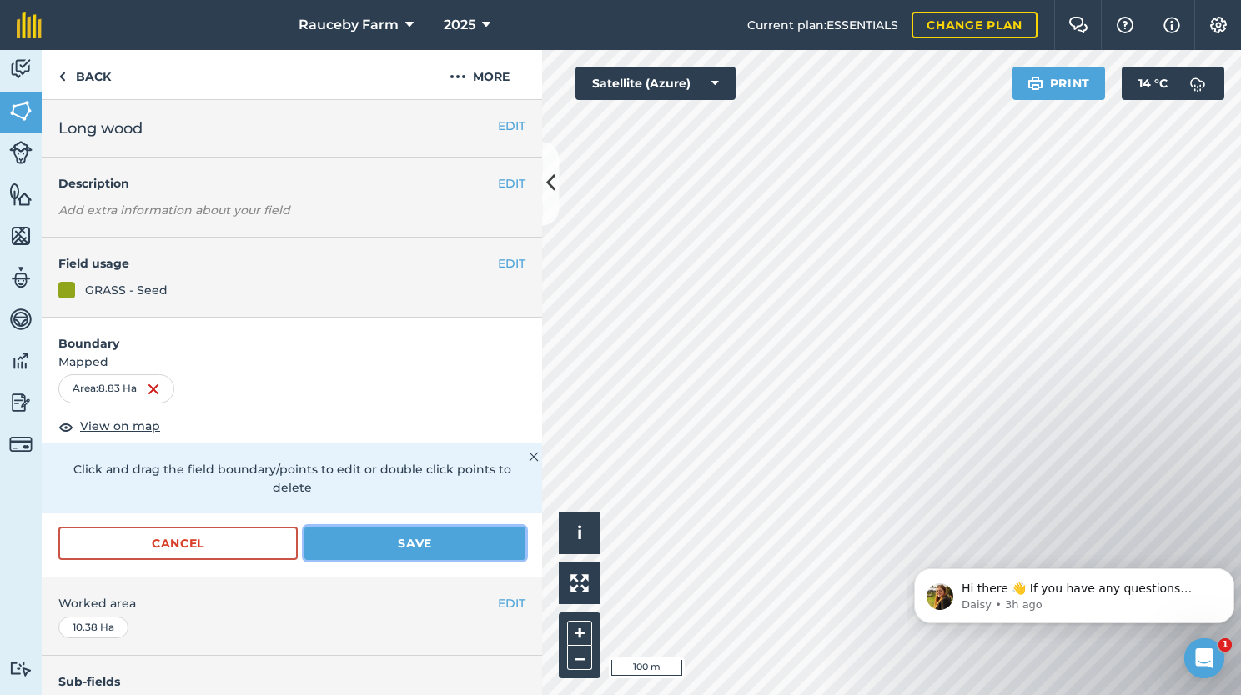
click at [432, 539] on button "Save" at bounding box center [414, 543] width 221 height 33
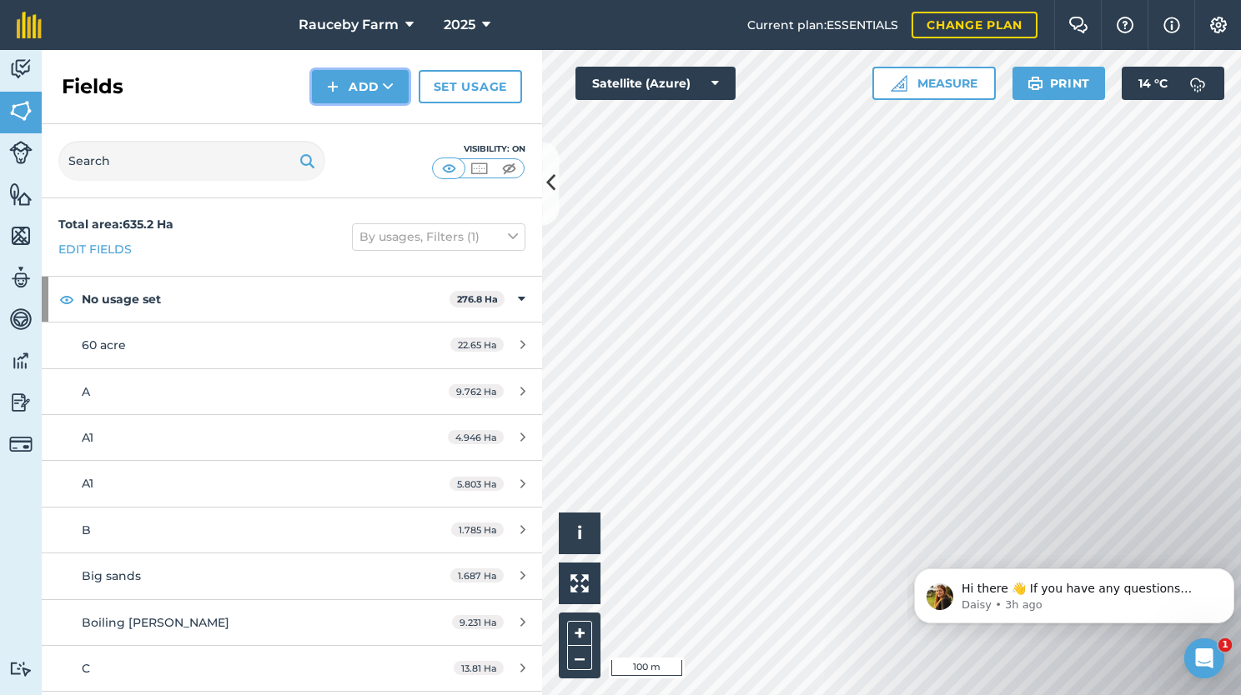
click at [390, 87] on icon at bounding box center [388, 86] width 11 height 17
click at [373, 123] on link "Draw" at bounding box center [360, 124] width 92 height 37
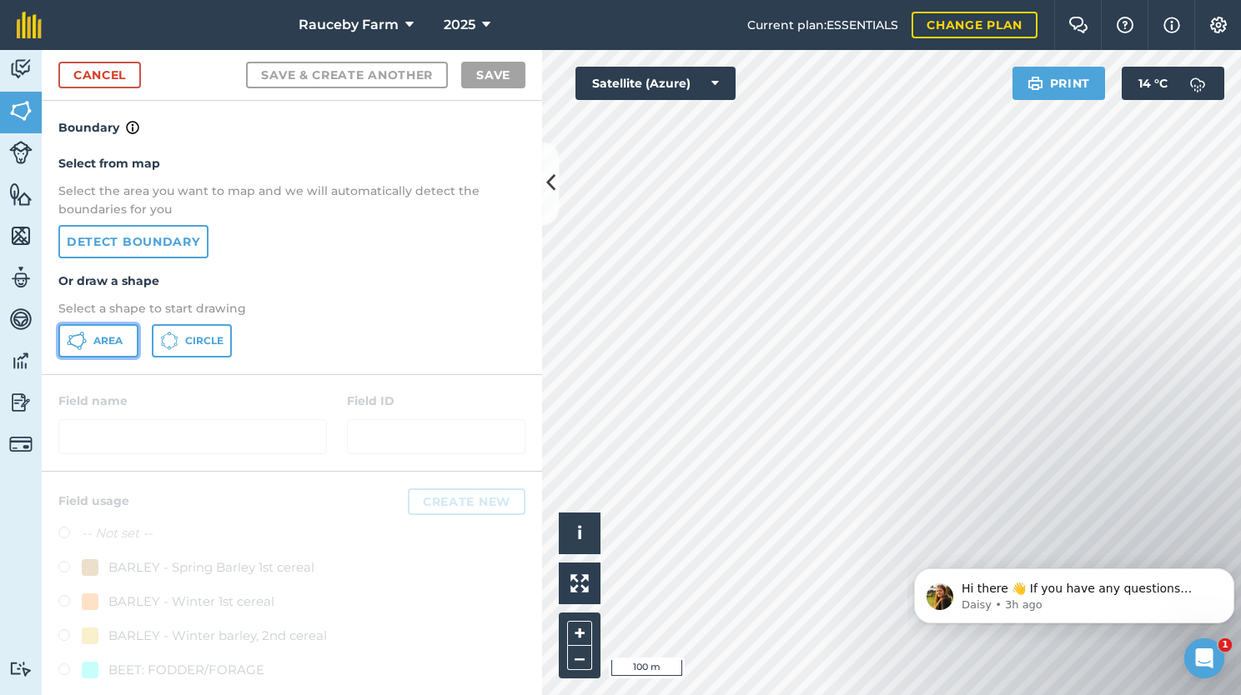
click at [117, 334] on span "Area" at bounding box center [107, 340] width 29 height 13
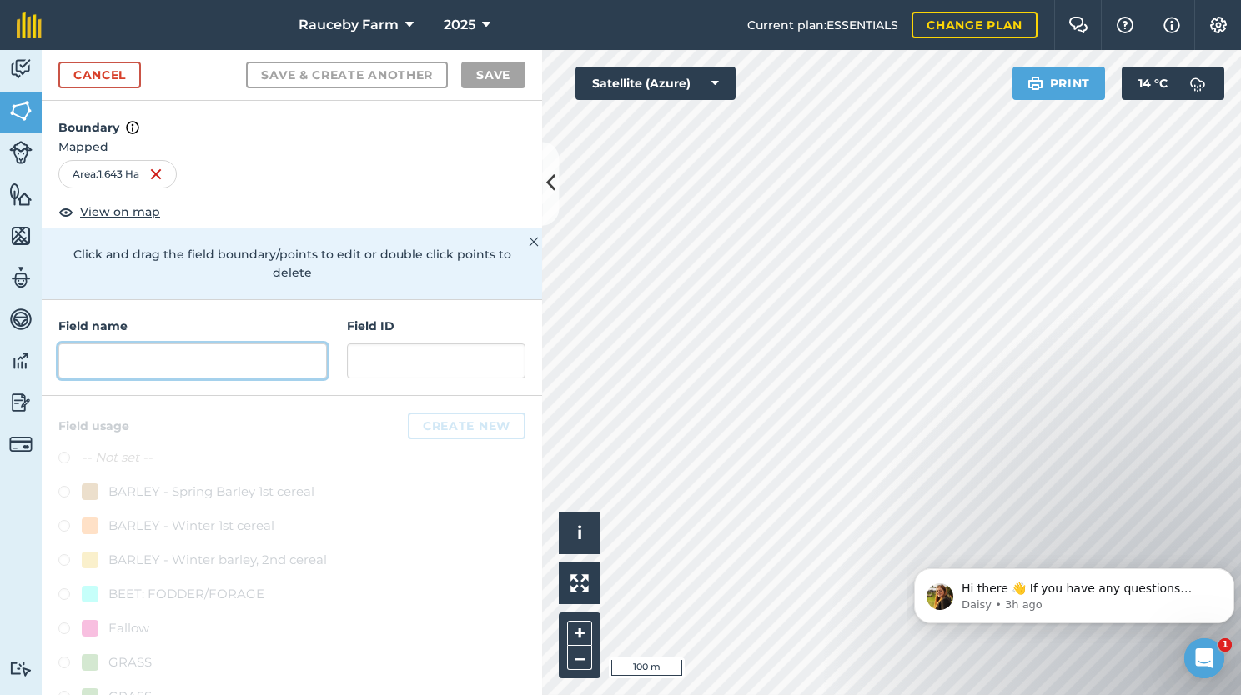
click at [278, 364] on input "text" at bounding box center [192, 361] width 268 height 35
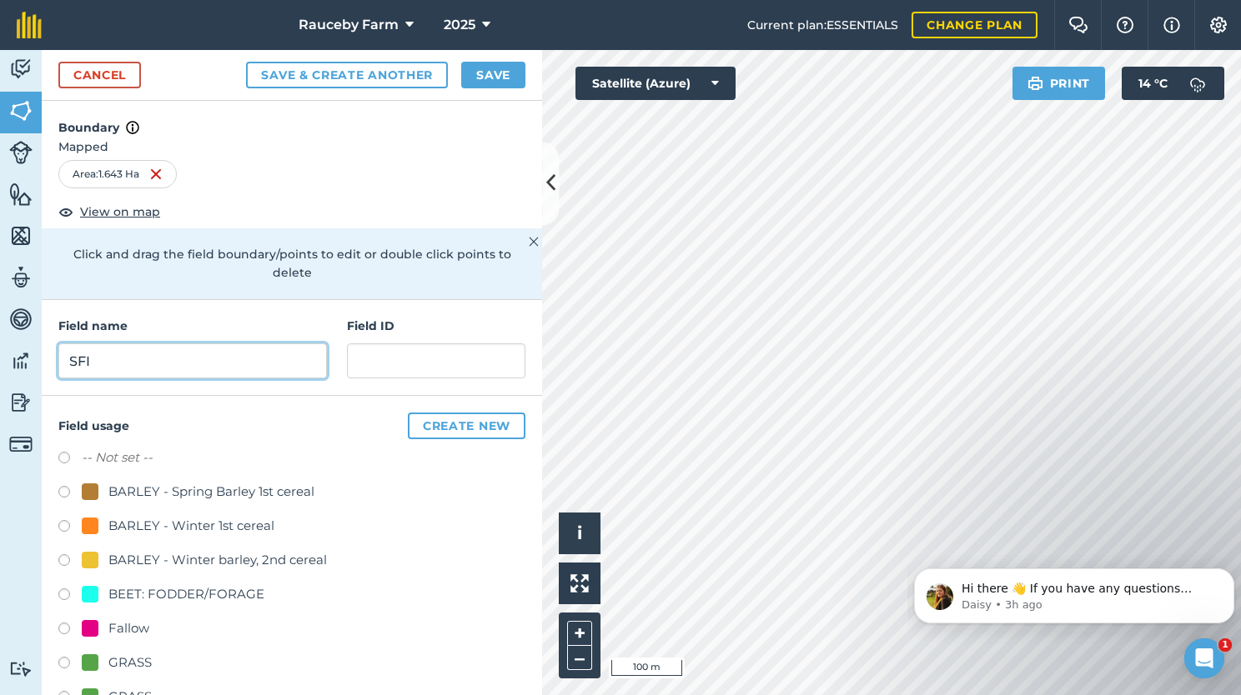
type input "SFI"
drag, startPoint x: 409, startPoint y: 433, endPoint x: 394, endPoint y: 418, distance: 20.6
click at [394, 418] on h4 "Field usage Create new" at bounding box center [291, 426] width 467 height 27
drag, startPoint x: 394, startPoint y: 418, endPoint x: 422, endPoint y: 425, distance: 28.5
click at [422, 425] on button "Create new" at bounding box center [467, 426] width 118 height 27
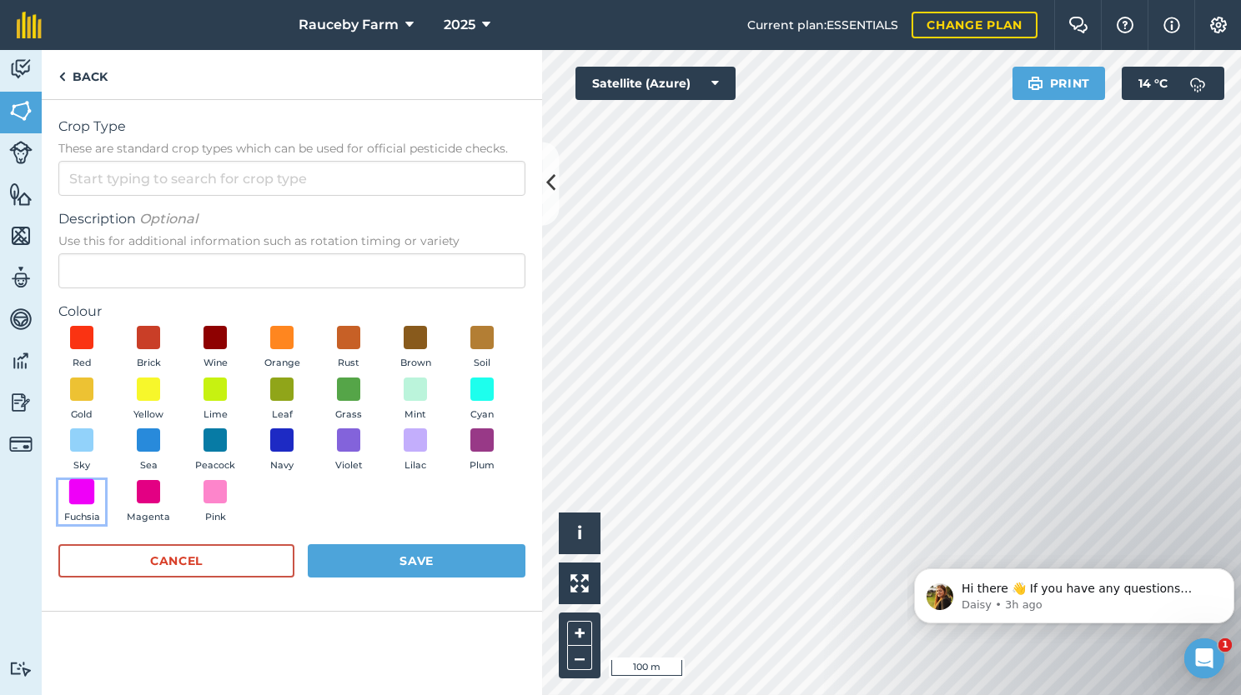
click at [83, 496] on span at bounding box center [82, 492] width 26 height 26
click at [390, 562] on button "Save" at bounding box center [417, 560] width 218 height 33
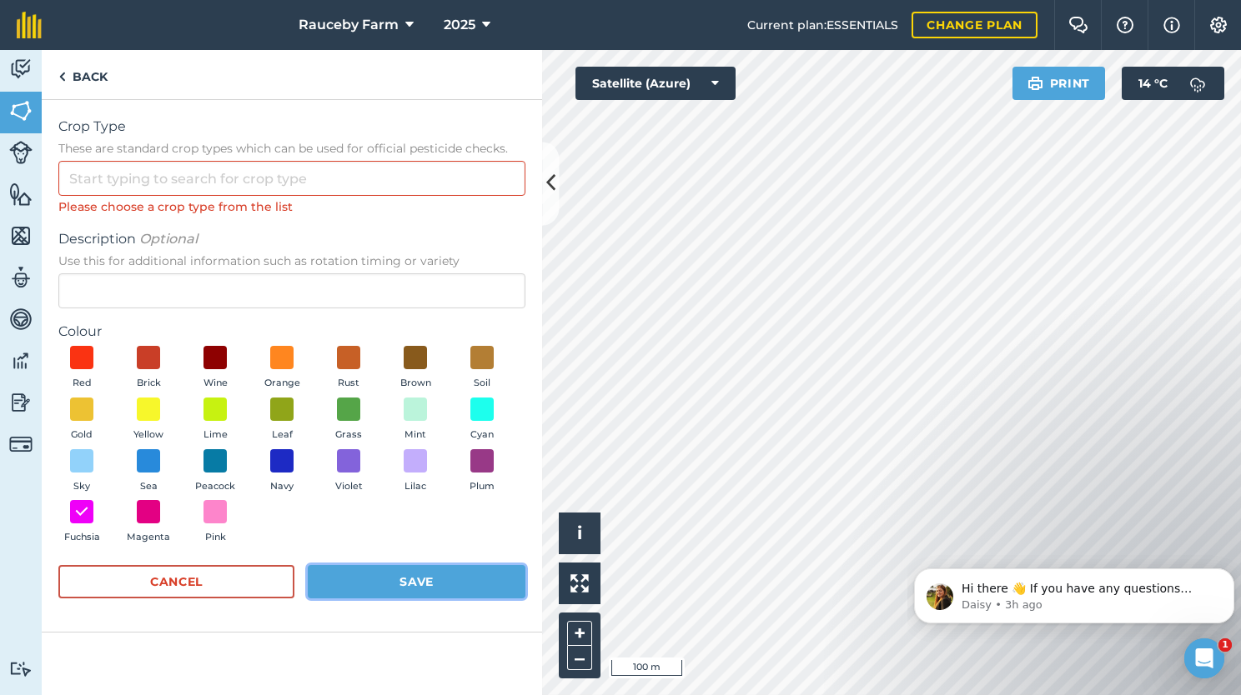
click at [449, 588] on button "Save" at bounding box center [417, 581] width 218 height 33
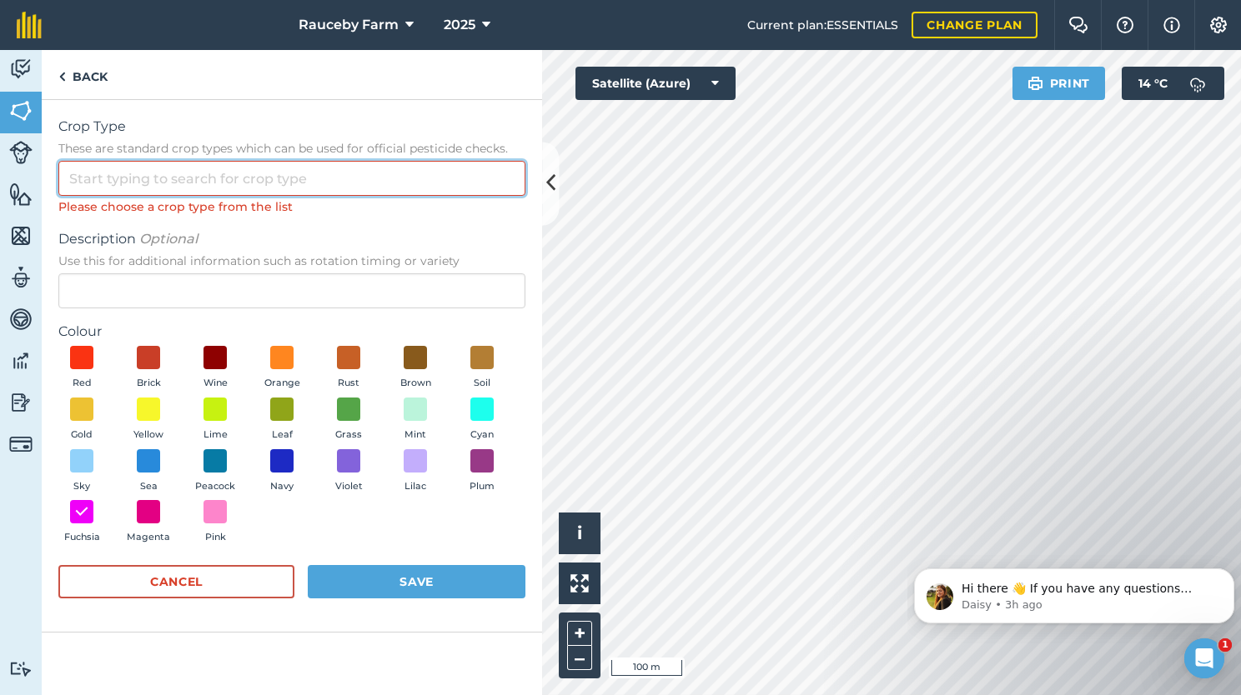
click at [259, 188] on input "Crop Type These are standard crop types which can be used for official pesticid…" at bounding box center [291, 178] width 467 height 35
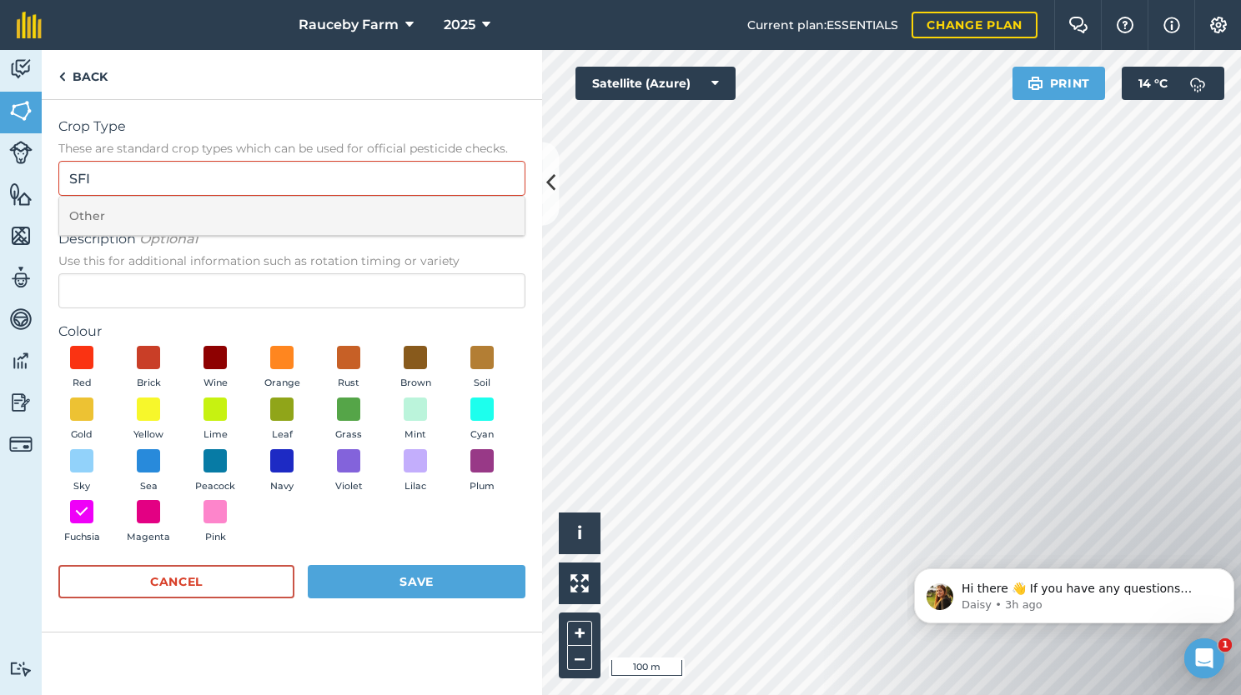
click at [257, 225] on li "Other" at bounding box center [291, 216] width 465 height 39
type input "Other"
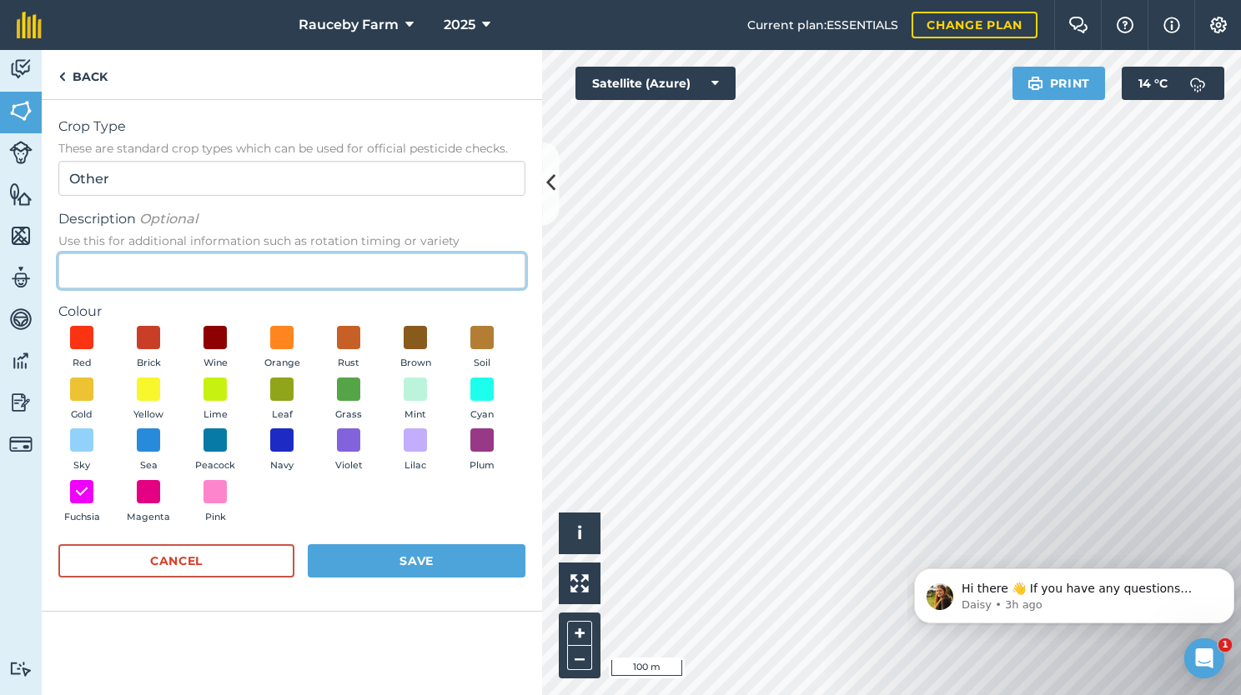
click at [208, 259] on input "Description Optional Use this for additional information such as rotation timin…" at bounding box center [291, 270] width 467 height 35
type input "SFI"
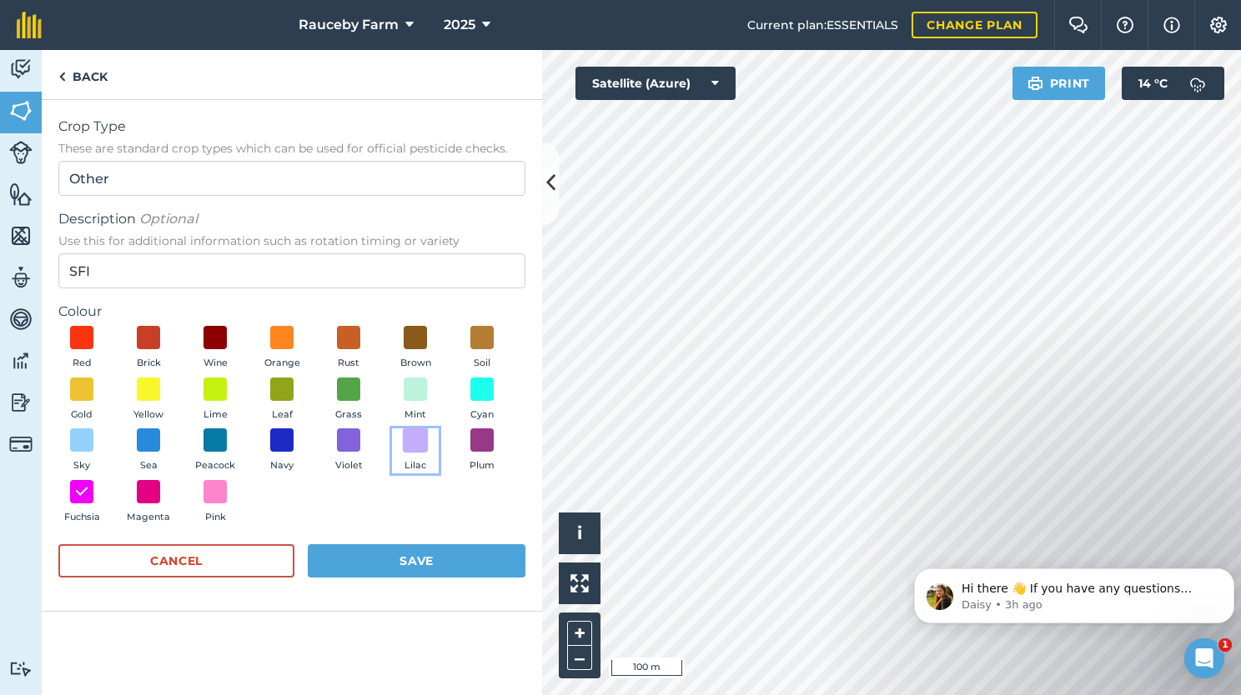
click at [415, 444] on span at bounding box center [416, 441] width 26 height 26
click at [411, 561] on button "Save" at bounding box center [417, 560] width 218 height 33
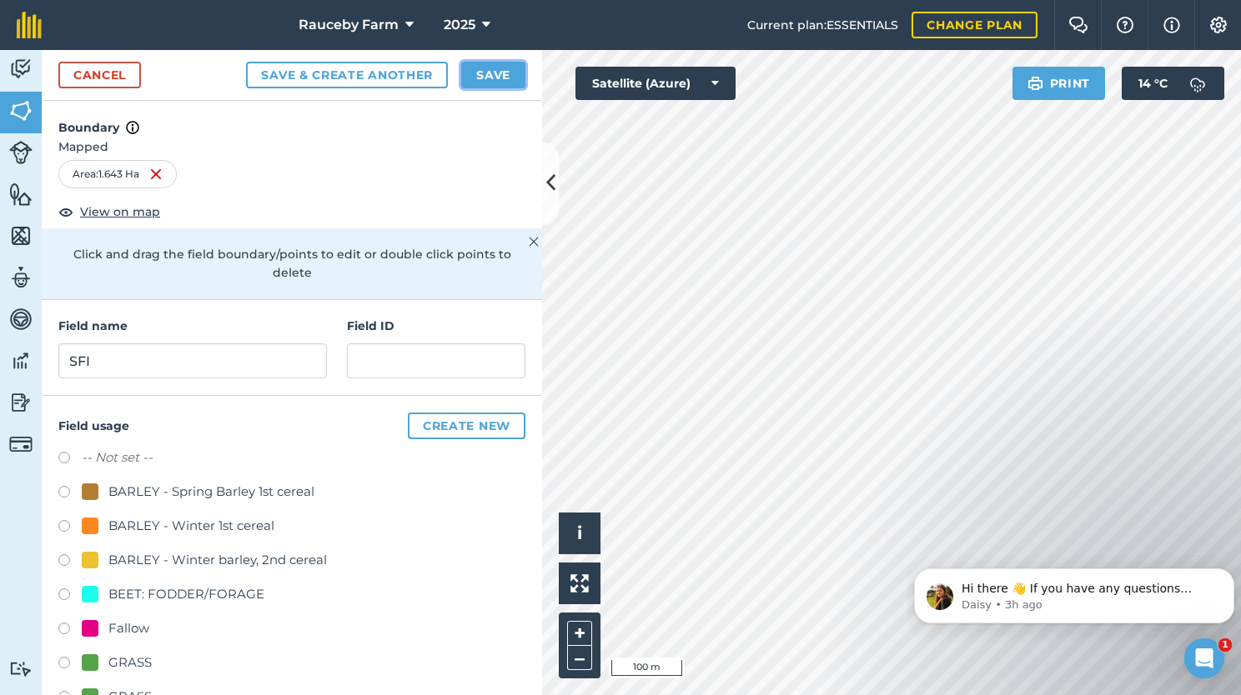
click at [490, 75] on button "Save" at bounding box center [493, 75] width 64 height 27
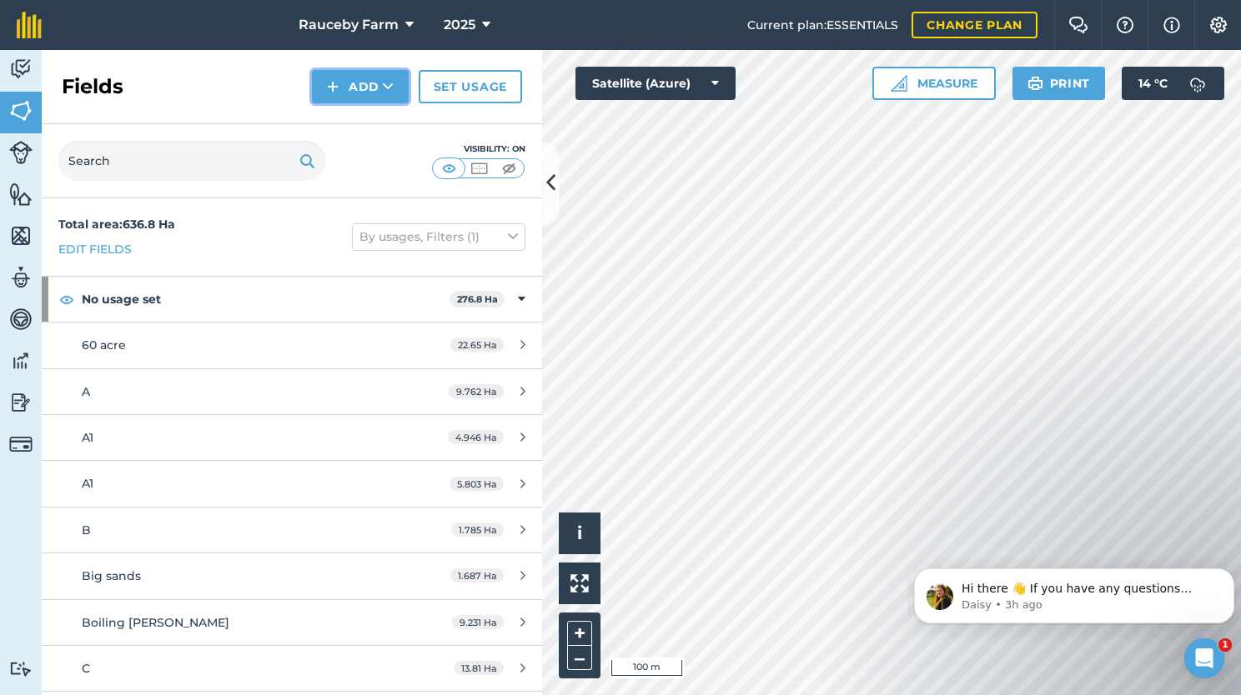
click at [364, 87] on button "Add" at bounding box center [360, 86] width 97 height 33
click at [374, 122] on link "Draw" at bounding box center [360, 124] width 92 height 37
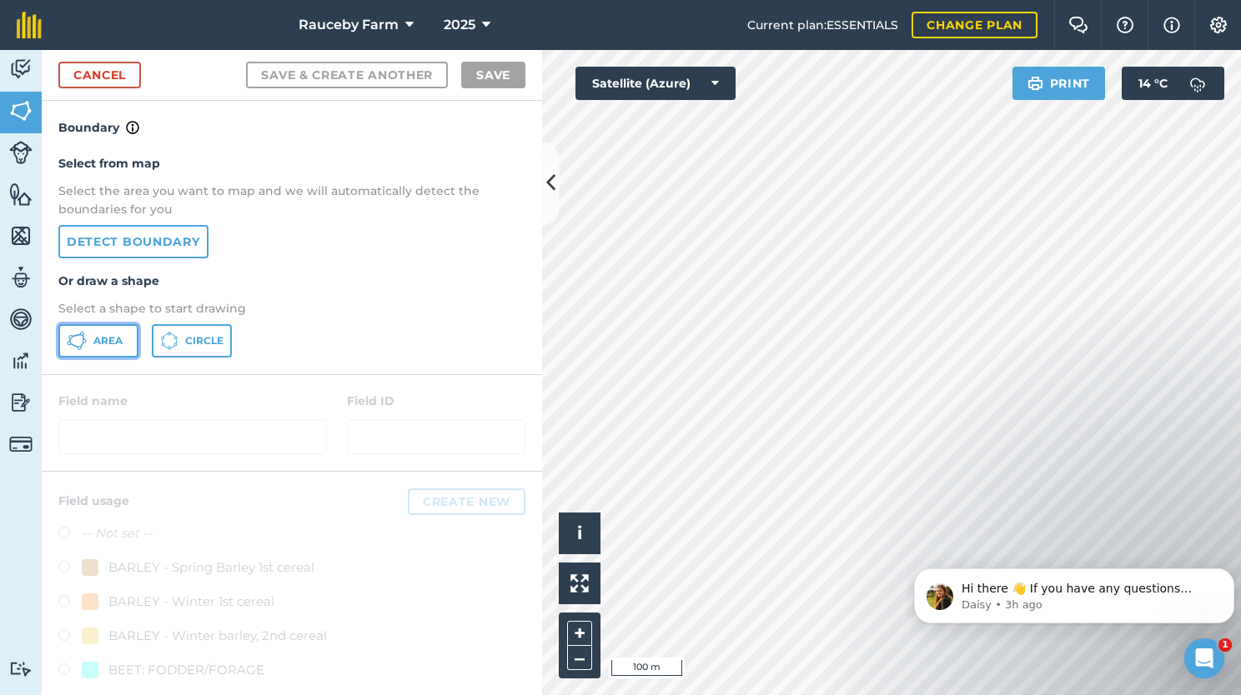
click at [93, 344] on span "Area" at bounding box center [107, 340] width 29 height 13
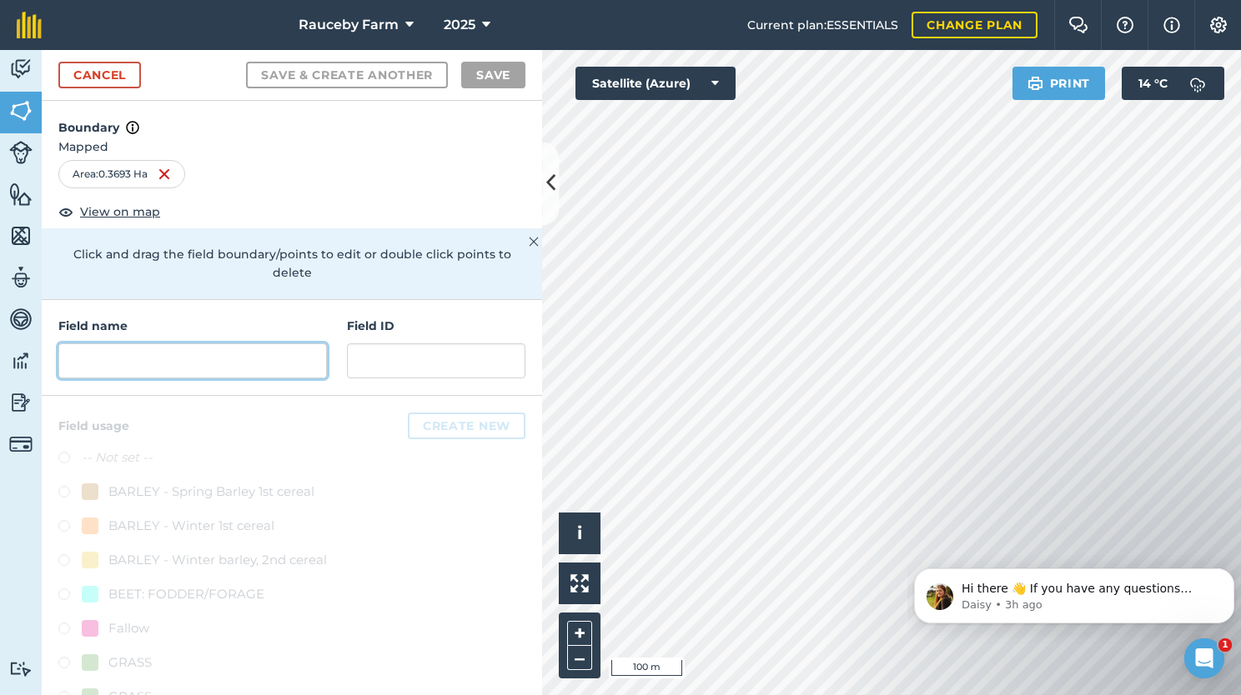
click at [231, 349] on input "text" at bounding box center [192, 361] width 268 height 35
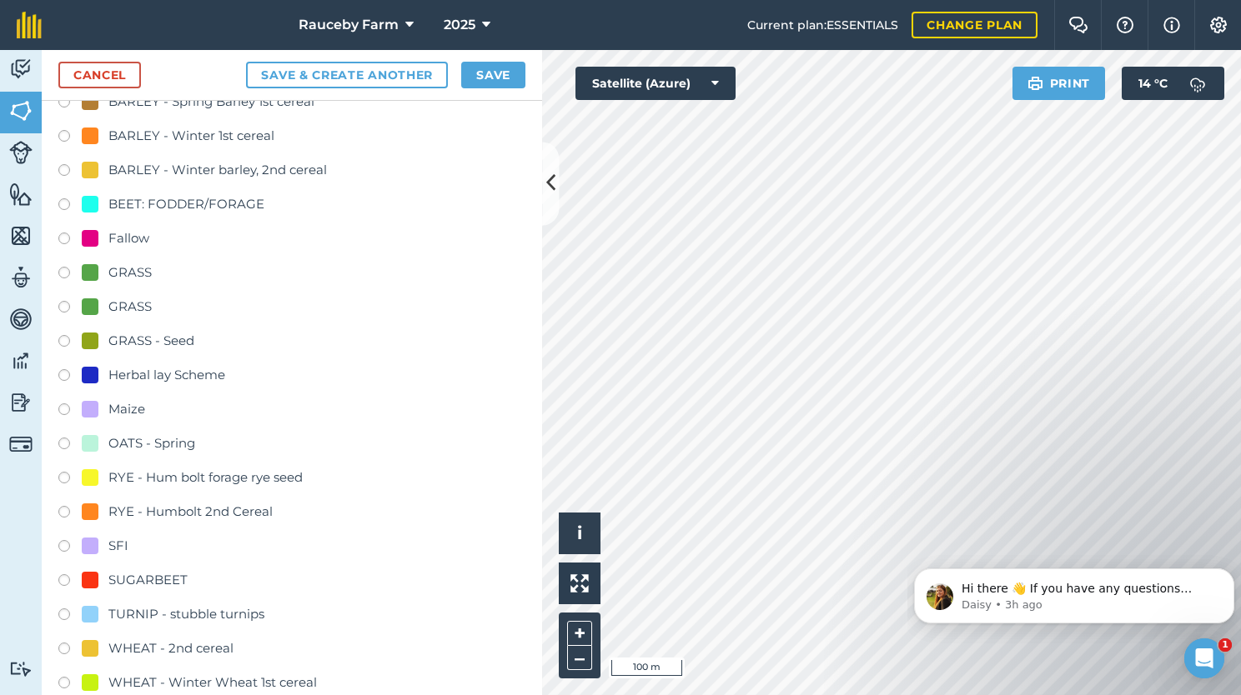
scroll to position [393, 0]
type input "SFI"
click at [117, 546] on div "SFI" at bounding box center [118, 544] width 20 height 20
radio input "true"
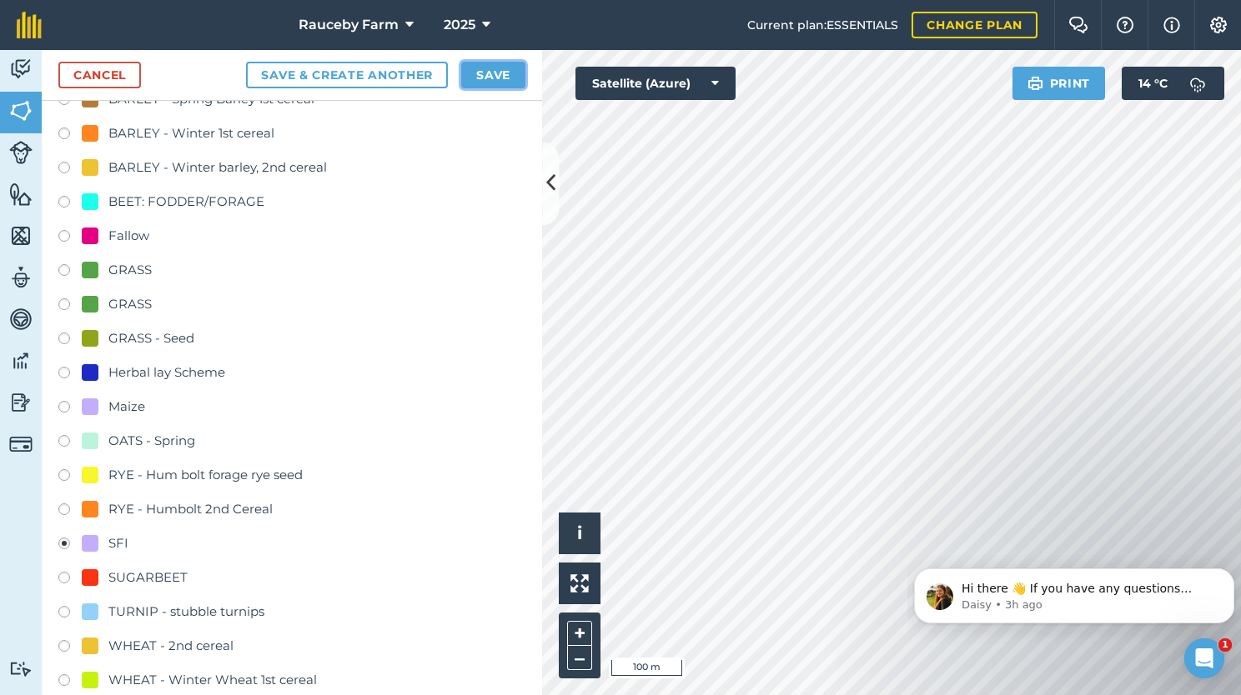
click at [502, 73] on button "Save" at bounding box center [493, 75] width 64 height 27
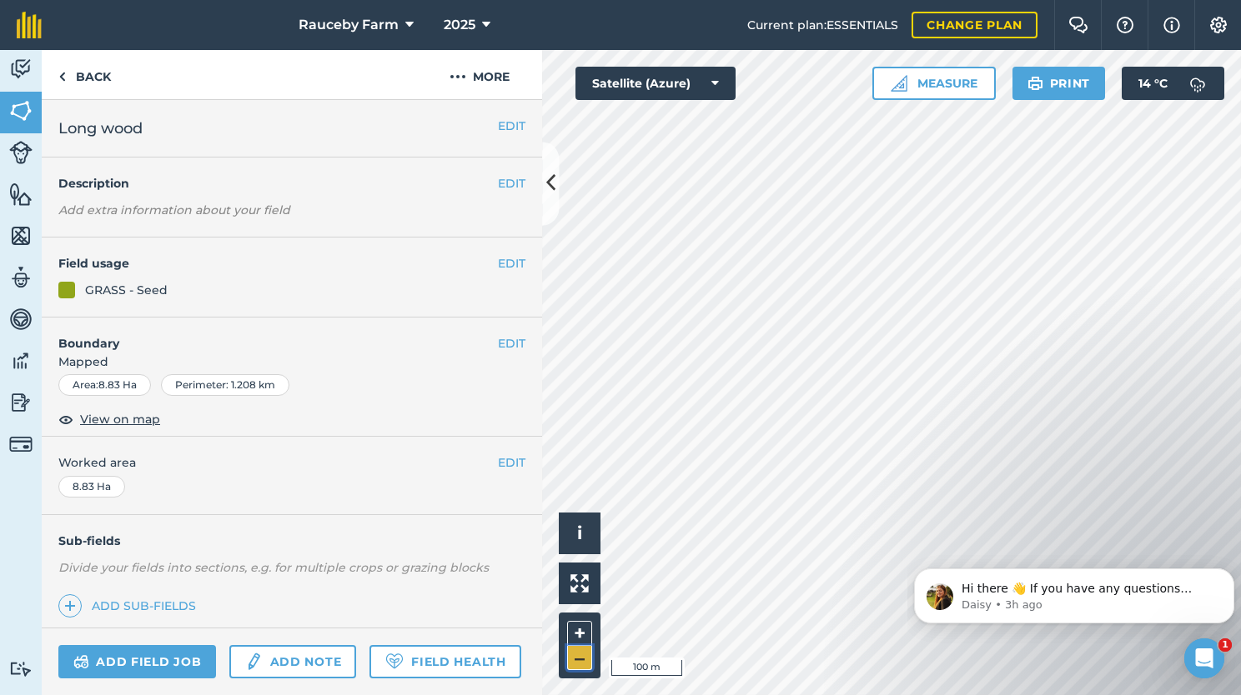
click at [583, 669] on button "–" at bounding box center [579, 658] width 25 height 24
click at [575, 646] on button "–" at bounding box center [579, 658] width 25 height 24
click at [577, 635] on button "+" at bounding box center [579, 633] width 25 height 25
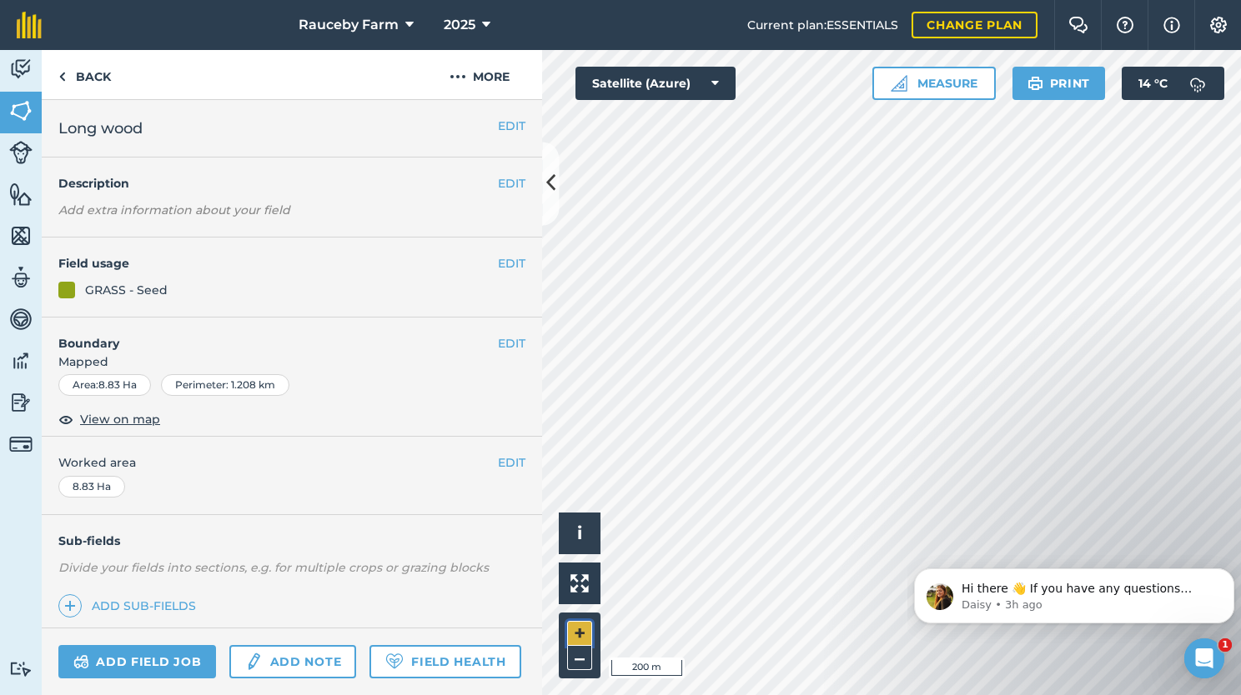
click at [577, 635] on button "+" at bounding box center [579, 633] width 25 height 25
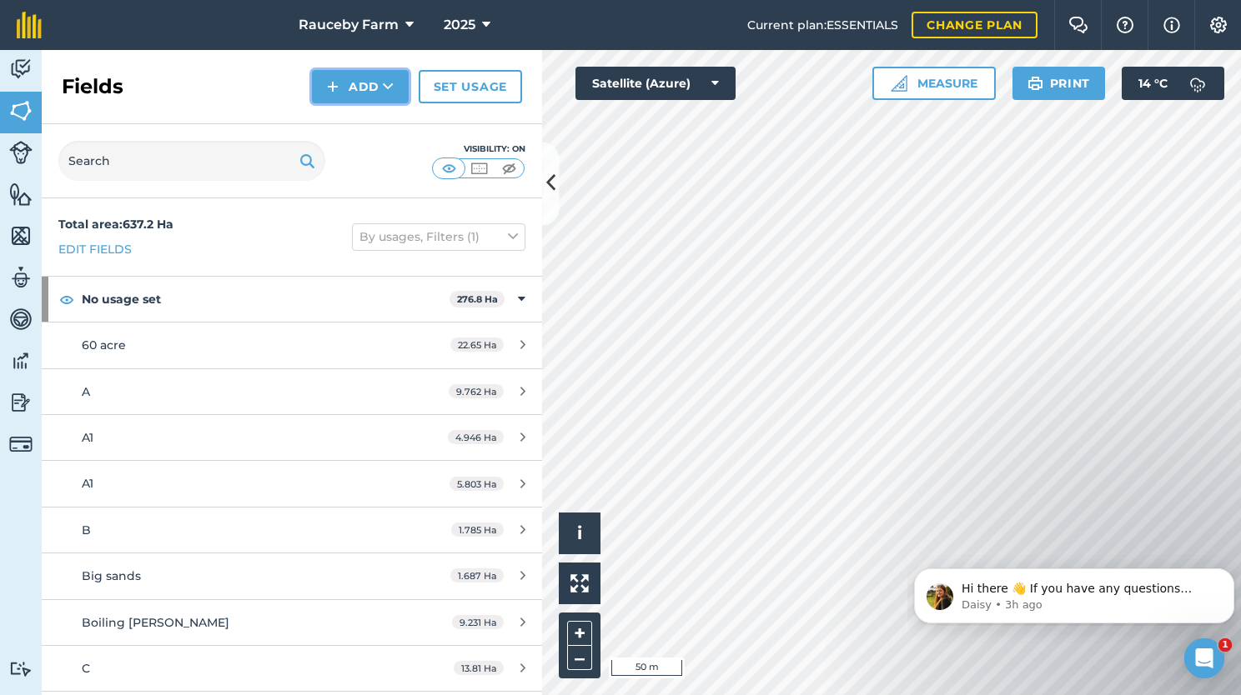
click at [387, 87] on icon at bounding box center [388, 86] width 11 height 17
click at [385, 125] on link "Draw" at bounding box center [360, 124] width 92 height 37
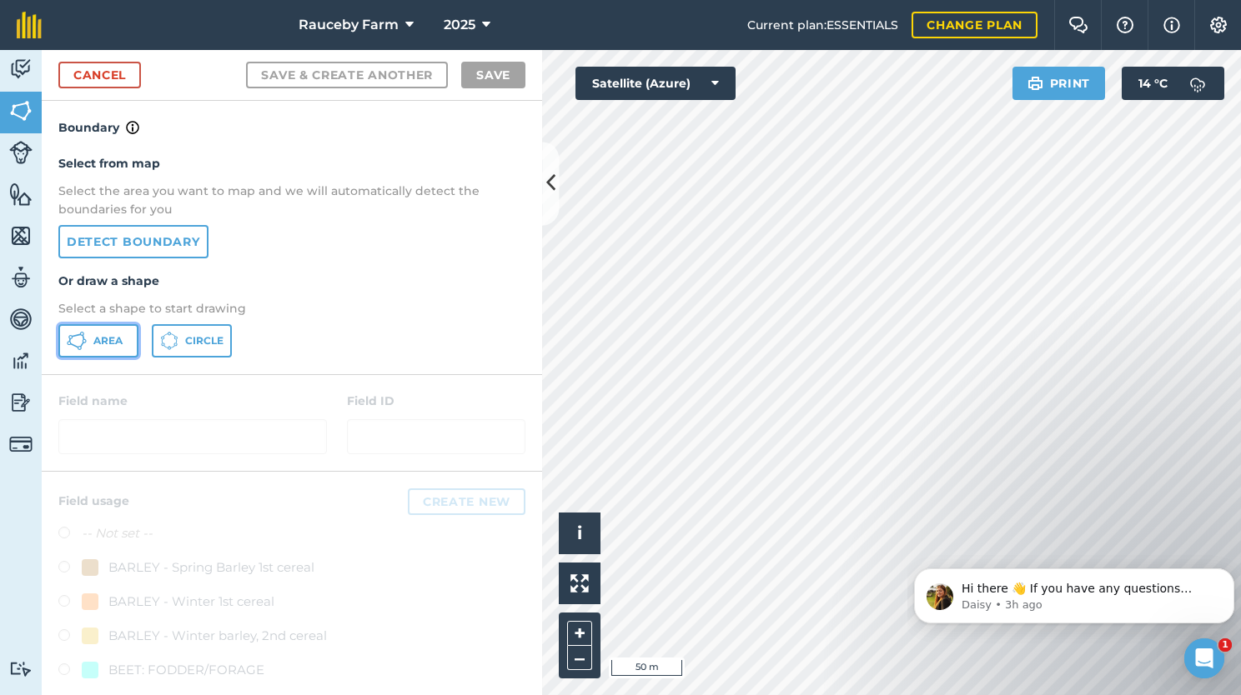
click at [93, 348] on button "Area" at bounding box center [98, 340] width 80 height 33
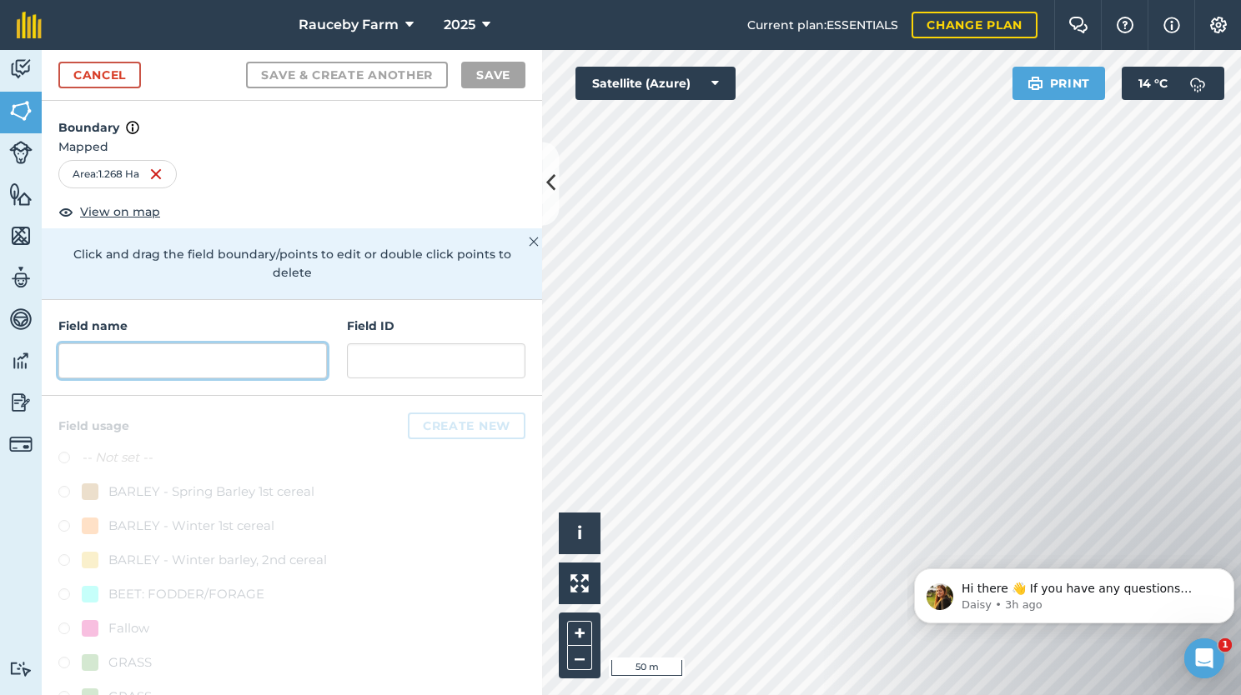
click at [234, 361] on input "text" at bounding box center [192, 361] width 268 height 35
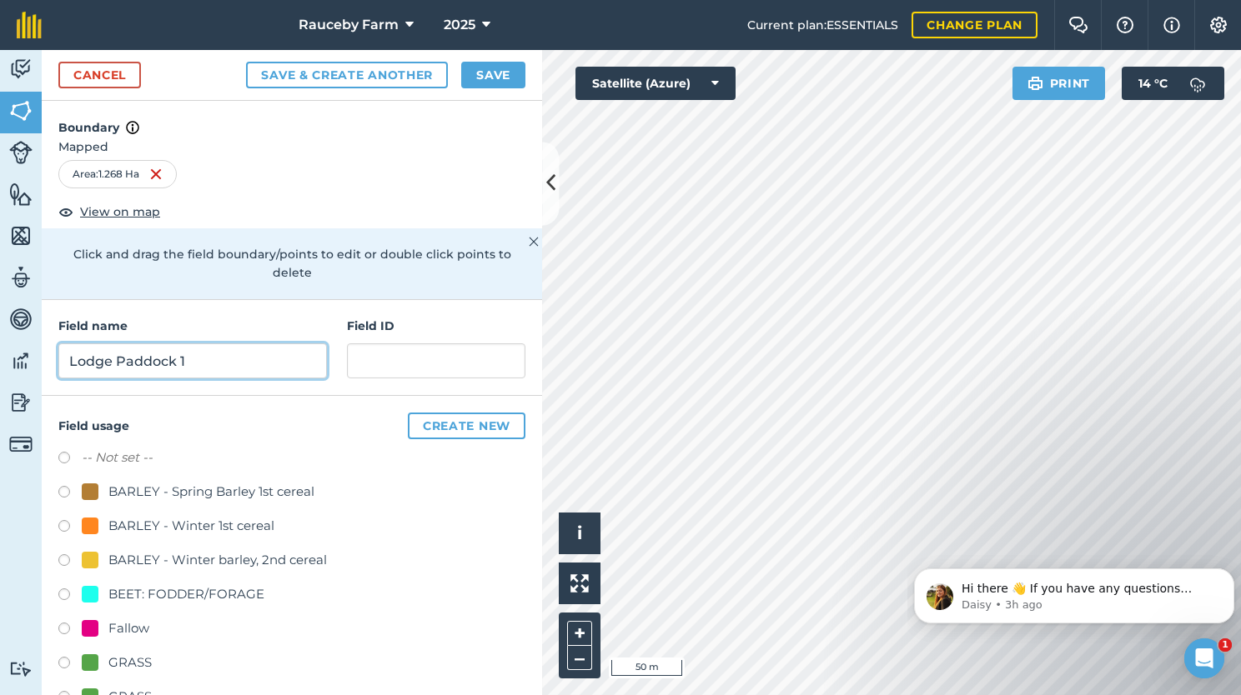
type input "Lodge Paddock 1"
click at [122, 661] on div "GRASS" at bounding box center [129, 663] width 43 height 20
radio input "true"
click at [493, 75] on button "Save" at bounding box center [493, 75] width 64 height 27
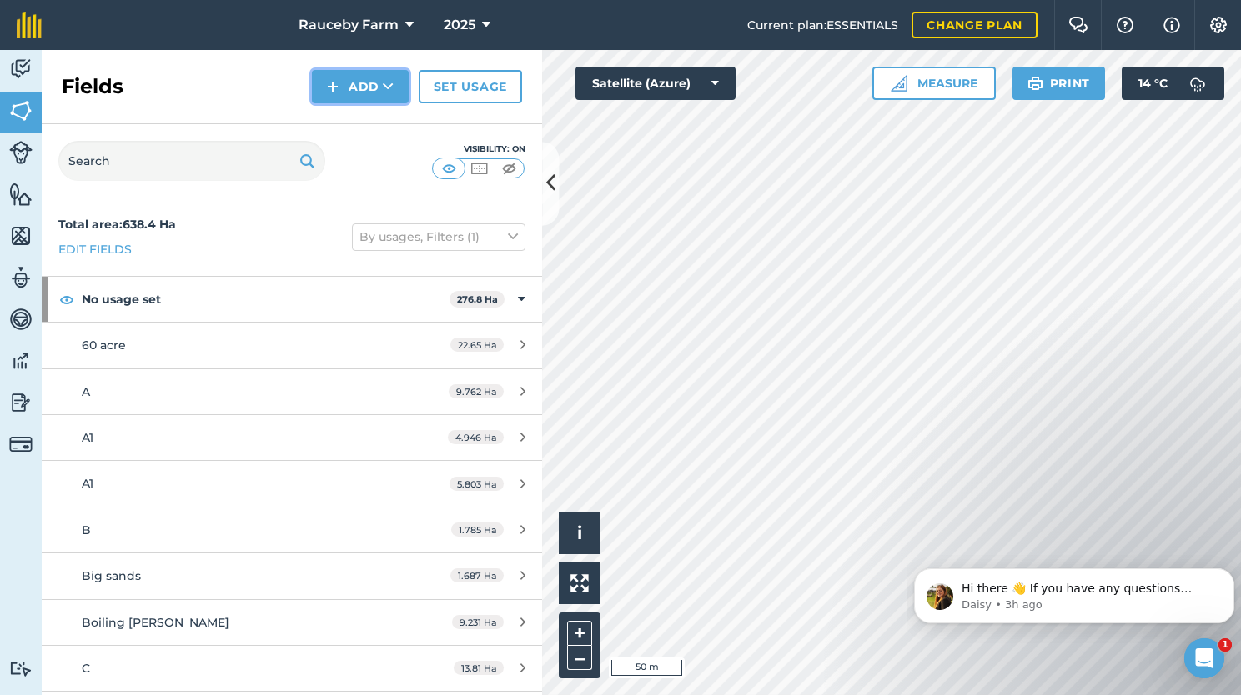
click at [384, 87] on icon at bounding box center [388, 86] width 11 height 17
click at [347, 123] on link "Draw" at bounding box center [360, 124] width 92 height 37
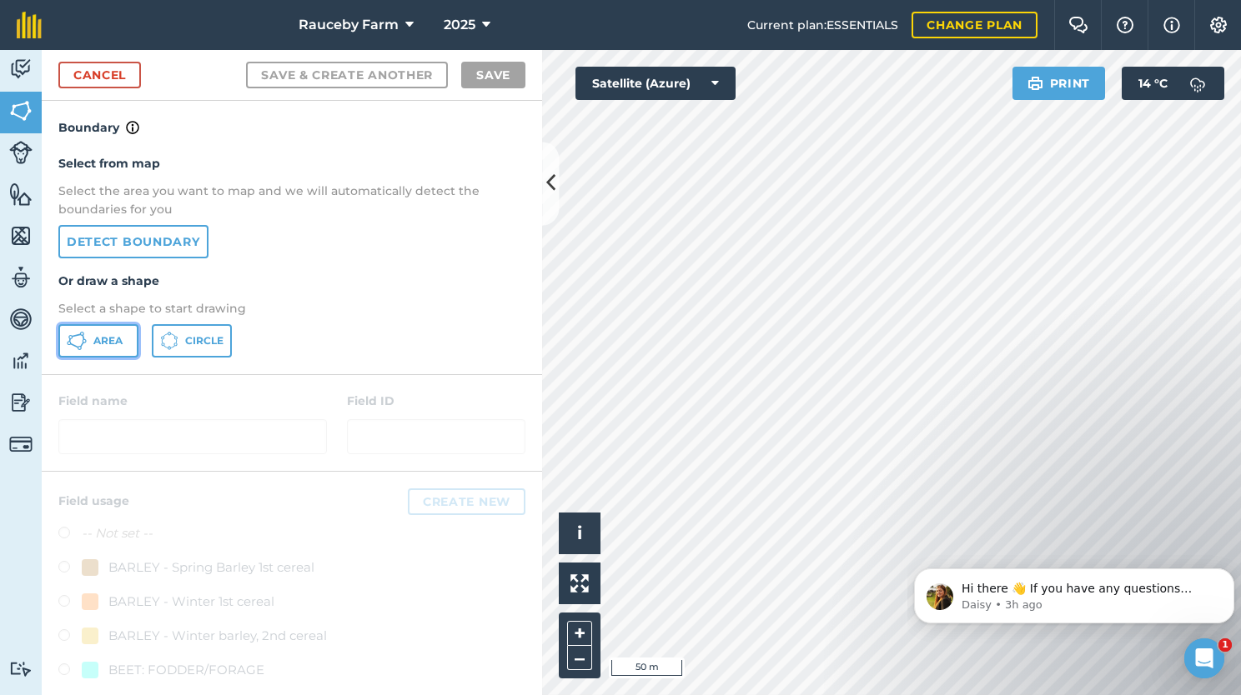
click at [102, 354] on button "Area" at bounding box center [98, 340] width 80 height 33
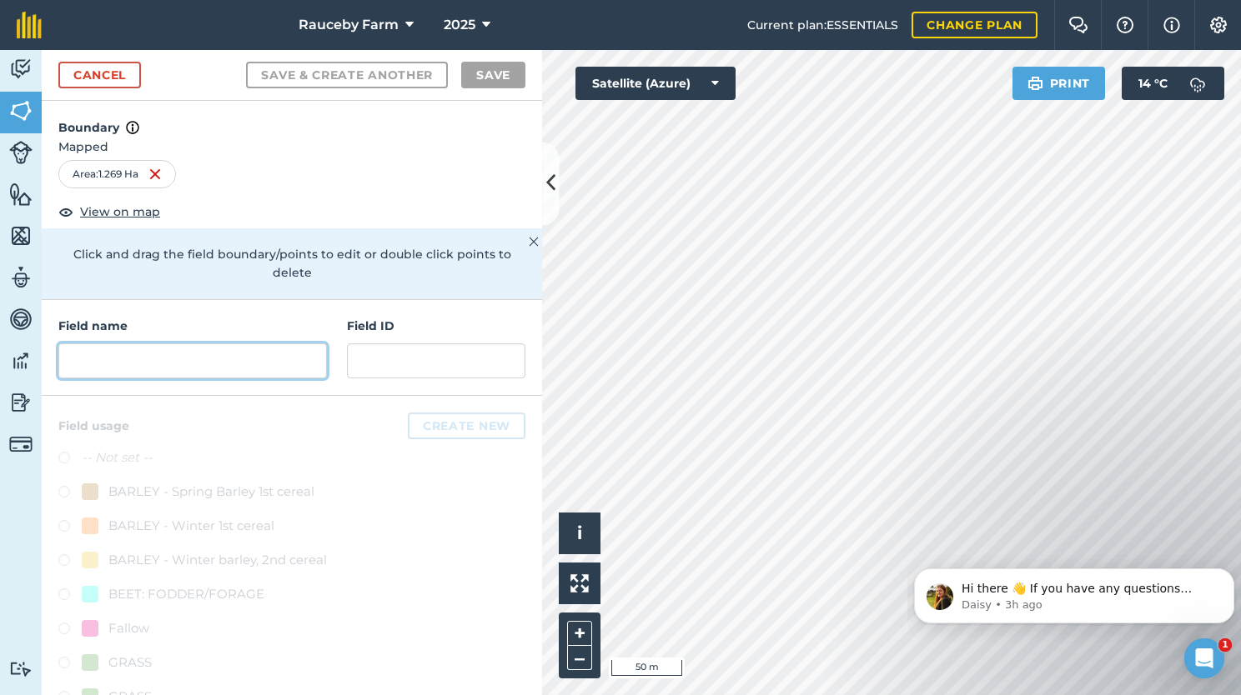
click at [217, 351] on input "text" at bounding box center [192, 361] width 268 height 35
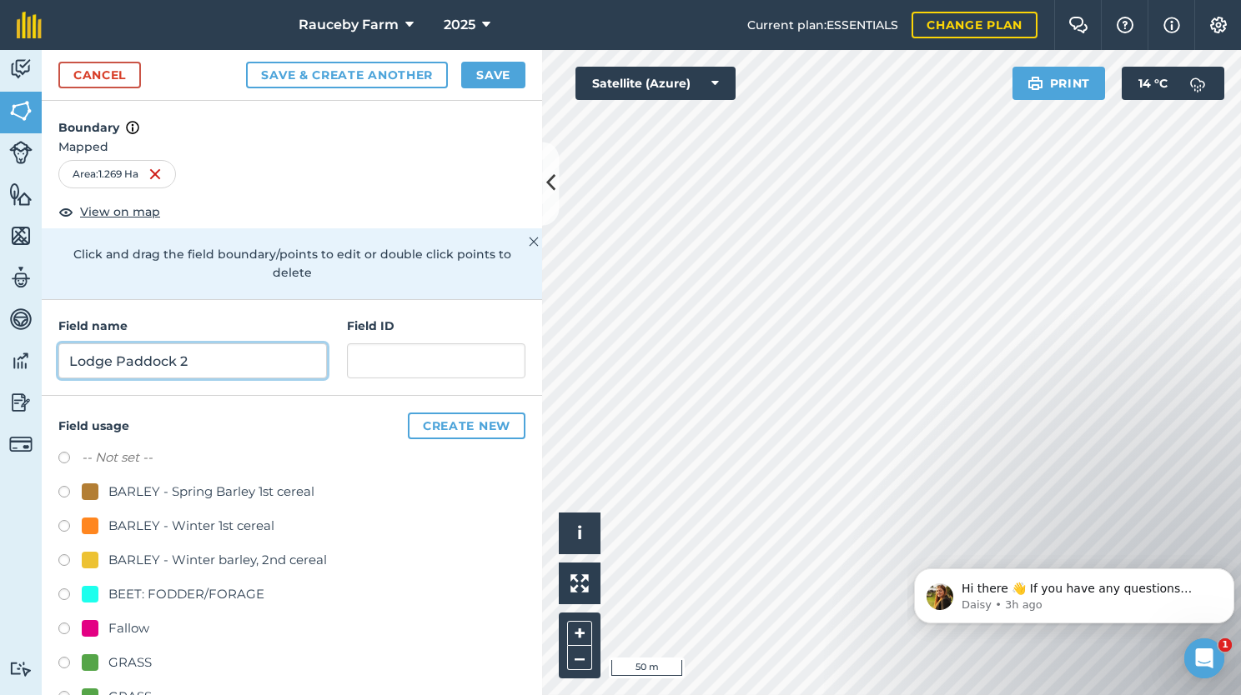
type input "Lodge Paddock 2"
click at [126, 665] on div "GRASS" at bounding box center [129, 663] width 43 height 20
radio input "true"
click at [487, 74] on button "Save" at bounding box center [493, 75] width 64 height 27
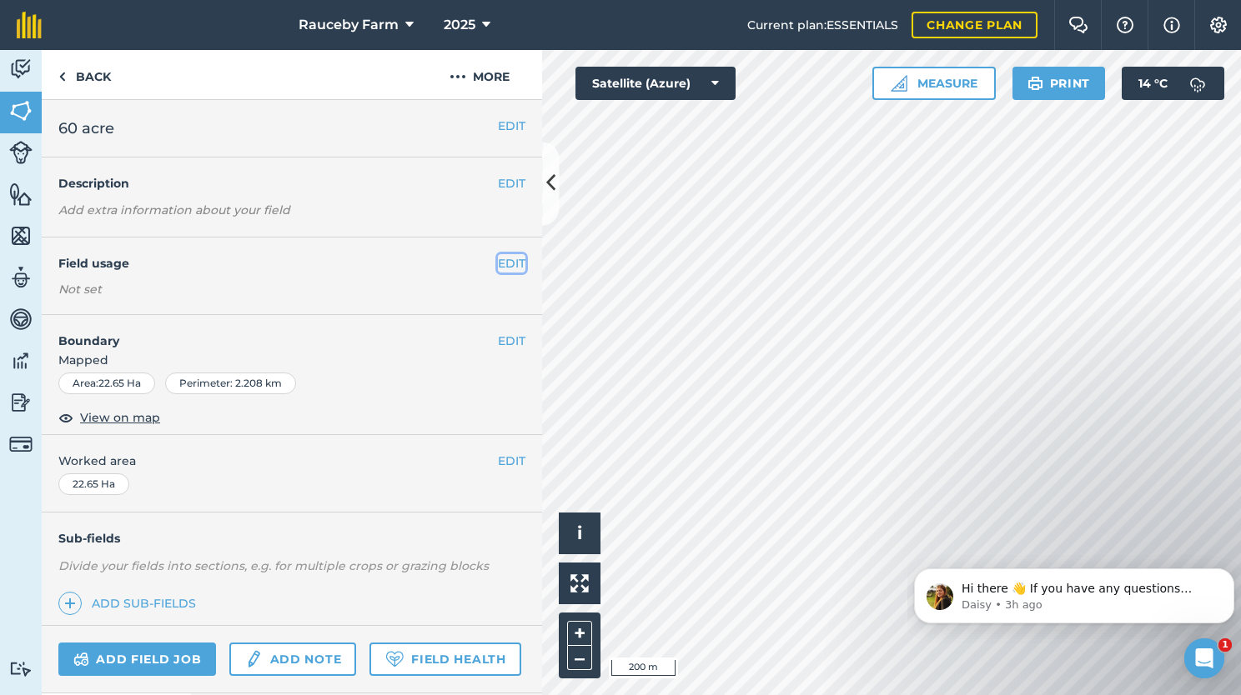
click at [499, 256] on button "EDIT" at bounding box center [512, 263] width 28 height 18
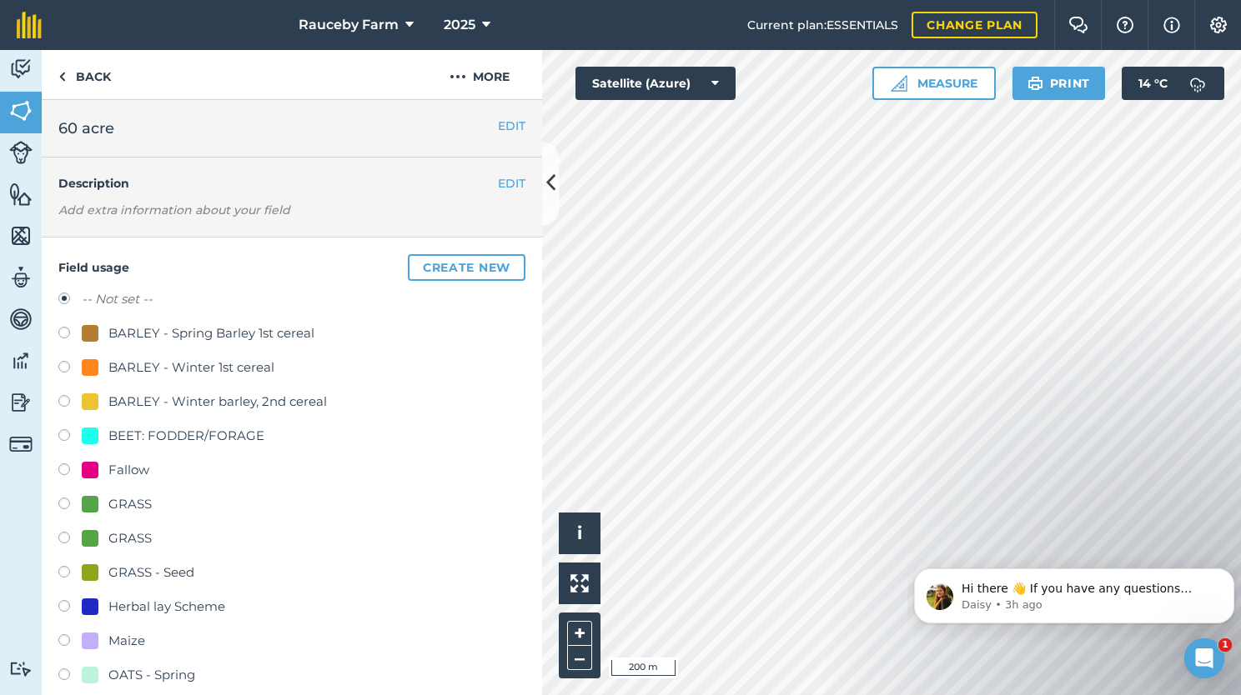
click at [134, 504] on div "GRASS" at bounding box center [129, 504] width 43 height 20
radio input "true"
radio input "false"
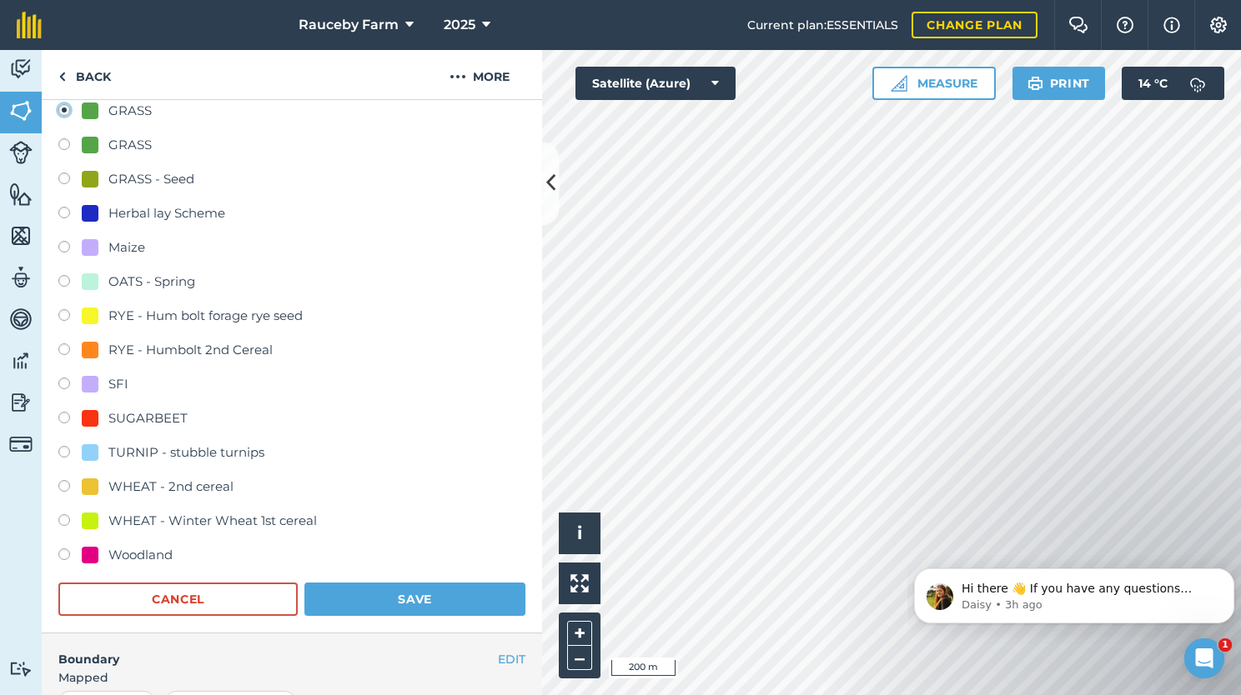
scroll to position [399, 0]
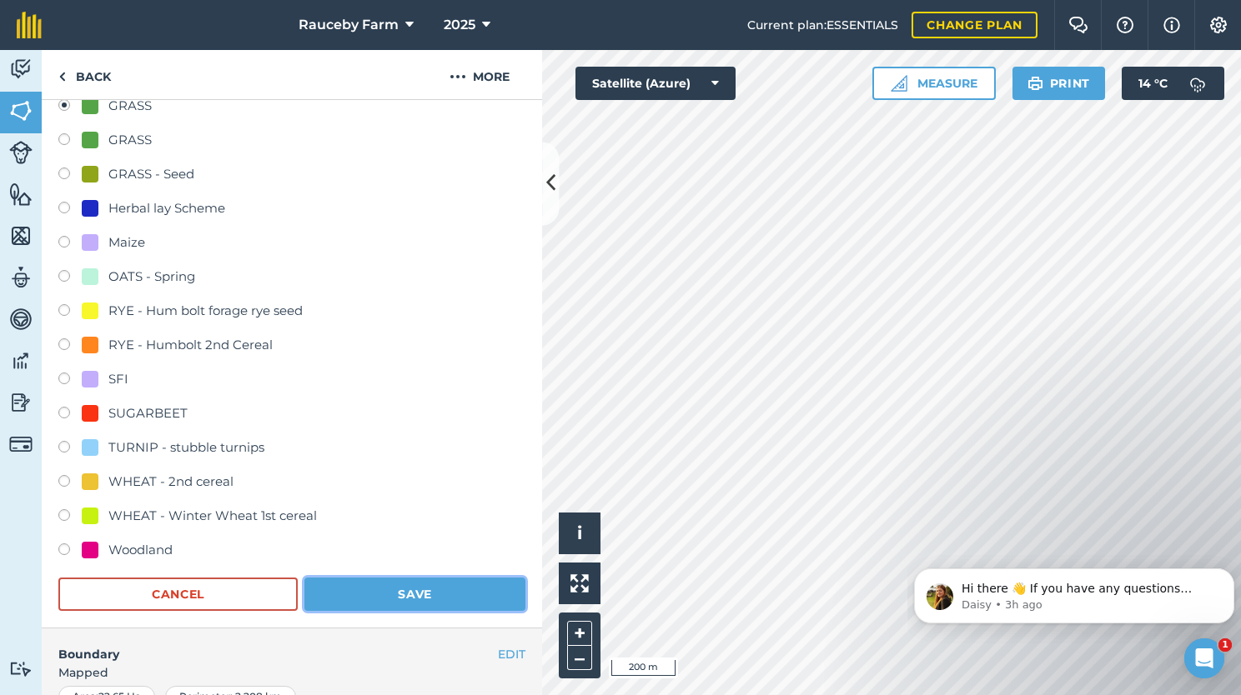
click at [434, 587] on button "Save" at bounding box center [414, 594] width 221 height 33
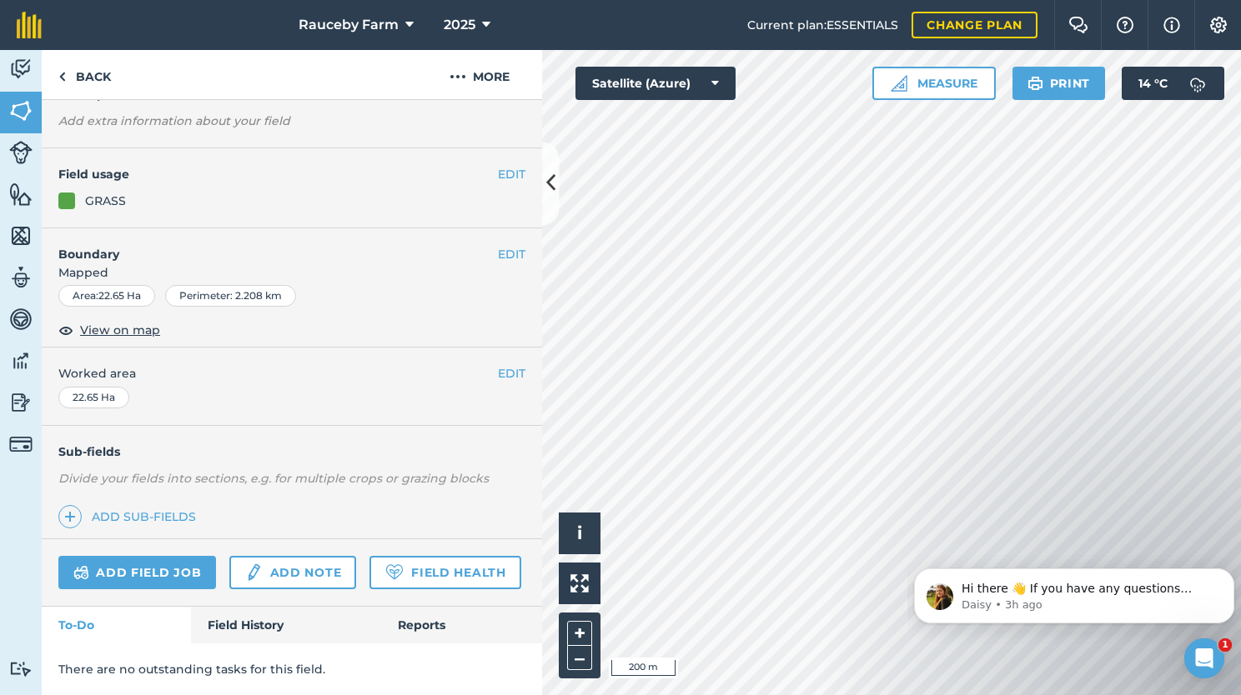
scroll to position [133, 0]
click at [498, 167] on button "EDIT" at bounding box center [512, 176] width 28 height 18
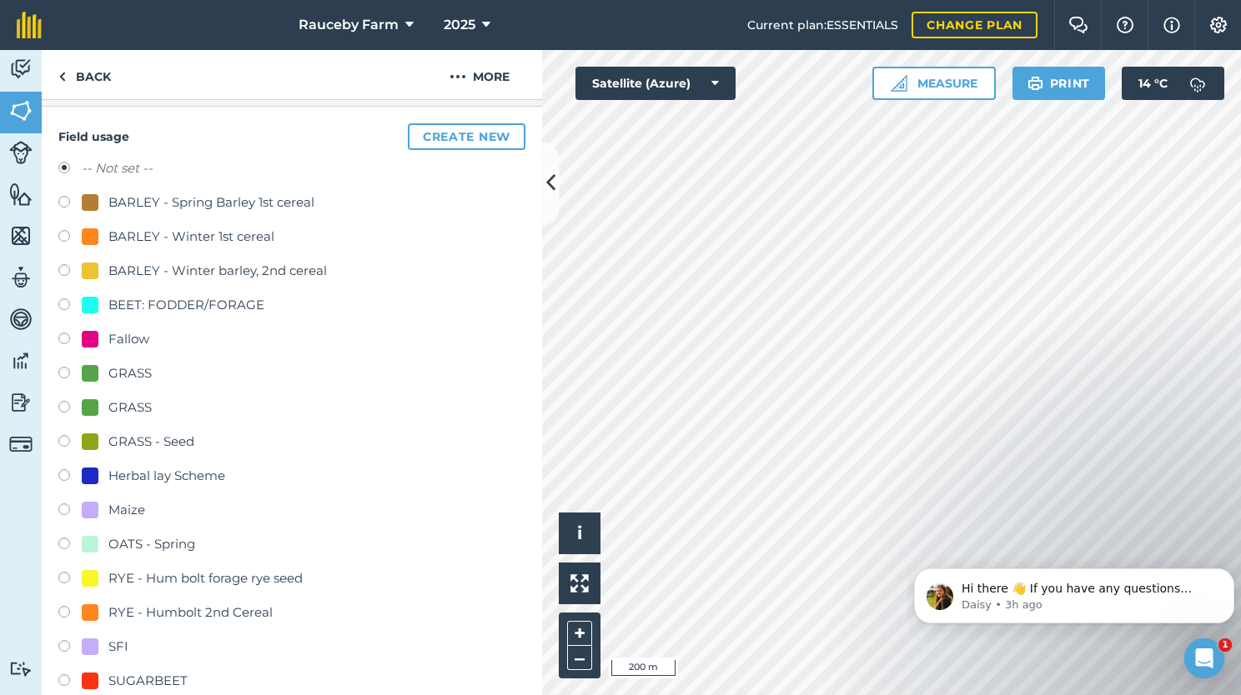
click at [123, 374] on div "GRASS" at bounding box center [129, 374] width 43 height 20
radio input "true"
radio input "false"
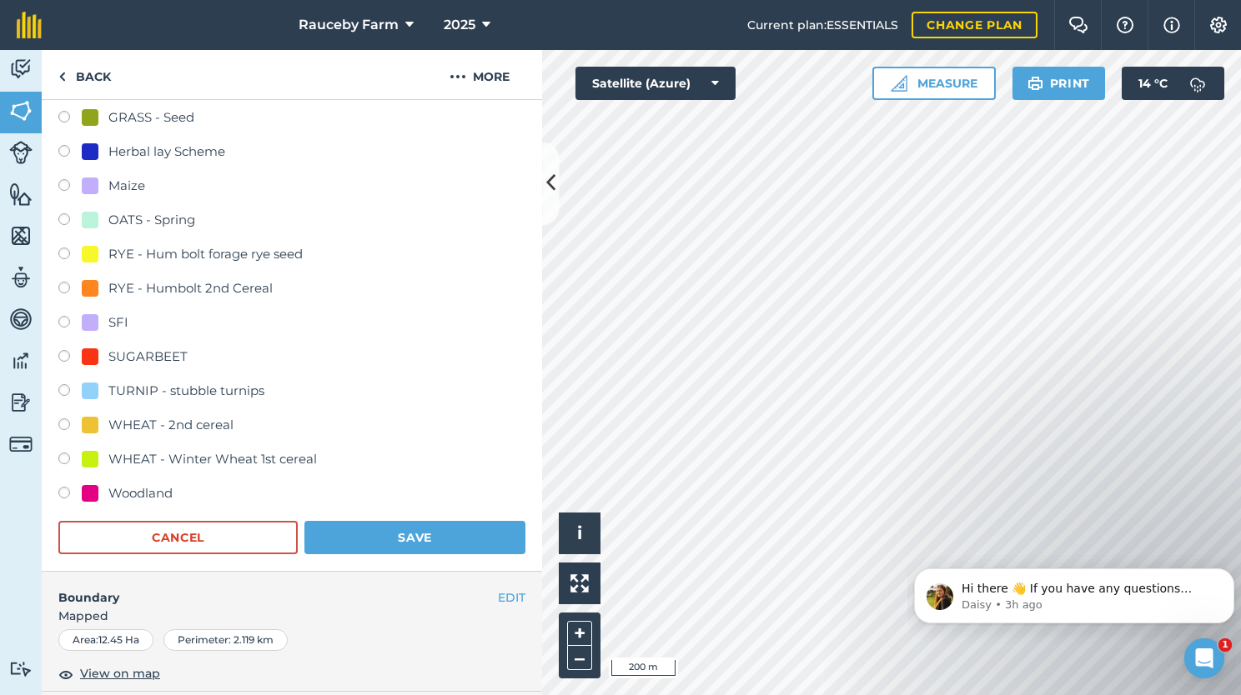
scroll to position [460, 0]
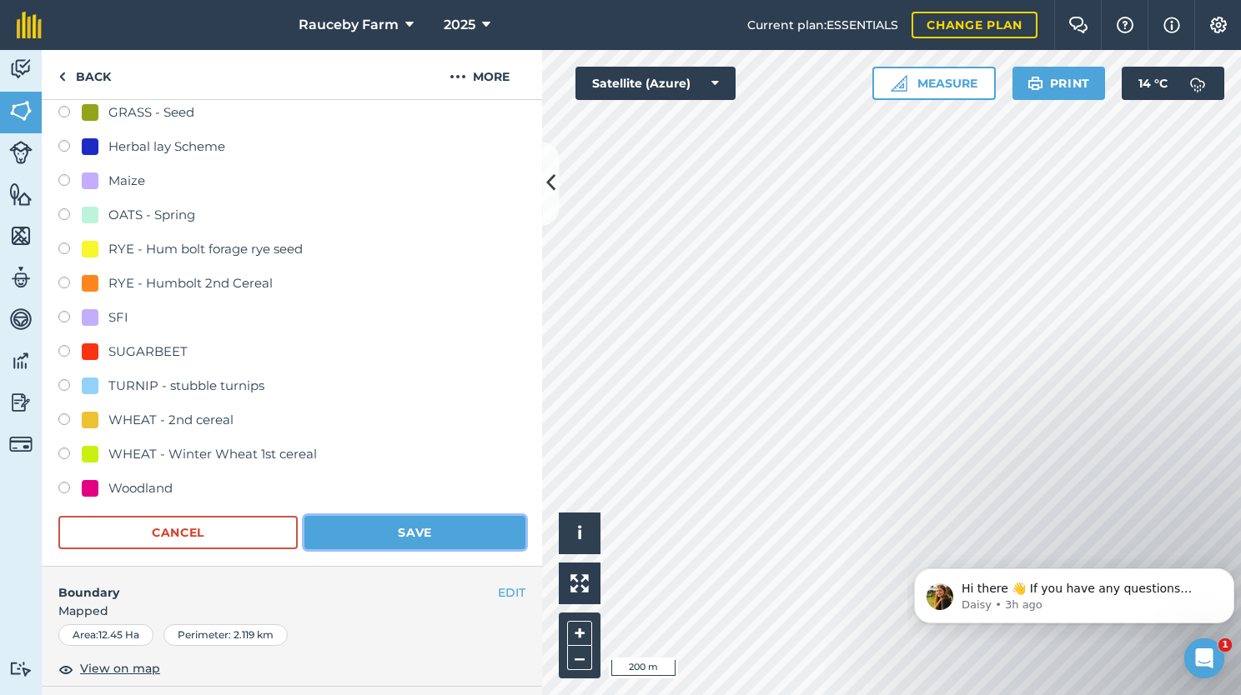
click at [421, 529] on button "Save" at bounding box center [414, 532] width 221 height 33
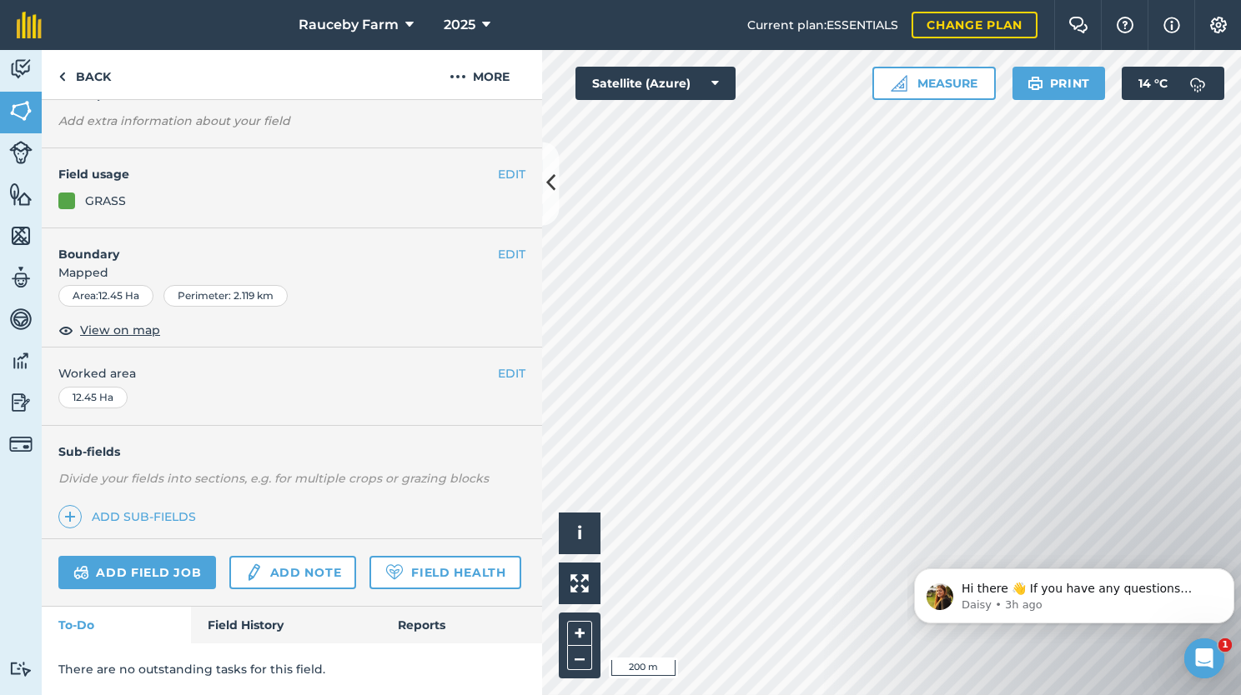
scroll to position [133, 0]
click at [571, 630] on button "+" at bounding box center [579, 633] width 25 height 25
click at [588, 655] on button "–" at bounding box center [579, 658] width 25 height 24
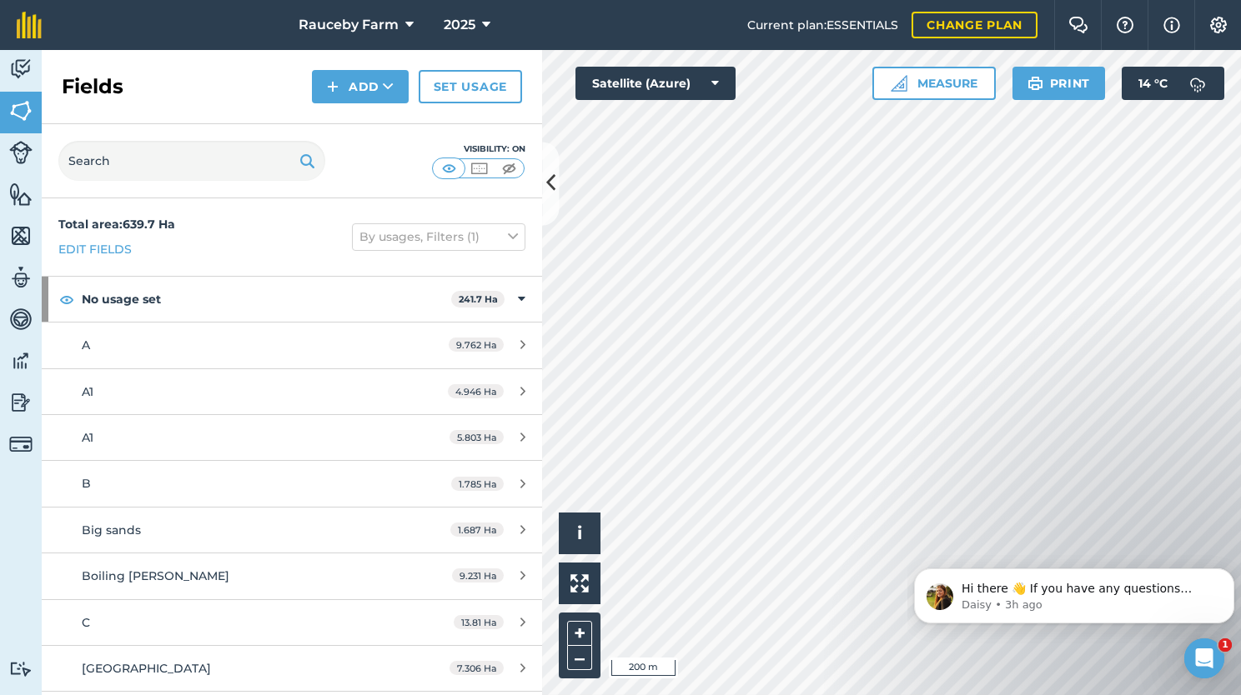
click at [767, 47] on div "Rauceby Farm 2025 Current plan : ESSENTIALS Change plan Farm Chat Help Info Set…" at bounding box center [620, 347] width 1241 height 695
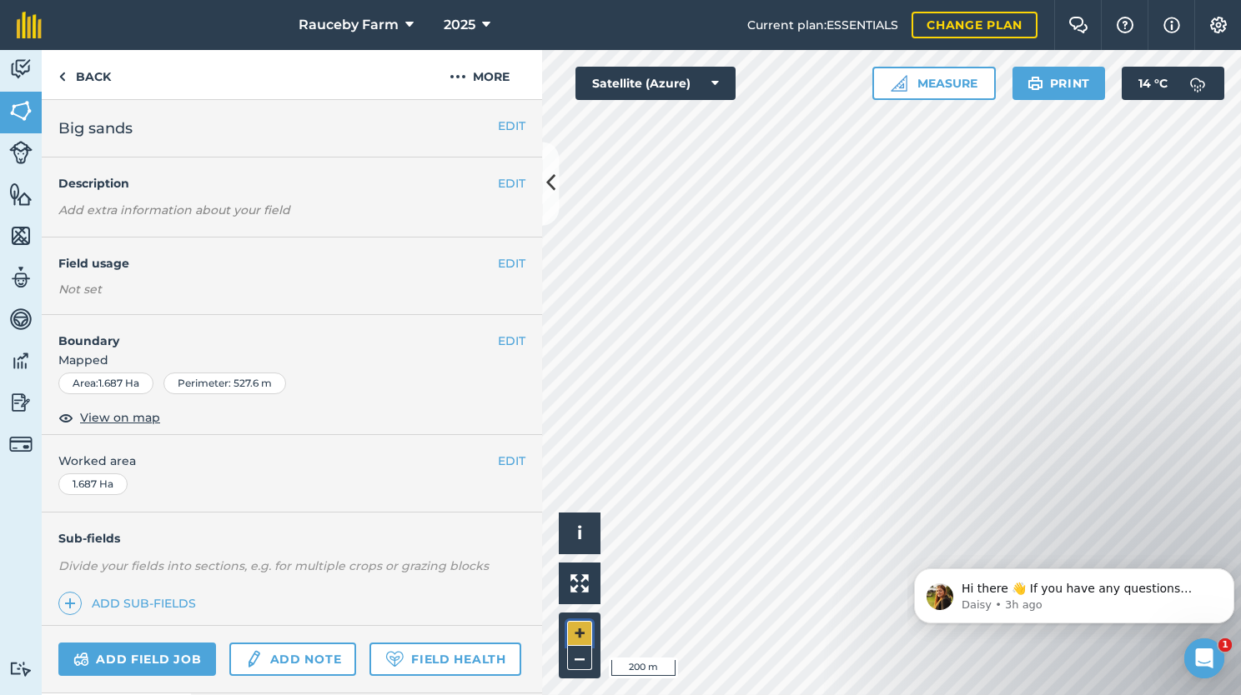
click at [579, 631] on button "+" at bounding box center [579, 633] width 25 height 25
click at [498, 263] on button "EDIT" at bounding box center [512, 263] width 28 height 18
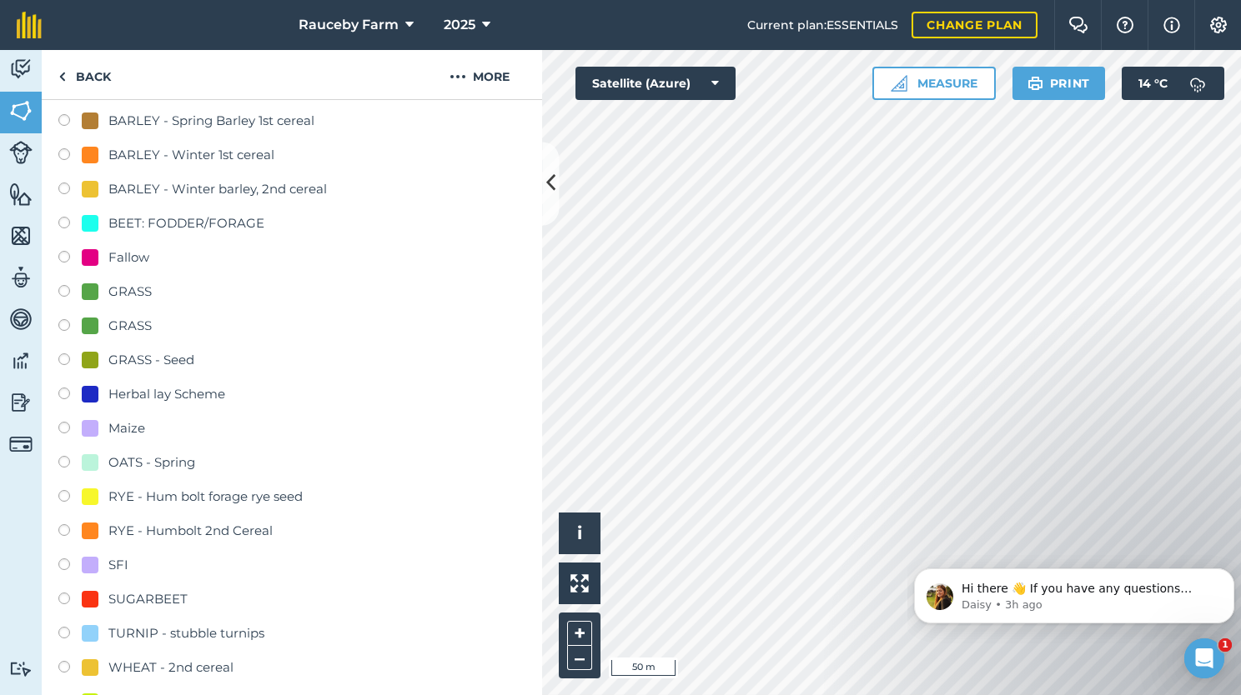
scroll to position [215, 0]
click at [108, 555] on div "SFI" at bounding box center [118, 563] width 20 height 20
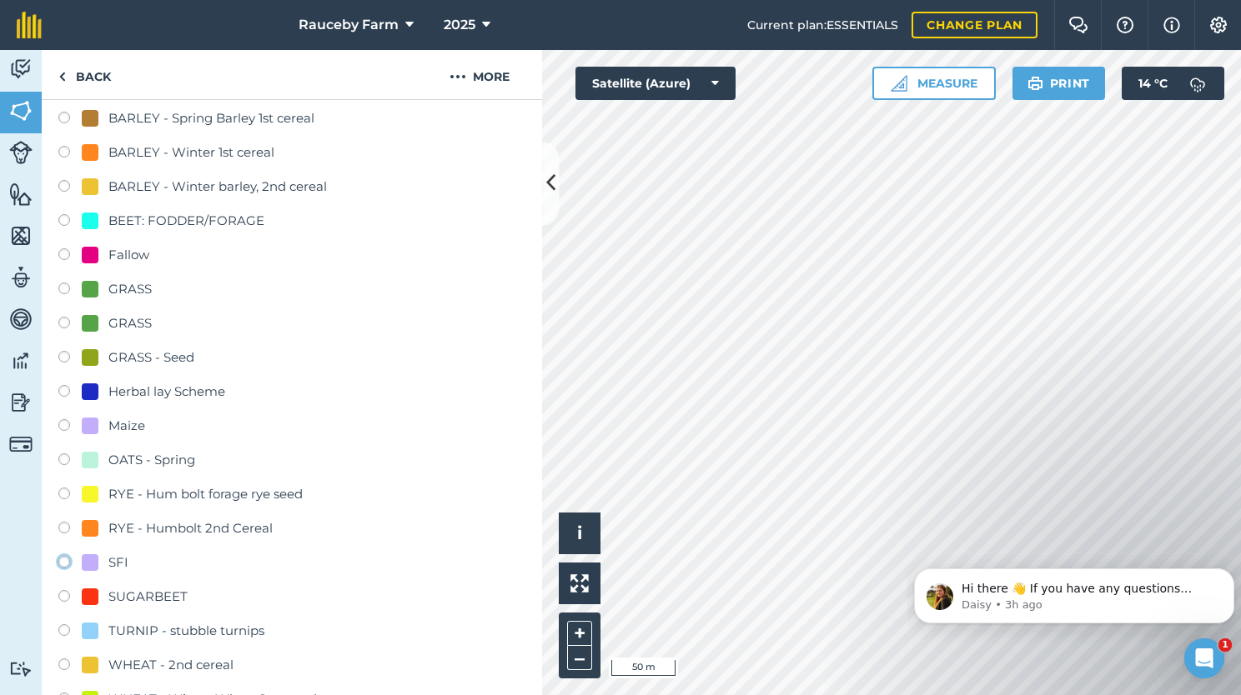
radio input "true"
radio input "false"
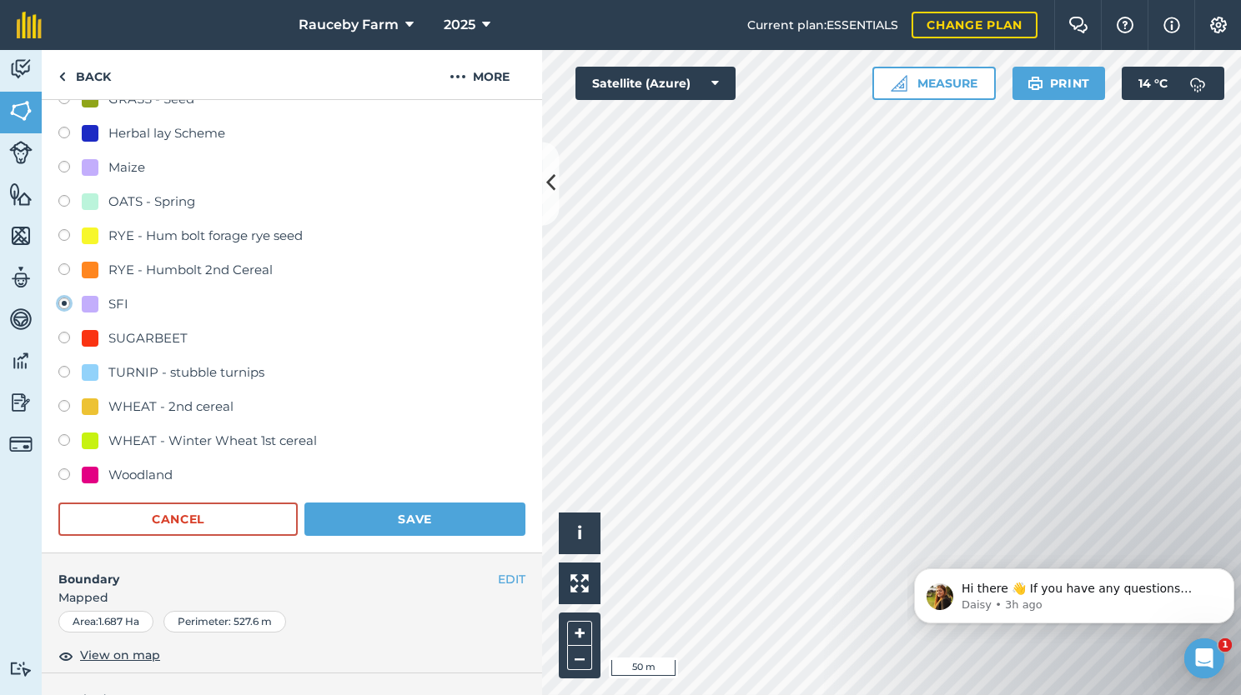
scroll to position [494, 0]
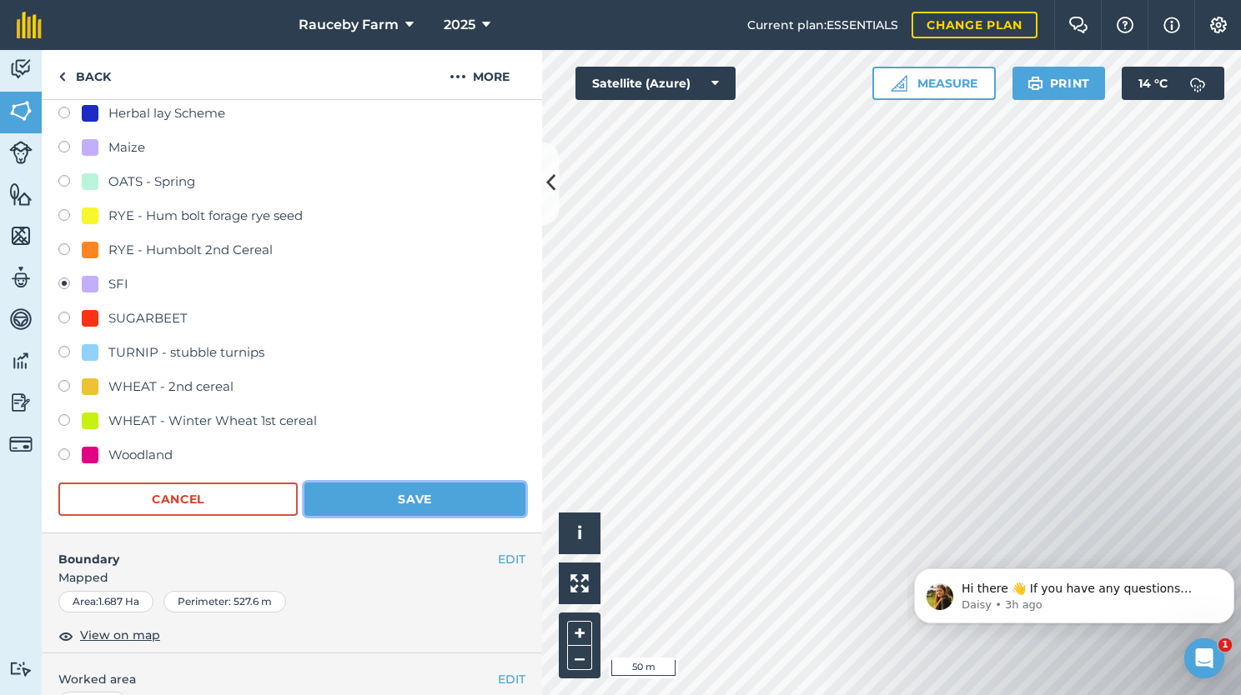
click at [433, 507] on button "Save" at bounding box center [414, 499] width 221 height 33
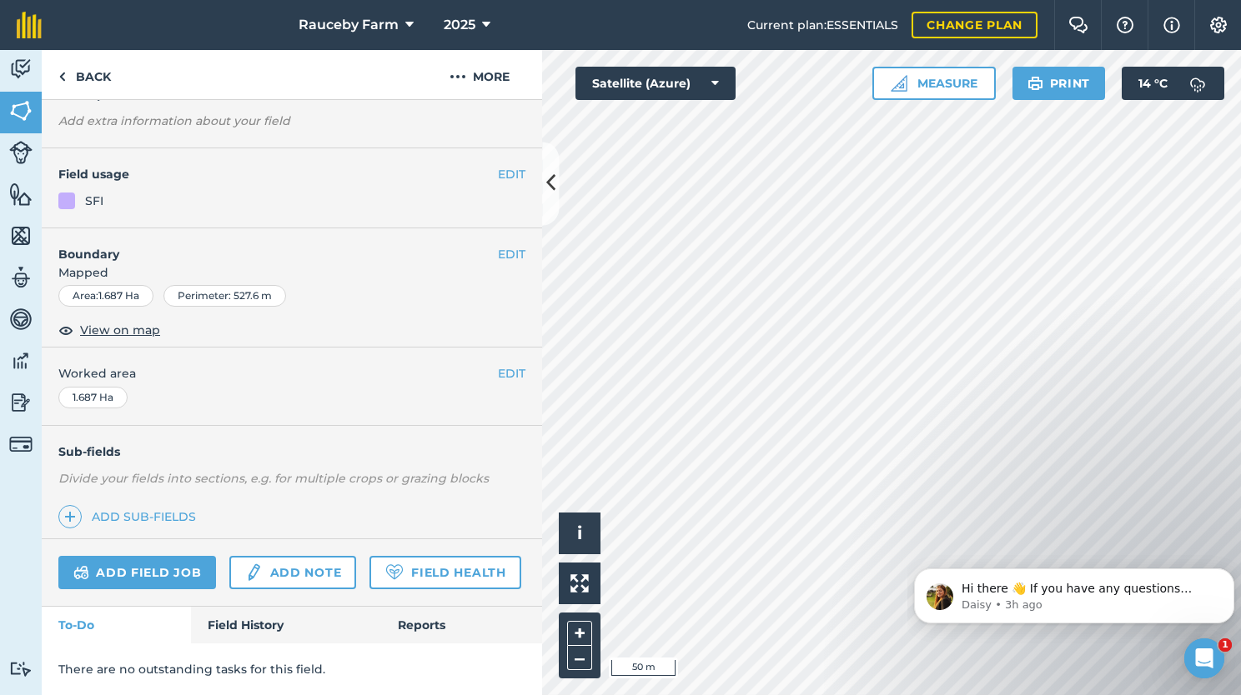
scroll to position [133, 0]
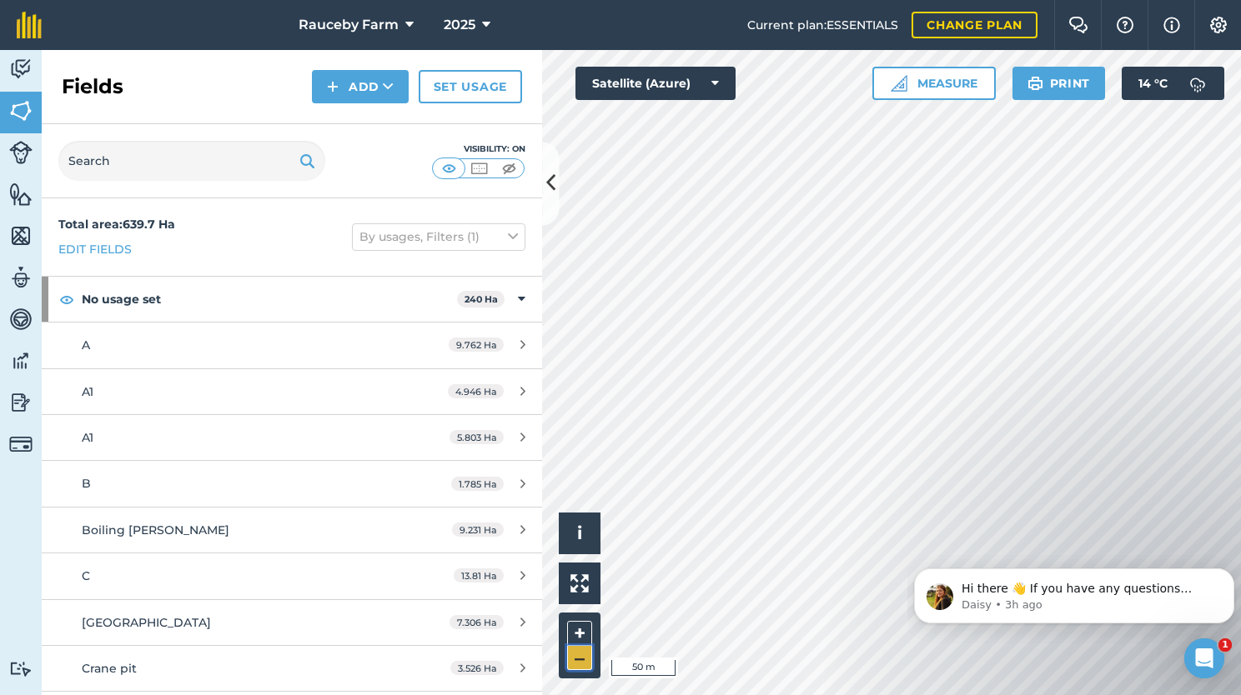
click at [580, 659] on button "–" at bounding box center [579, 658] width 25 height 24
click at [690, 83] on button "Satellite (Azure)" at bounding box center [655, 83] width 160 height 33
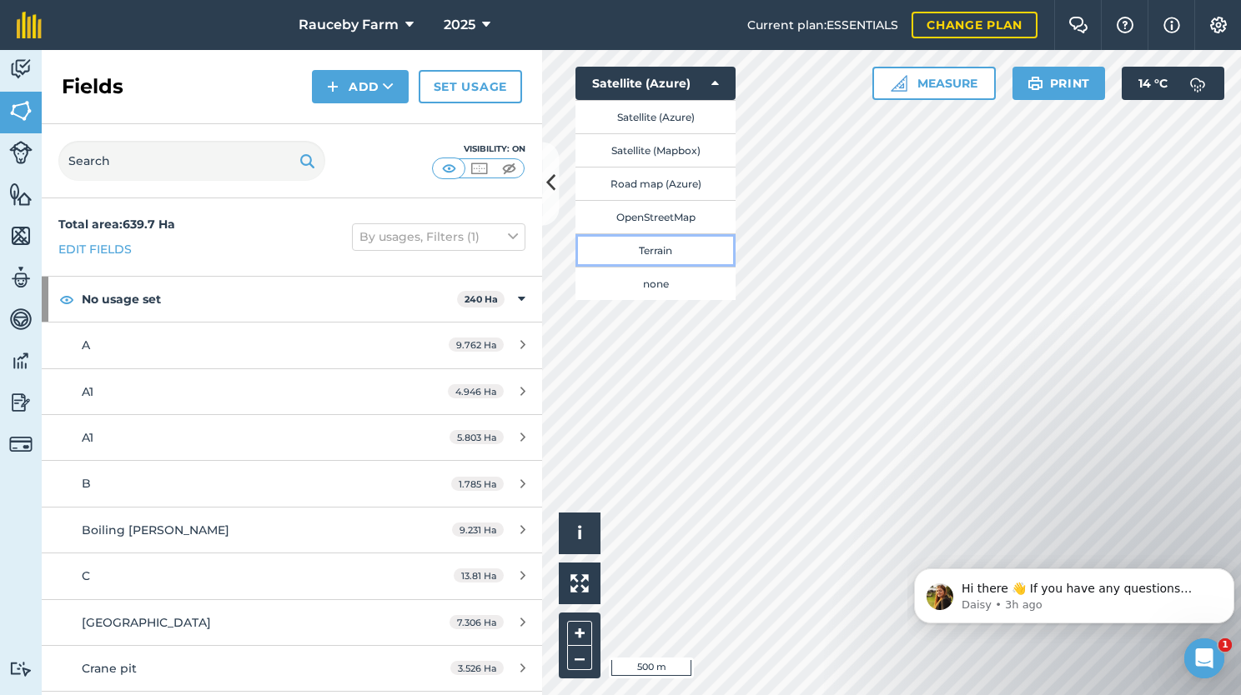
click at [677, 249] on button "Terrain" at bounding box center [655, 249] width 160 height 33
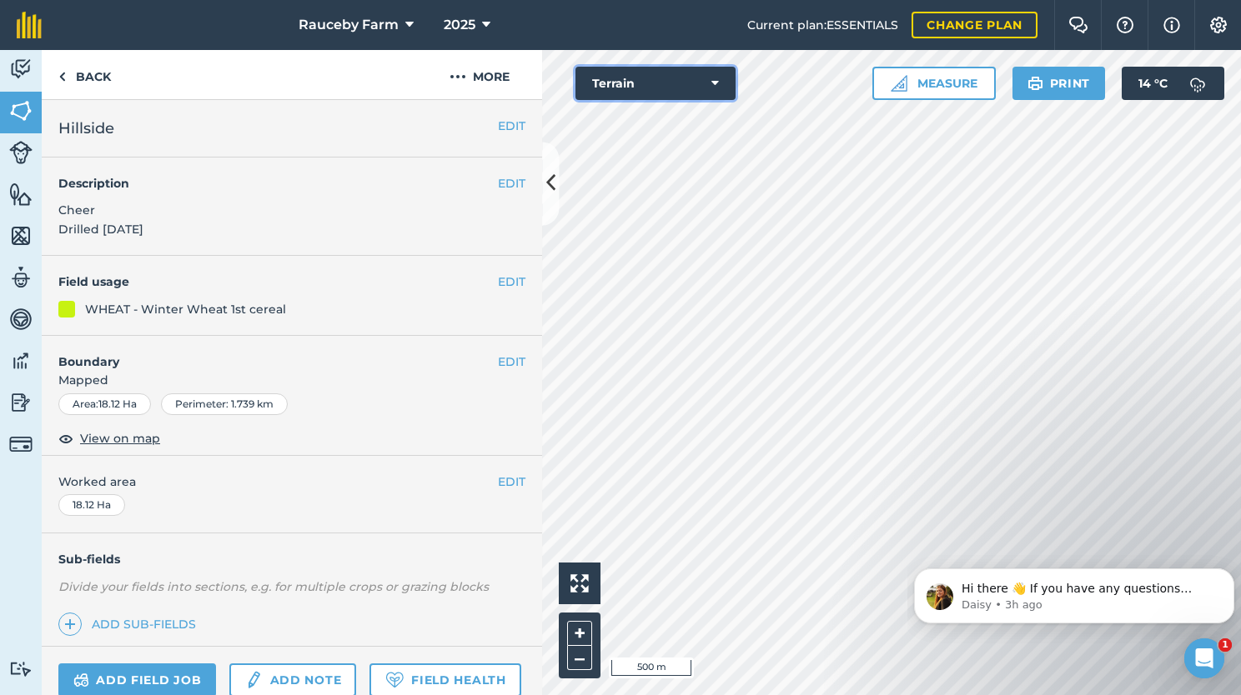
click at [695, 76] on button "Terrain" at bounding box center [655, 83] width 160 height 33
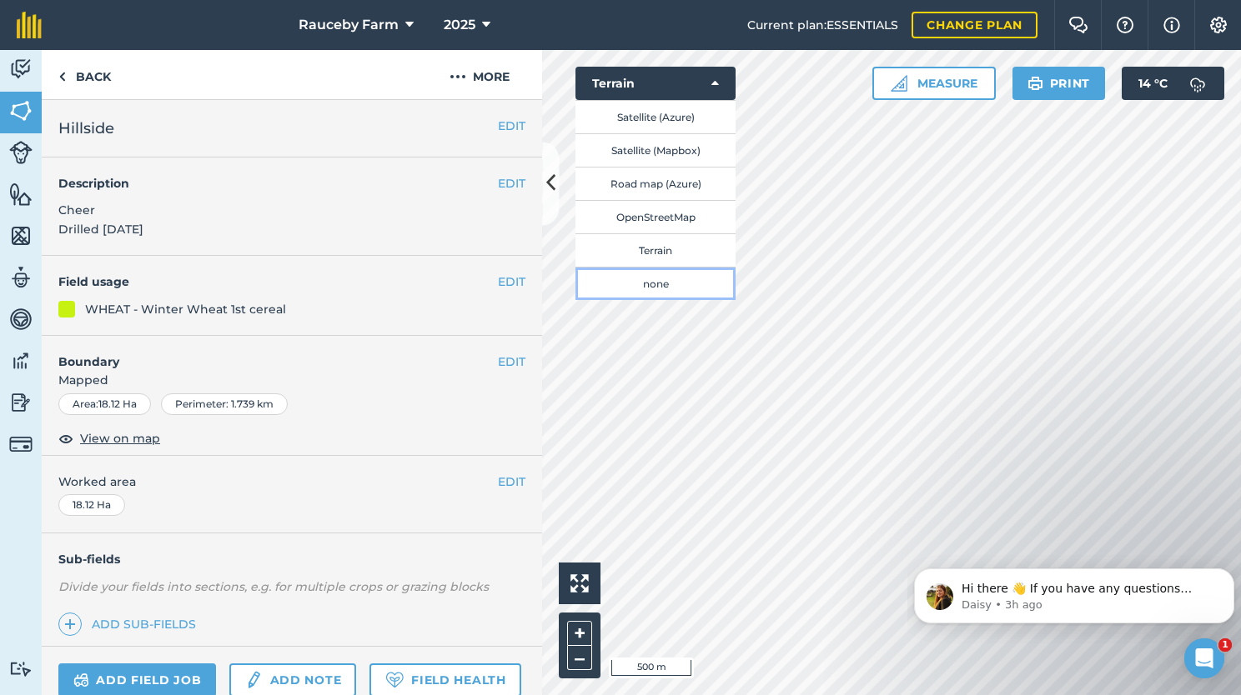
click at [670, 285] on button "none" at bounding box center [655, 283] width 160 height 33
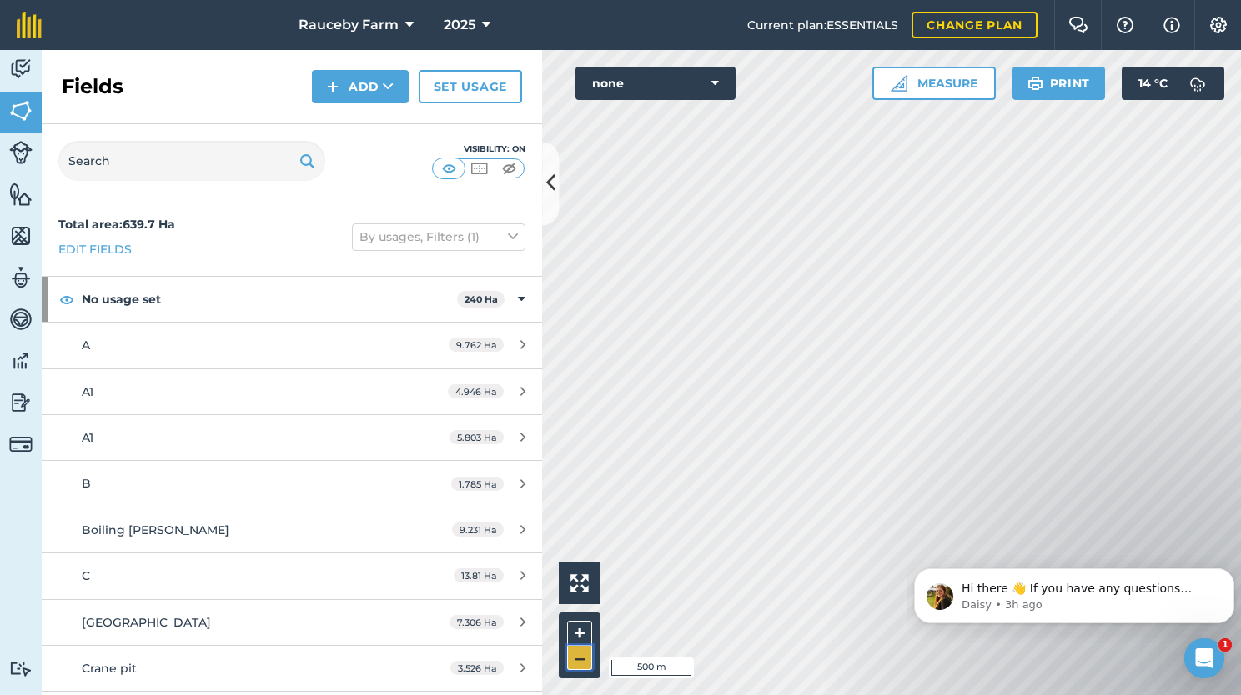
drag, startPoint x: 670, startPoint y: 285, endPoint x: 575, endPoint y: 665, distance: 391.9
click at [575, 665] on button "–" at bounding box center [579, 658] width 25 height 24
click at [575, 637] on button "+" at bounding box center [579, 633] width 25 height 25
click at [583, 635] on button "+" at bounding box center [579, 633] width 25 height 25
click at [524, 168] on div "Activity Fields Livestock Features Maps Team Vehicles Data Reporting Billing Tu…" at bounding box center [620, 372] width 1241 height 645
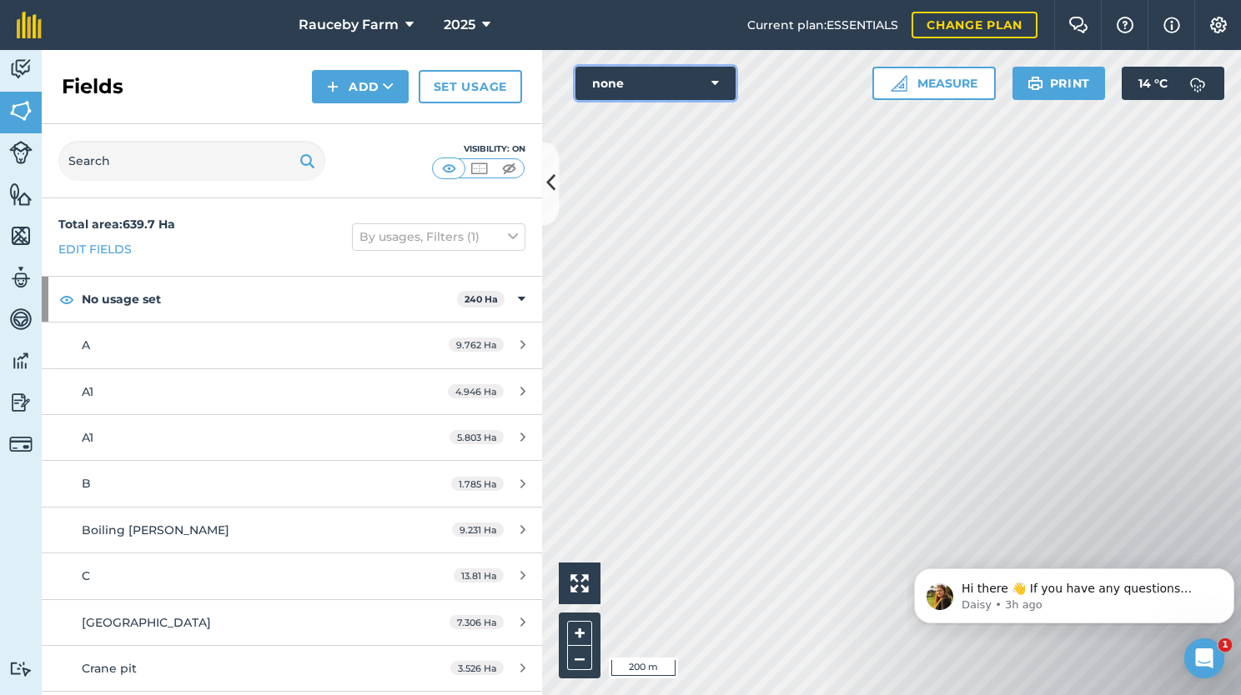
click at [711, 88] on icon at bounding box center [715, 83] width 8 height 17
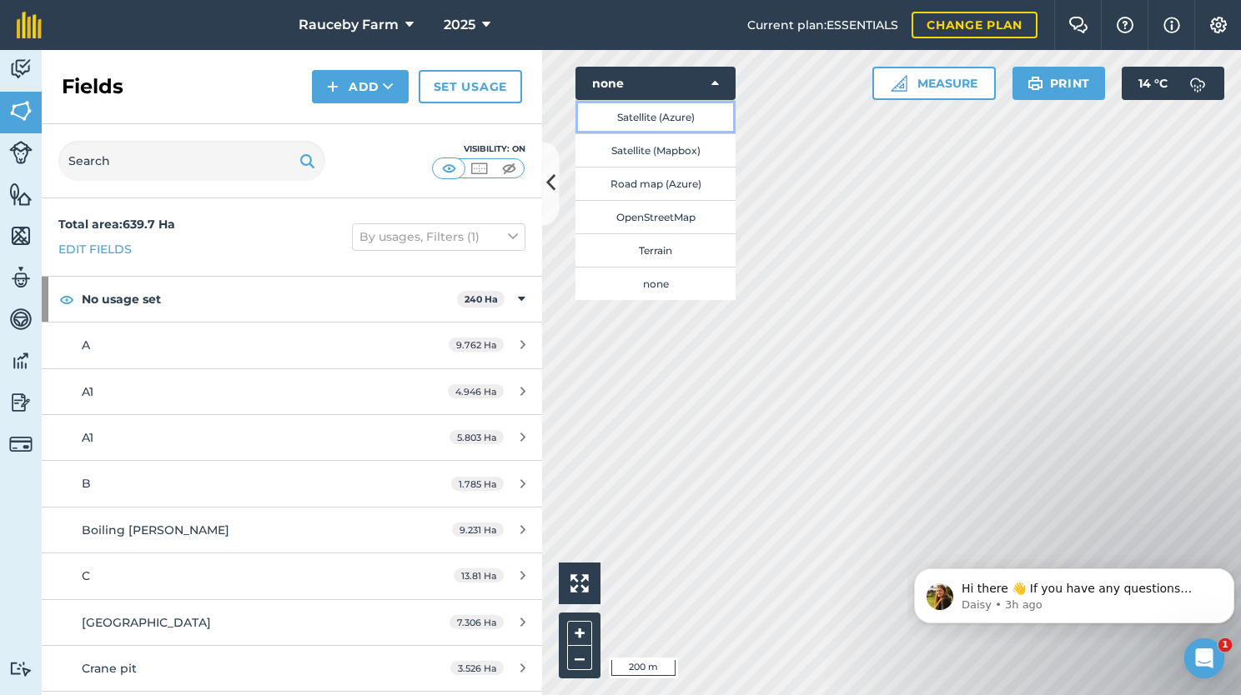
click at [689, 123] on button "Satellite (Azure)" at bounding box center [655, 116] width 160 height 33
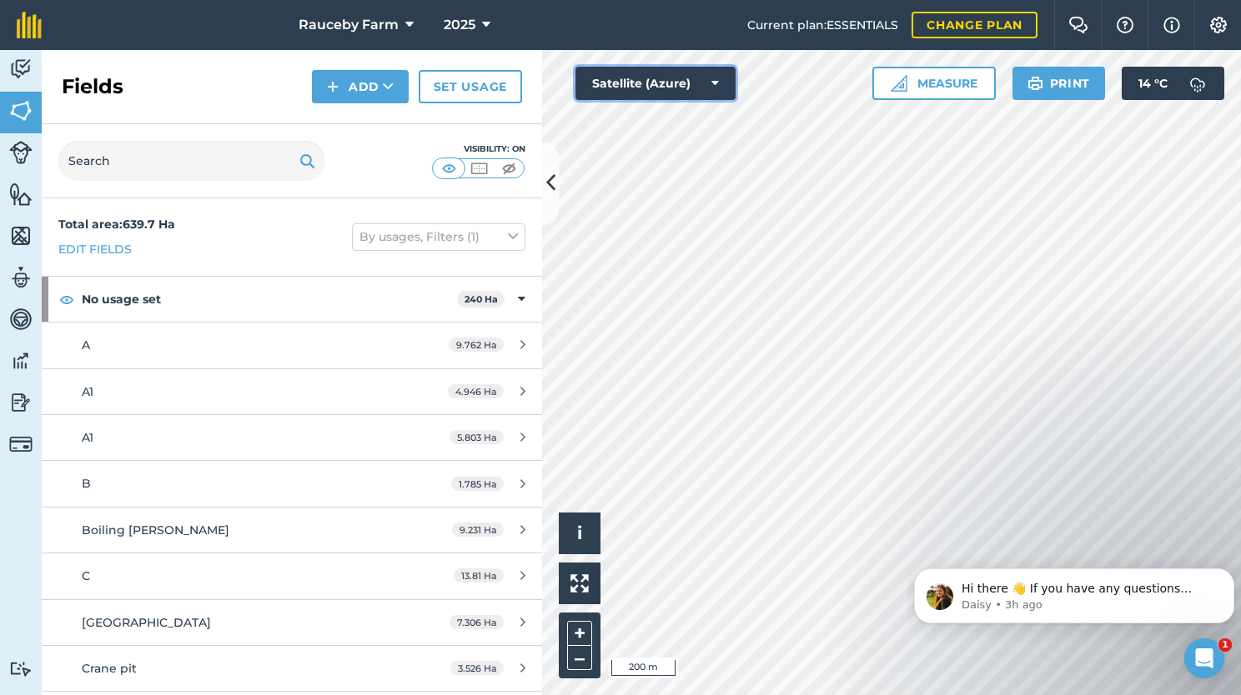
click at [705, 79] on button "Satellite (Azure)" at bounding box center [655, 83] width 160 height 33
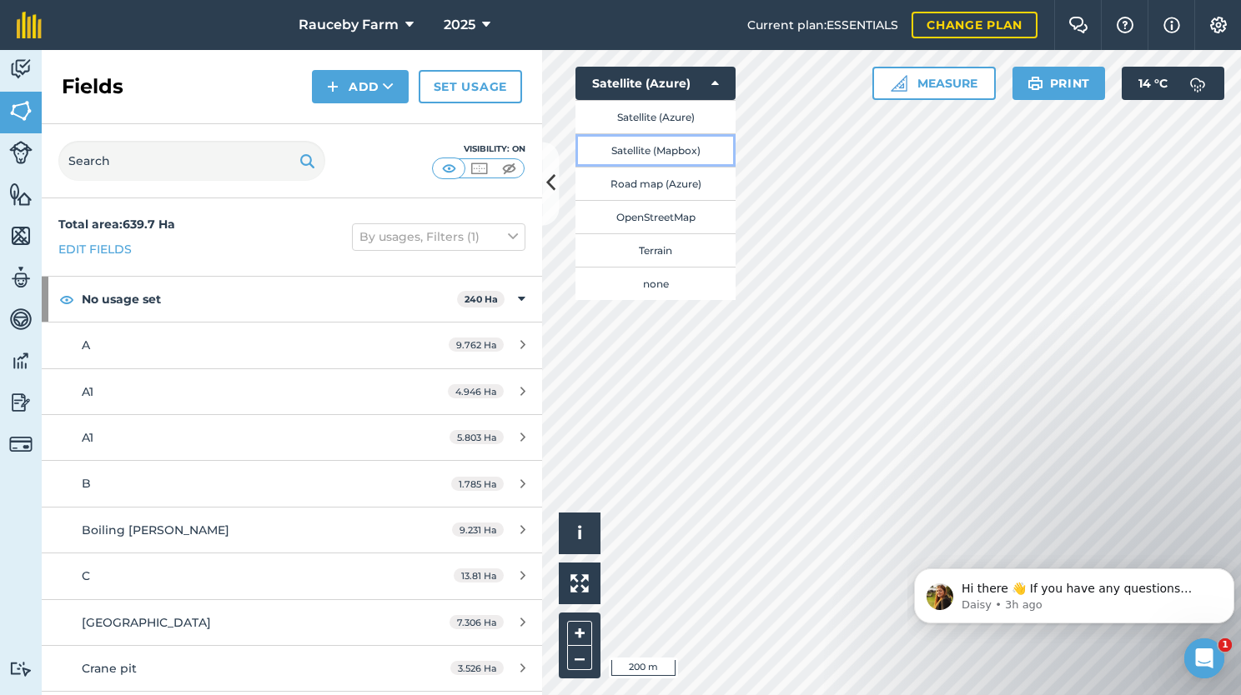
click at [685, 148] on button "Satellite (Mapbox)" at bounding box center [655, 149] width 160 height 33
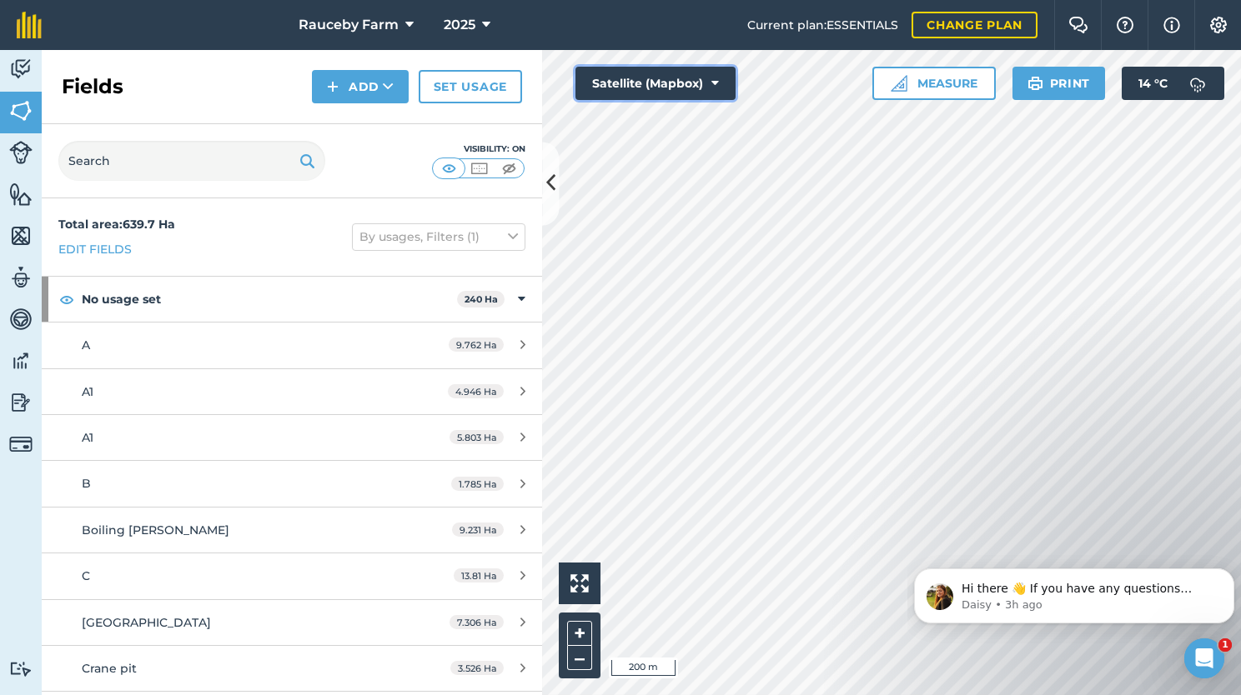
click at [717, 89] on icon at bounding box center [715, 83] width 8 height 17
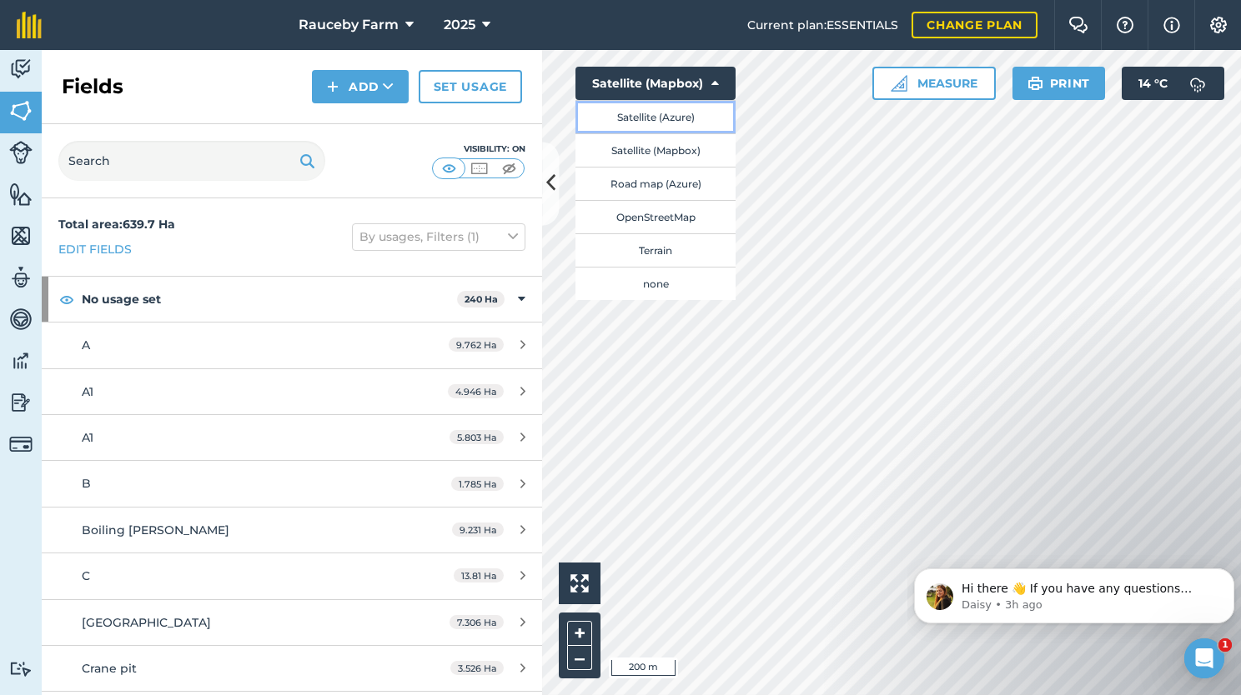
click at [680, 125] on button "Satellite (Azure)" at bounding box center [655, 116] width 160 height 33
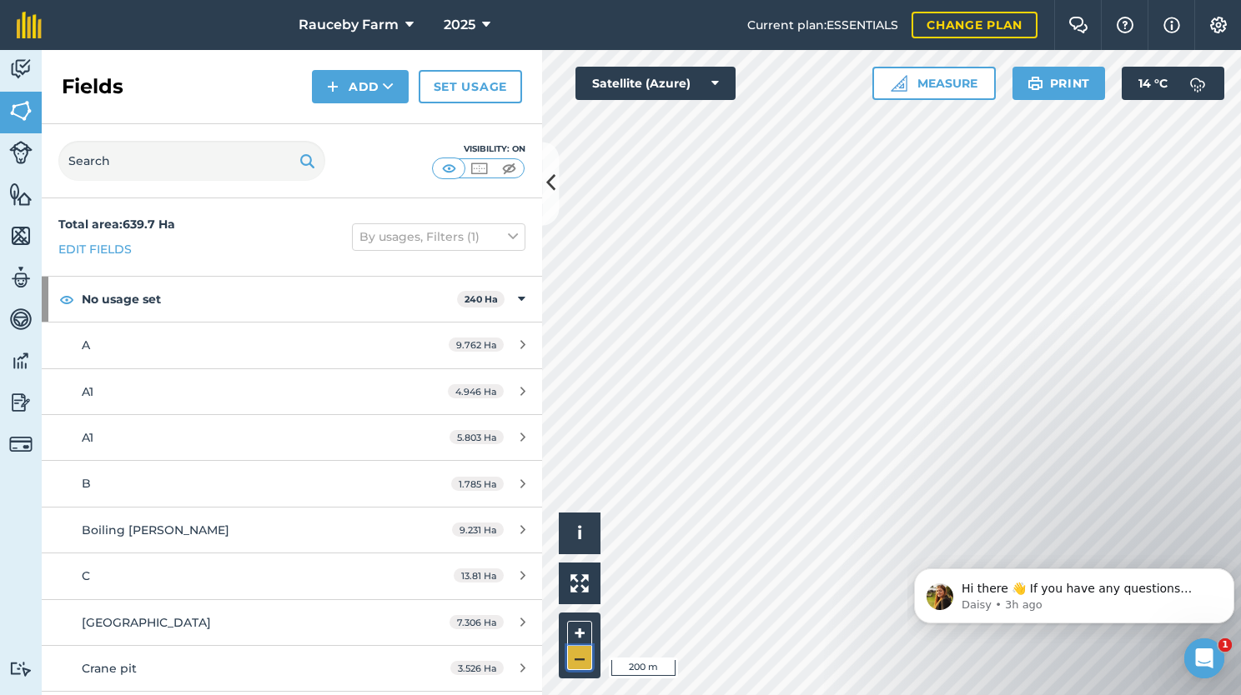
click at [575, 667] on button "–" at bounding box center [579, 658] width 25 height 24
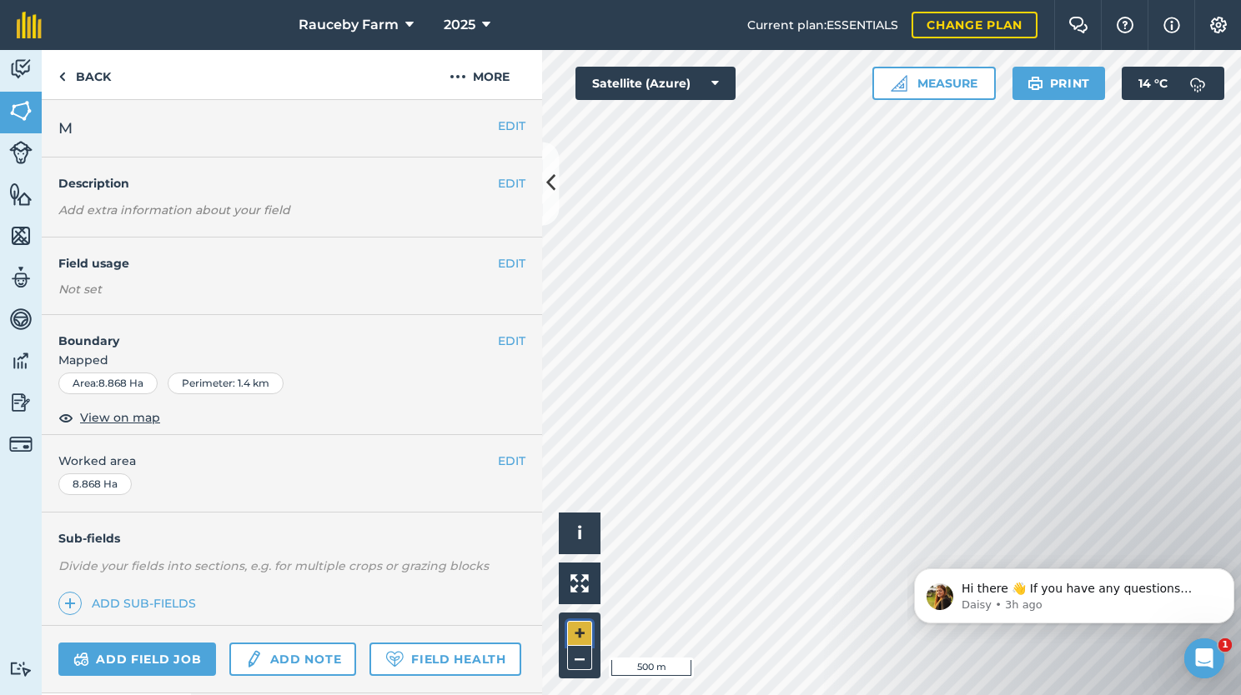
click at [580, 629] on button "+" at bounding box center [579, 633] width 25 height 25
click at [513, 265] on div "EDIT Field usage Not set" at bounding box center [292, 277] width 500 height 78
click at [512, 265] on button "EDIT" at bounding box center [512, 263] width 28 height 18
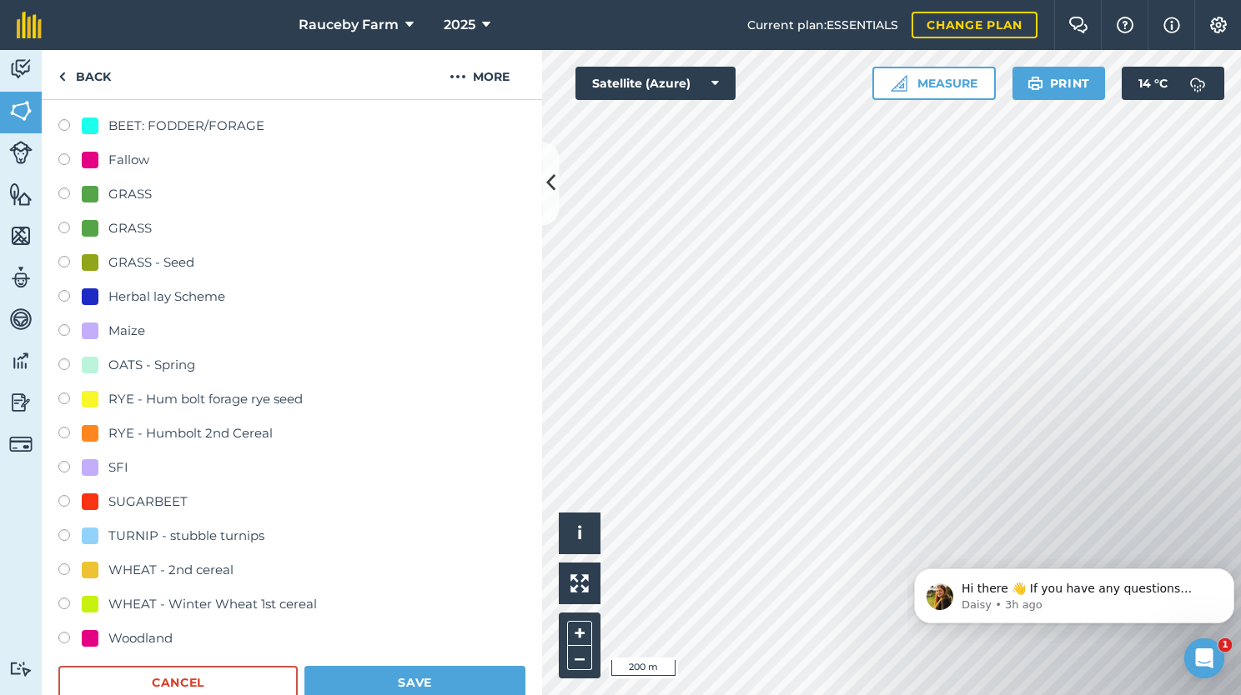
scroll to position [314, 0]
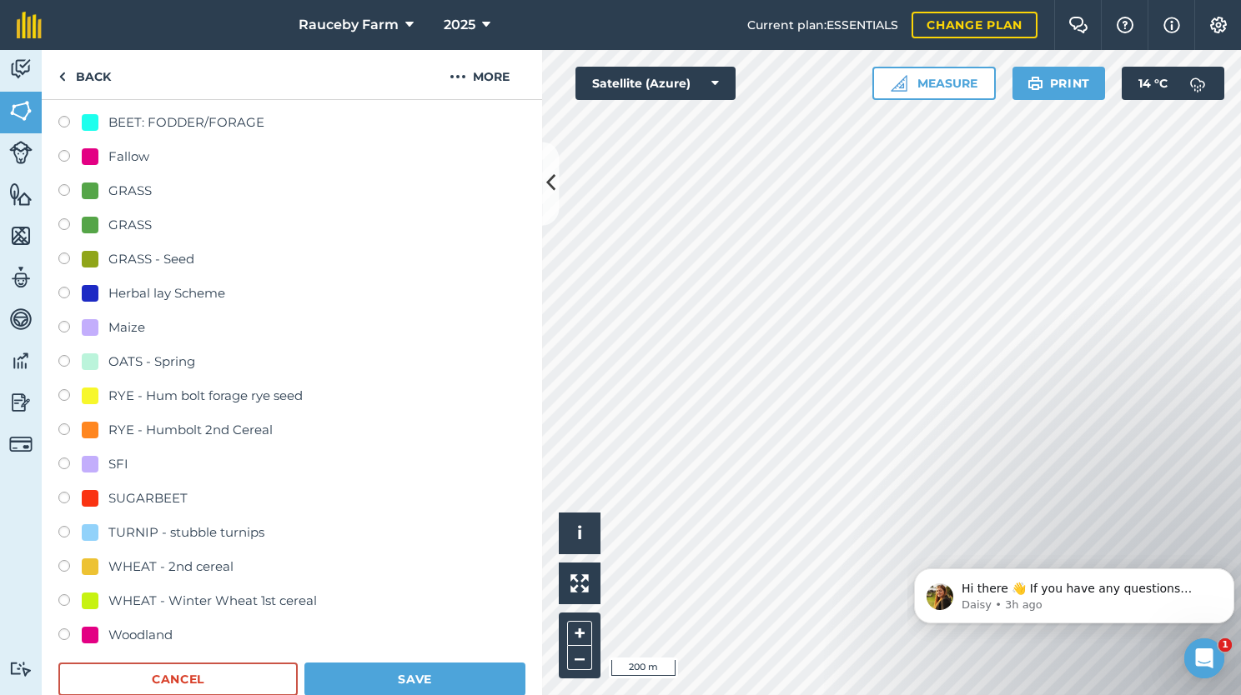
click at [103, 460] on div "SFI" at bounding box center [105, 464] width 47 height 20
radio input "true"
radio input "false"
click at [414, 672] on button "Save" at bounding box center [414, 679] width 221 height 33
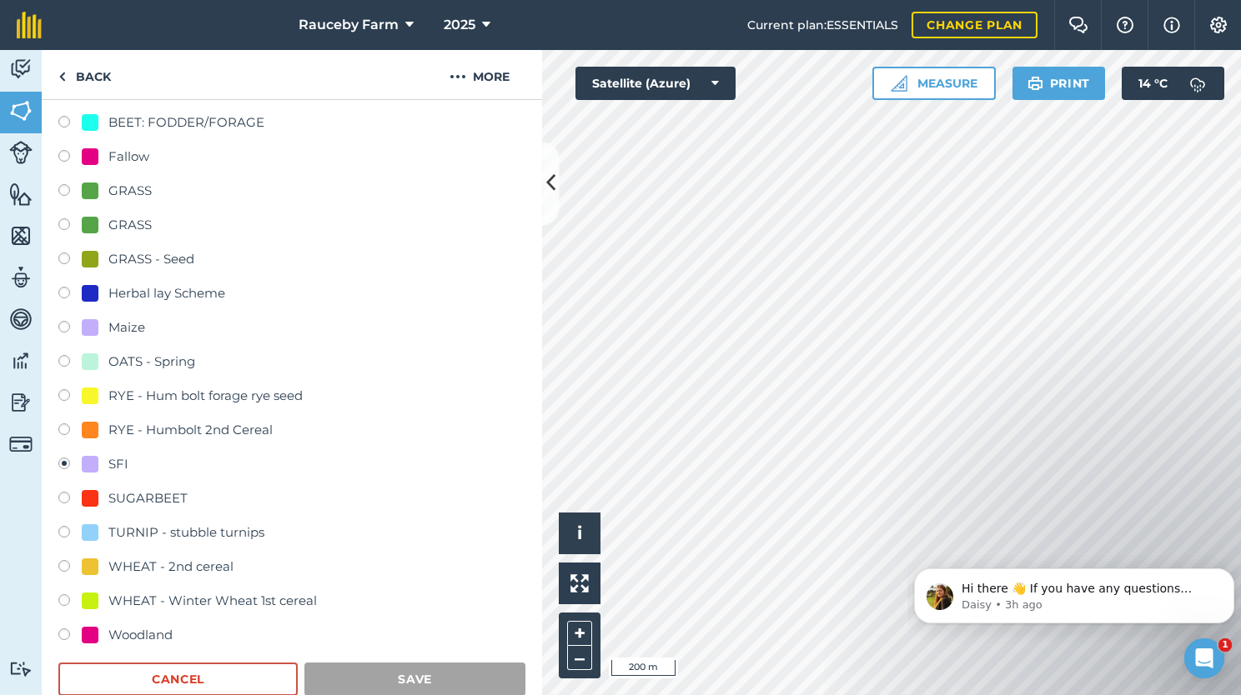
scroll to position [133, 0]
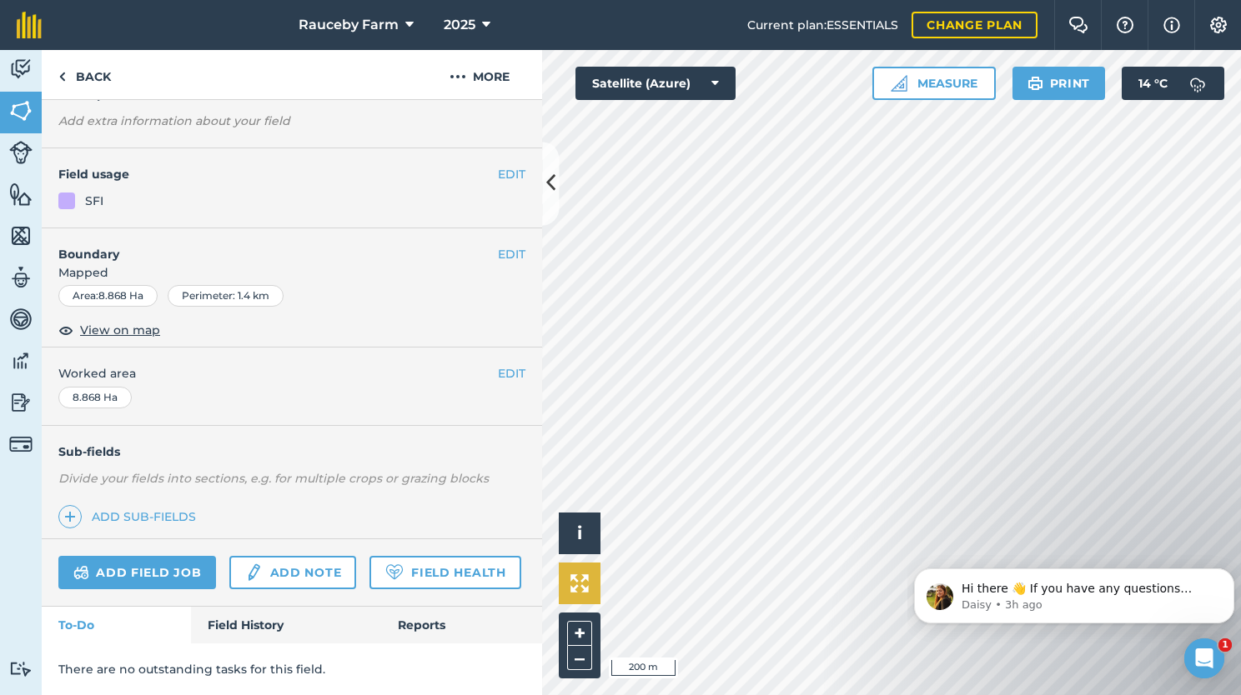
scroll to position [131, 0]
click at [570, 658] on button "–" at bounding box center [579, 658] width 25 height 24
click at [569, 629] on button "+" at bounding box center [579, 633] width 25 height 25
click at [583, 637] on button "+" at bounding box center [579, 633] width 25 height 25
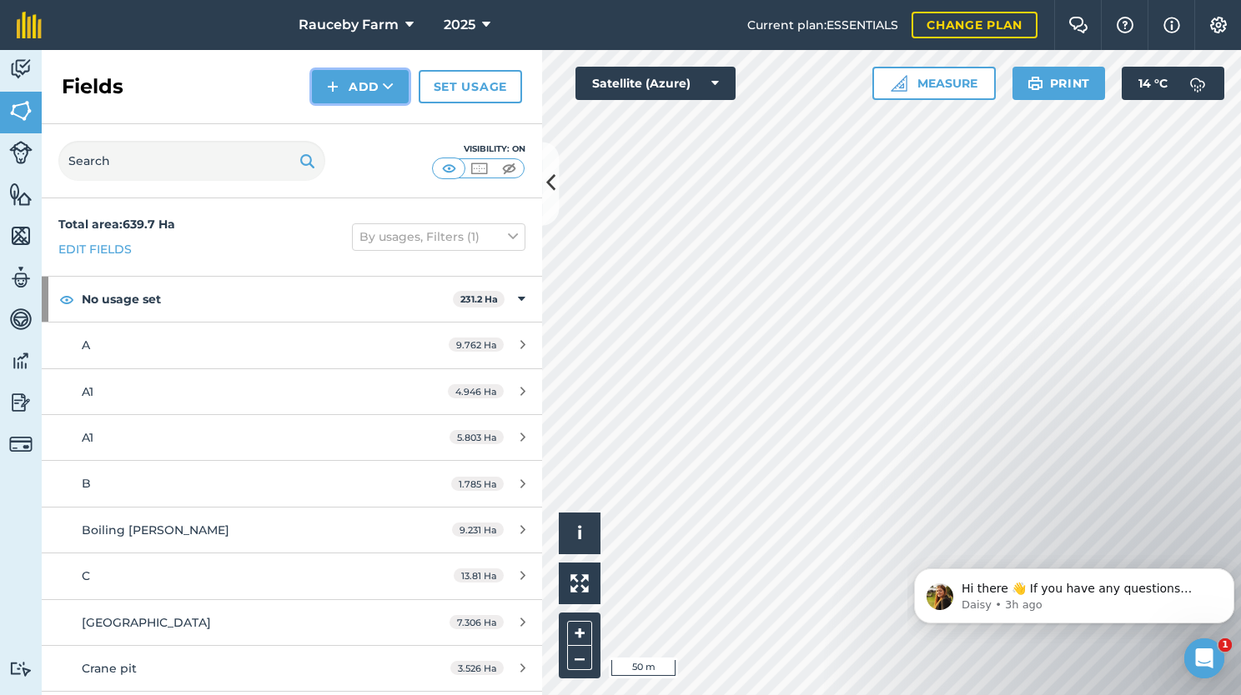
click at [354, 88] on button "Add" at bounding box center [360, 86] width 97 height 33
click at [354, 122] on link "Draw" at bounding box center [360, 124] width 92 height 37
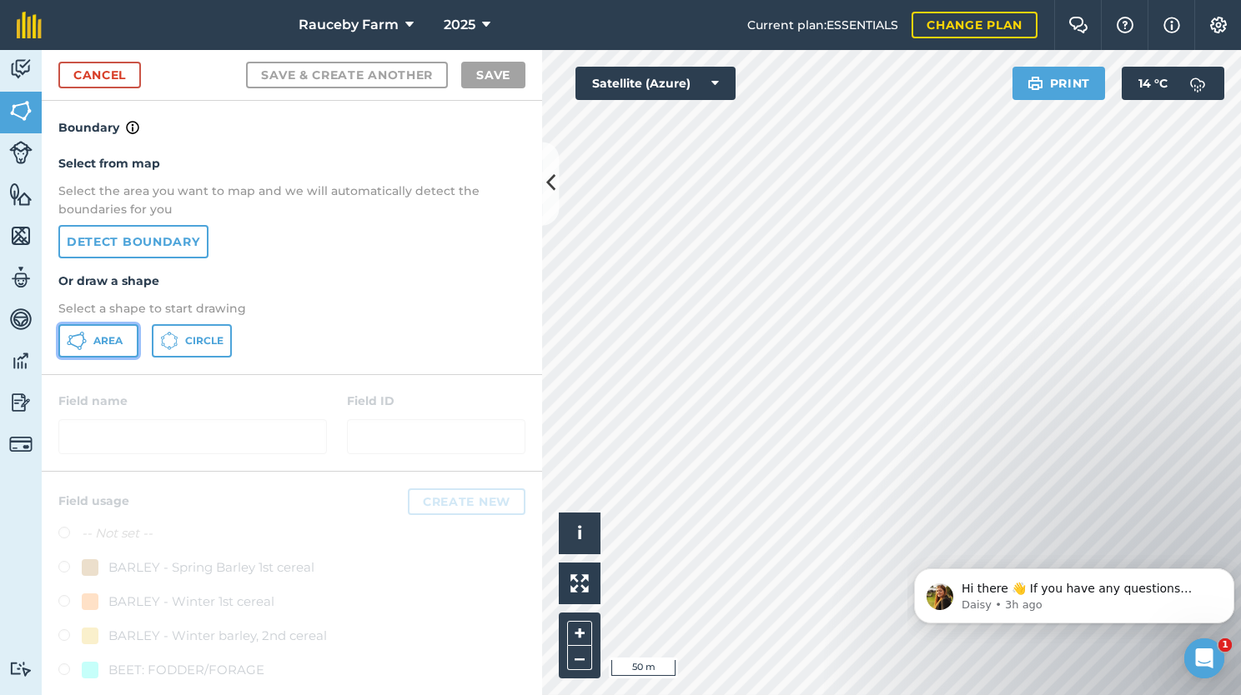
click at [103, 330] on button "Area" at bounding box center [98, 340] width 80 height 33
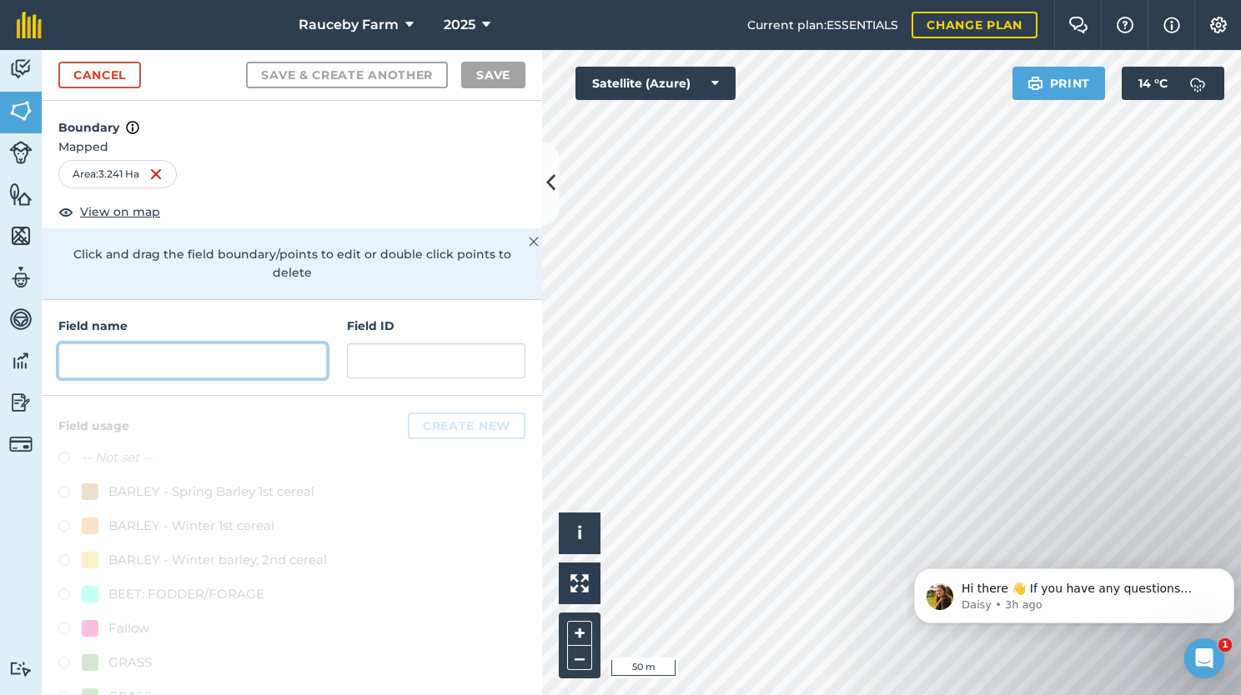
click at [193, 352] on input "text" at bounding box center [192, 361] width 268 height 35
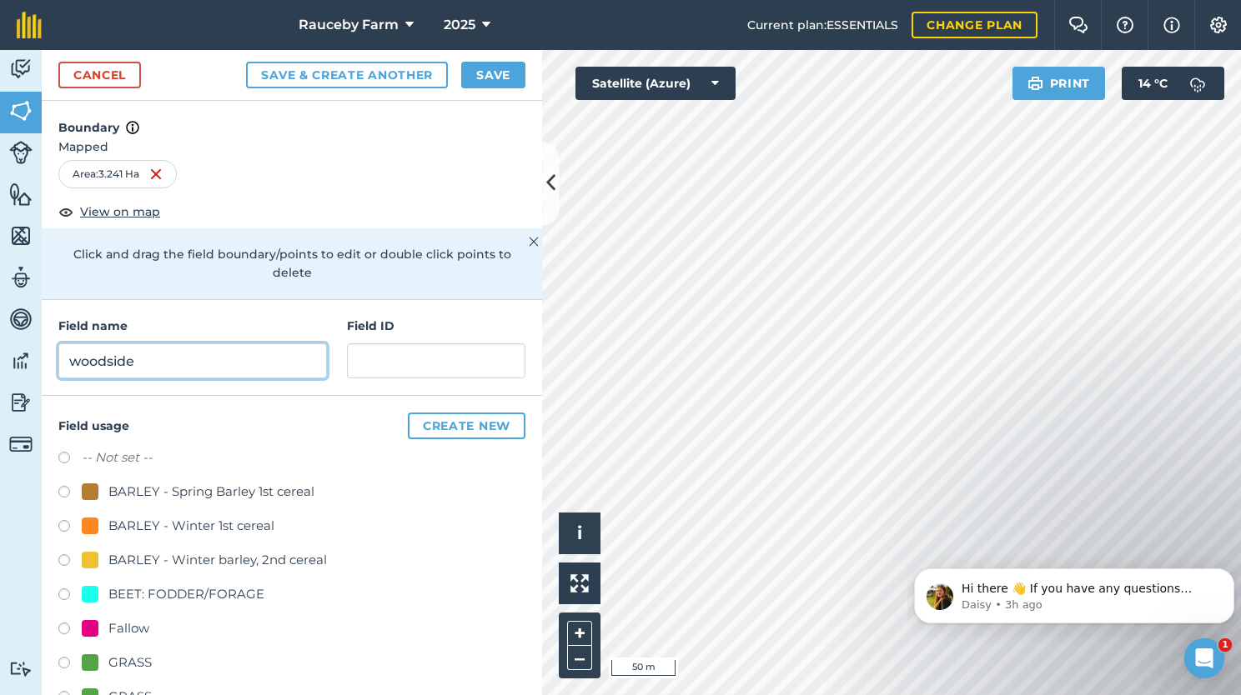
click at [80, 359] on input "woodside" at bounding box center [192, 361] width 268 height 35
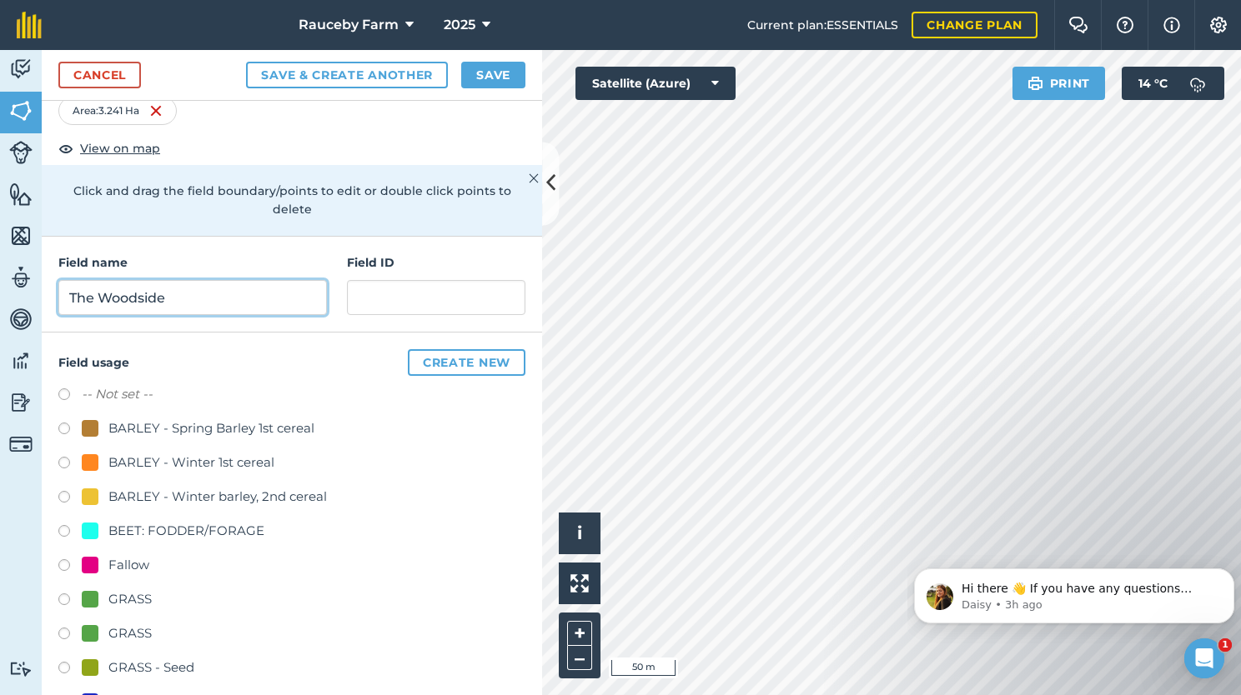
scroll to position [66, 0]
type input "The Woodside"
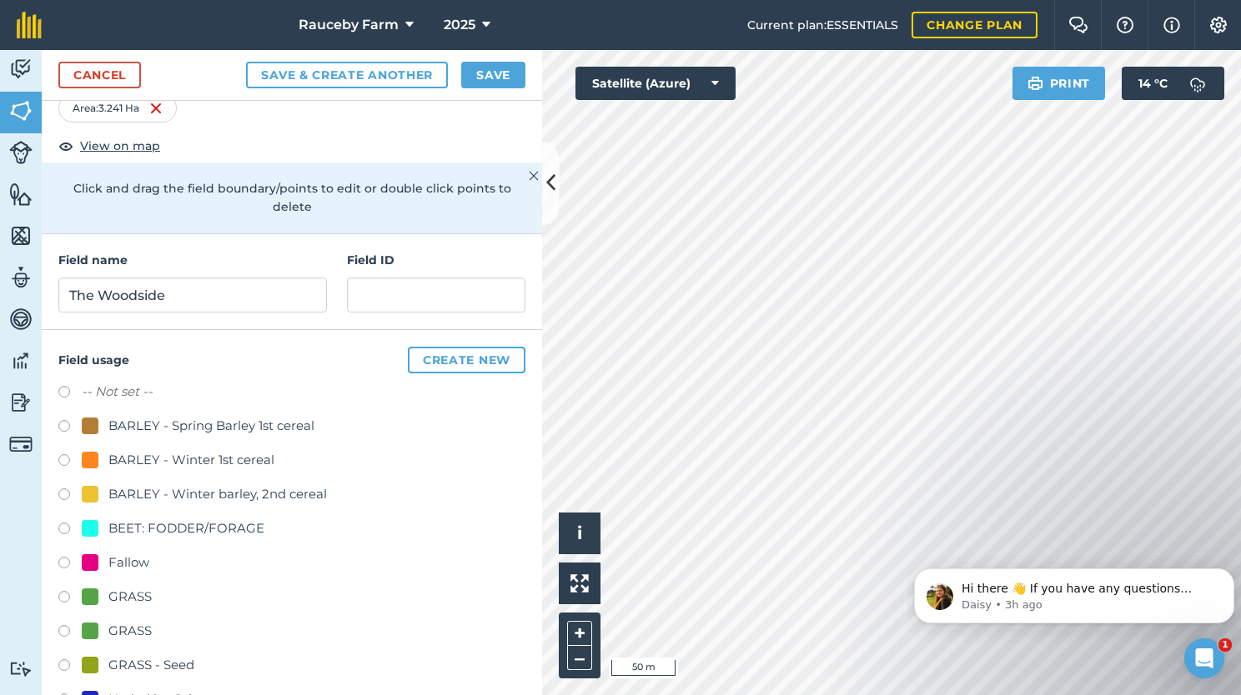
click at [135, 593] on div "GRASS" at bounding box center [129, 597] width 43 height 20
radio input "true"
click at [509, 75] on button "Save" at bounding box center [493, 75] width 64 height 27
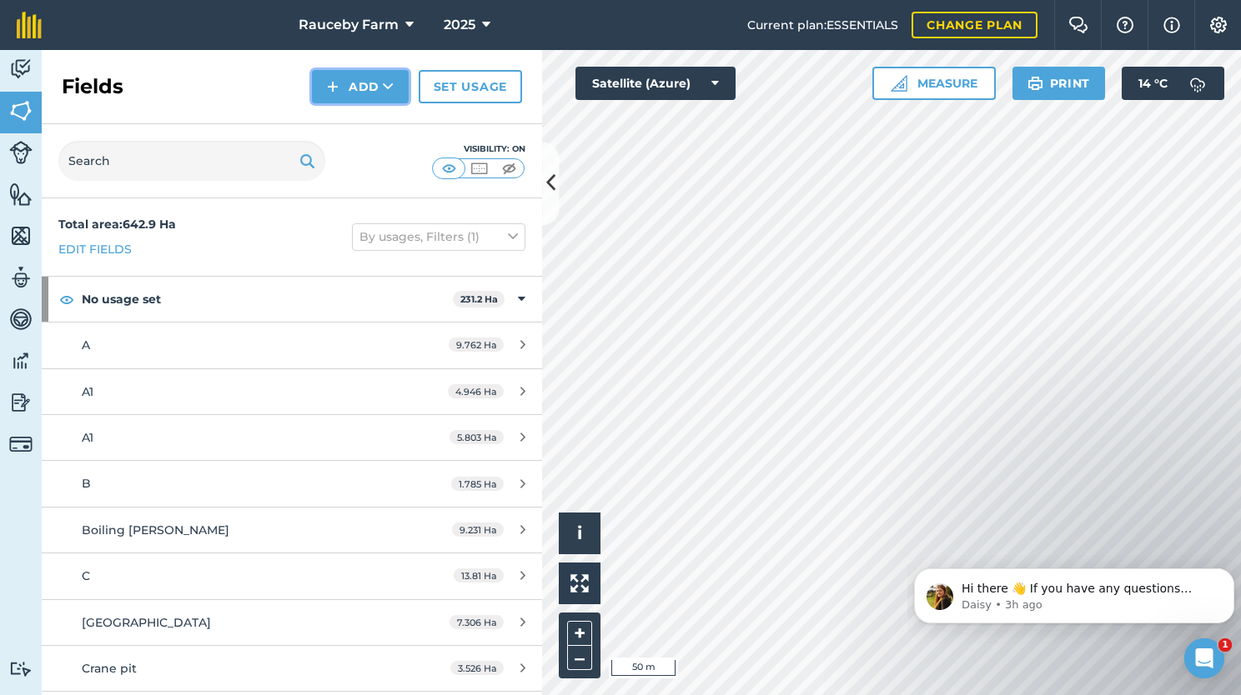
click at [386, 94] on icon at bounding box center [388, 86] width 11 height 17
click at [384, 132] on link "Draw" at bounding box center [360, 124] width 92 height 37
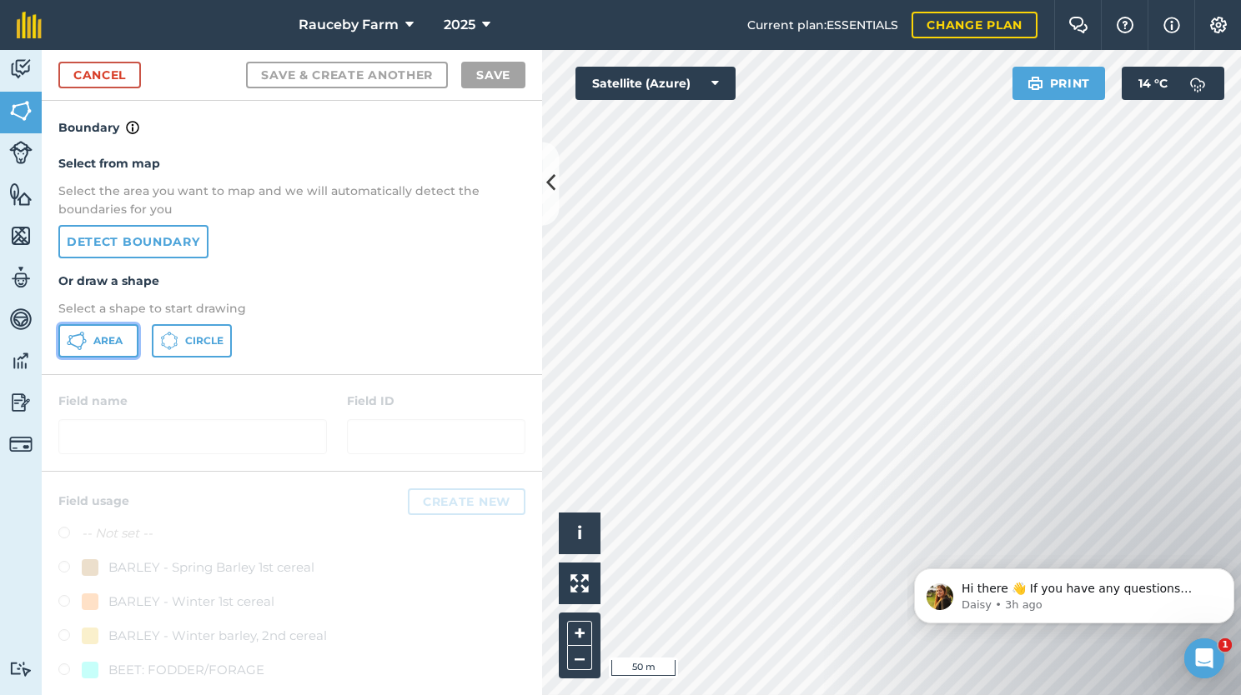
click at [105, 349] on button "Area" at bounding box center [98, 340] width 80 height 33
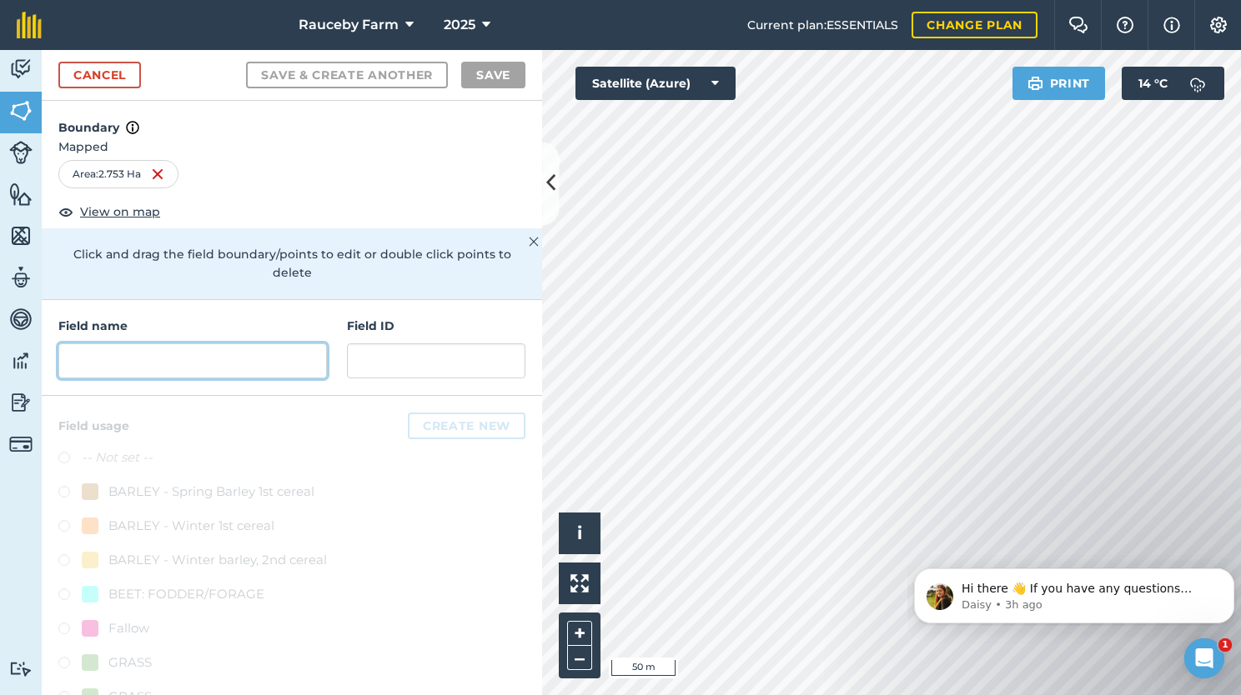
click at [238, 363] on input "text" at bounding box center [192, 361] width 268 height 35
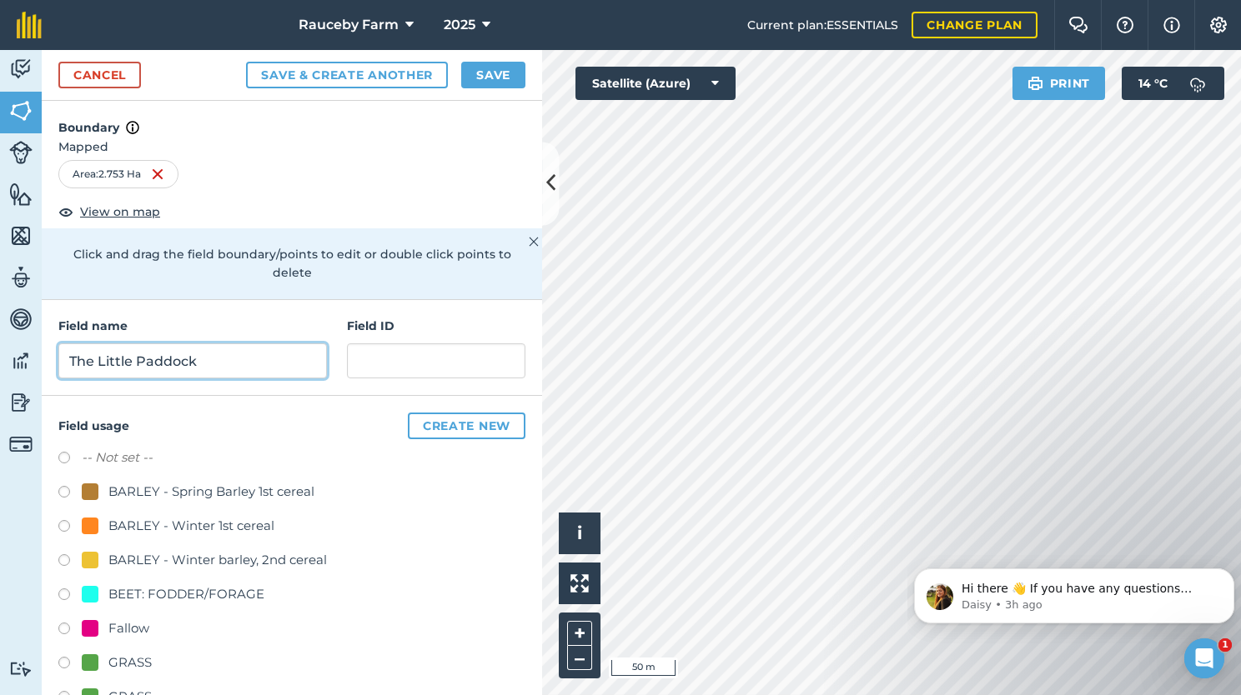
type input "The Little Paddock"
click at [105, 653] on div "GRASS" at bounding box center [117, 663] width 70 height 20
radio input "true"
click at [499, 76] on button "Save" at bounding box center [493, 75] width 64 height 27
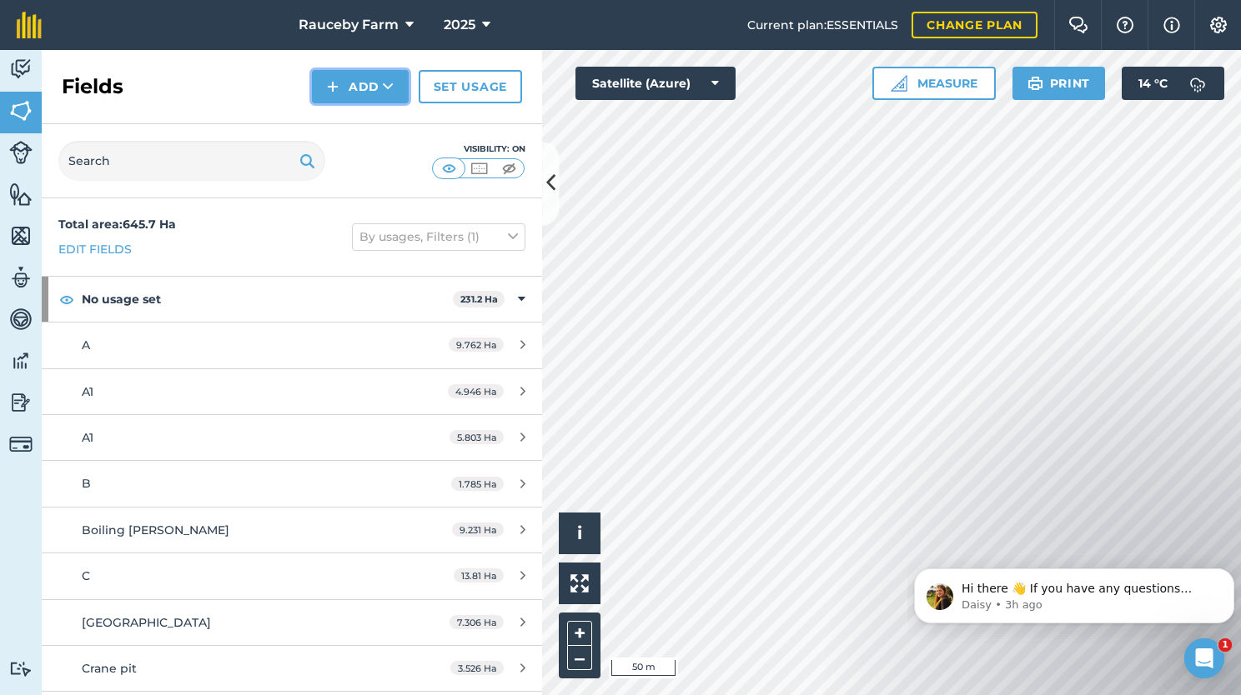
click at [380, 93] on button "Add" at bounding box center [360, 86] width 97 height 33
click at [359, 122] on link "Draw" at bounding box center [360, 124] width 92 height 37
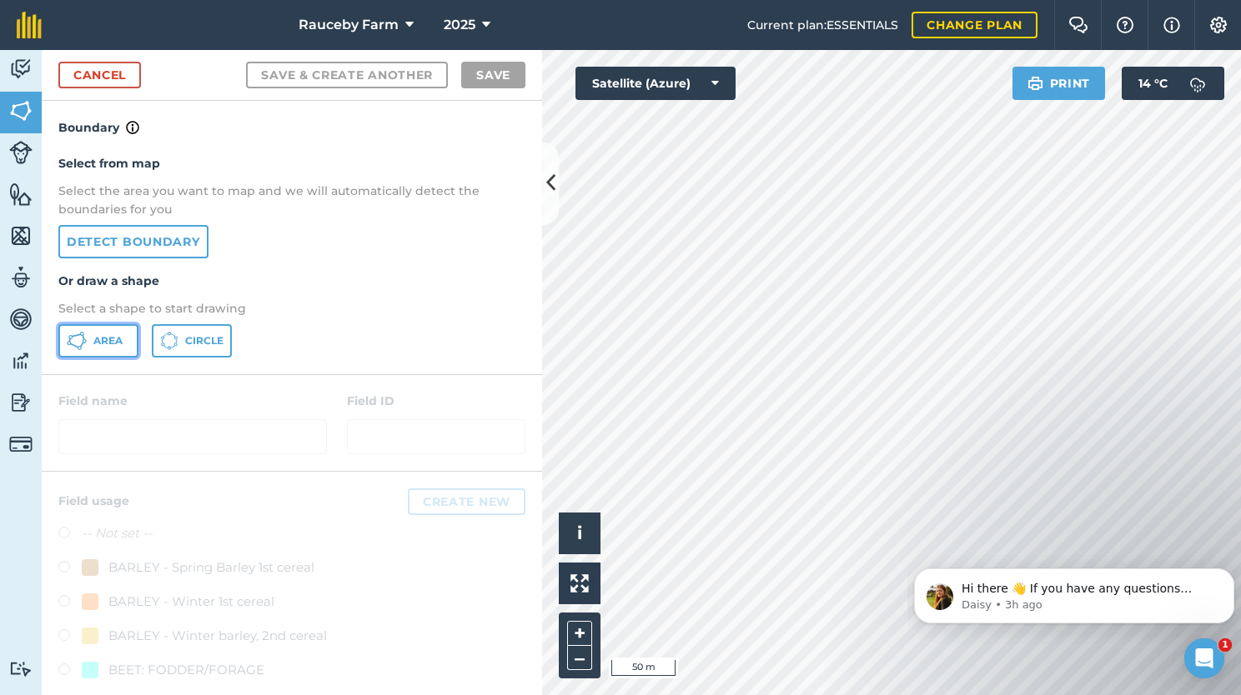
click at [111, 339] on span "Area" at bounding box center [107, 340] width 29 height 13
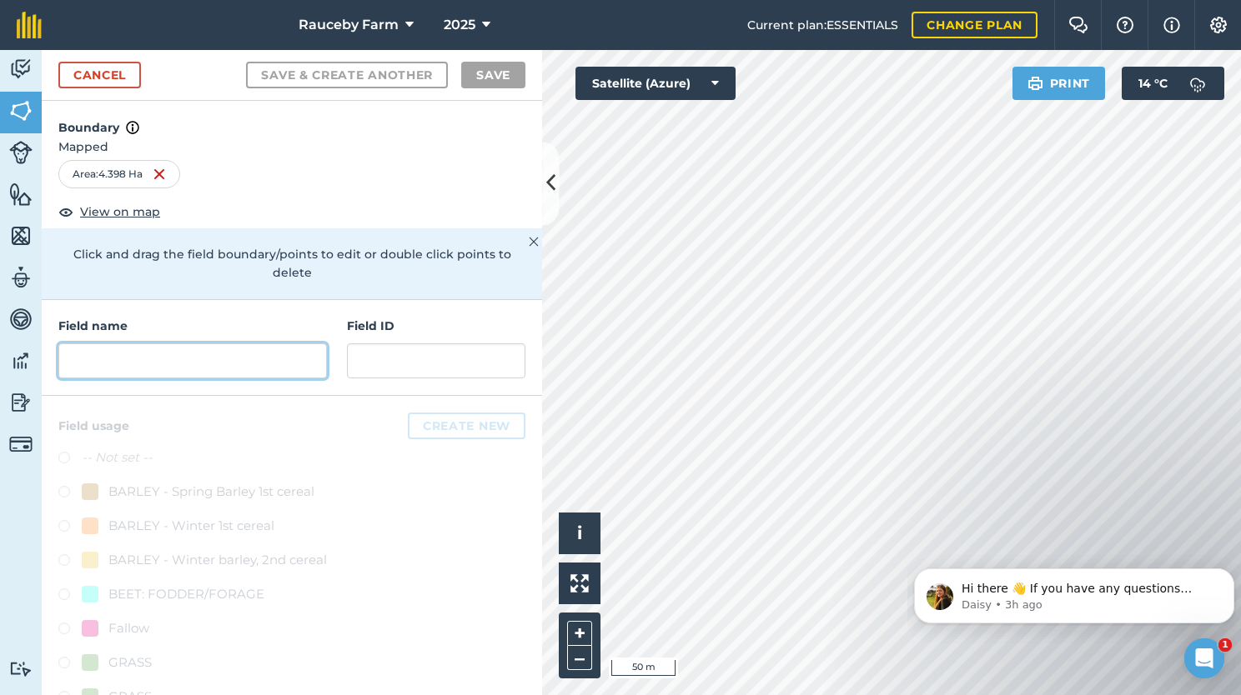
click at [233, 355] on input "text" at bounding box center [192, 361] width 268 height 35
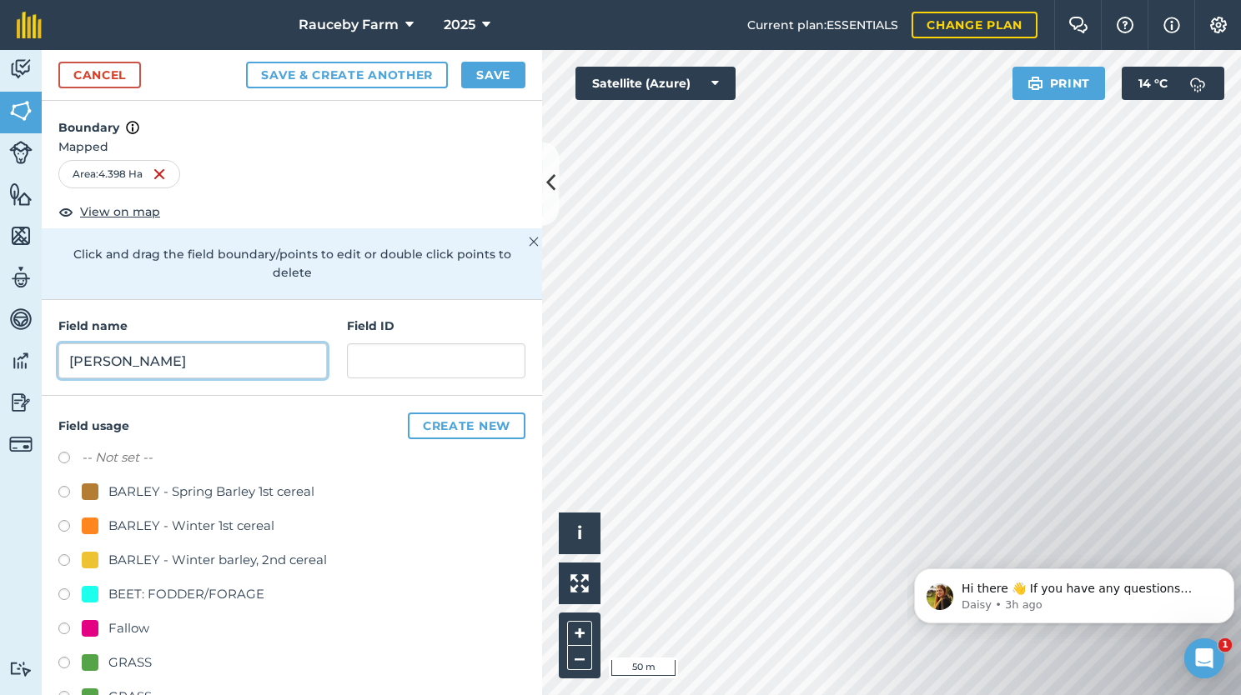
type input "[PERSON_NAME]"
click at [108, 662] on div "GRASS" at bounding box center [129, 663] width 43 height 20
radio input "true"
click at [484, 71] on button "Save" at bounding box center [493, 75] width 64 height 27
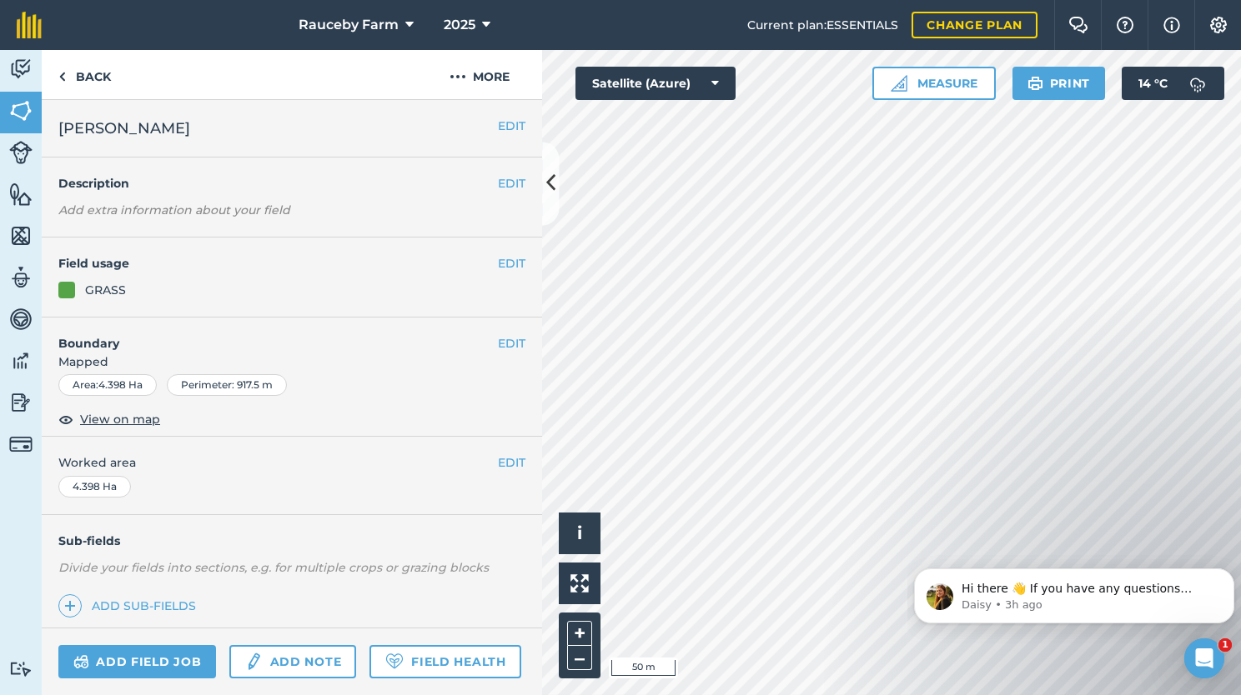
click at [577, 670] on div "+ –" at bounding box center [580, 646] width 42 height 66
click at [580, 662] on button "–" at bounding box center [579, 658] width 25 height 24
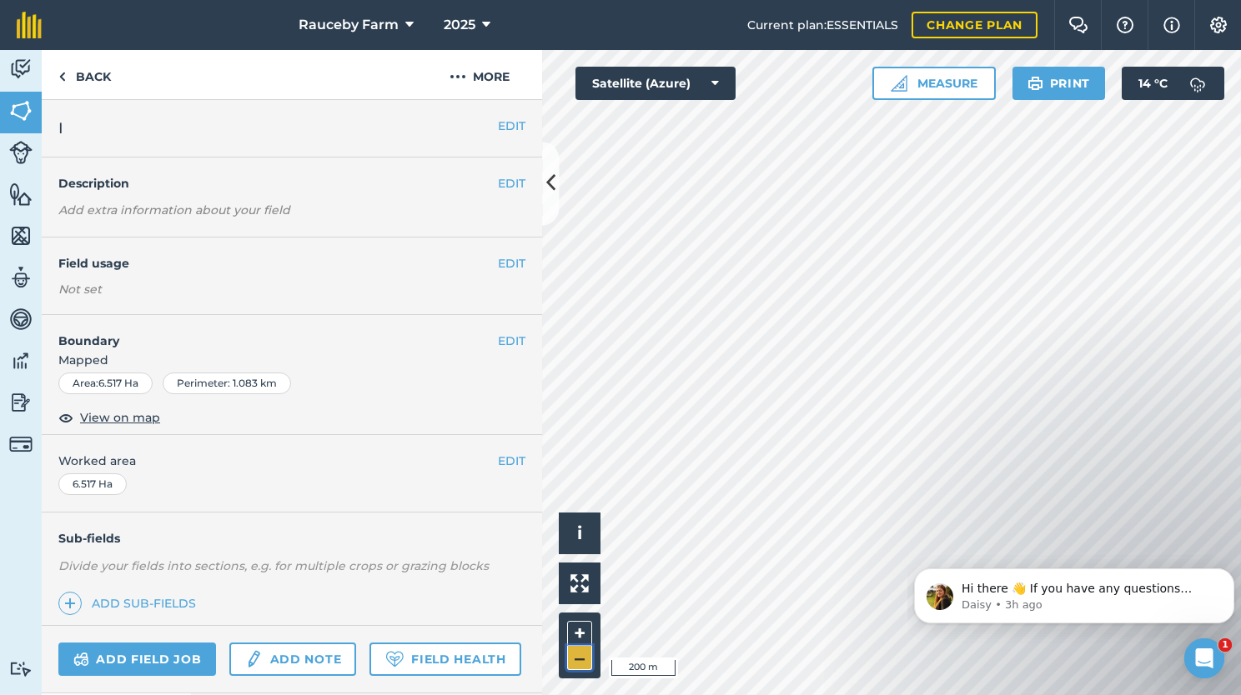
click at [575, 661] on button "–" at bounding box center [579, 658] width 25 height 24
click at [574, 629] on button "+" at bounding box center [579, 633] width 25 height 25
click at [584, 634] on button "+" at bounding box center [579, 633] width 25 height 25
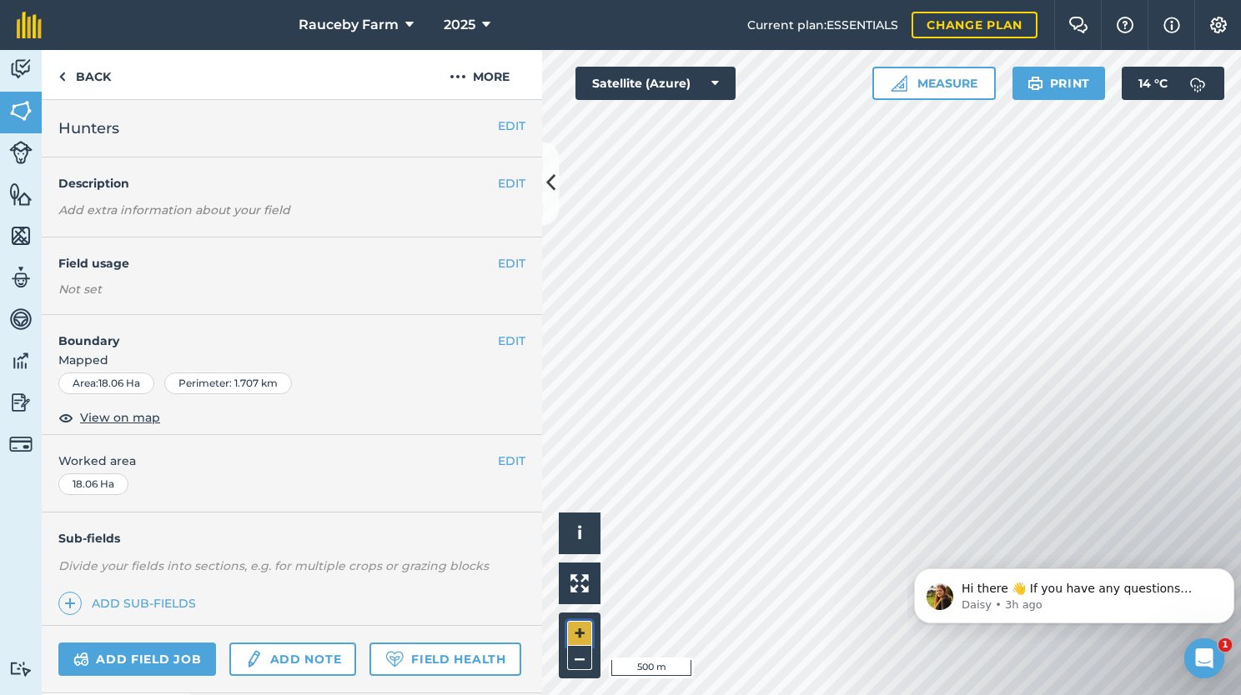
click at [587, 625] on button "+" at bounding box center [579, 633] width 25 height 25
click at [810, 12] on div "Rauceby Farm 2025 Current plan : ESSENTIALS Change plan Farm Chat Help Info Set…" at bounding box center [620, 347] width 1241 height 695
click at [574, 639] on button "+" at bounding box center [579, 633] width 25 height 25
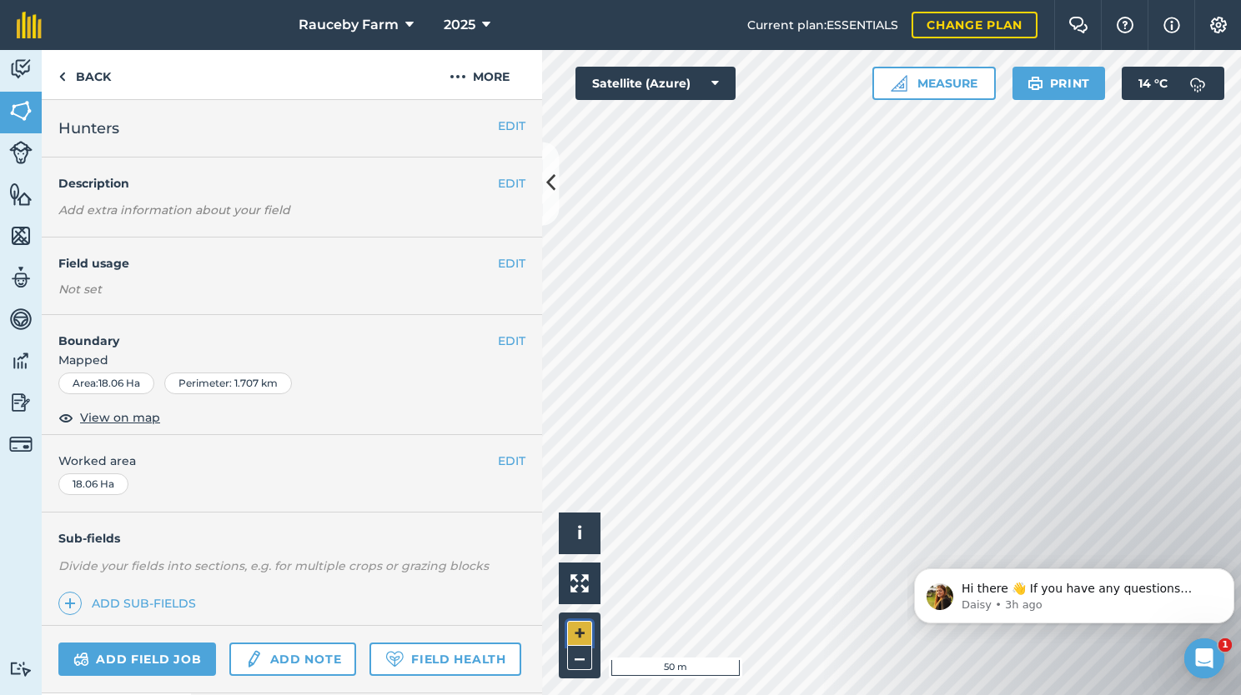
click at [575, 630] on button "+" at bounding box center [579, 633] width 25 height 25
click at [578, 669] on button "–" at bounding box center [579, 658] width 25 height 24
click at [702, 89] on button "Satellite (Azure)" at bounding box center [655, 83] width 160 height 33
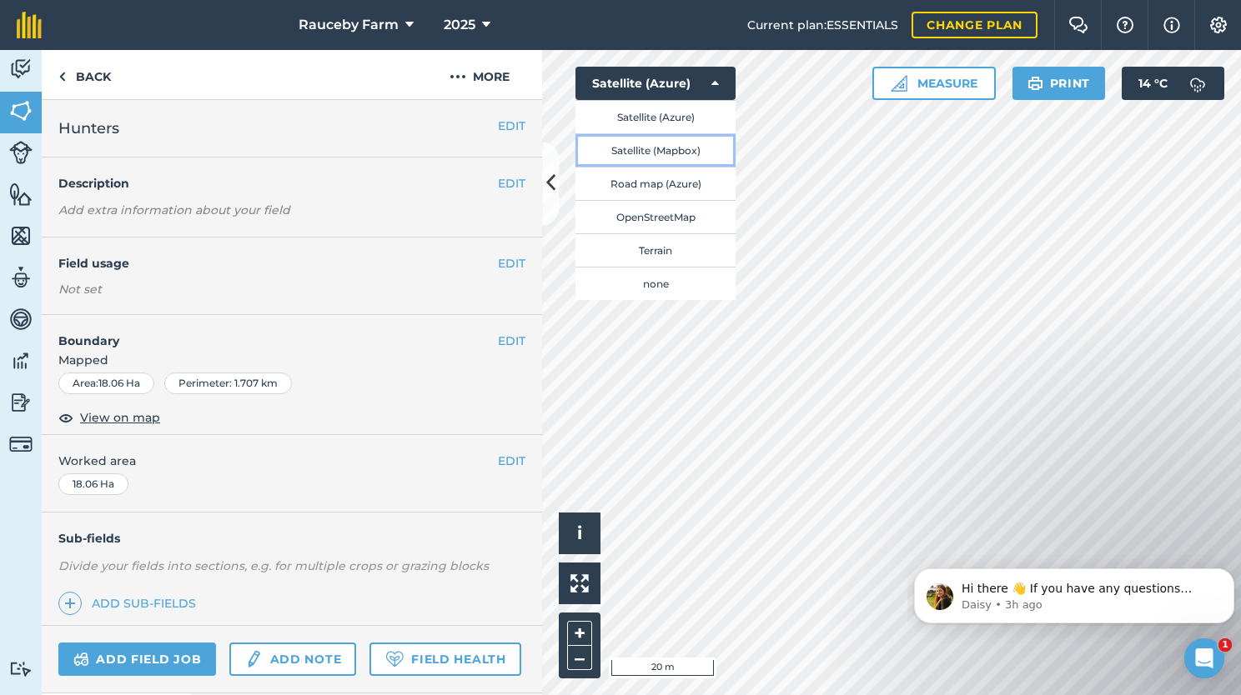
click at [687, 148] on button "Satellite (Mapbox)" at bounding box center [655, 149] width 160 height 33
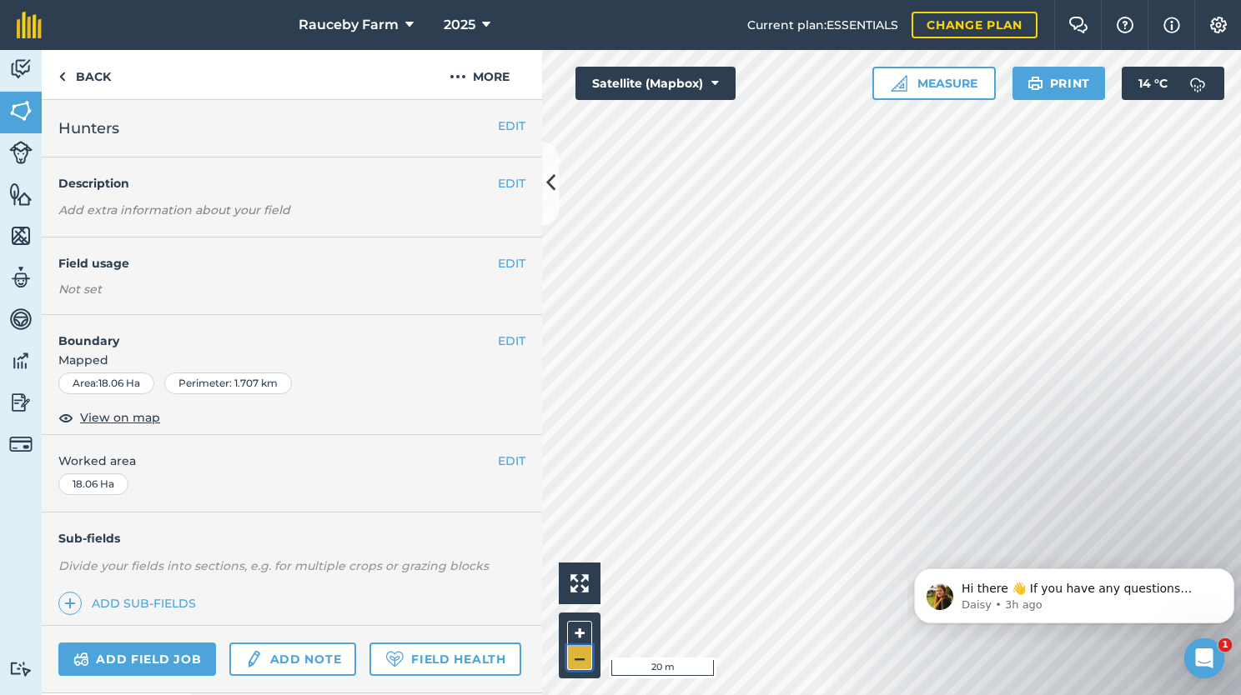
click at [580, 659] on button "–" at bounding box center [579, 658] width 25 height 24
click at [588, 642] on button "+" at bounding box center [579, 633] width 25 height 25
click at [590, 642] on button "+" at bounding box center [579, 633] width 25 height 25
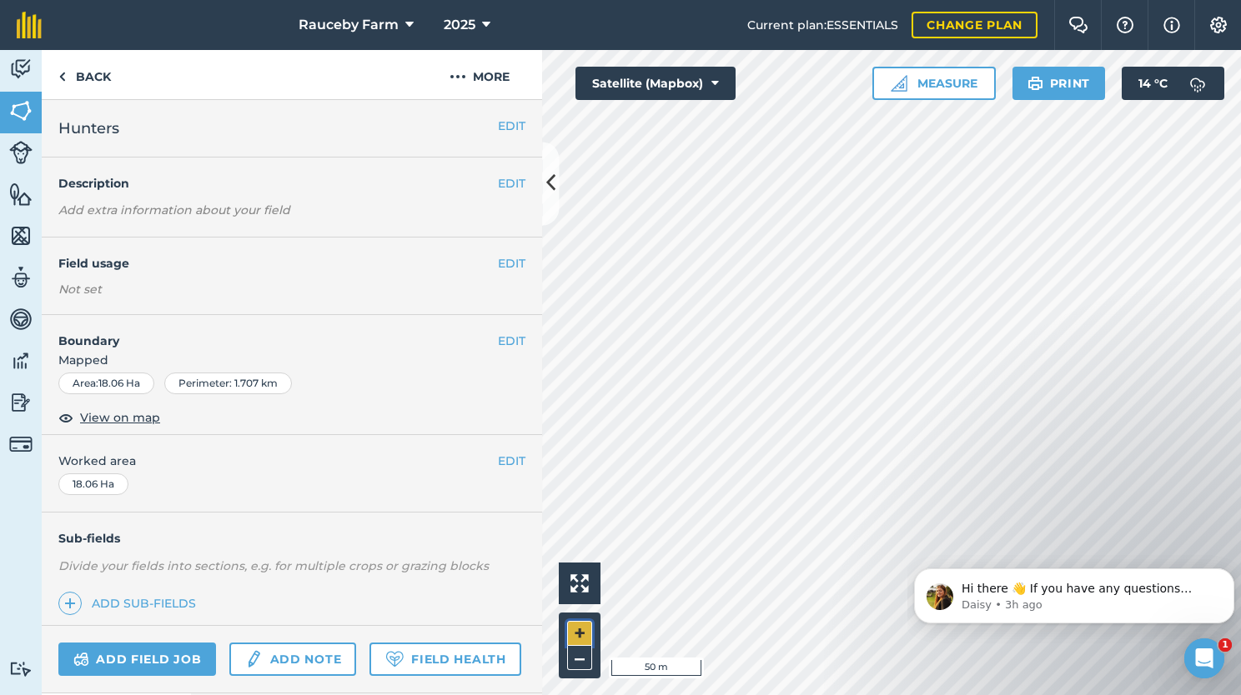
click at [590, 642] on button "+" at bounding box center [579, 633] width 25 height 25
click at [697, 89] on button "Satellite (Mapbox)" at bounding box center [655, 83] width 160 height 33
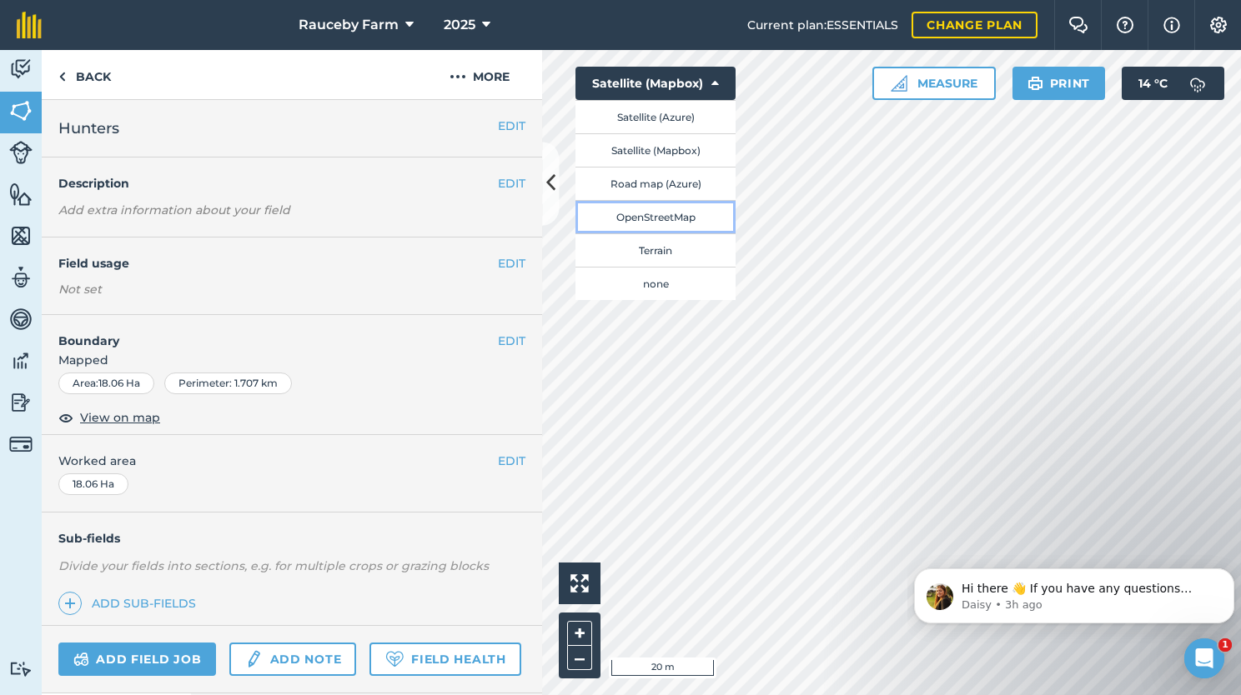
click at [668, 222] on button "OpenStreetMap" at bounding box center [655, 216] width 160 height 33
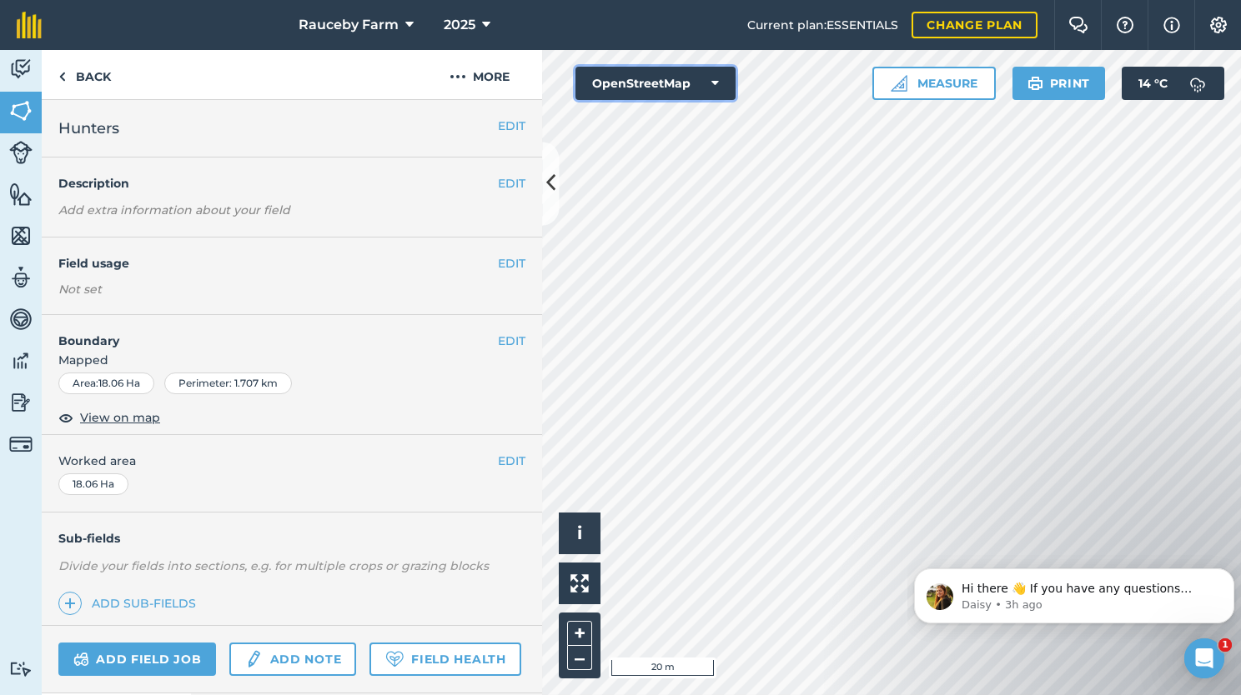
click at [667, 68] on button "OpenStreetMap" at bounding box center [655, 83] width 160 height 33
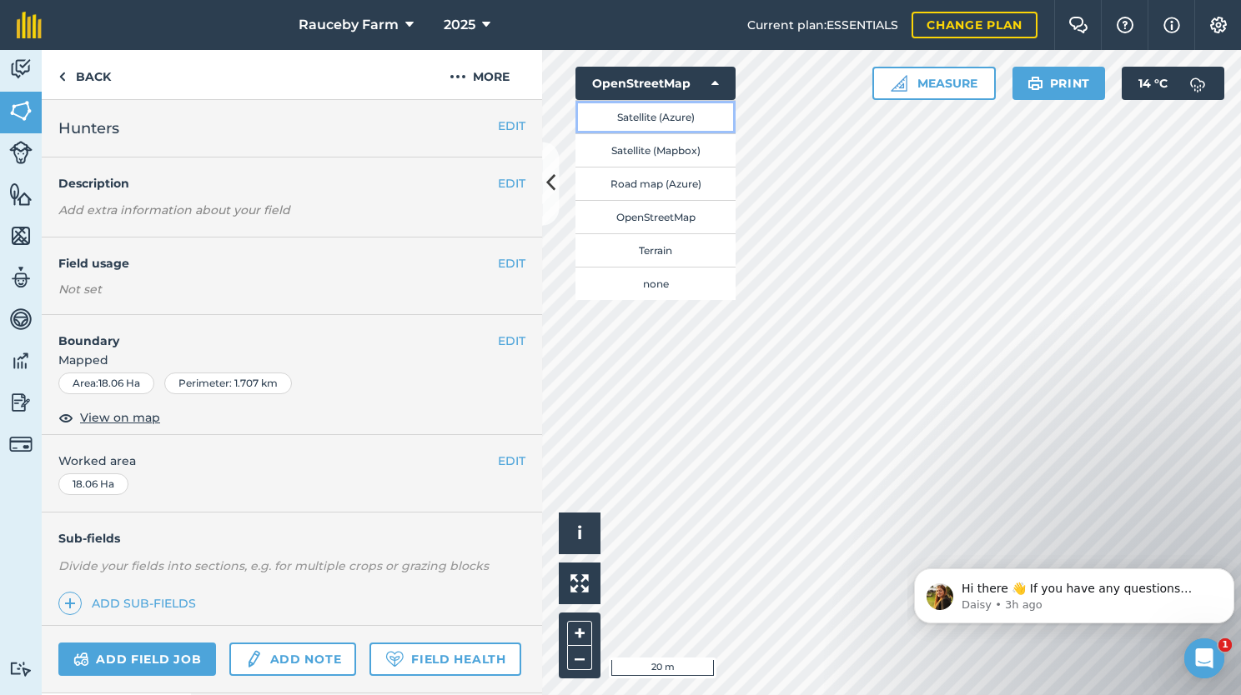
click at [665, 124] on button "Satellite (Azure)" at bounding box center [655, 116] width 160 height 33
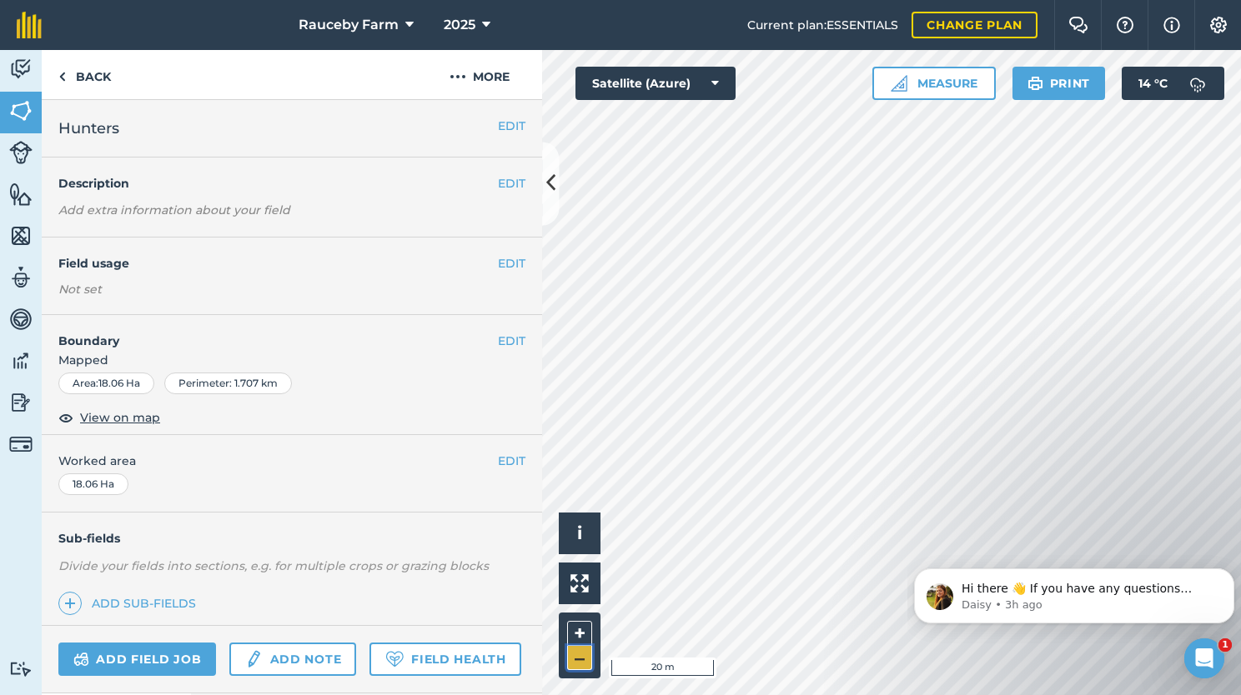
click at [577, 661] on button "–" at bounding box center [579, 658] width 25 height 24
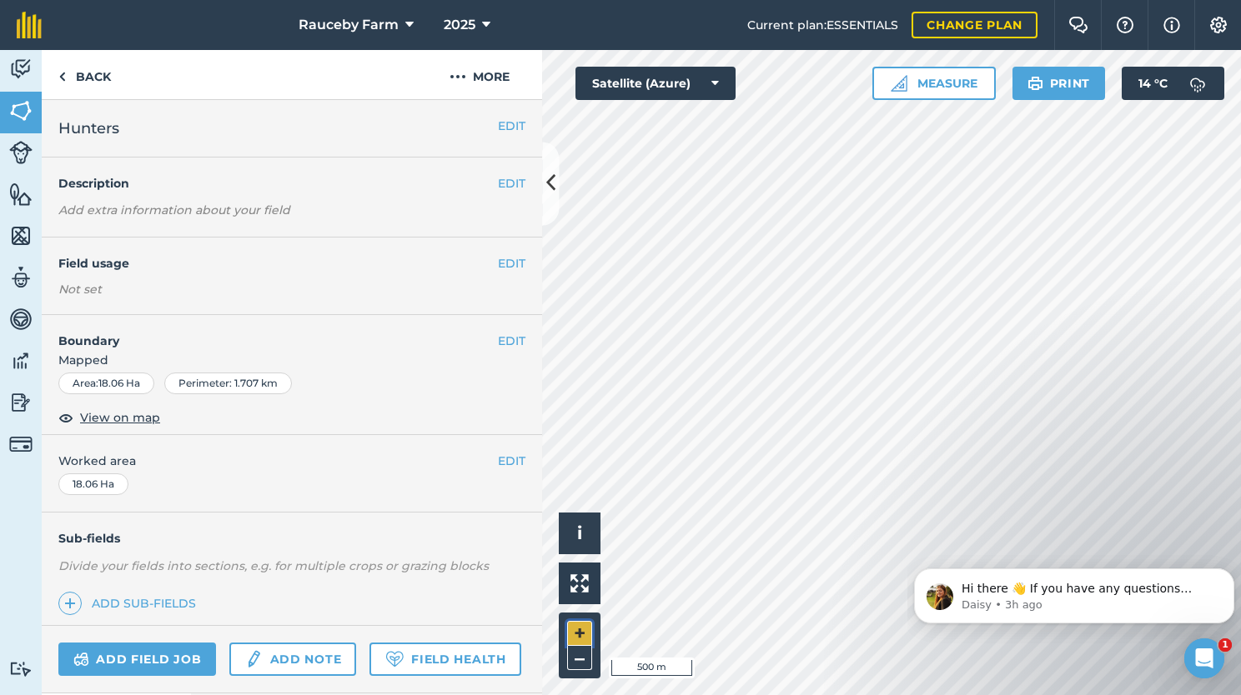
click at [589, 628] on button "+" at bounding box center [579, 633] width 25 height 25
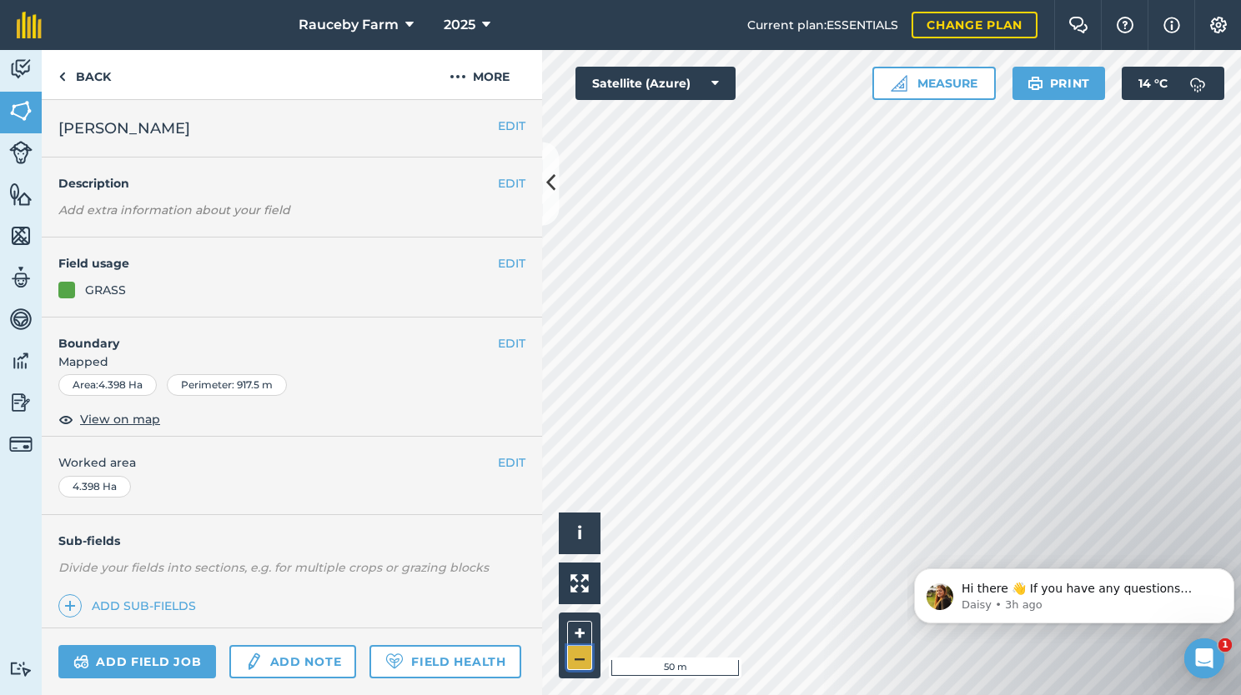
click at [571, 665] on button "–" at bounding box center [579, 658] width 25 height 24
click at [586, 640] on button "+" at bounding box center [579, 633] width 25 height 25
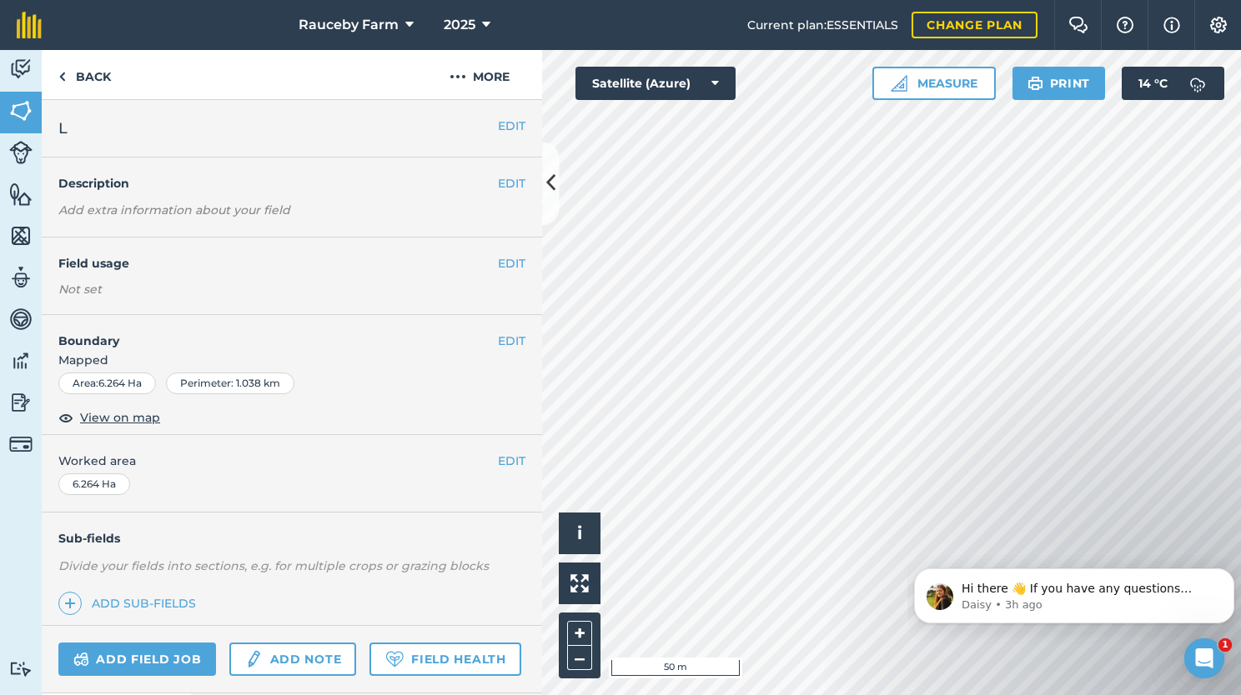
click at [1184, 0] on html "Rauceby Farm 2025 Current plan : ESSENTIALS Change plan Farm Chat Help Info Set…" at bounding box center [620, 347] width 1241 height 695
click at [734, 93] on button "Satellite (Azure)" at bounding box center [655, 83] width 160 height 33
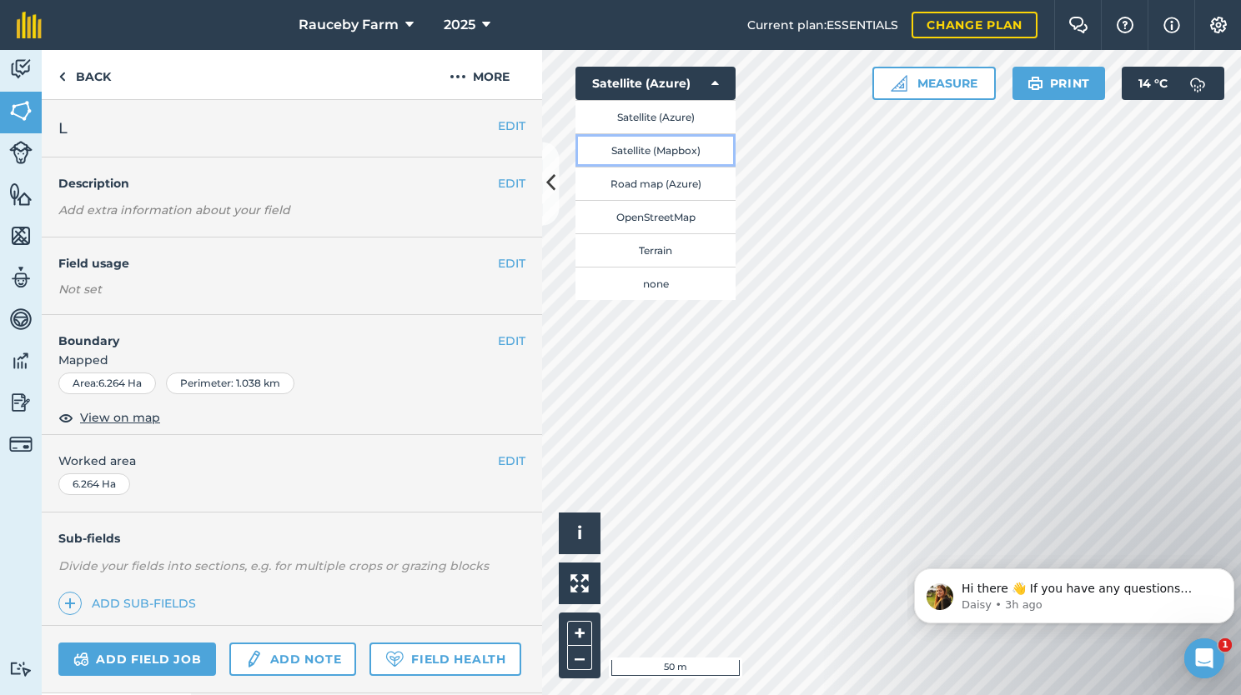
click at [700, 144] on button "Satellite (Mapbox)" at bounding box center [655, 149] width 160 height 33
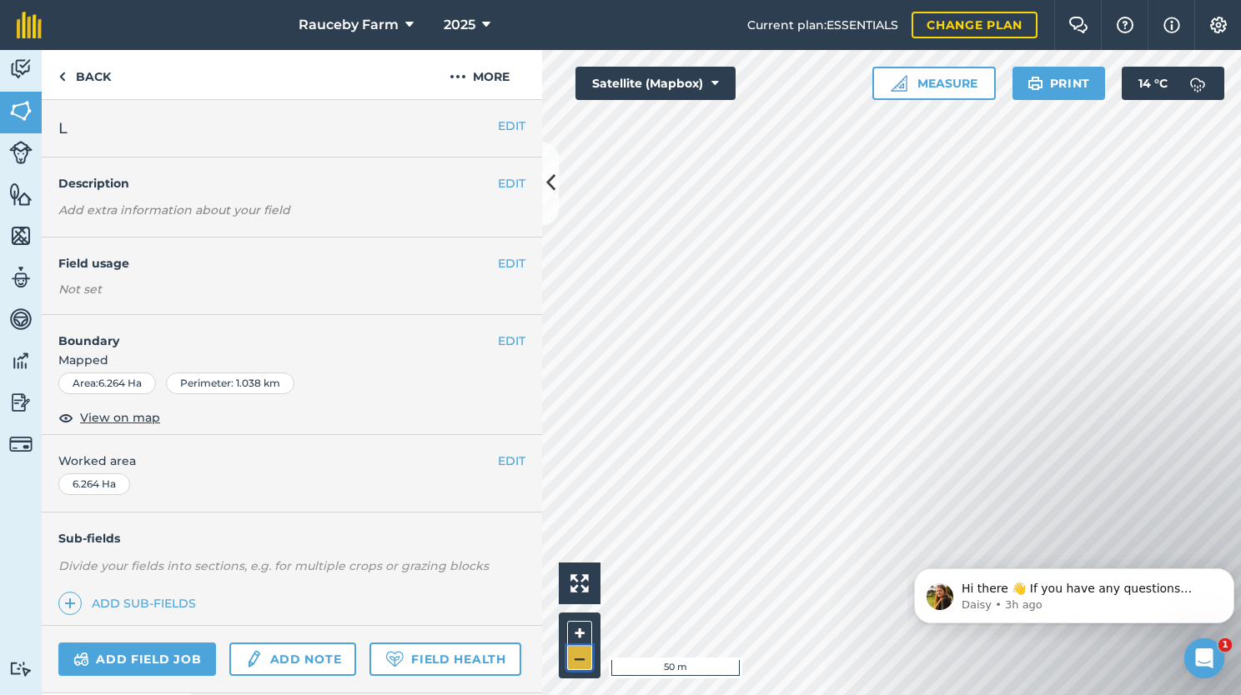
click at [579, 655] on button "–" at bounding box center [579, 658] width 25 height 24
click at [715, 93] on button "Satellite (Mapbox)" at bounding box center [655, 83] width 160 height 33
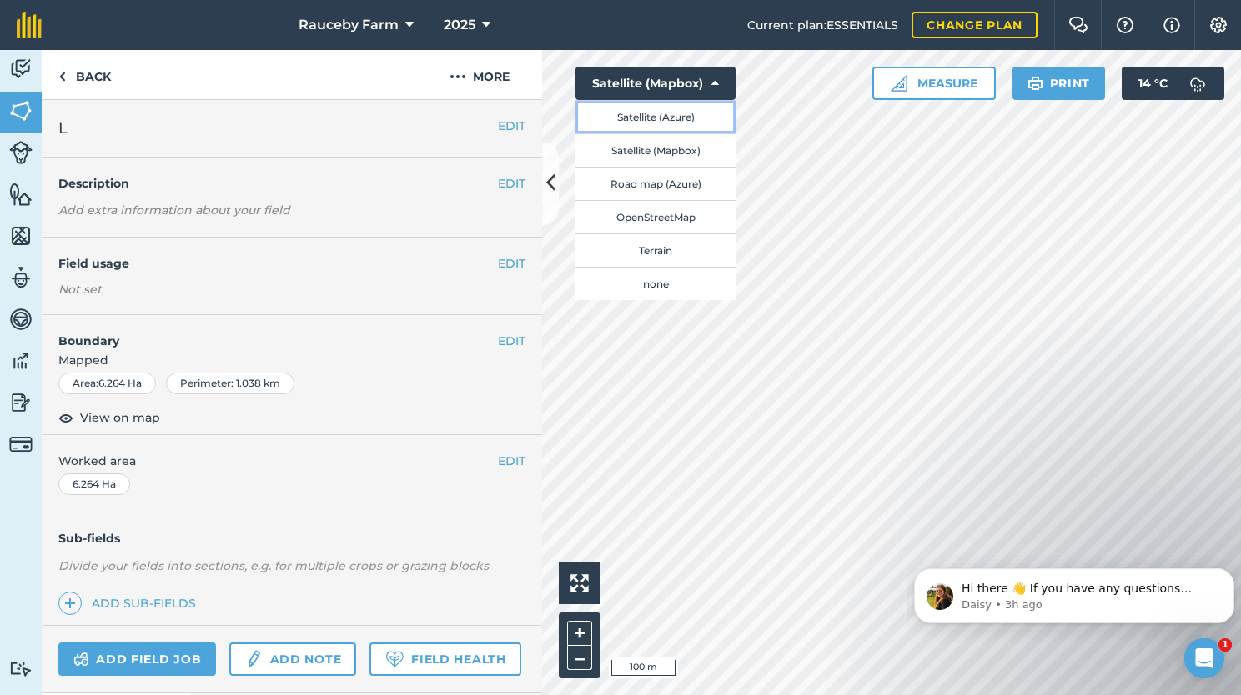
click at [682, 112] on button "Satellite (Azure)" at bounding box center [655, 116] width 160 height 33
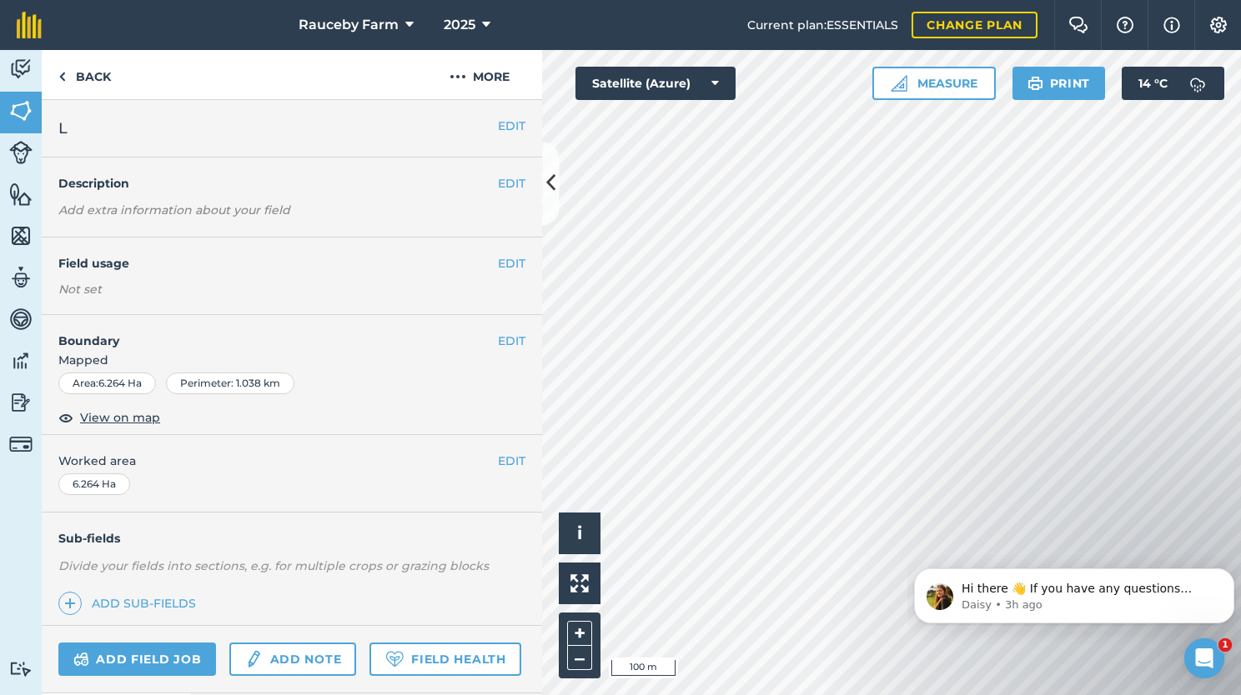
click at [599, 636] on div "+ –" at bounding box center [580, 646] width 42 height 66
click at [577, 636] on button "+" at bounding box center [579, 633] width 25 height 25
click at [583, 660] on button "–" at bounding box center [579, 658] width 25 height 24
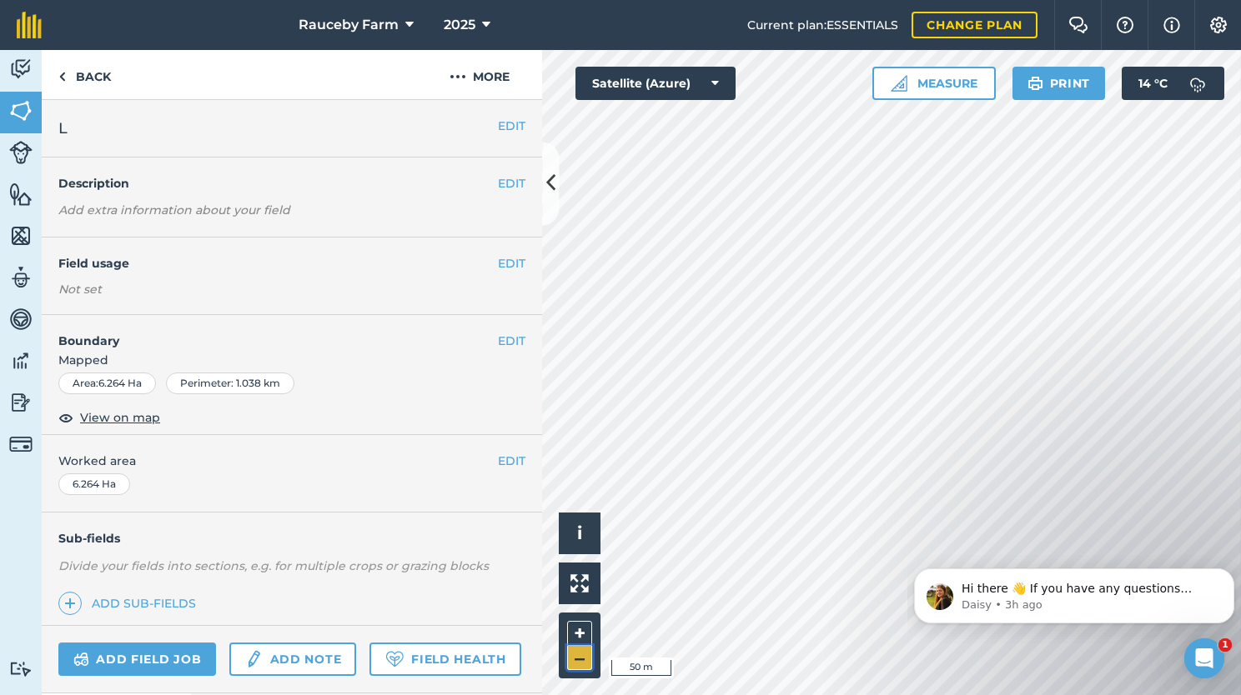
click at [583, 660] on button "–" at bounding box center [579, 658] width 25 height 24
click at [577, 644] on button "+" at bounding box center [579, 633] width 25 height 25
